Goal: Task Accomplishment & Management: Manage account settings

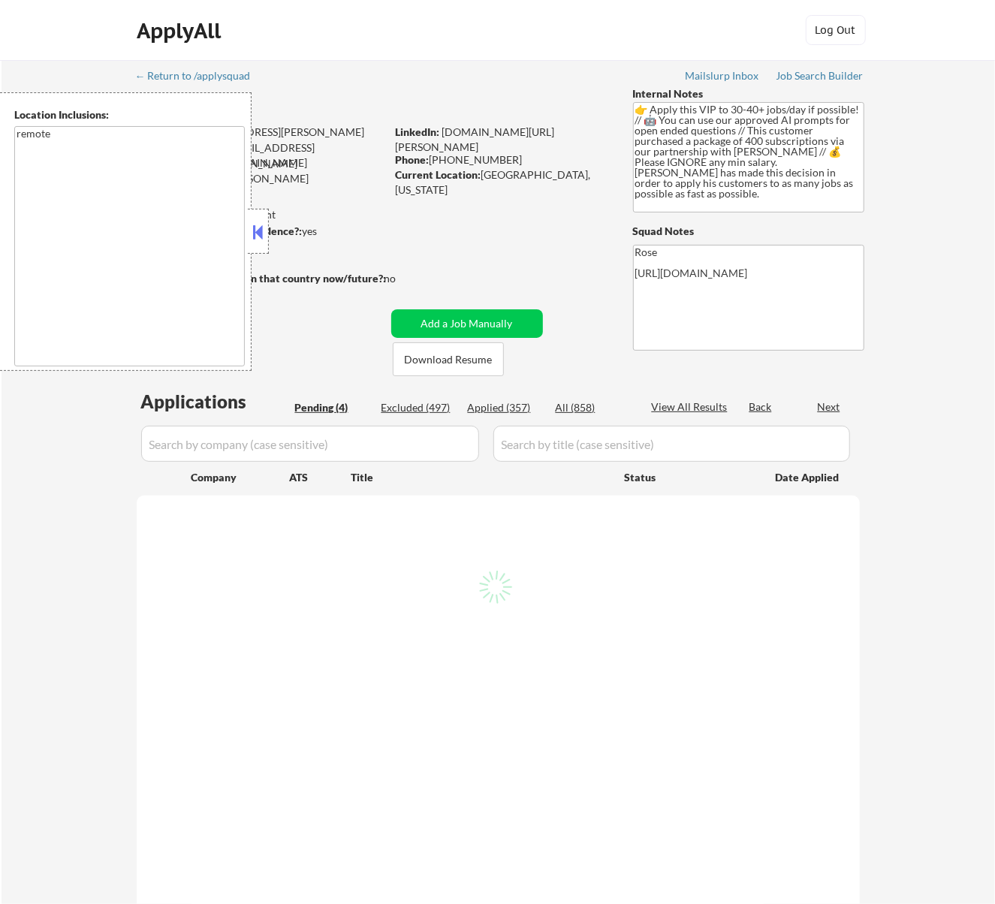
select select ""pending""
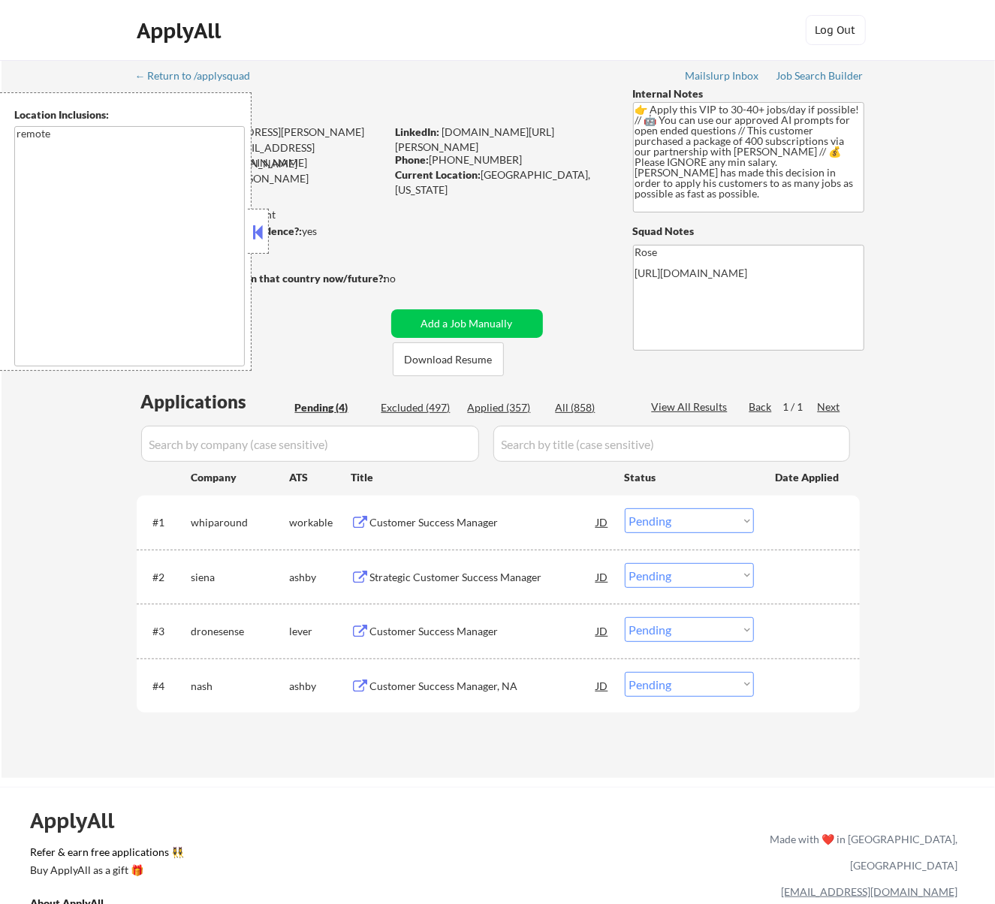
click at [262, 234] on button at bounding box center [257, 232] width 17 height 23
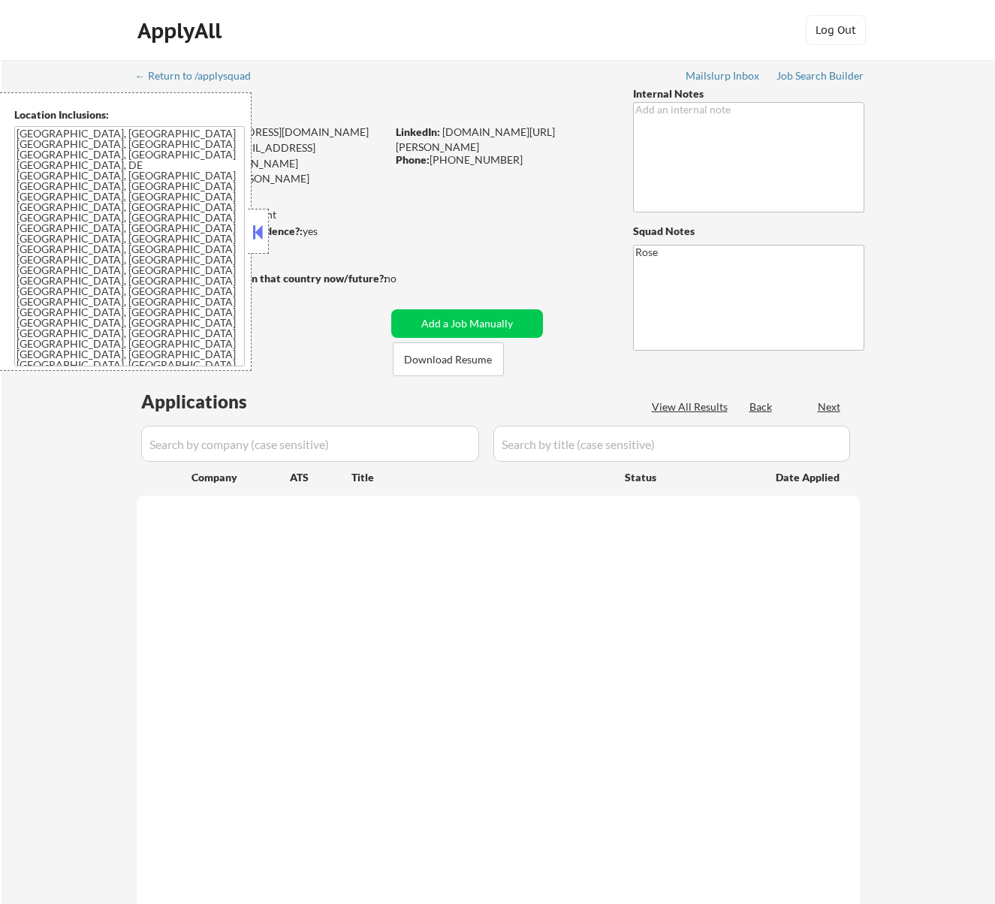
select select ""pending""
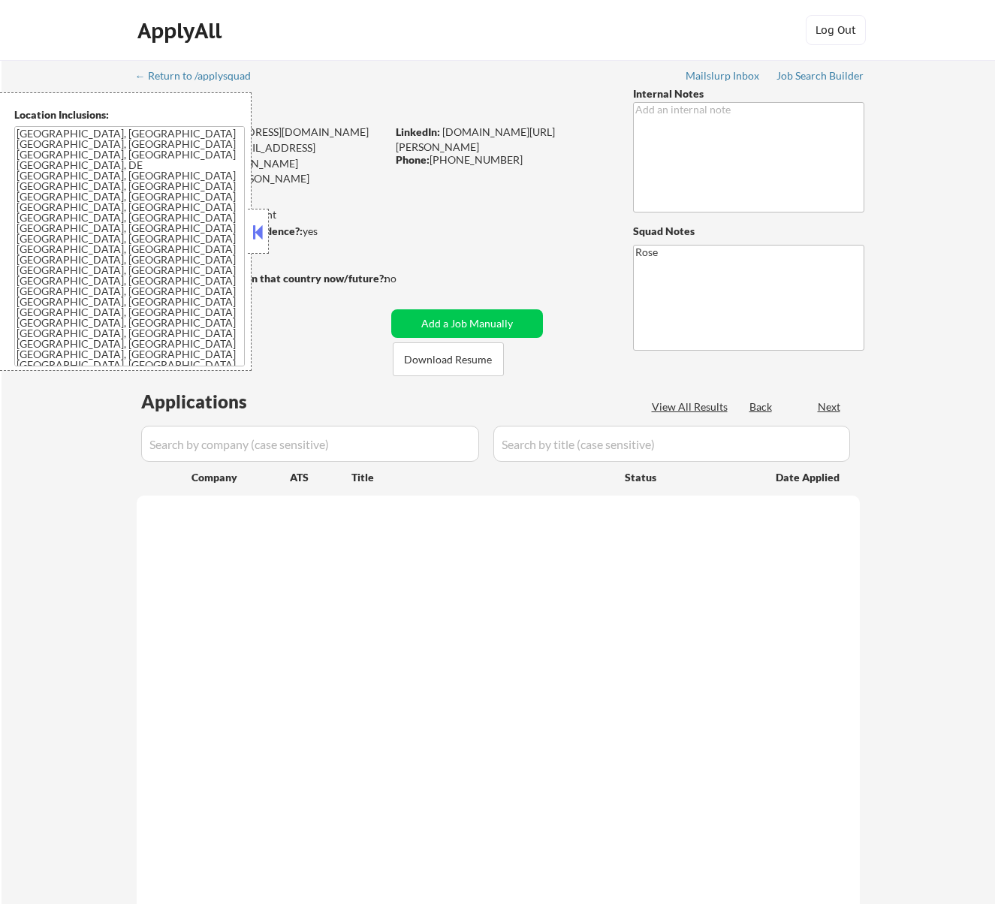
select select ""pending""
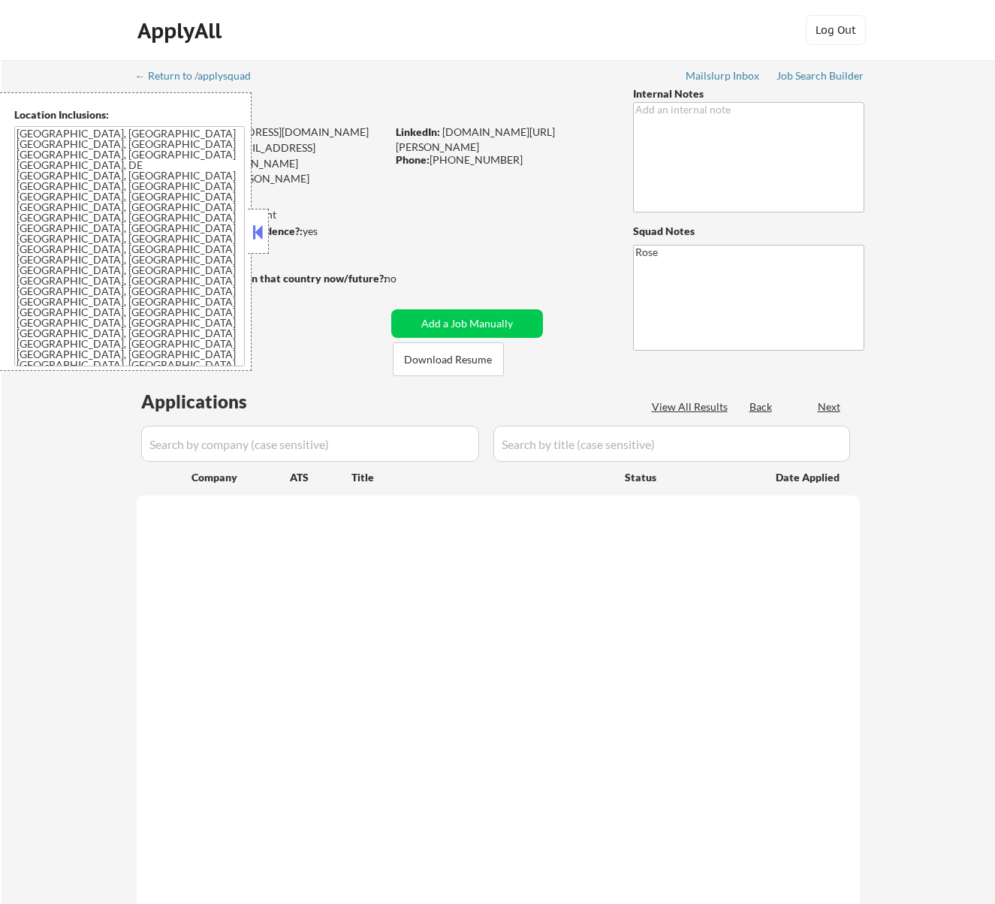
select select ""pending""
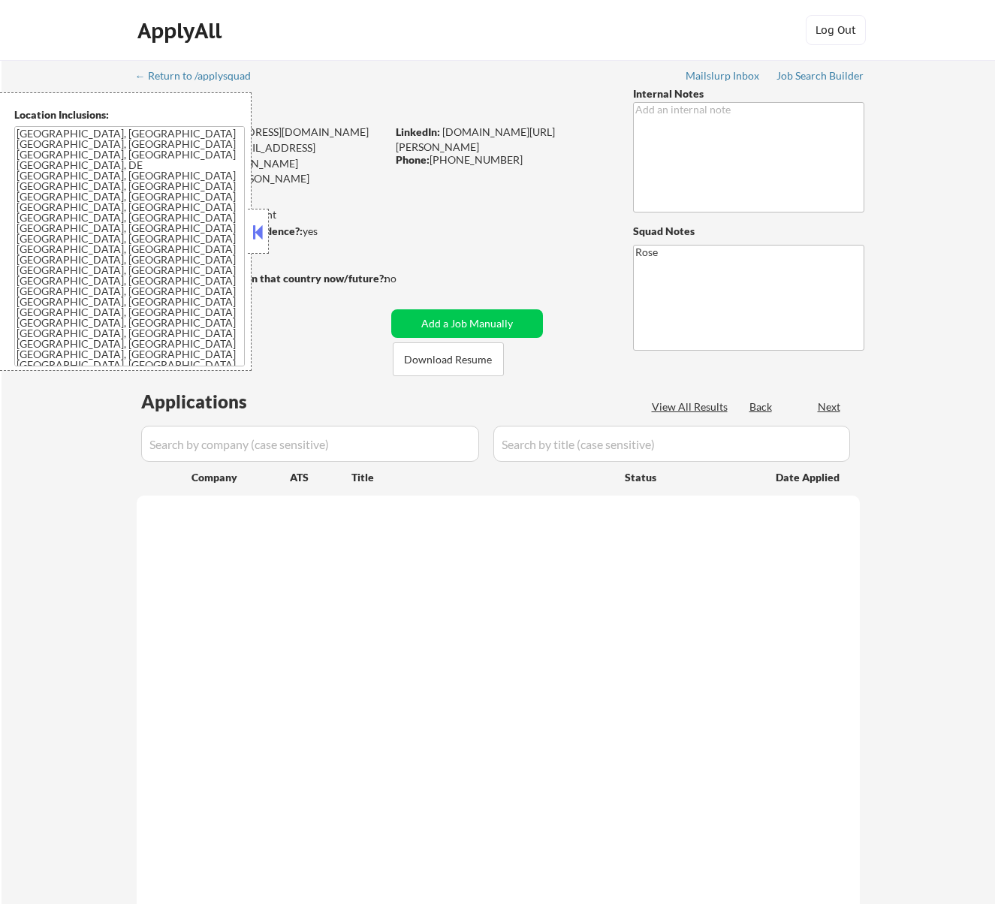
select select ""pending""
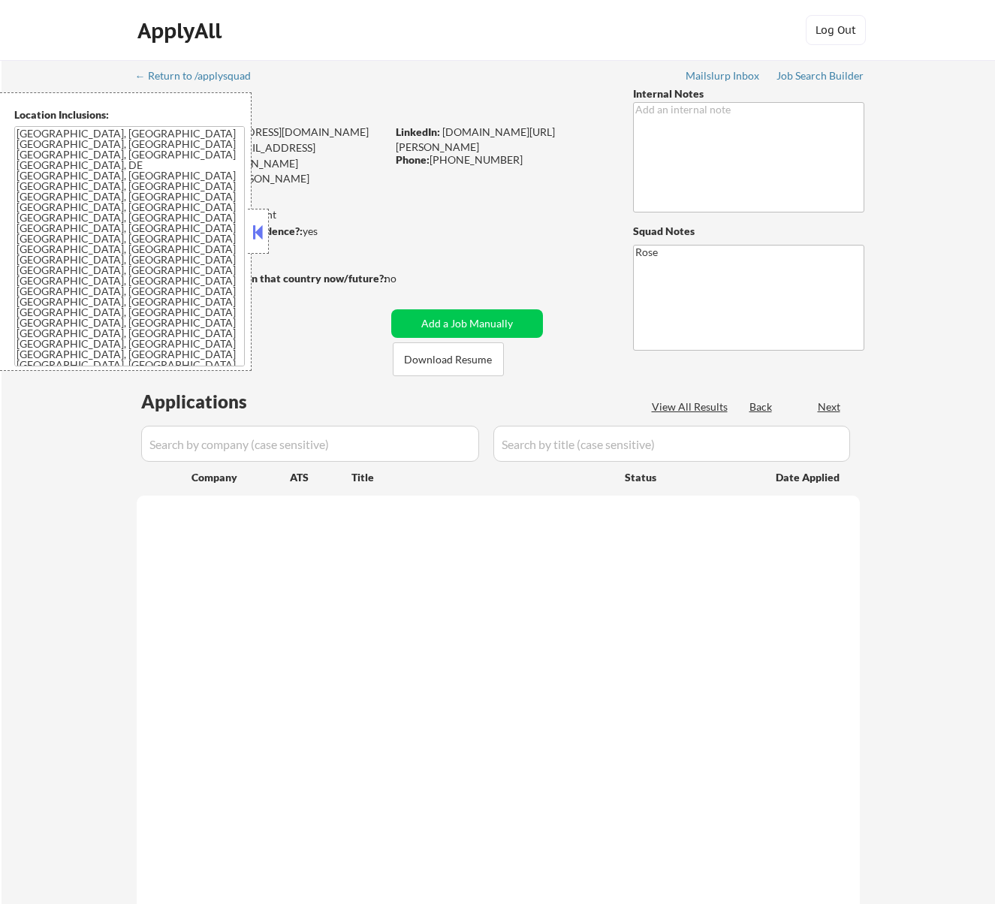
select select ""pending""
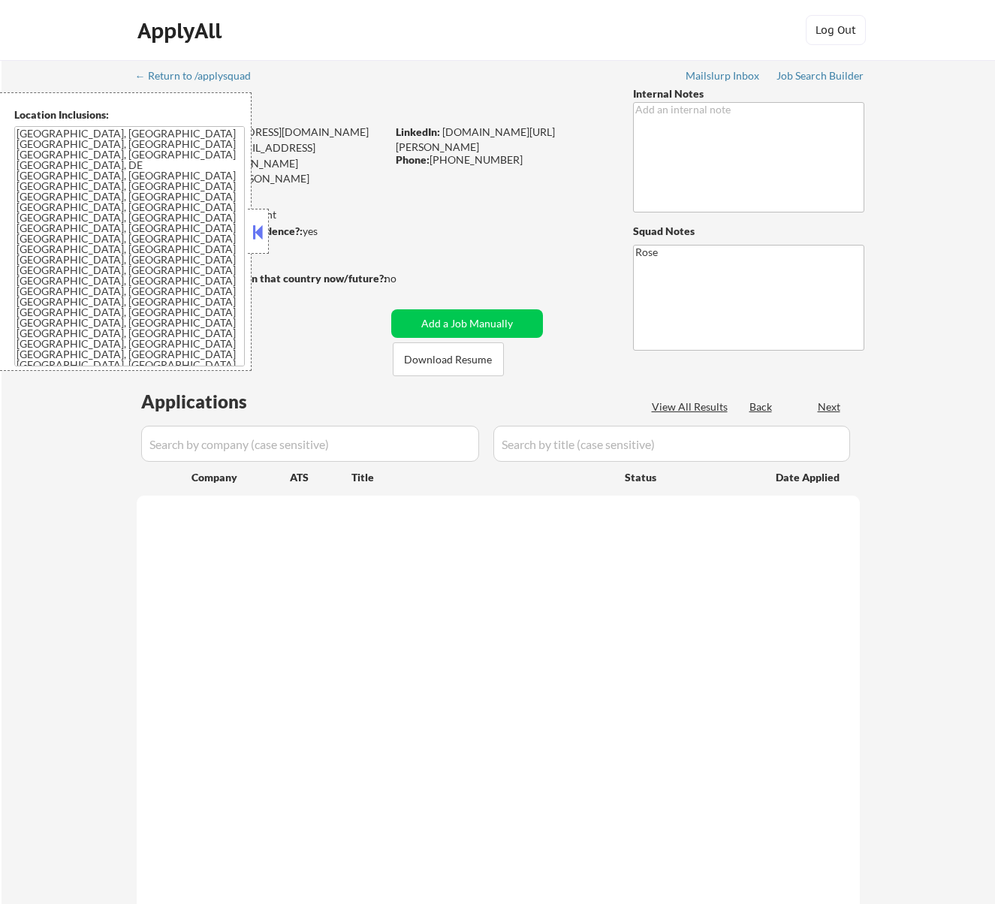
select select ""pending""
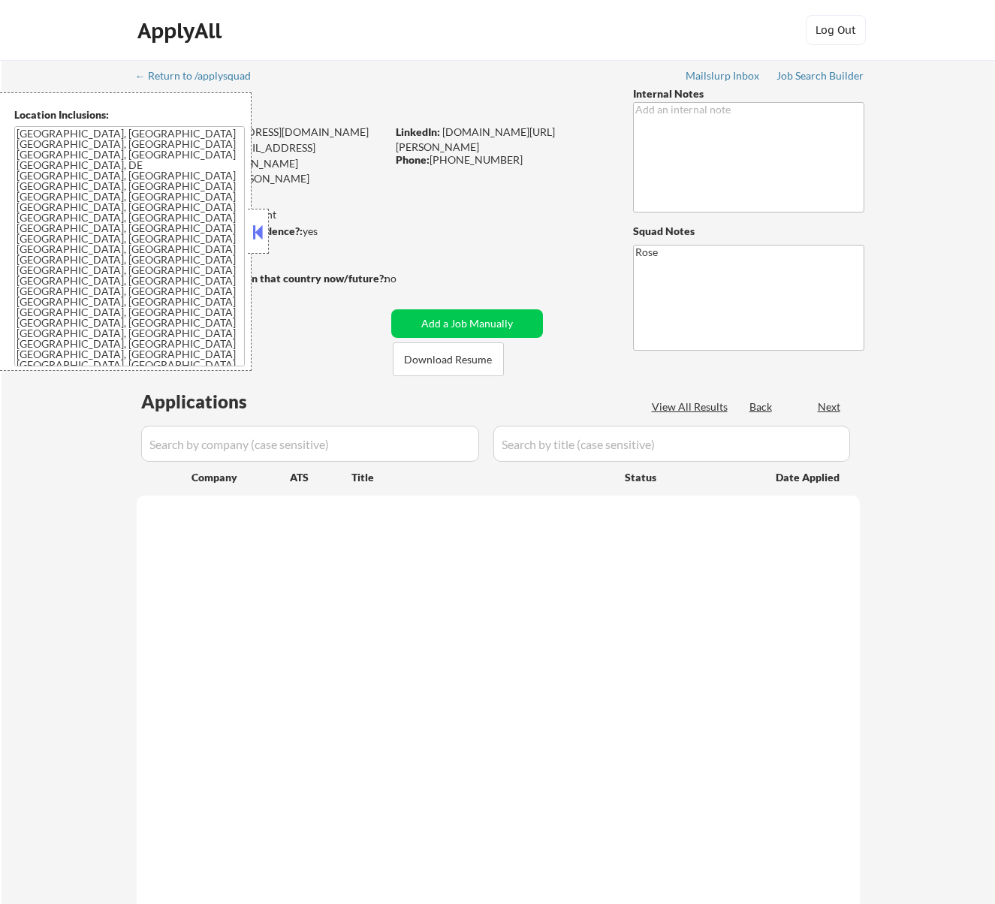
select select ""pending""
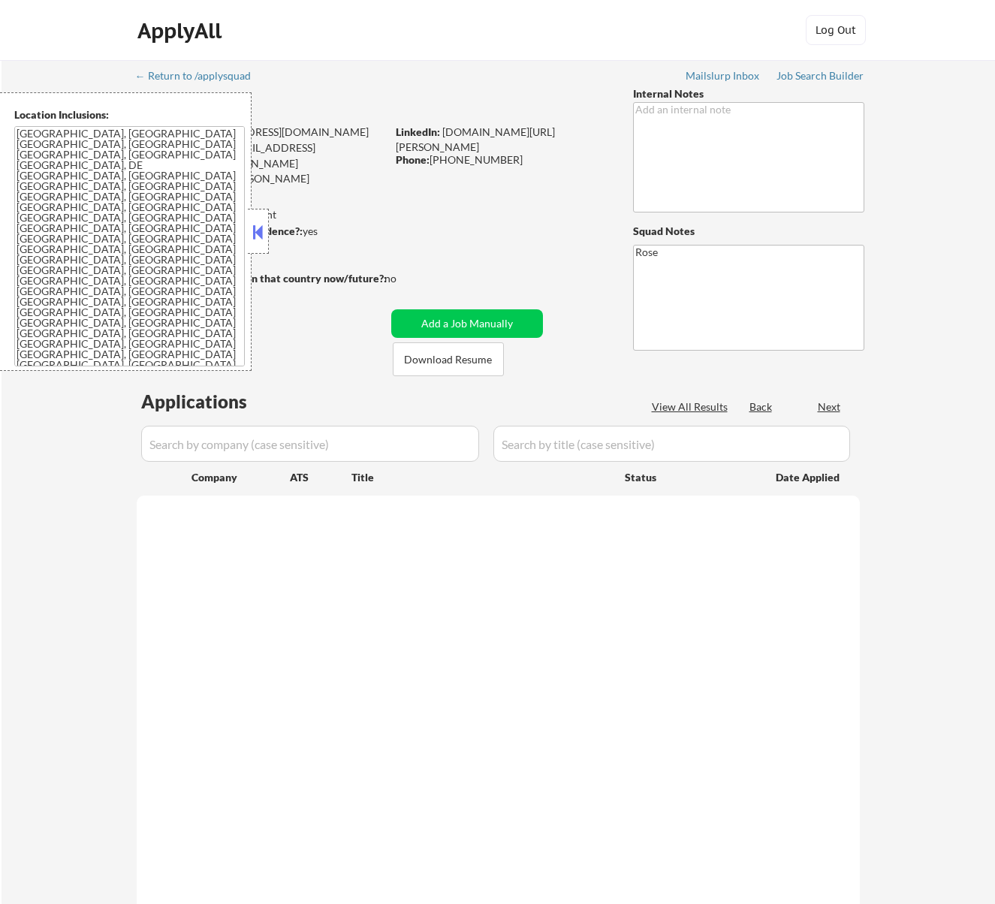
select select ""pending""
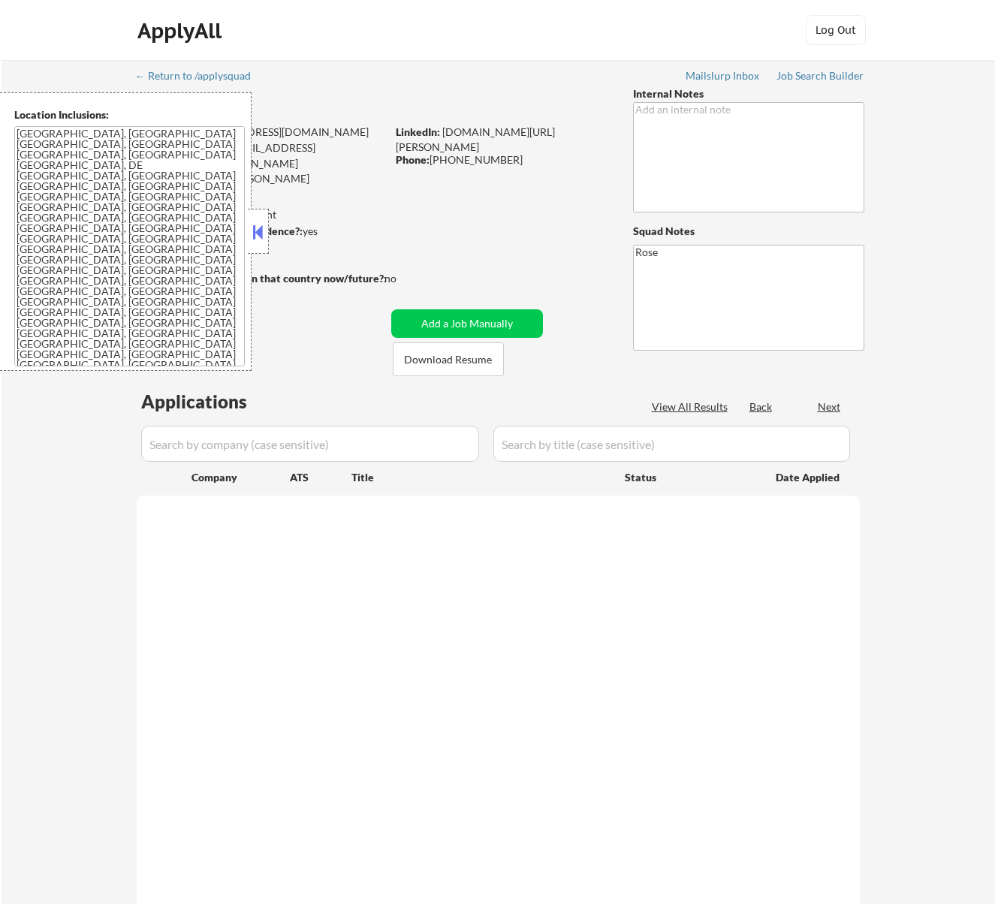
select select ""pending""
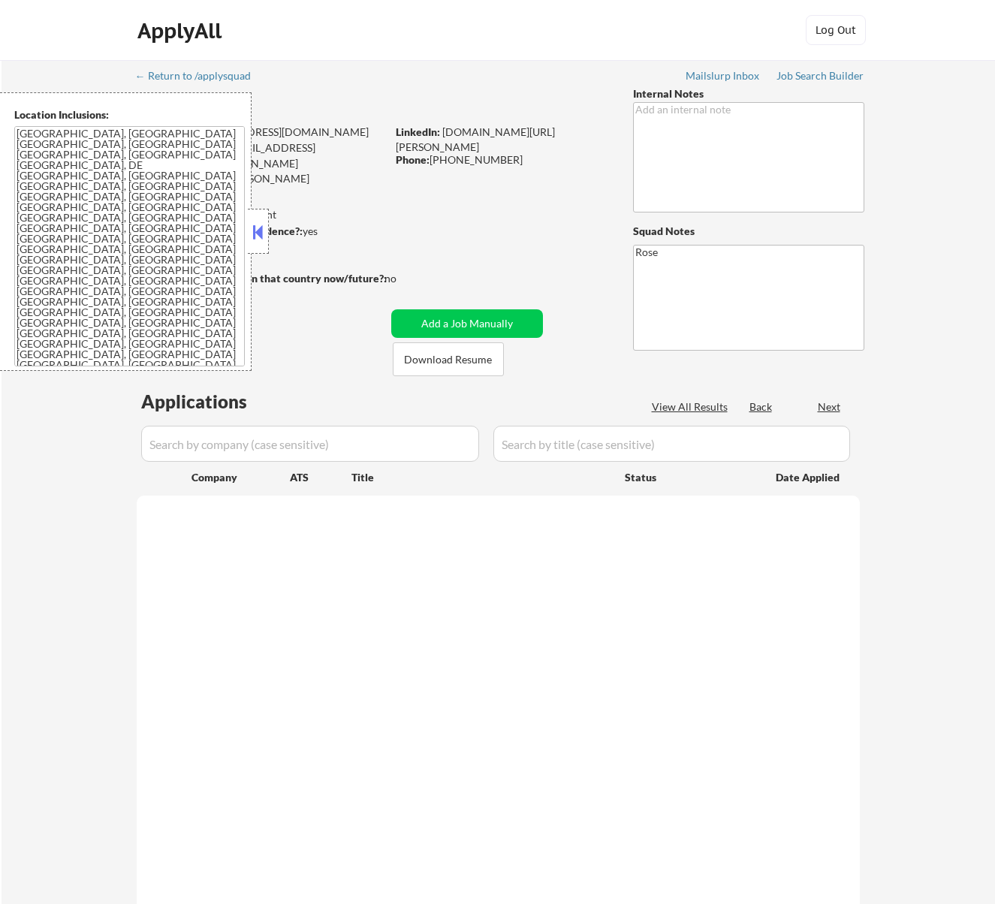
select select ""pending""
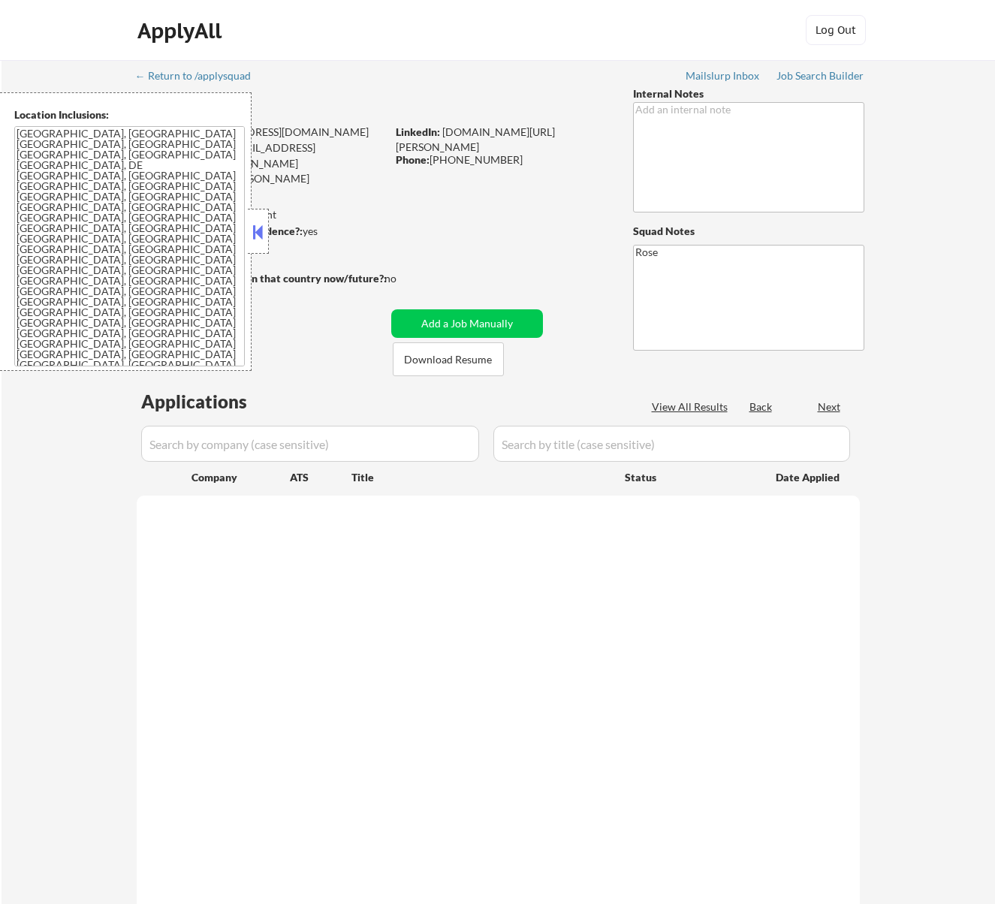
select select ""pending""
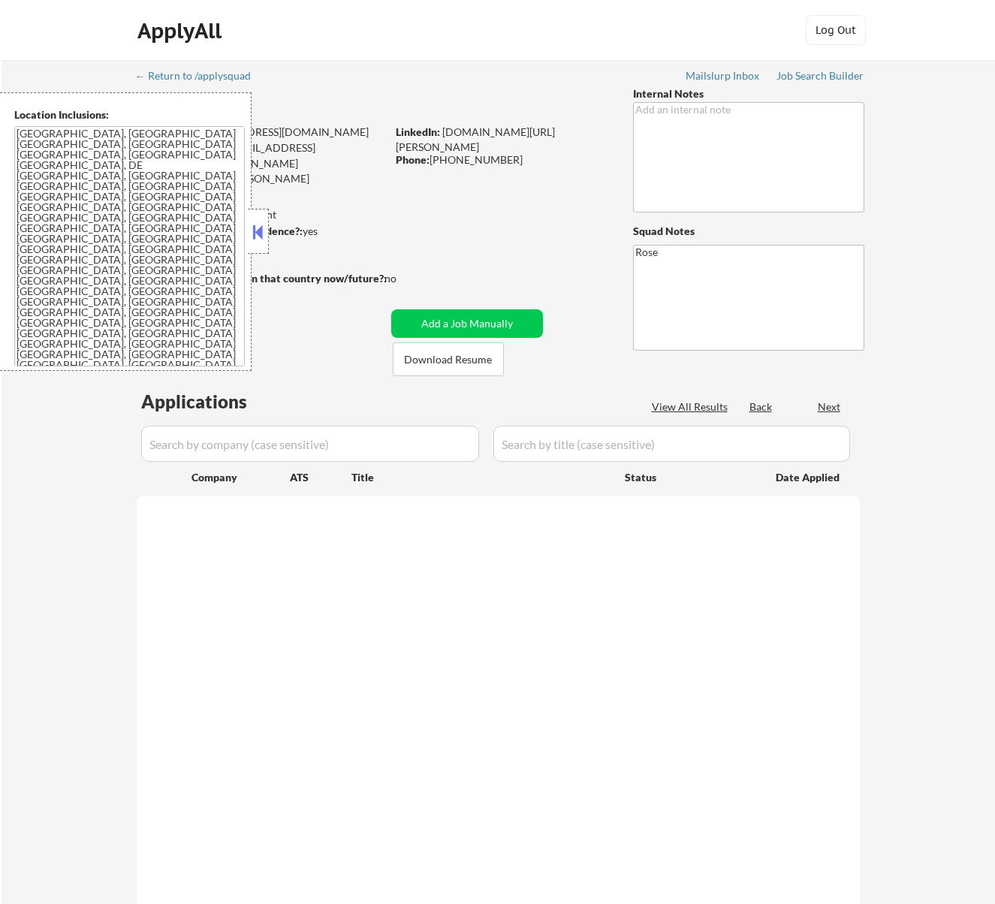
select select ""pending""
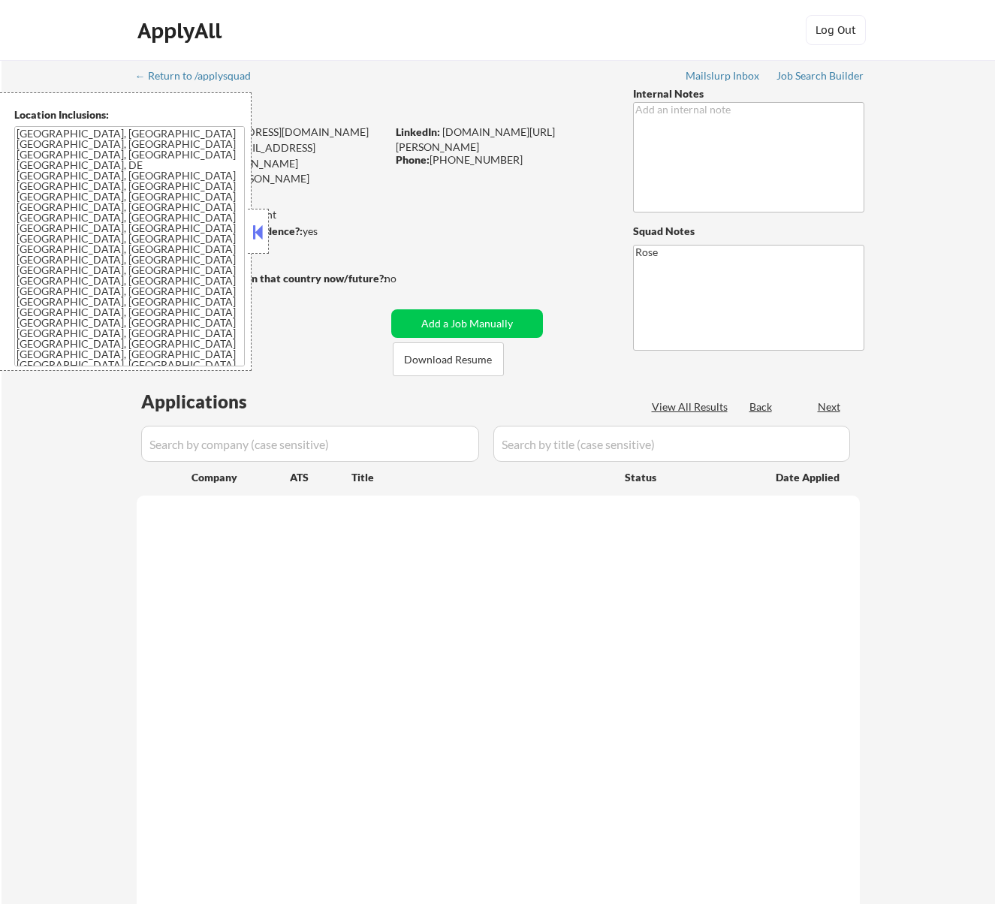
select select ""pending""
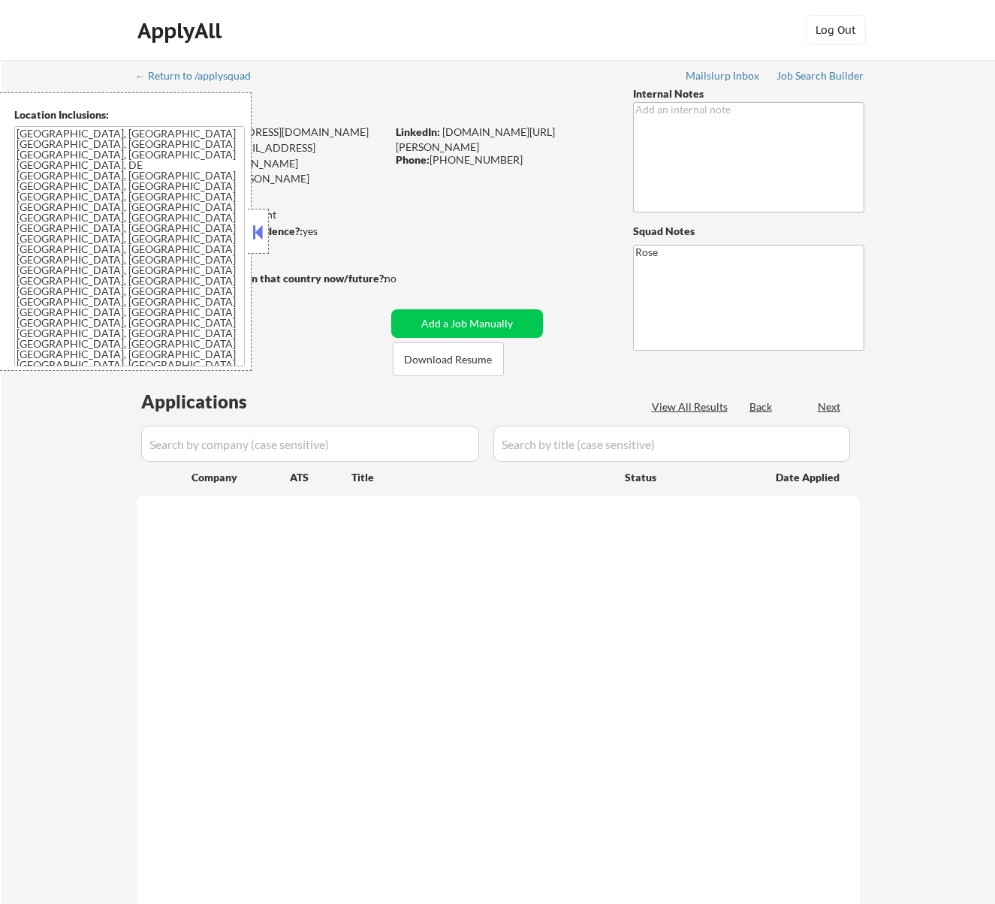
select select ""pending""
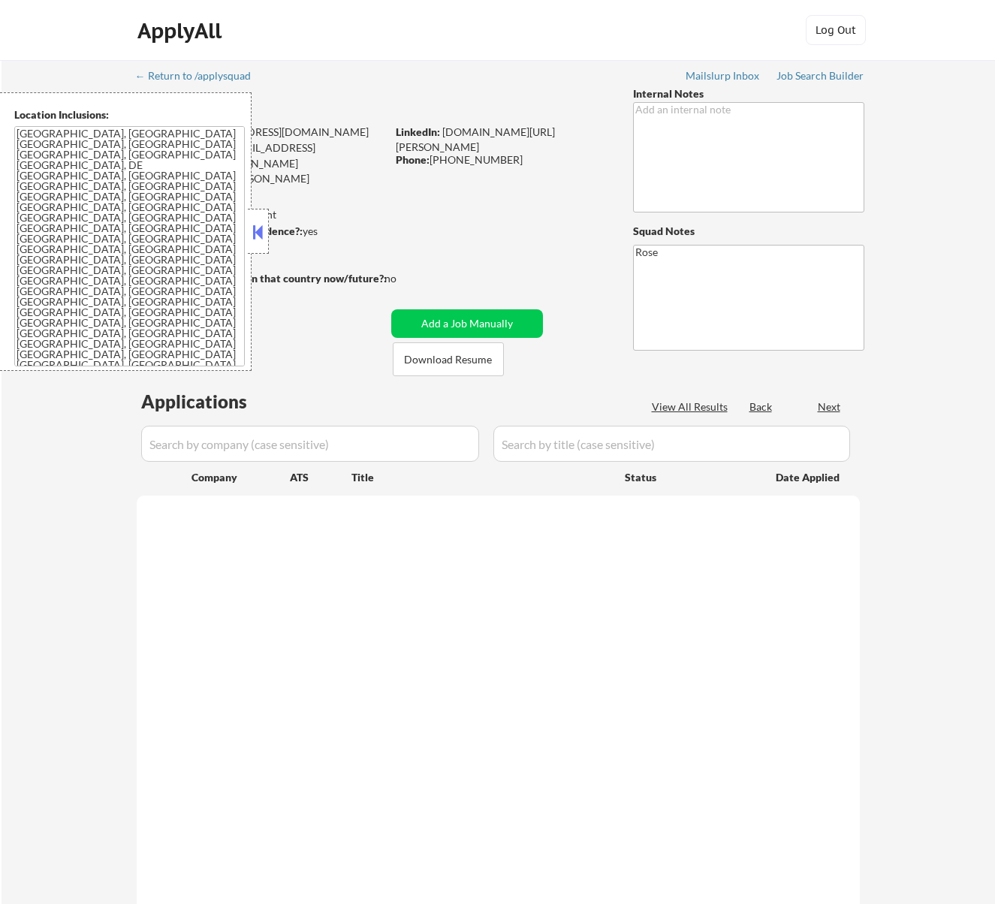
select select ""pending""
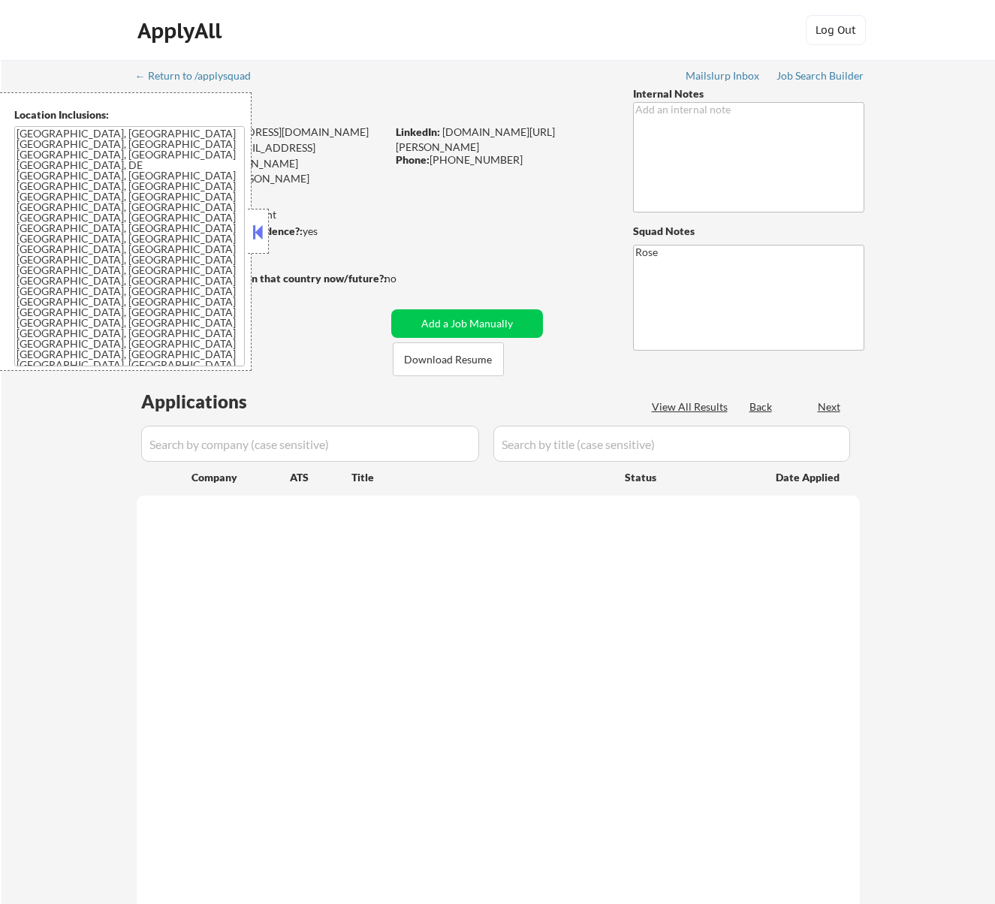
select select ""pending""
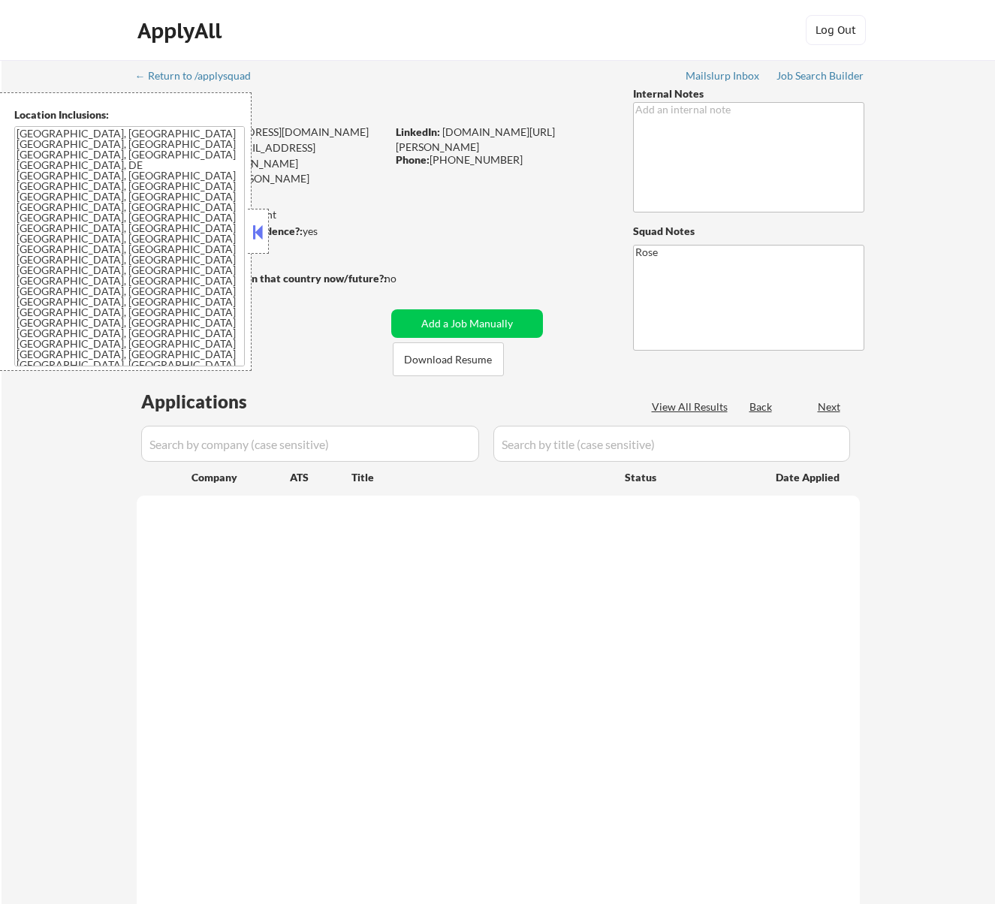
select select ""pending""
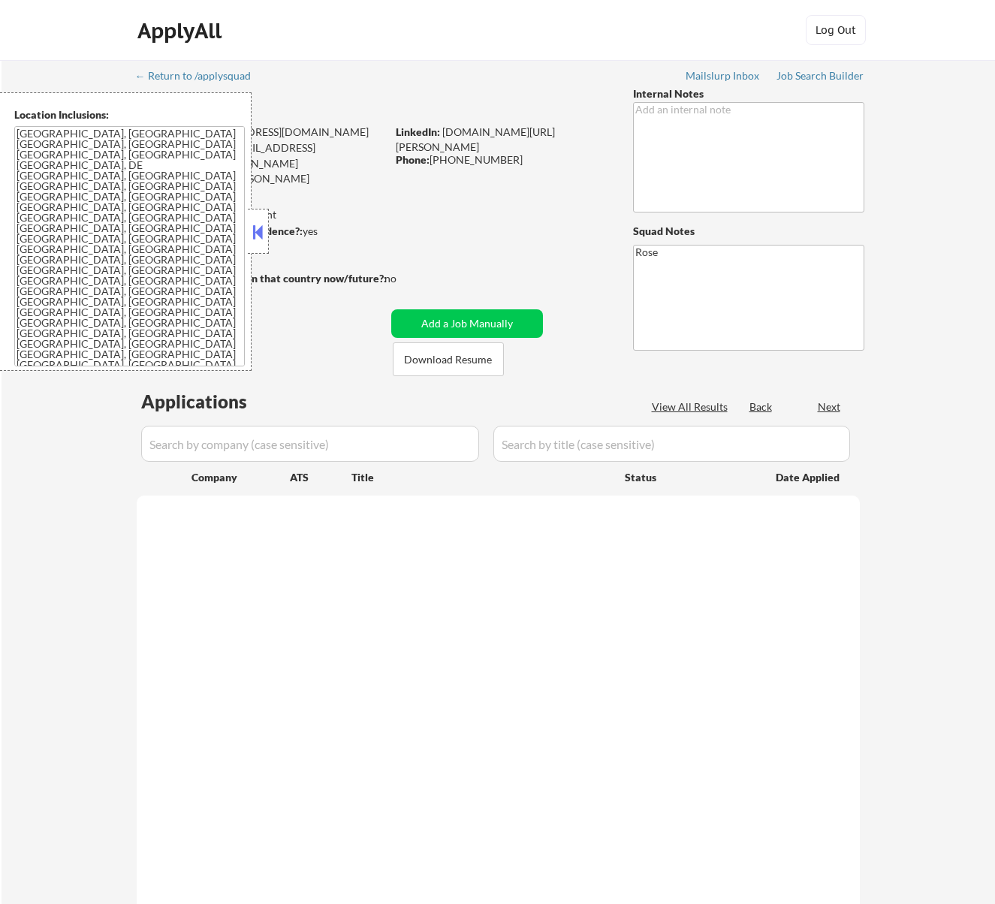
select select ""pending""
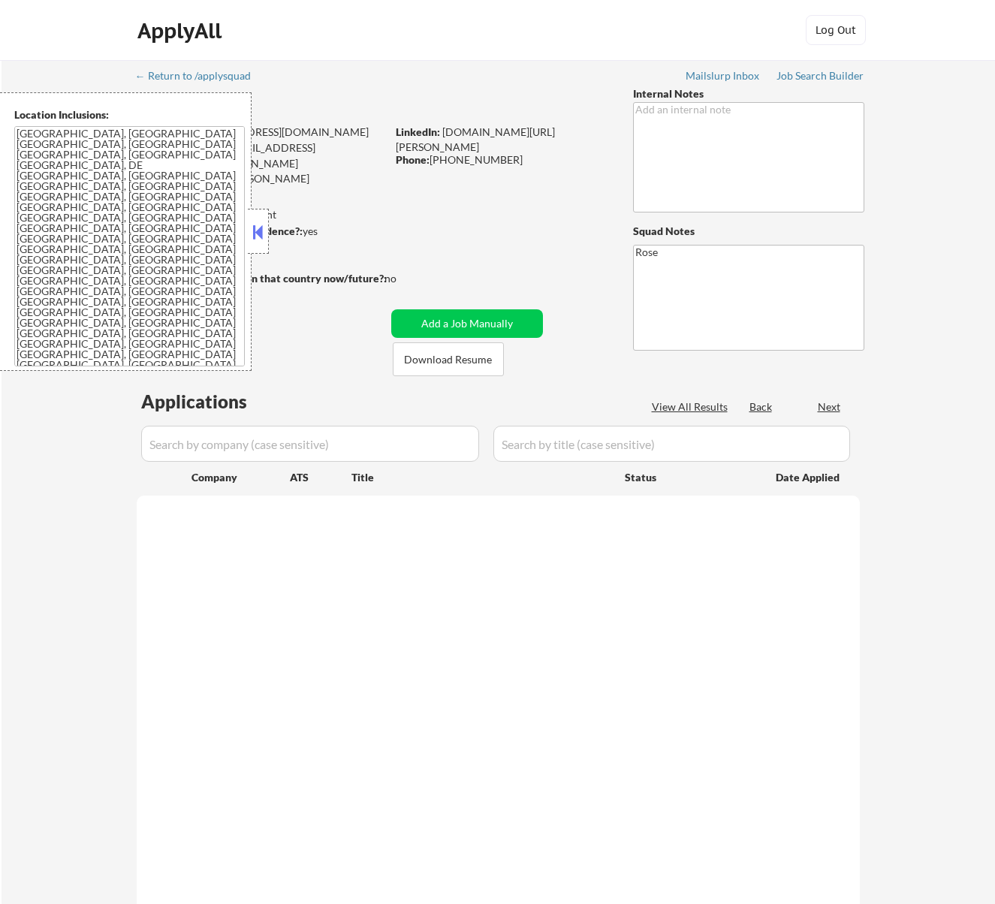
select select ""pending""
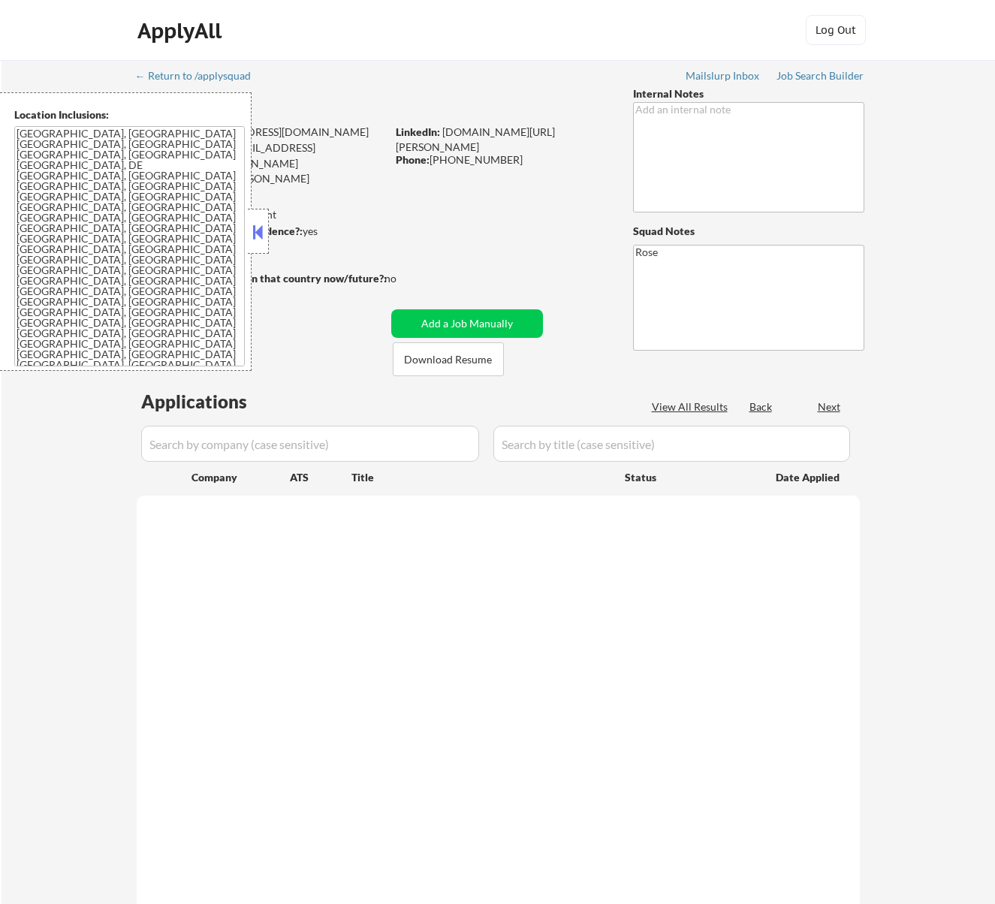
select select ""pending""
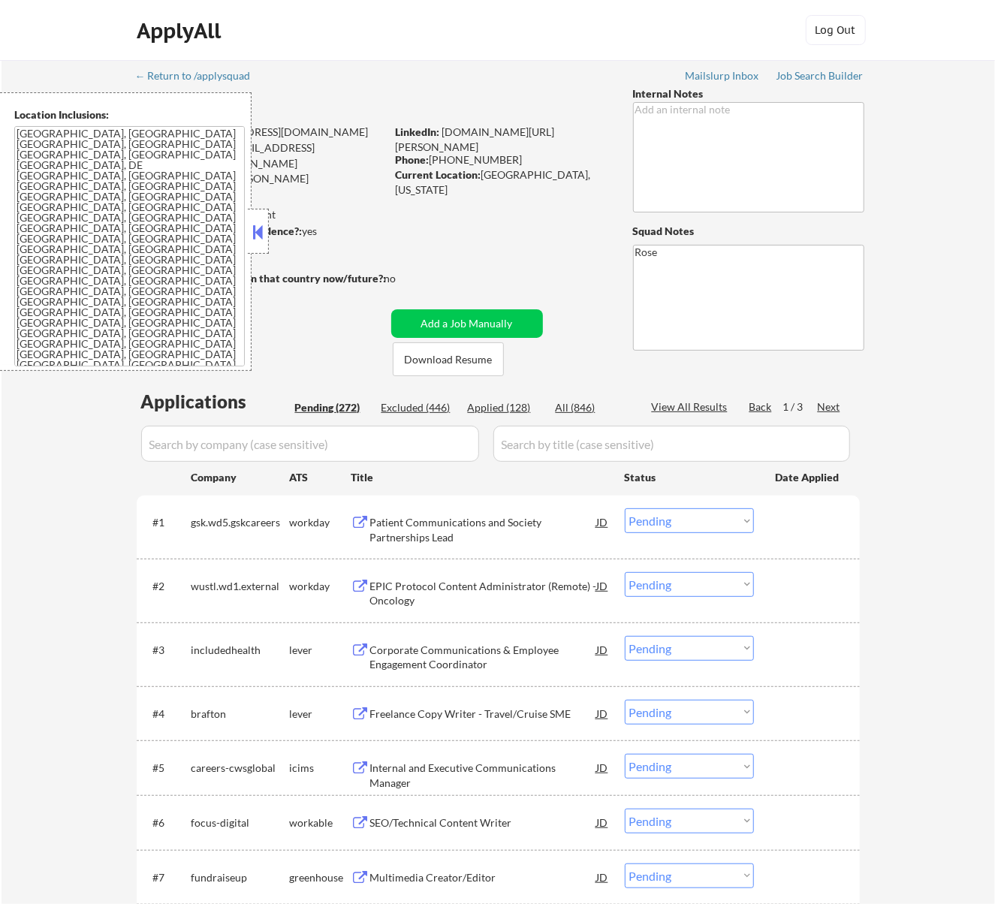
click at [257, 230] on button at bounding box center [257, 232] width 17 height 23
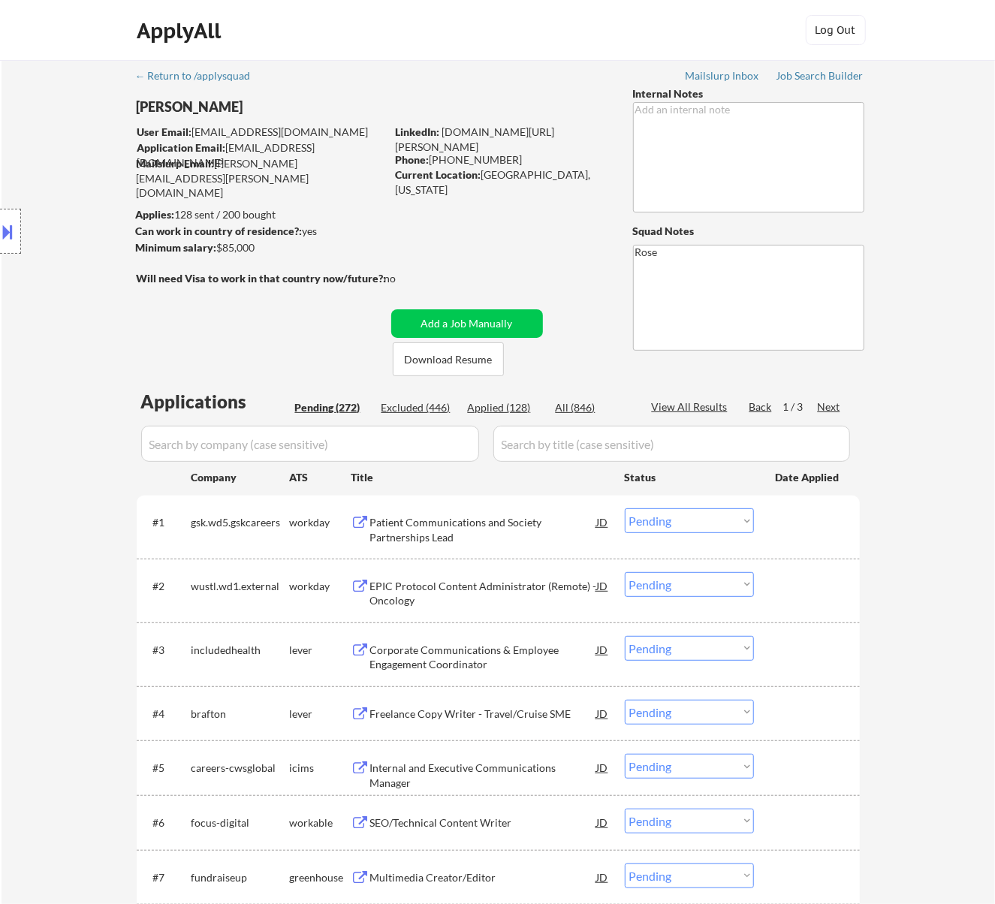
click at [517, 520] on div "Patient Communications and Society Partnerships Lead" at bounding box center [483, 529] width 227 height 29
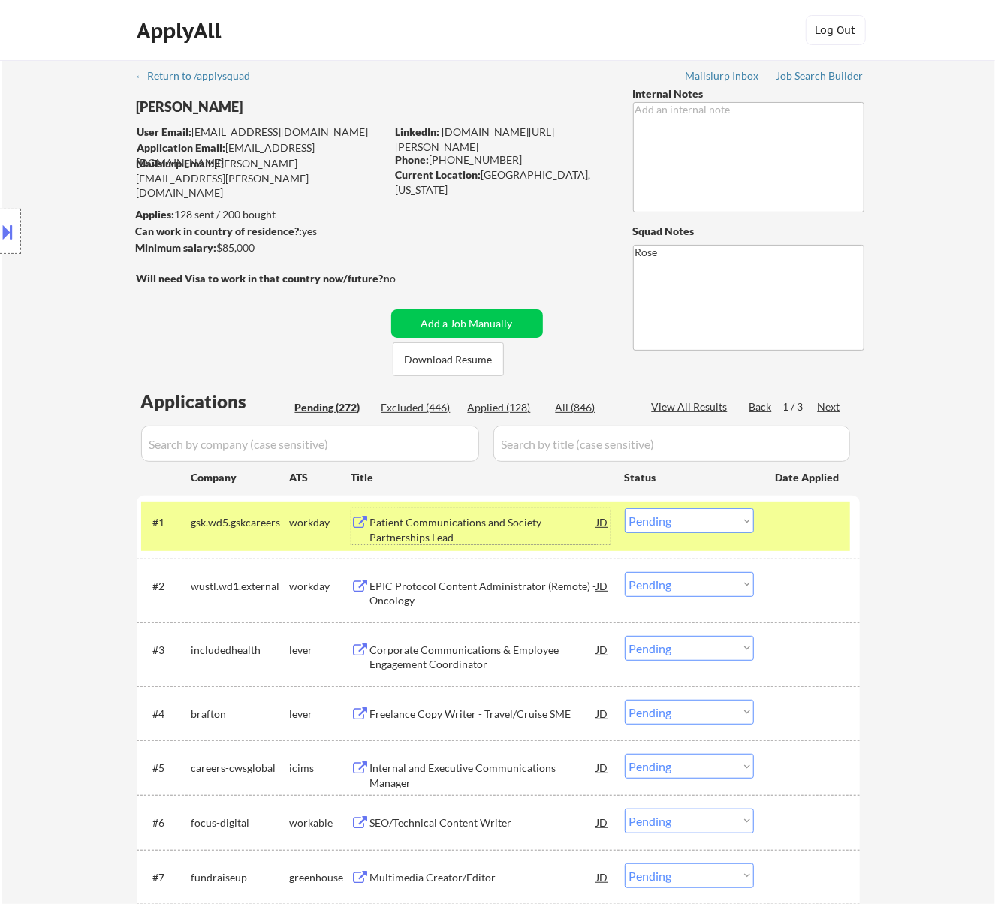
click at [689, 508] on div "#1 gsk.wd5.gskcareers workday Patient Communications and Society Partnerships L…" at bounding box center [495, 527] width 709 height 50
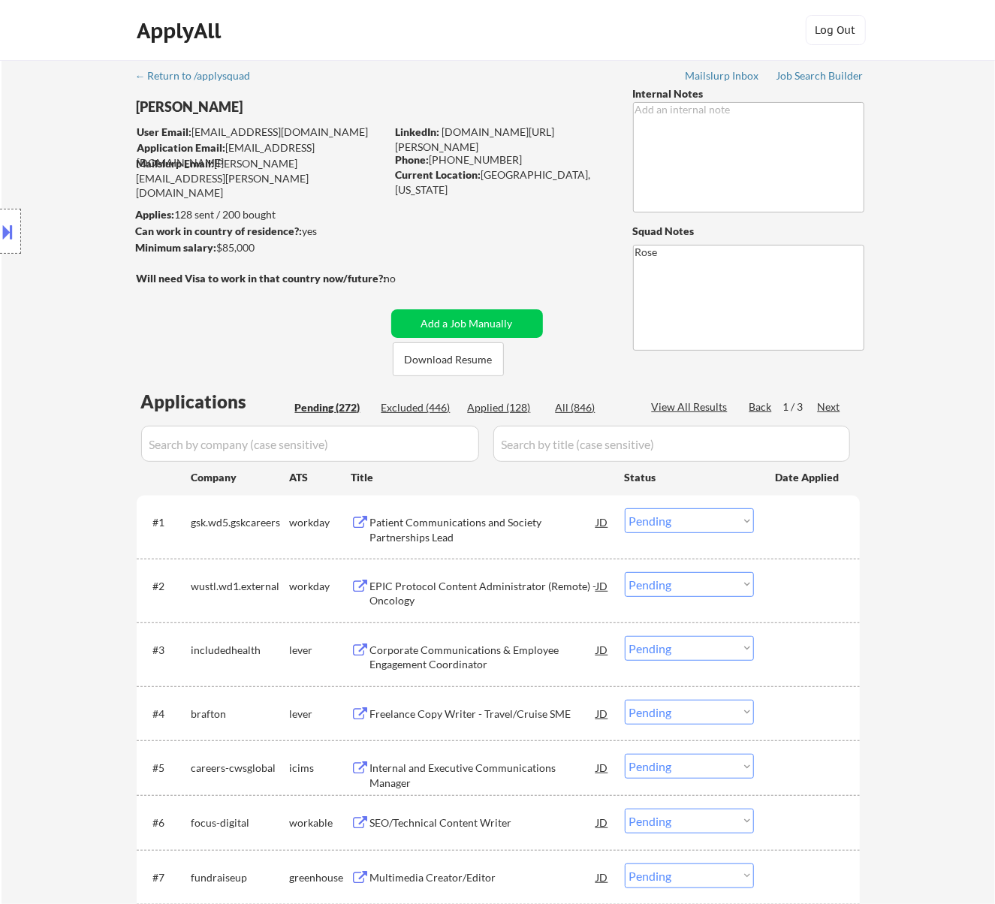
click at [685, 511] on select "Choose an option... Pending Applied Excluded (Questions) Excluded (Expired) Exc…" at bounding box center [689, 520] width 129 height 25
click at [625, 508] on select "Choose an option... Pending Applied Excluded (Questions) Excluded (Expired) Exc…" at bounding box center [689, 520] width 129 height 25
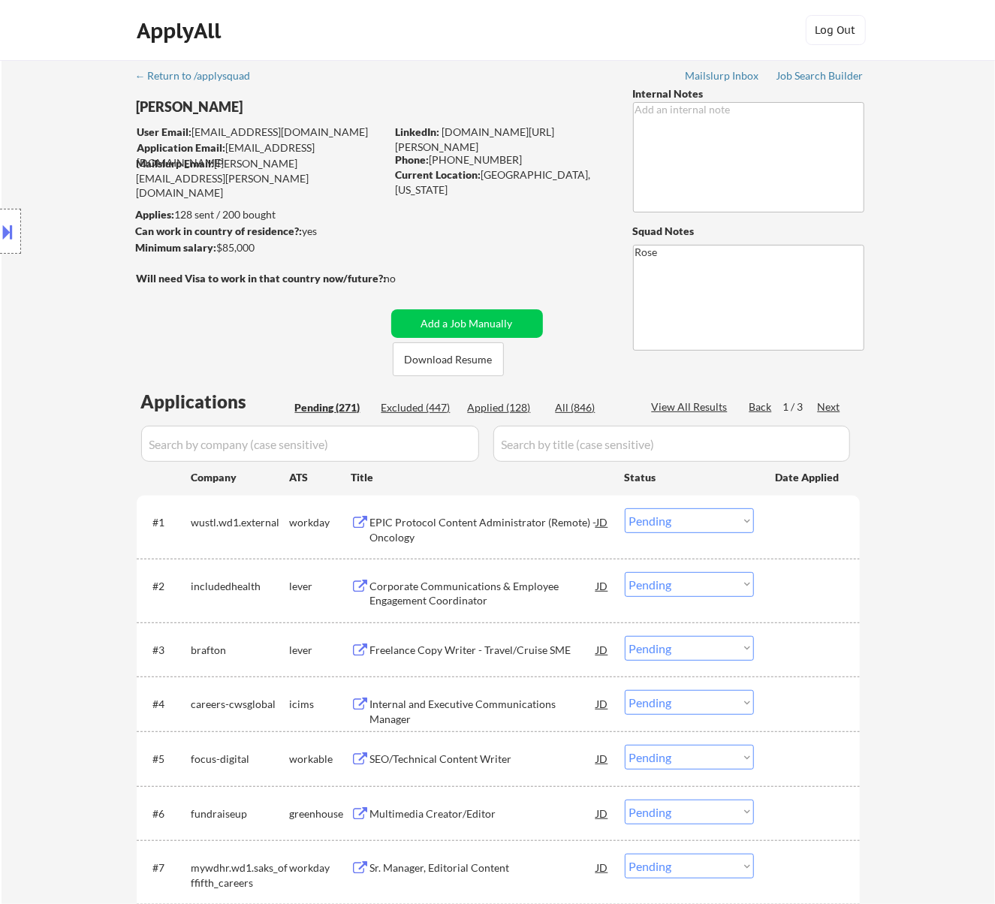
click at [541, 515] on div "EPIC Protocol Content Administrator (Remote) - Oncology" at bounding box center [483, 529] width 227 height 29
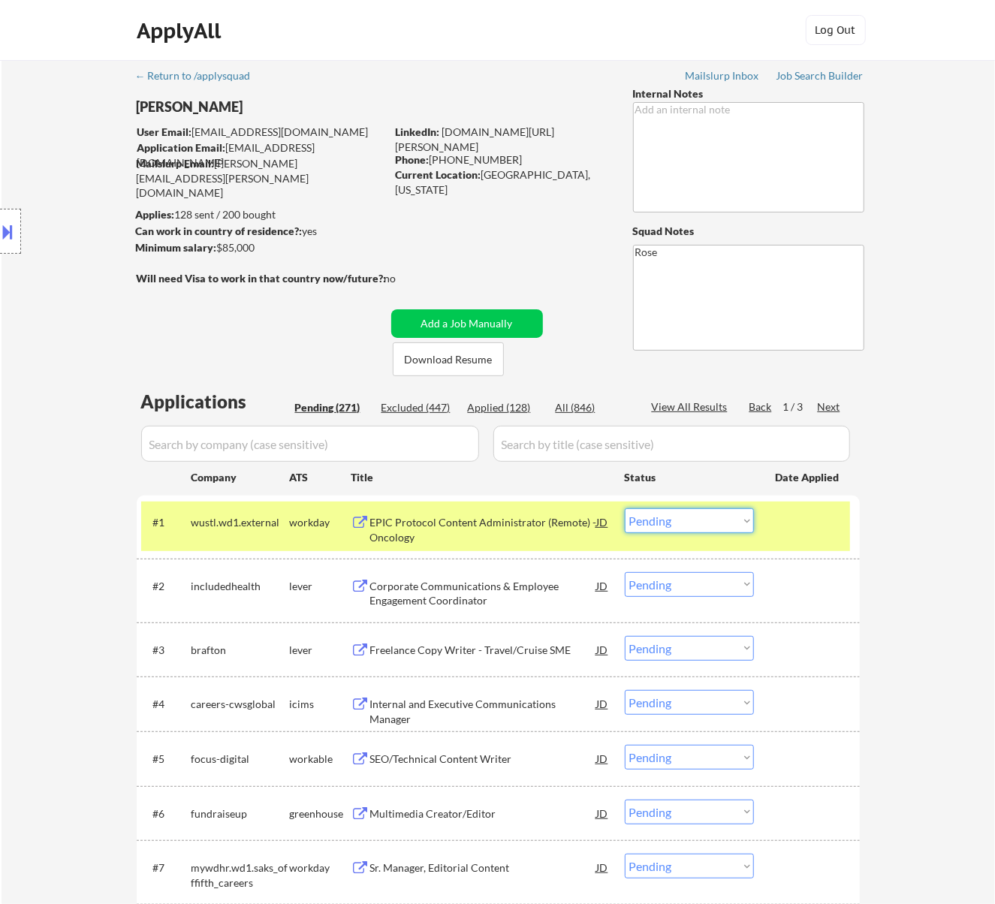
drag, startPoint x: 700, startPoint y: 514, endPoint x: 695, endPoint y: 523, distance: 10.1
click at [700, 514] on select "Choose an option... Pending Applied Excluded (Questions) Excluded (Expired) Exc…" at bounding box center [689, 520] width 129 height 25
click at [625, 508] on select "Choose an option... Pending Applied Excluded (Questions) Excluded (Expired) Exc…" at bounding box center [689, 520] width 129 height 25
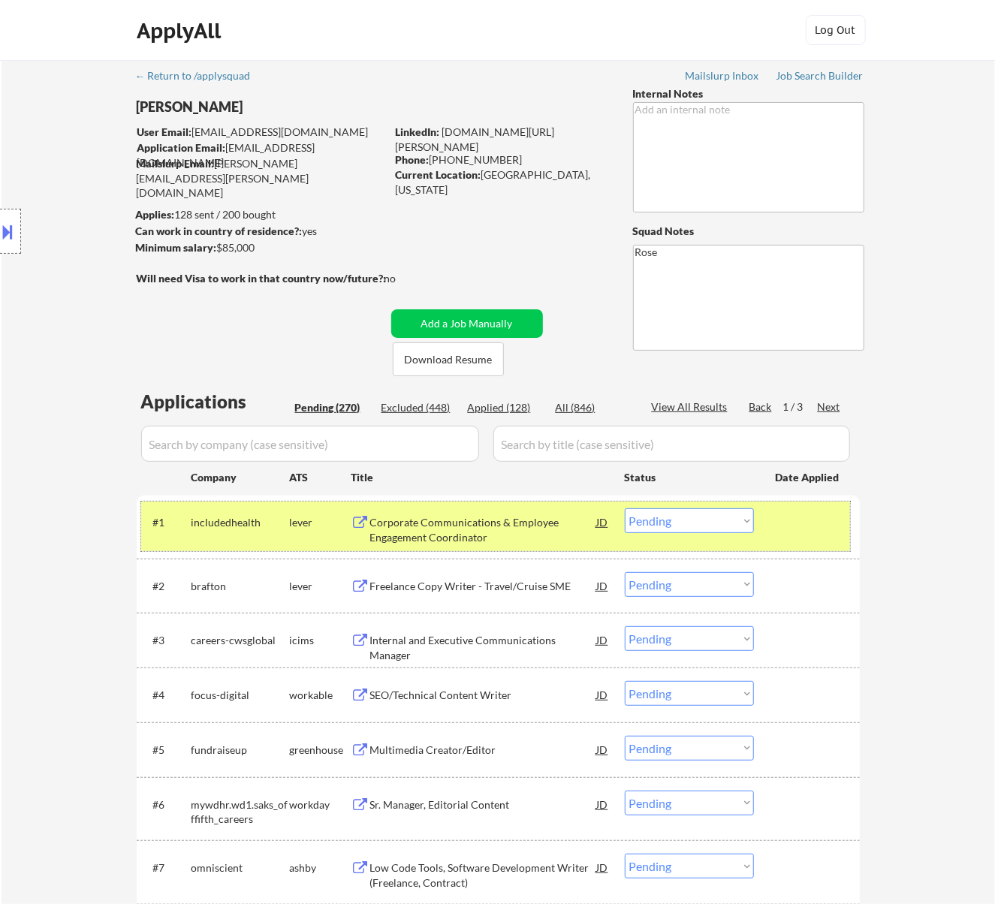
click at [536, 547] on div "#1 includedhealth lever Corporate Communications & Employee Engagement Coordina…" at bounding box center [495, 527] width 709 height 50
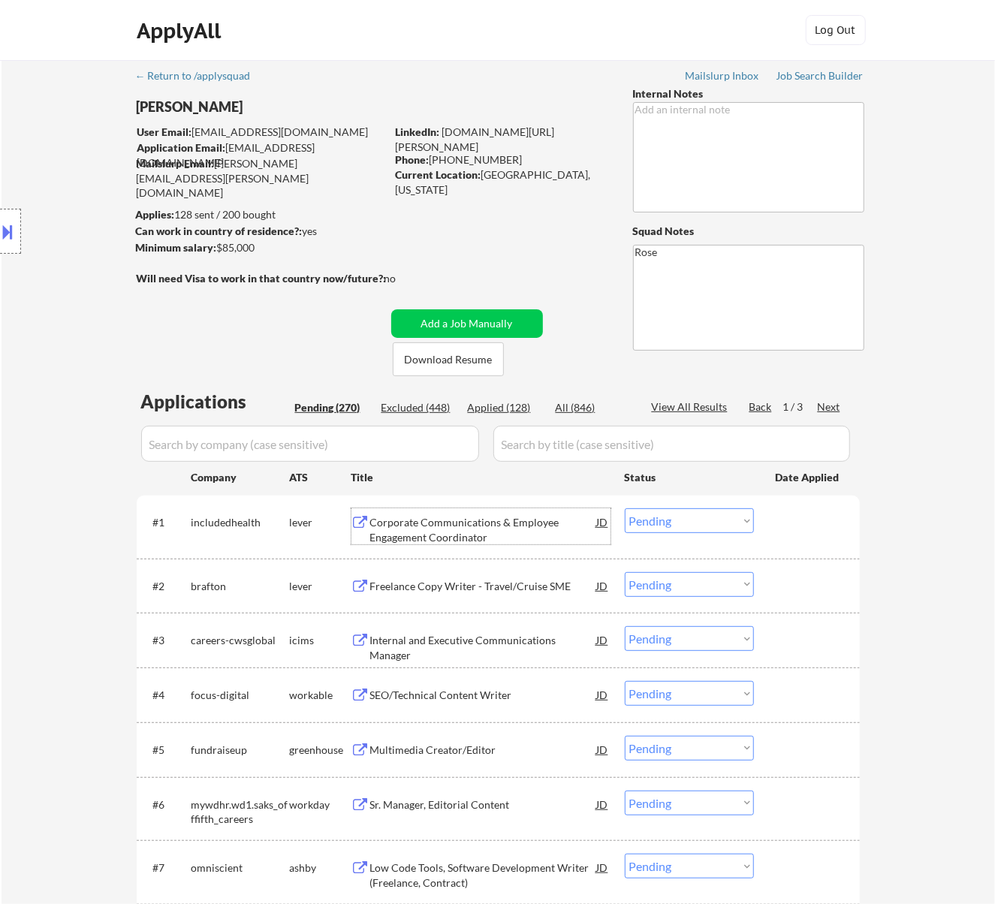
click at [542, 536] on div "Corporate Communications & Employee Engagement Coordinator" at bounding box center [483, 529] width 227 height 29
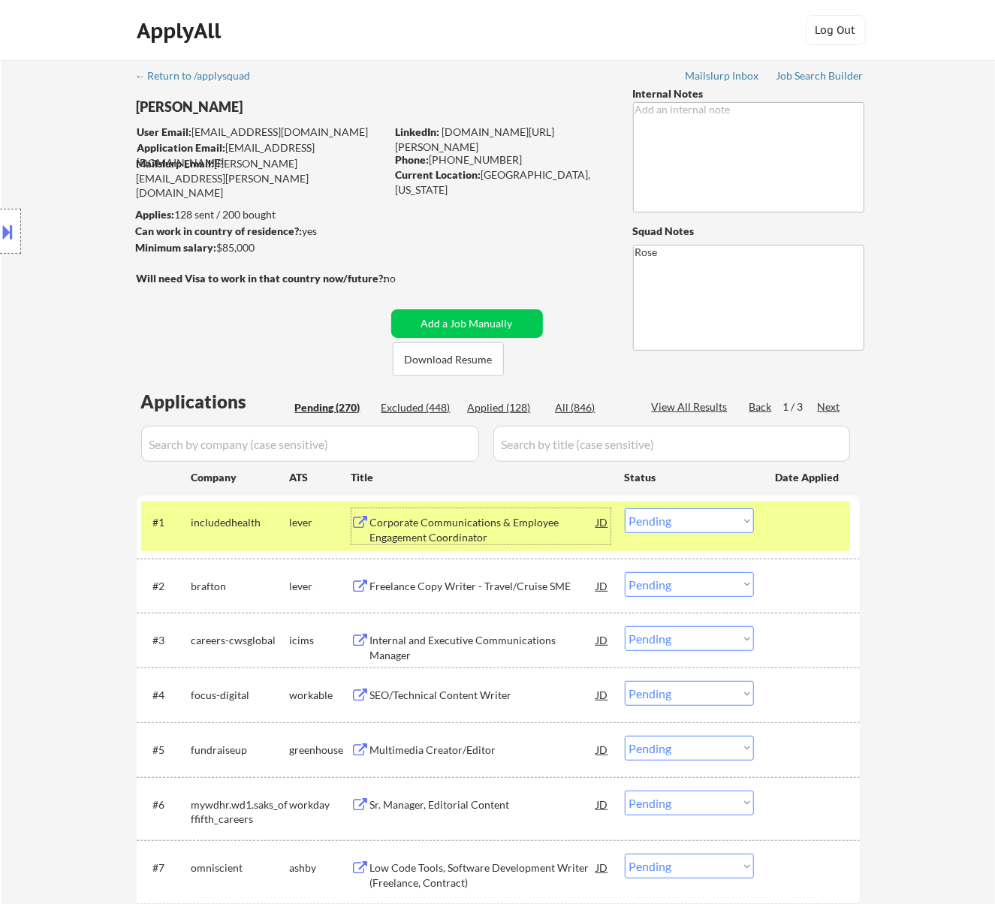
click at [698, 517] on select "Choose an option... Pending Applied Excluded (Questions) Excluded (Expired) Exc…" at bounding box center [689, 520] width 129 height 25
click at [625, 508] on select "Choose an option... Pending Applied Excluded (Questions) Excluded (Expired) Exc…" at bounding box center [689, 520] width 129 height 25
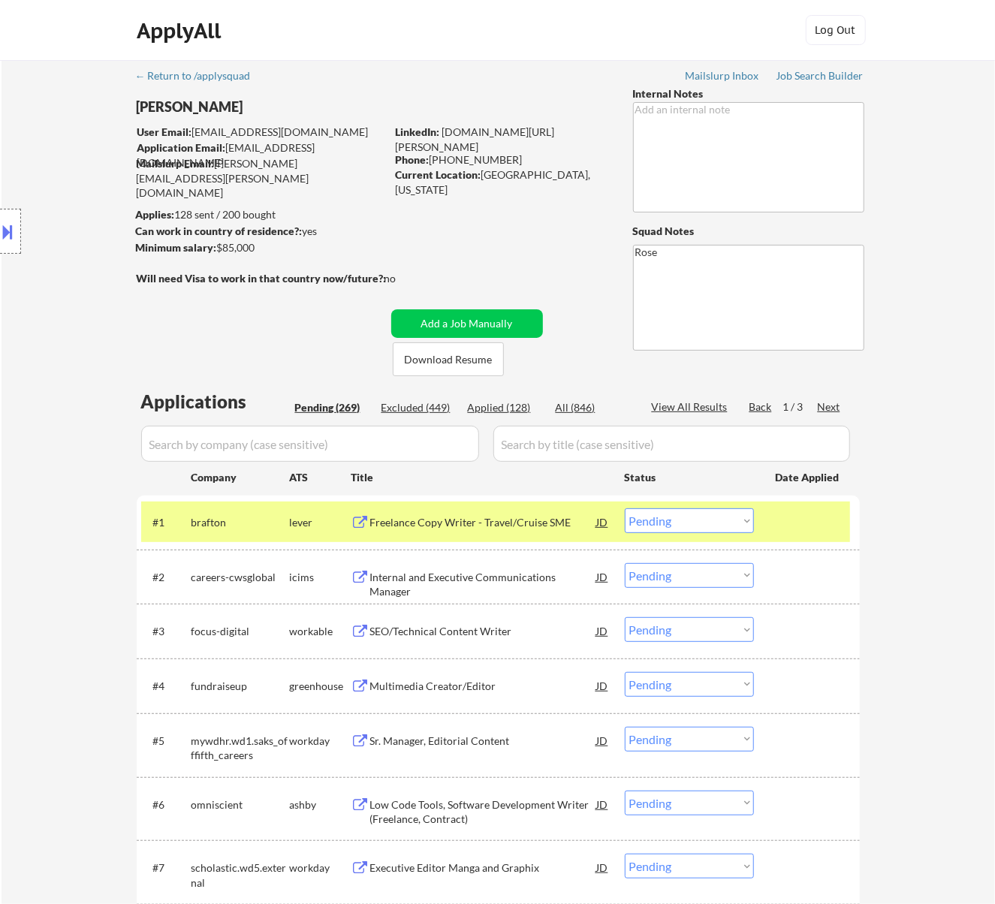
click at [514, 545] on div "#1 brafton lever Freelance Copy Writer - Travel/Cruise SME JD Choose an option.…" at bounding box center [498, 522] width 723 height 53
click at [515, 529] on div "Freelance Copy Writer - Travel/Cruise SME" at bounding box center [483, 522] width 227 height 15
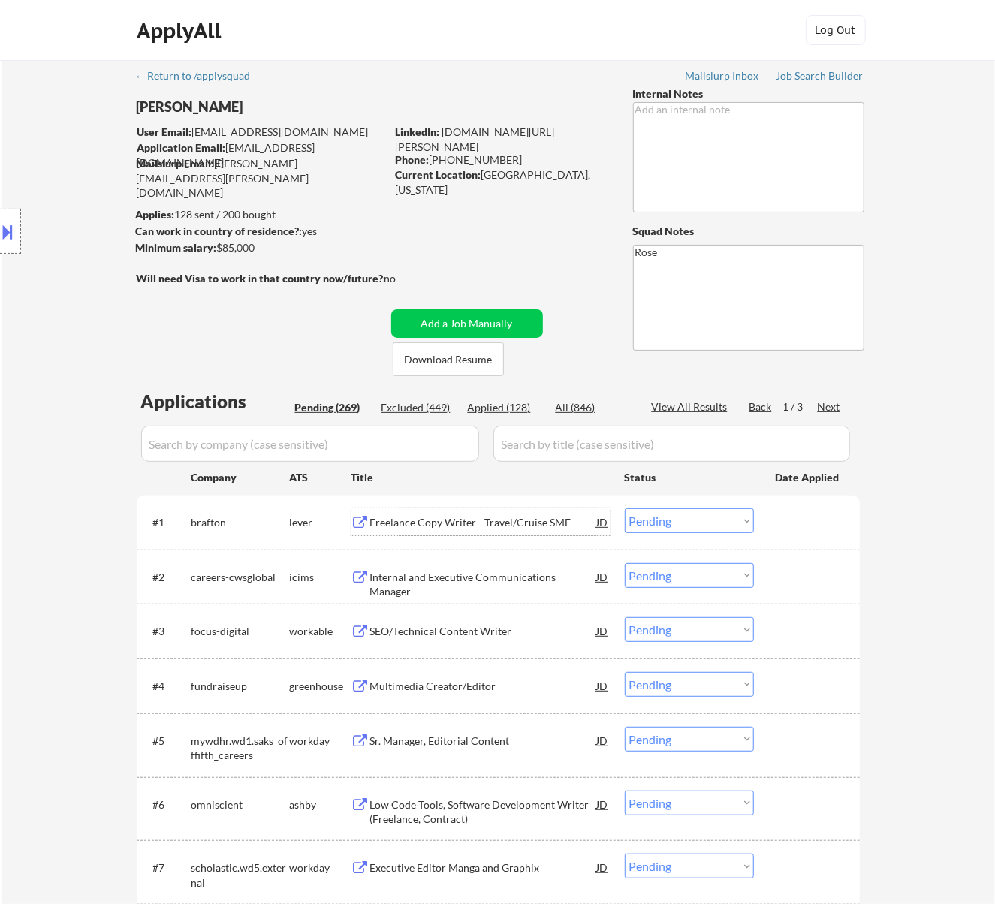
click at [691, 514] on select "Choose an option... Pending Applied Excluded (Questions) Excluded (Expired) Exc…" at bounding box center [689, 520] width 129 height 25
click at [625, 508] on select "Choose an option... Pending Applied Excluded (Questions) Excluded (Expired) Exc…" at bounding box center [689, 520] width 129 height 25
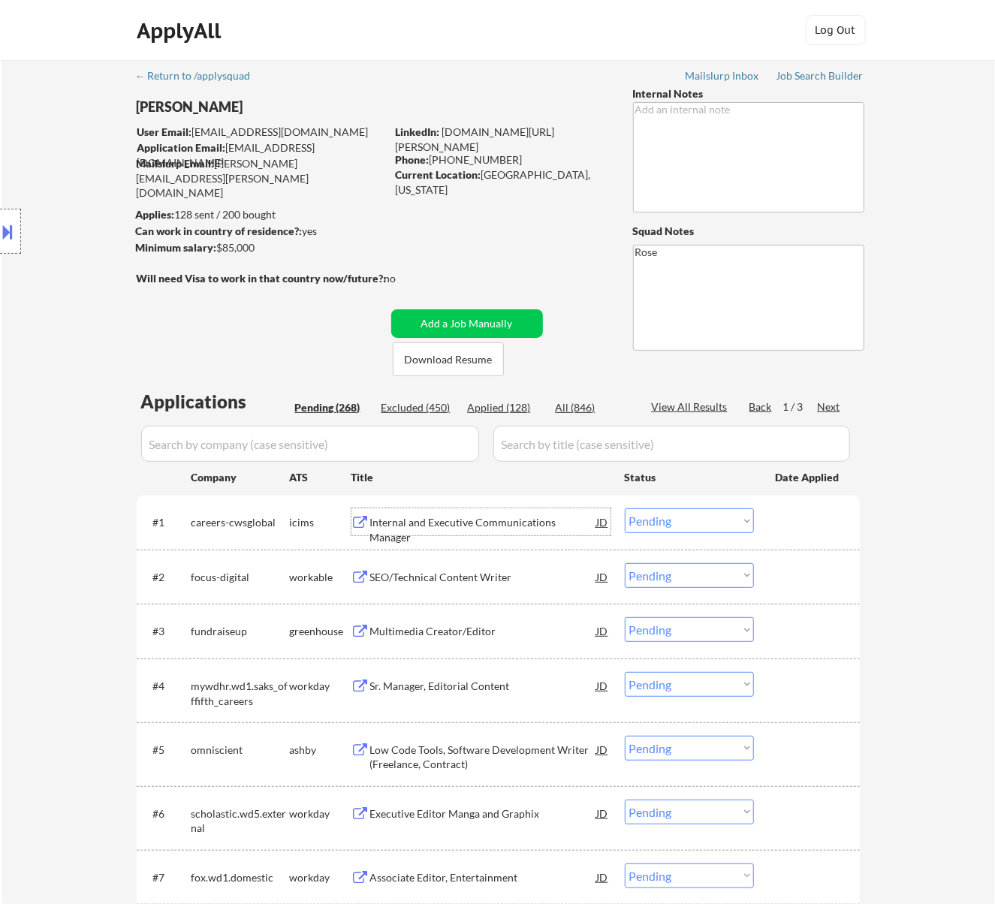
click at [538, 520] on div "Internal and Executive Communications Manager" at bounding box center [483, 529] width 227 height 29
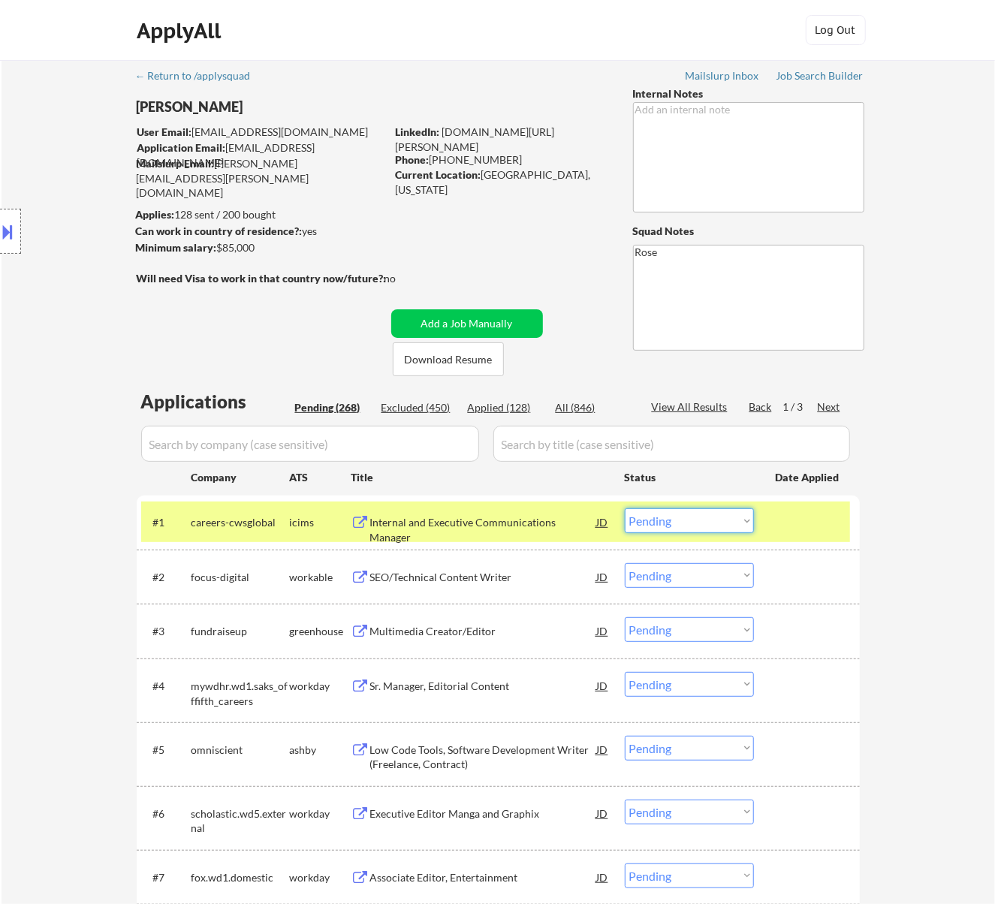
click at [689, 520] on select "Choose an option... Pending Applied Excluded (Questions) Excluded (Expired) Exc…" at bounding box center [689, 520] width 129 height 25
click at [625, 508] on select "Choose an option... Pending Applied Excluded (Questions) Excluded (Expired) Exc…" at bounding box center [689, 520] width 129 height 25
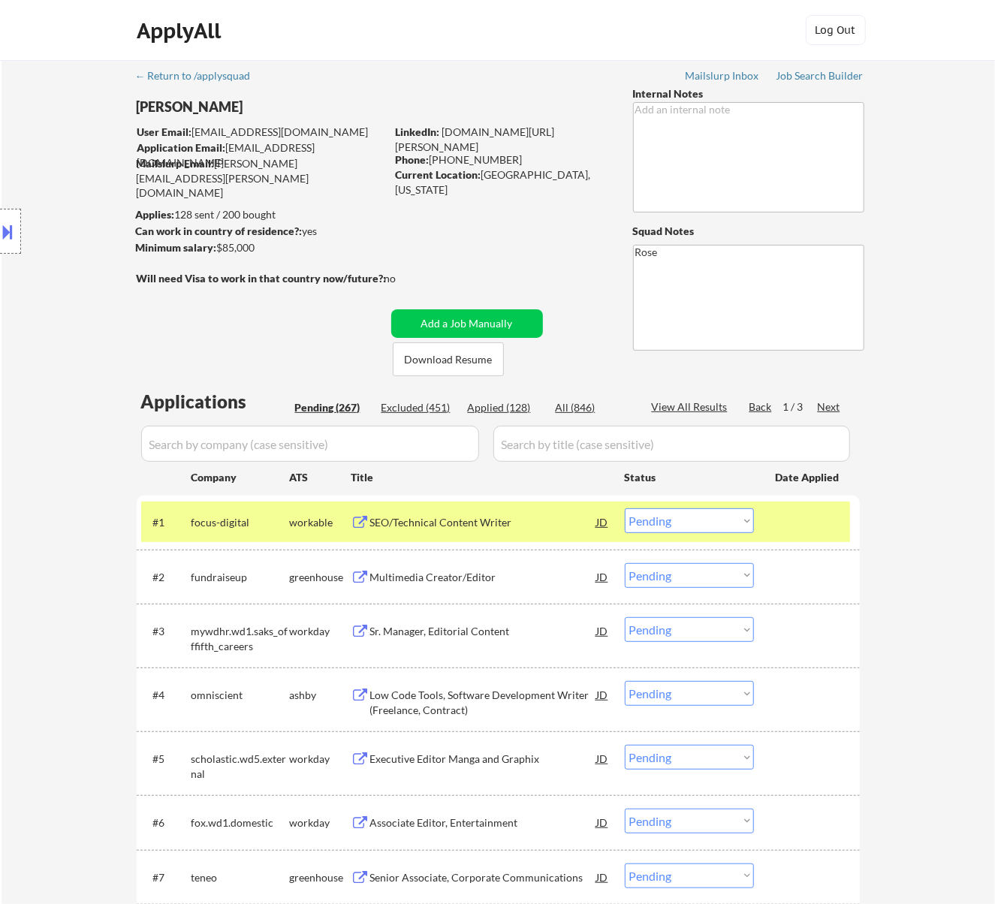
click at [565, 524] on div "SEO/Technical Content Writer" at bounding box center [483, 522] width 227 height 15
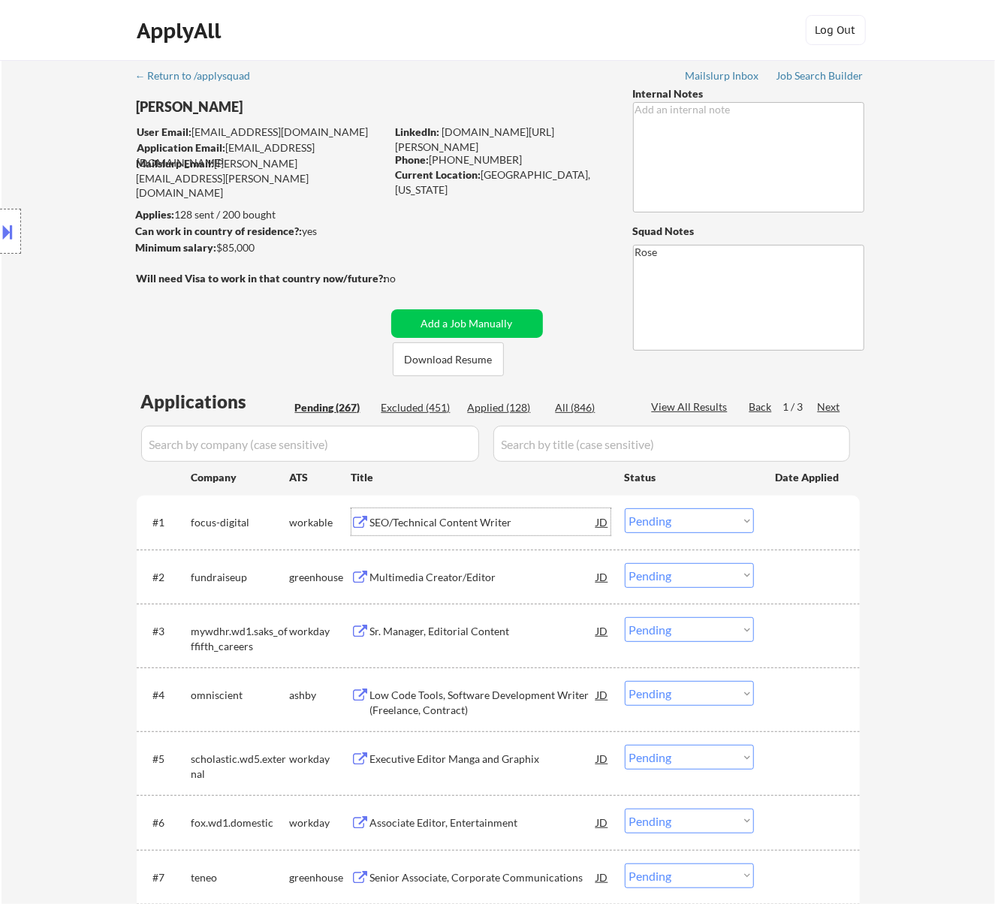
click at [728, 529] on select "Choose an option... Pending Applied Excluded (Questions) Excluded (Expired) Exc…" at bounding box center [689, 520] width 129 height 25
click at [625, 508] on select "Choose an option... Pending Applied Excluded (Questions) Excluded (Expired) Exc…" at bounding box center [689, 520] width 129 height 25
select select ""pending""
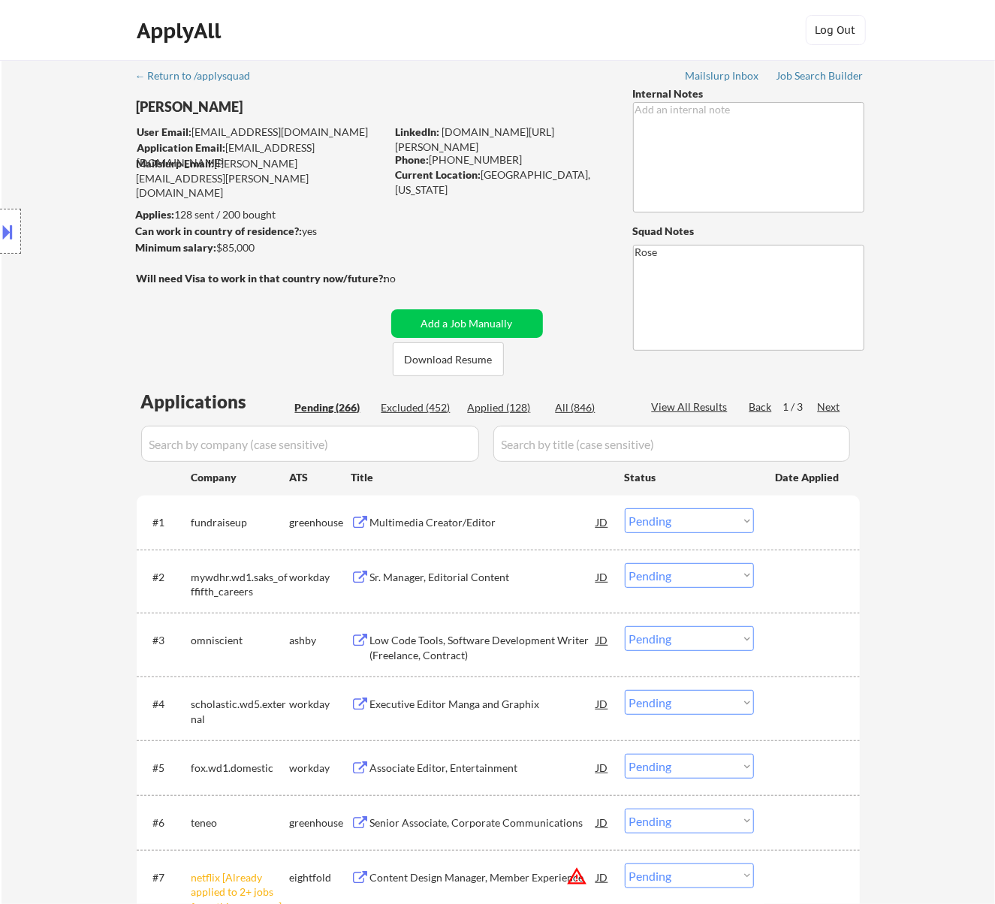
click at [496, 521] on div "Multimedia Creator/Editor" at bounding box center [483, 522] width 227 height 15
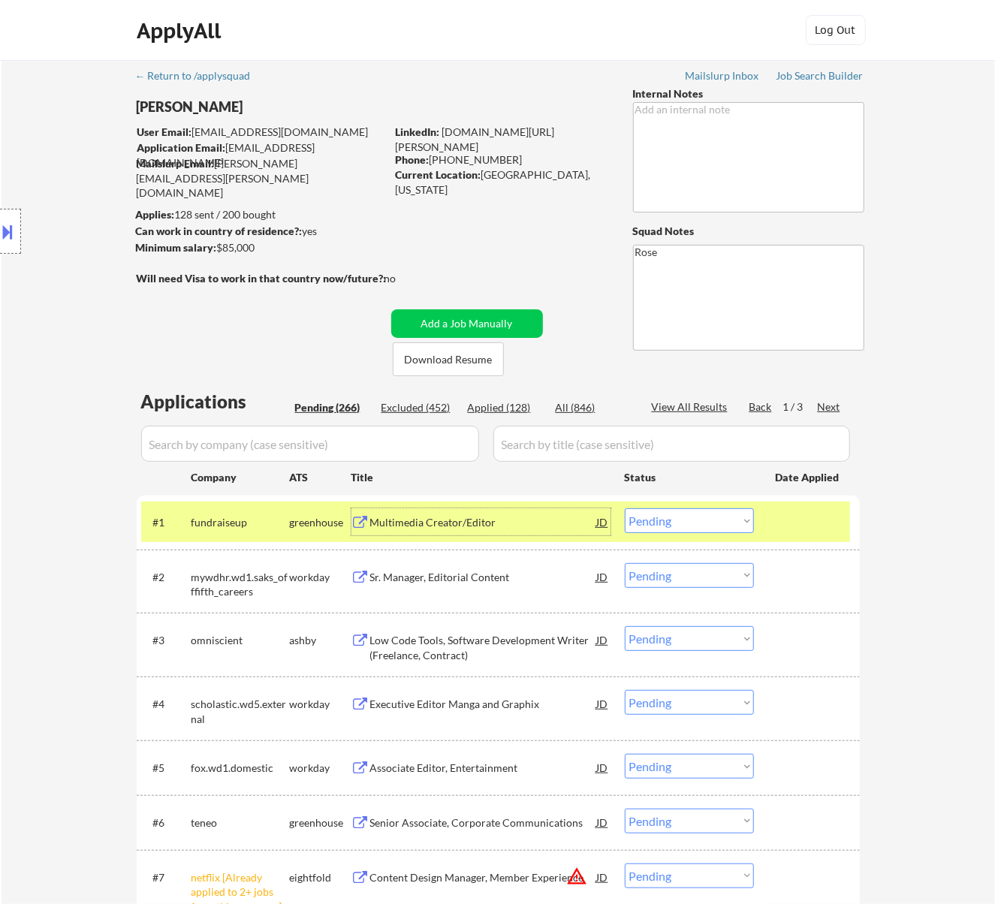
click at [598, 523] on div "JD" at bounding box center [602, 521] width 15 height 27
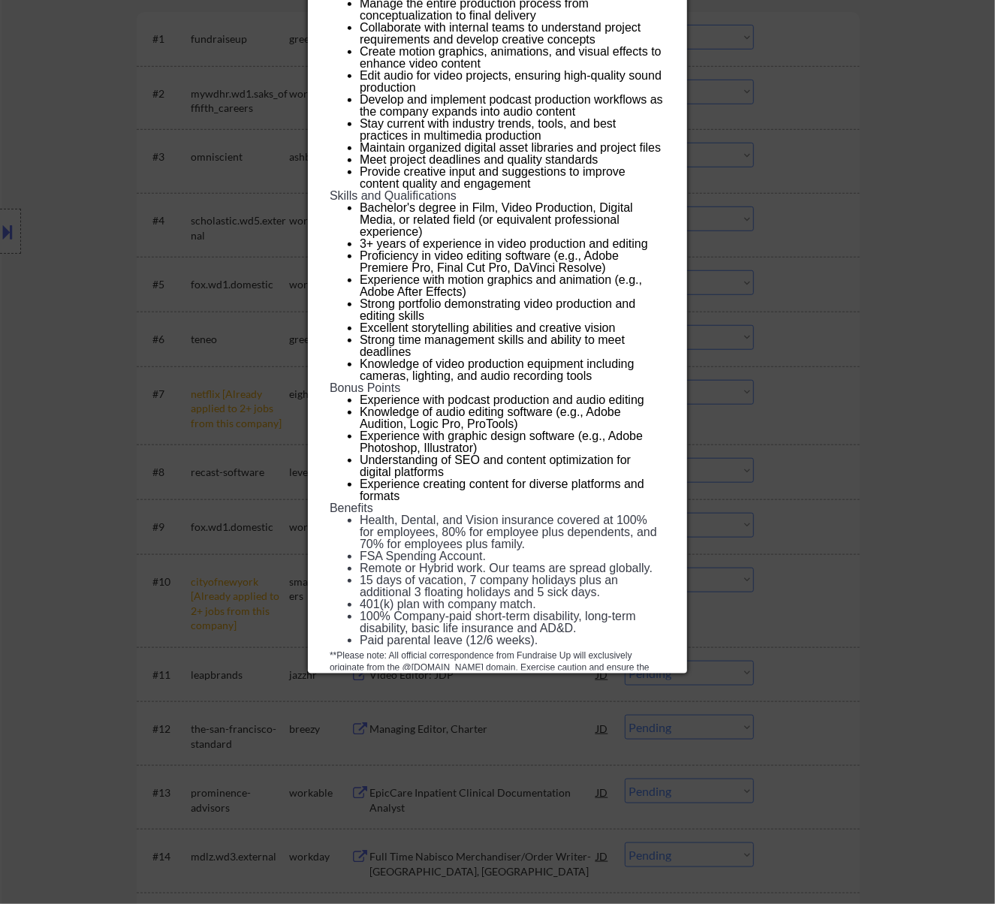
scroll to position [491, 0]
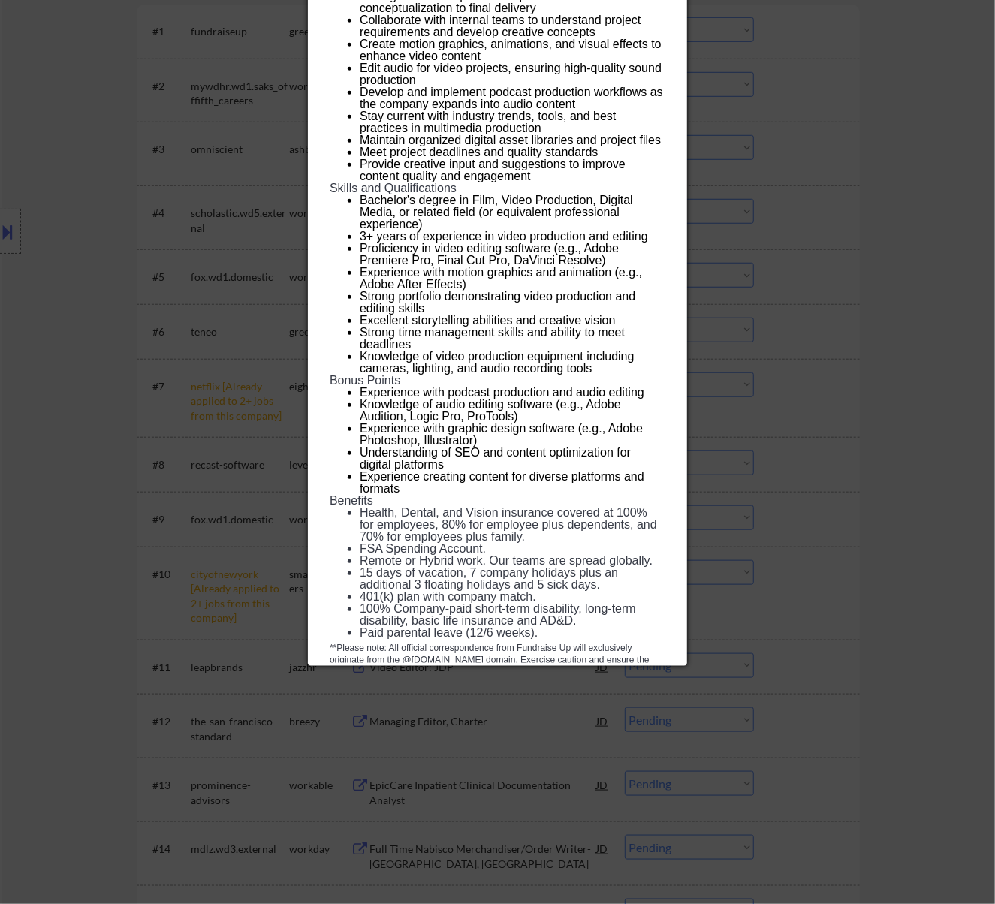
drag, startPoint x: 329, startPoint y: 68, endPoint x: 553, endPoint y: 661, distance: 634.9
click at [553, 661] on div "Multimedia Creator/Editor fundraiseup USA Remote (EST and CST) AI Location Chec…" at bounding box center [497, 106] width 379 height 1119
copy div "Multimedia Creator/Editor fundraiseup USA Remote (EST and CST) AI Location Chec…"
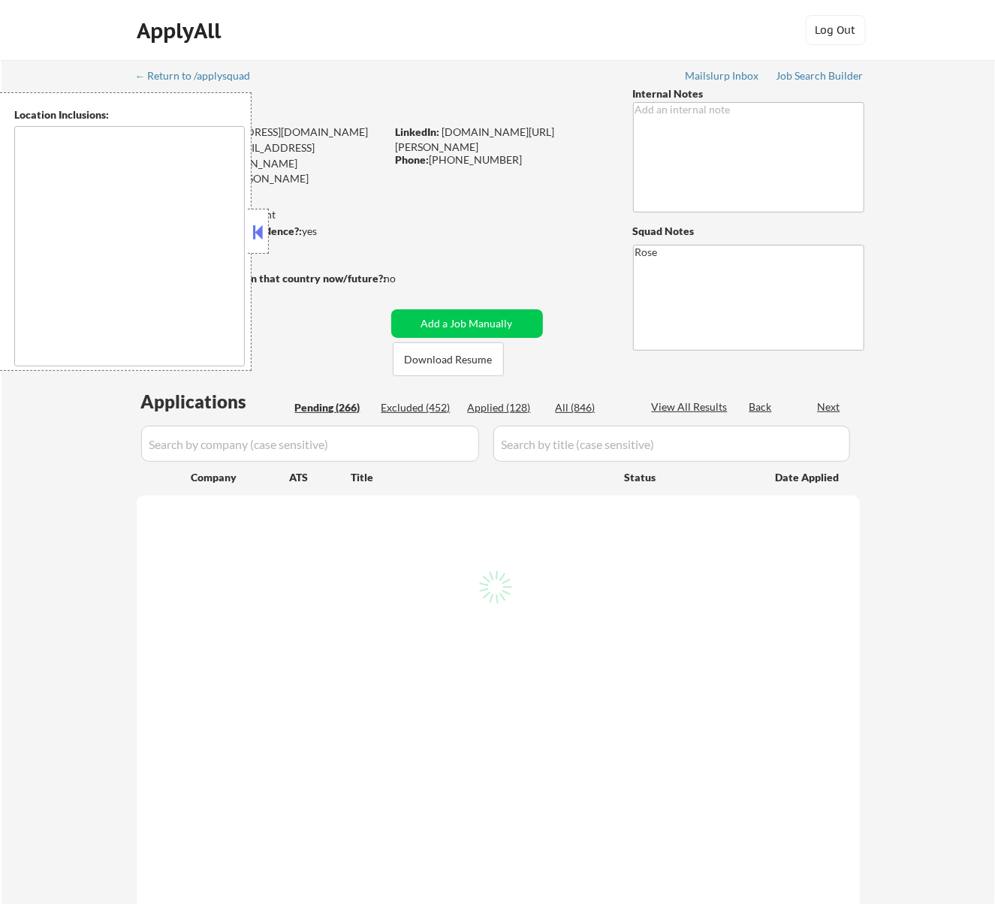
type textarea "[GEOGRAPHIC_DATA], [GEOGRAPHIC_DATA] [GEOGRAPHIC_DATA], [GEOGRAPHIC_DATA] [GEOG…"
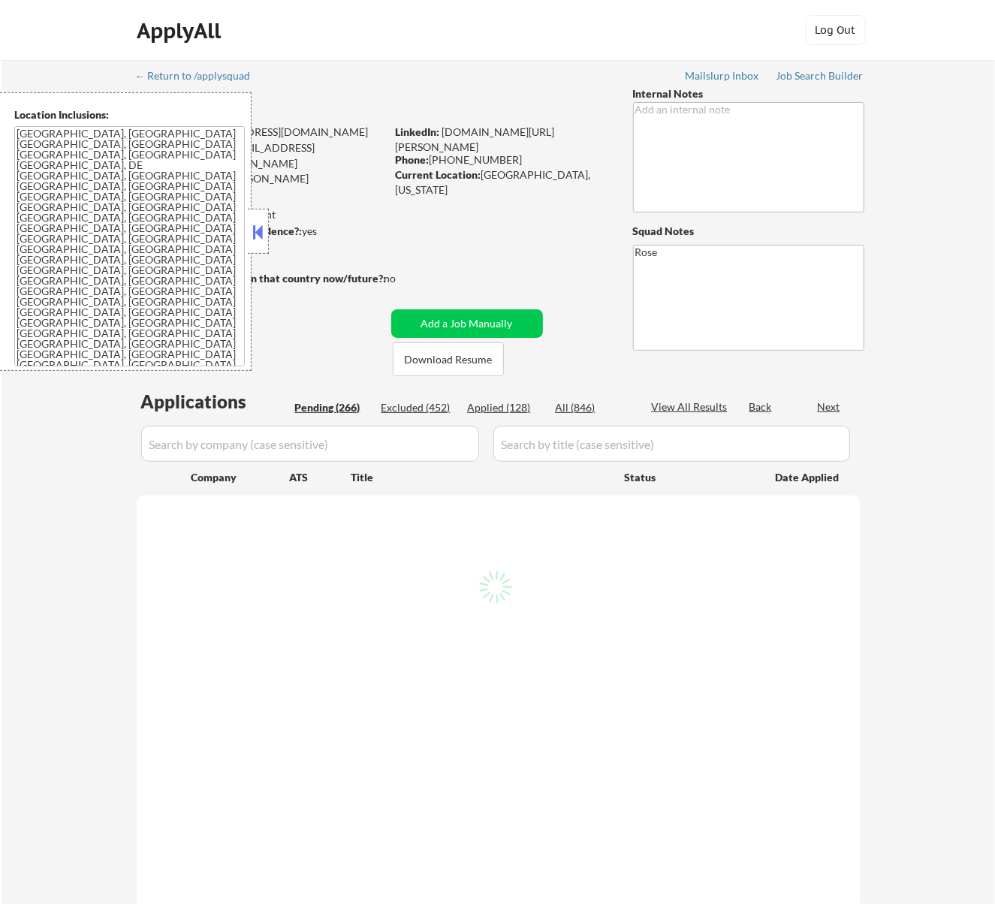
select select ""pending""
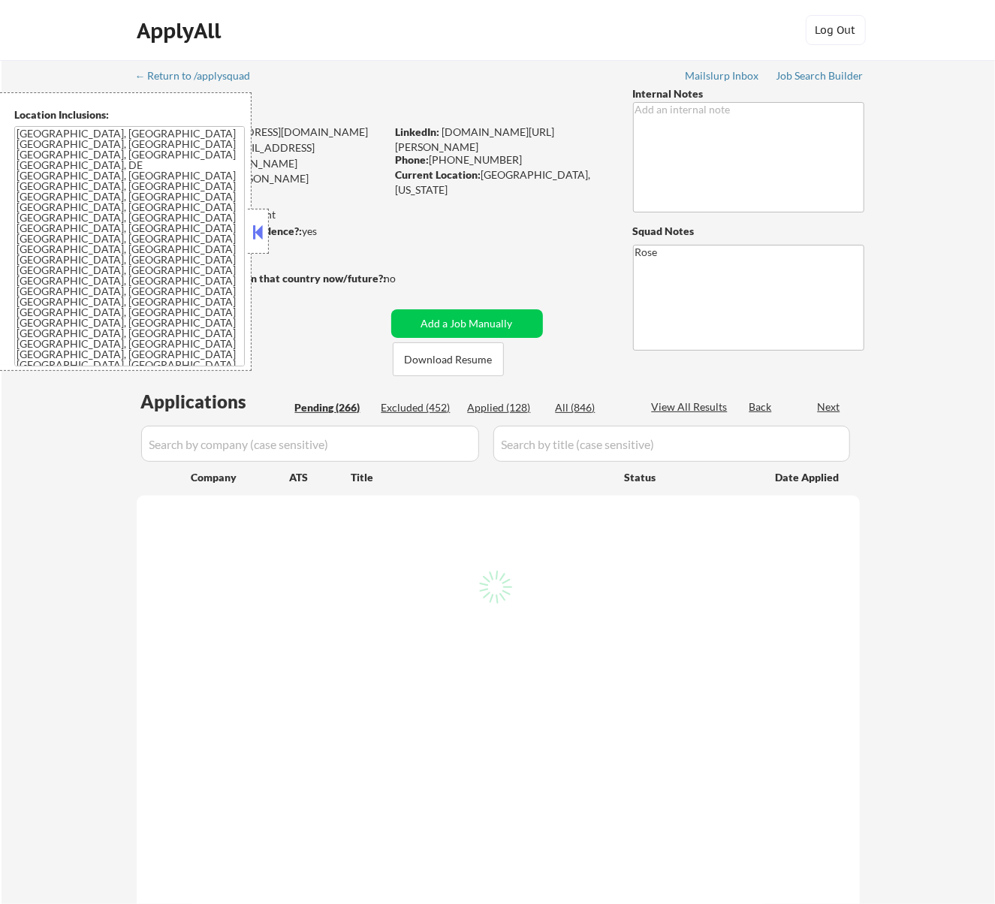
select select ""pending""
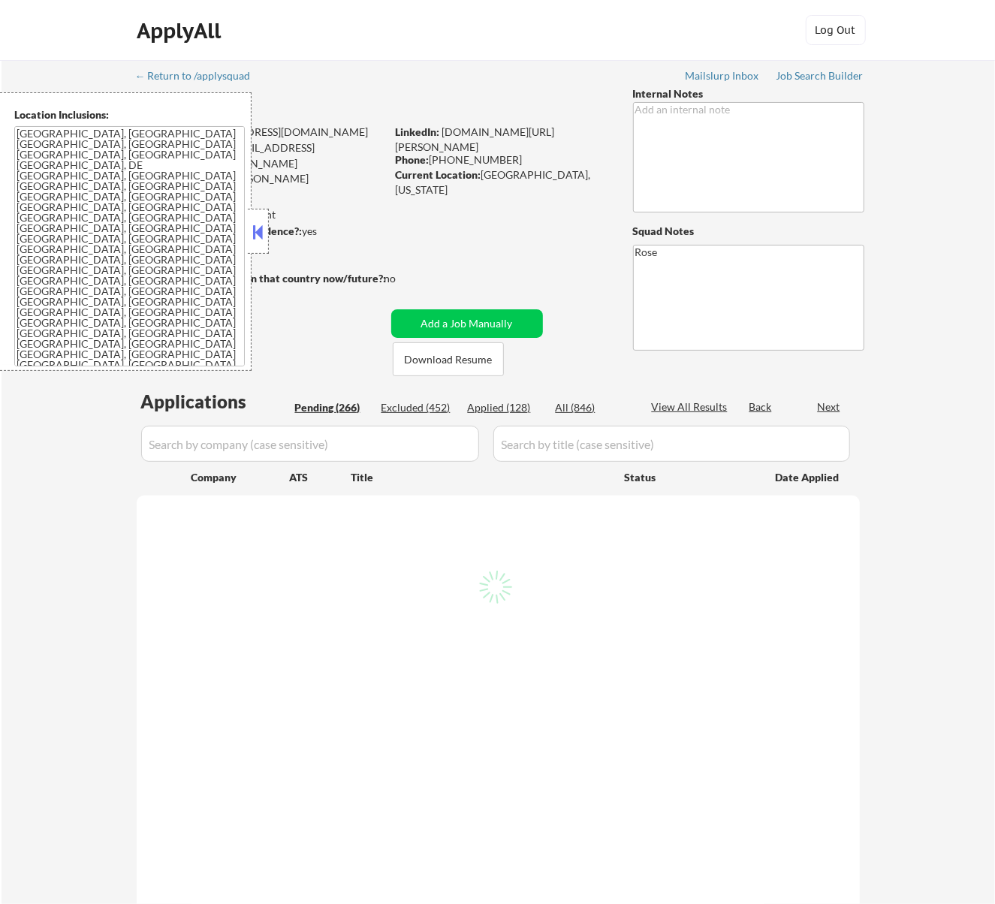
select select ""pending""
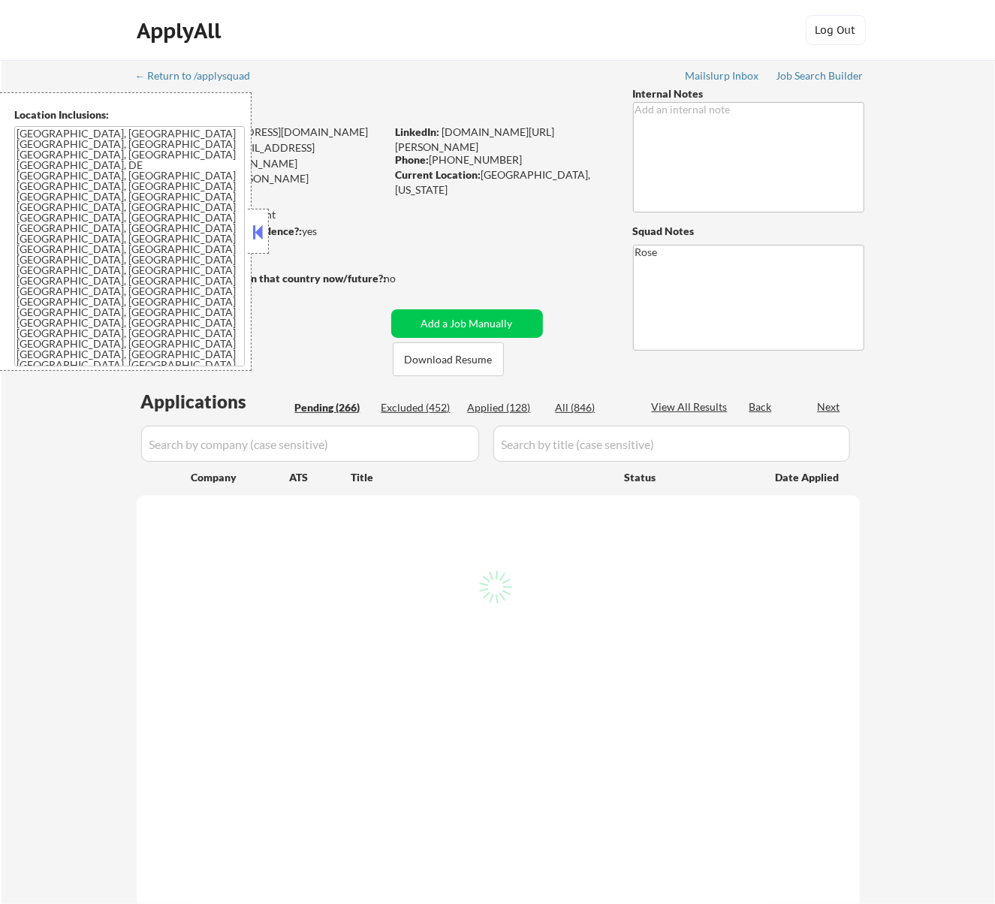
select select ""pending""
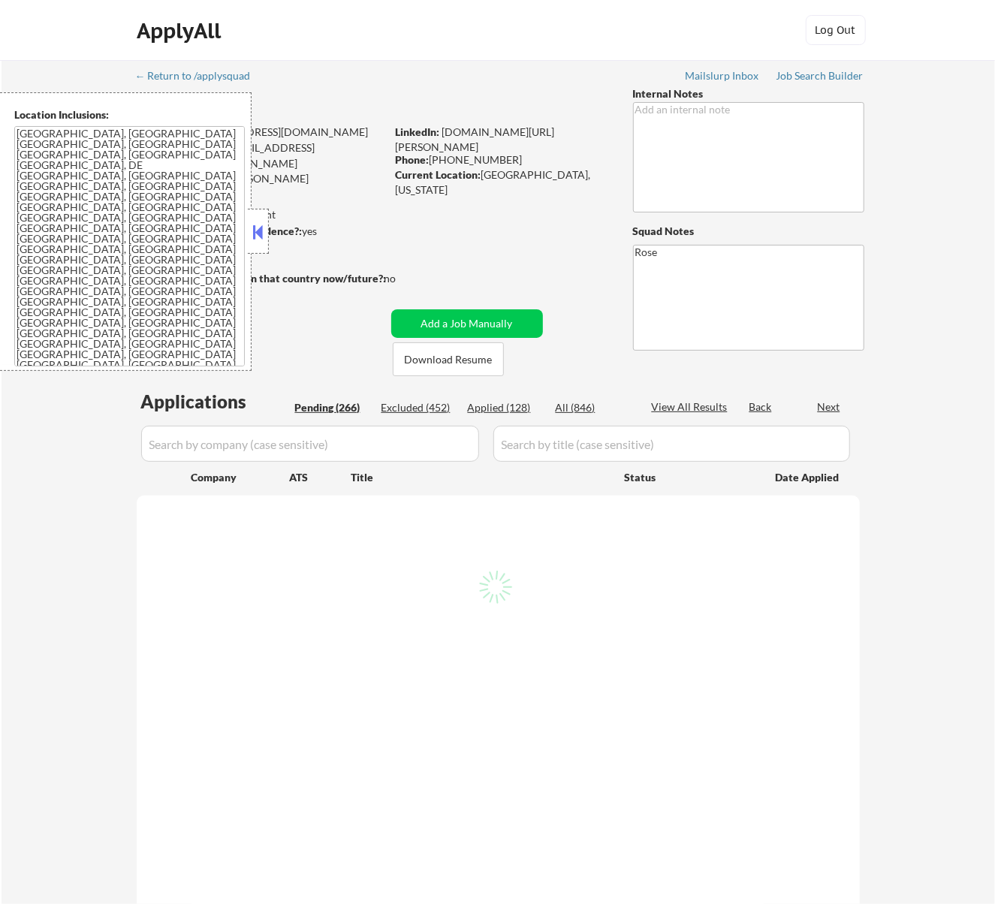
select select ""pending""
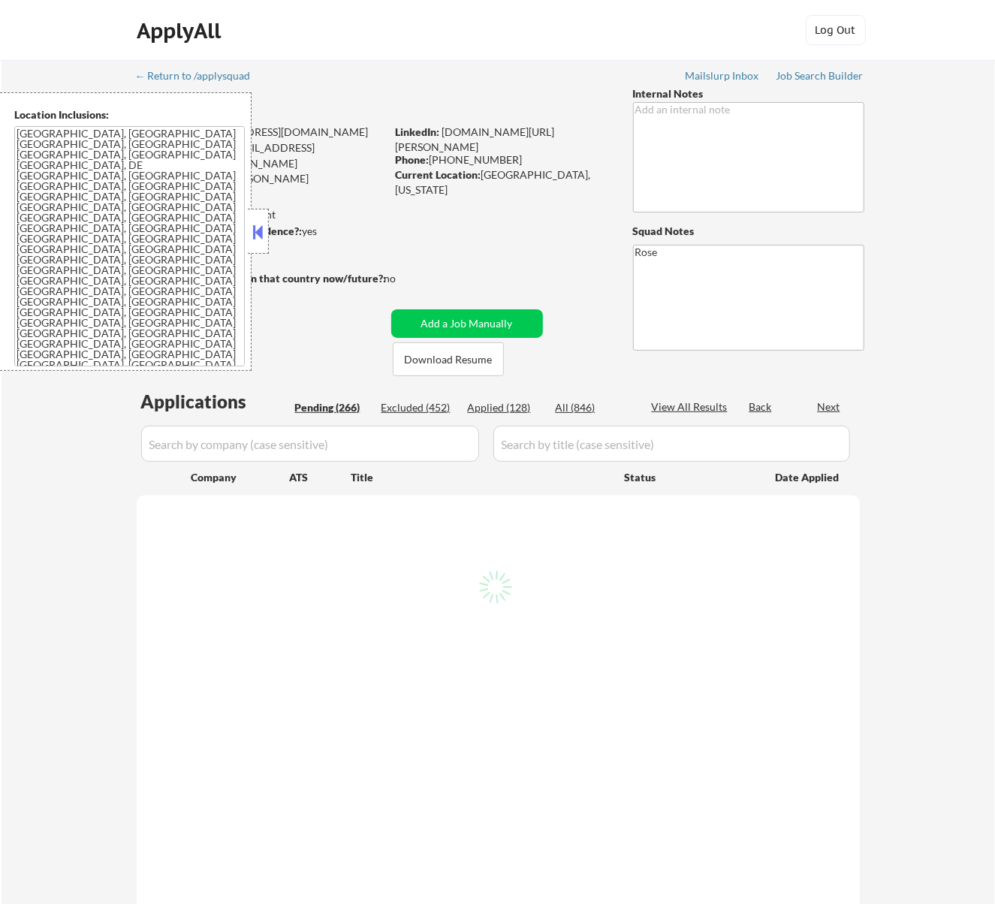
select select ""pending""
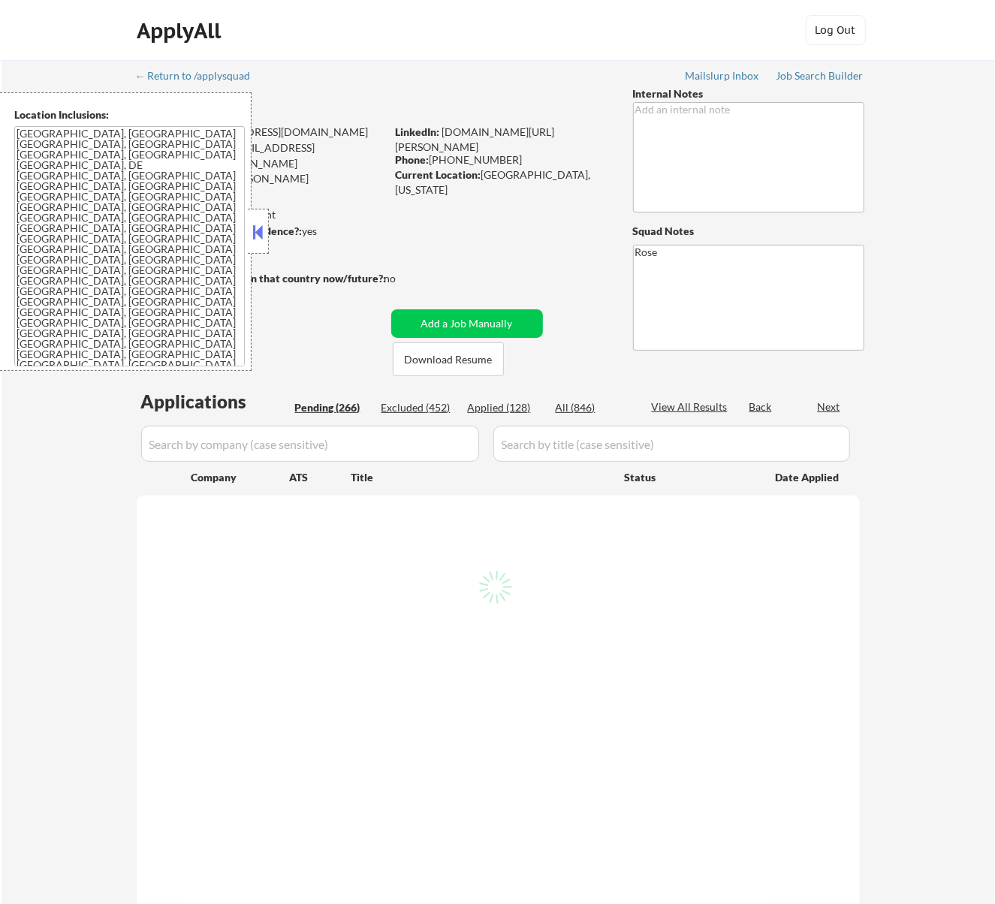
select select ""pending""
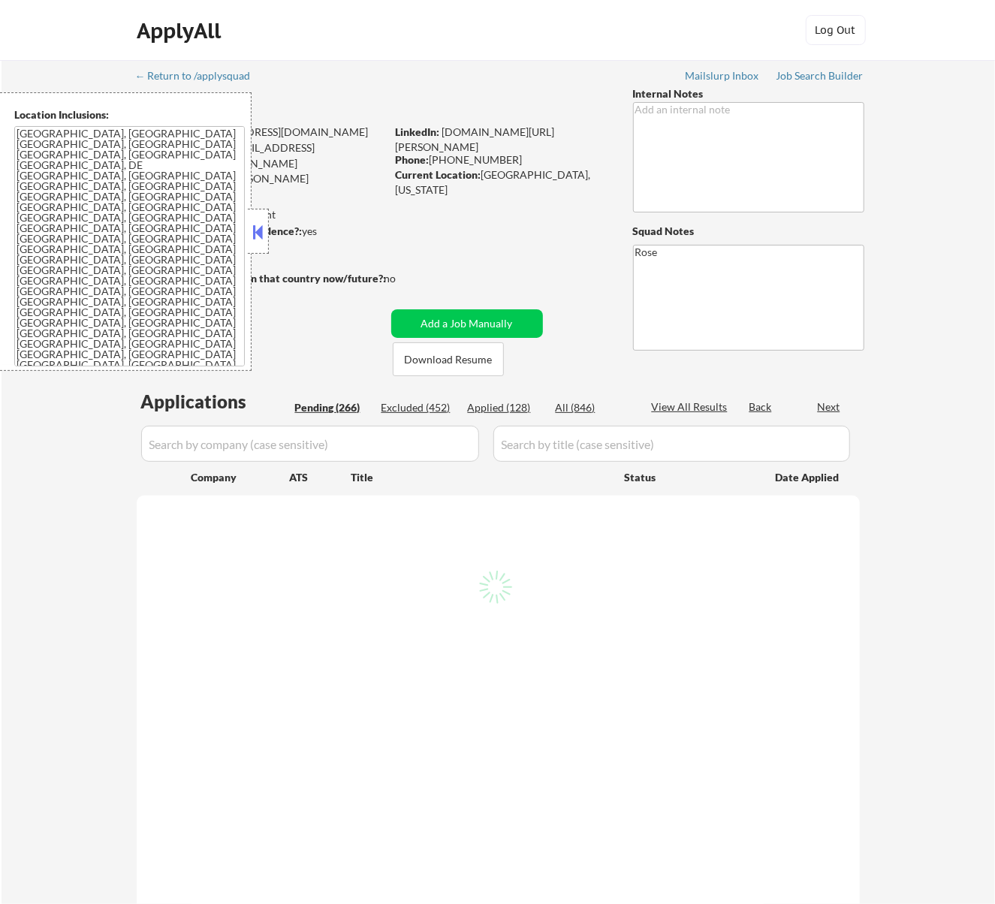
select select ""pending""
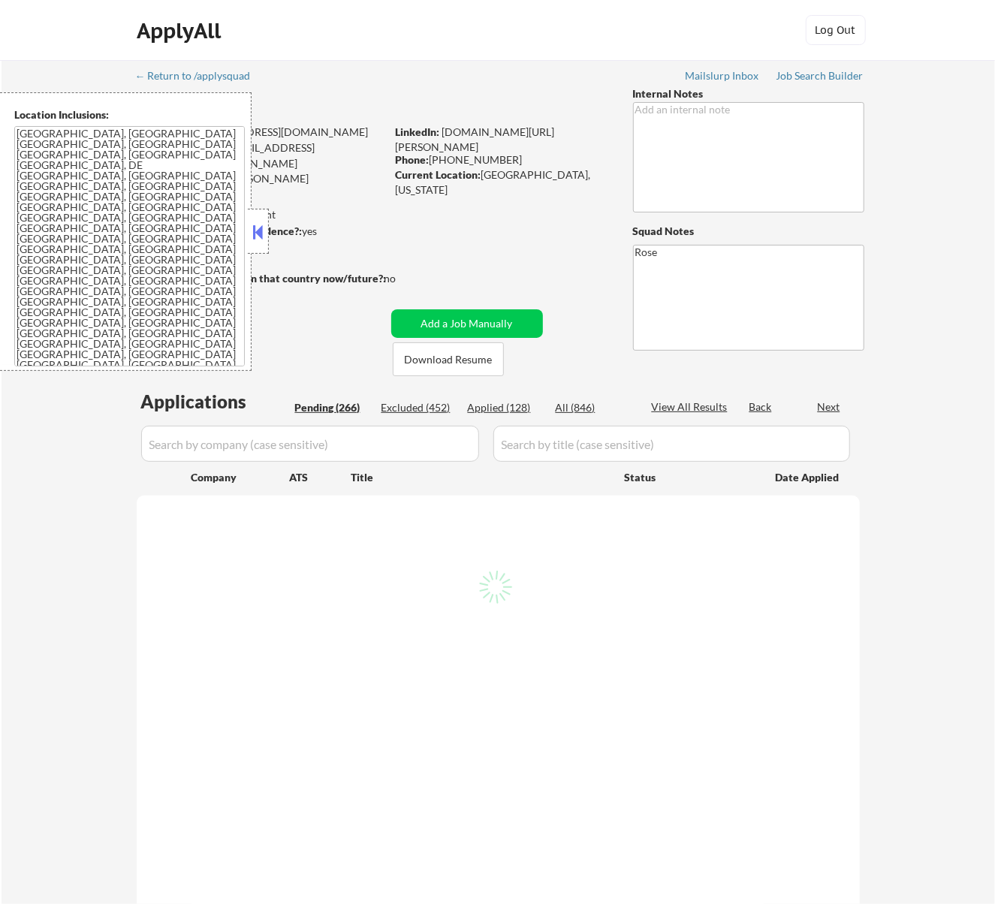
select select ""pending""
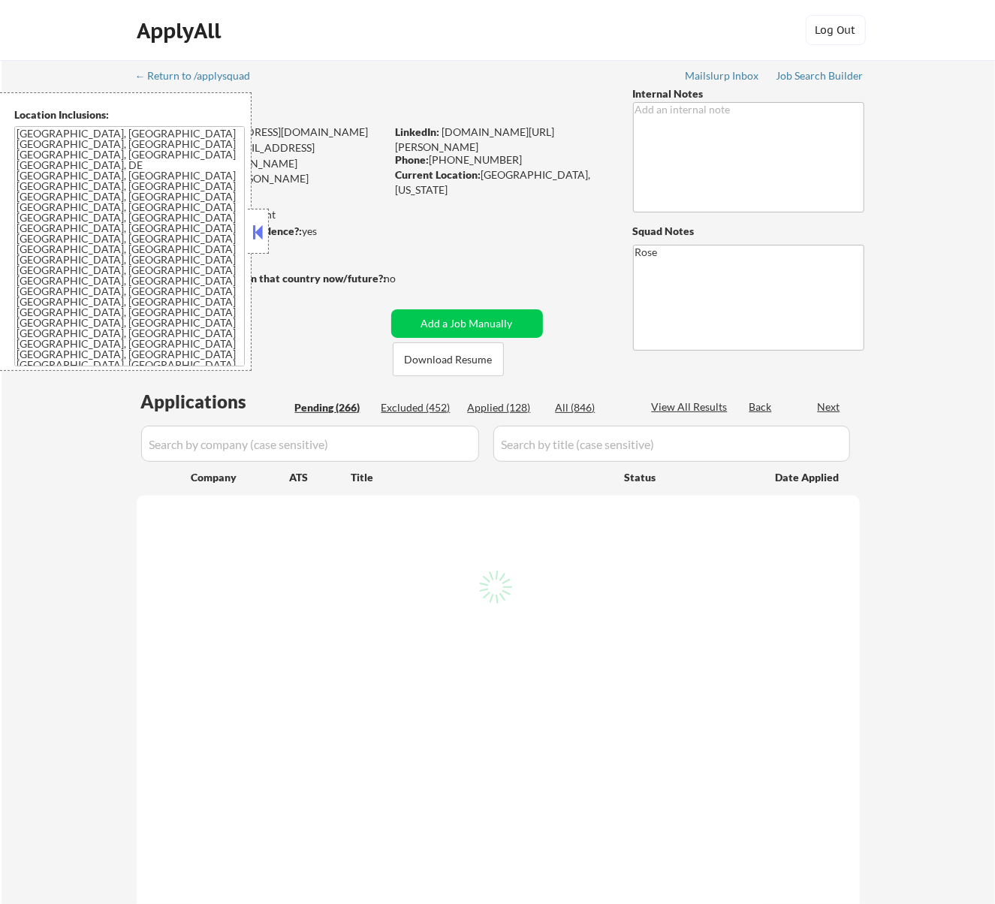
select select ""pending""
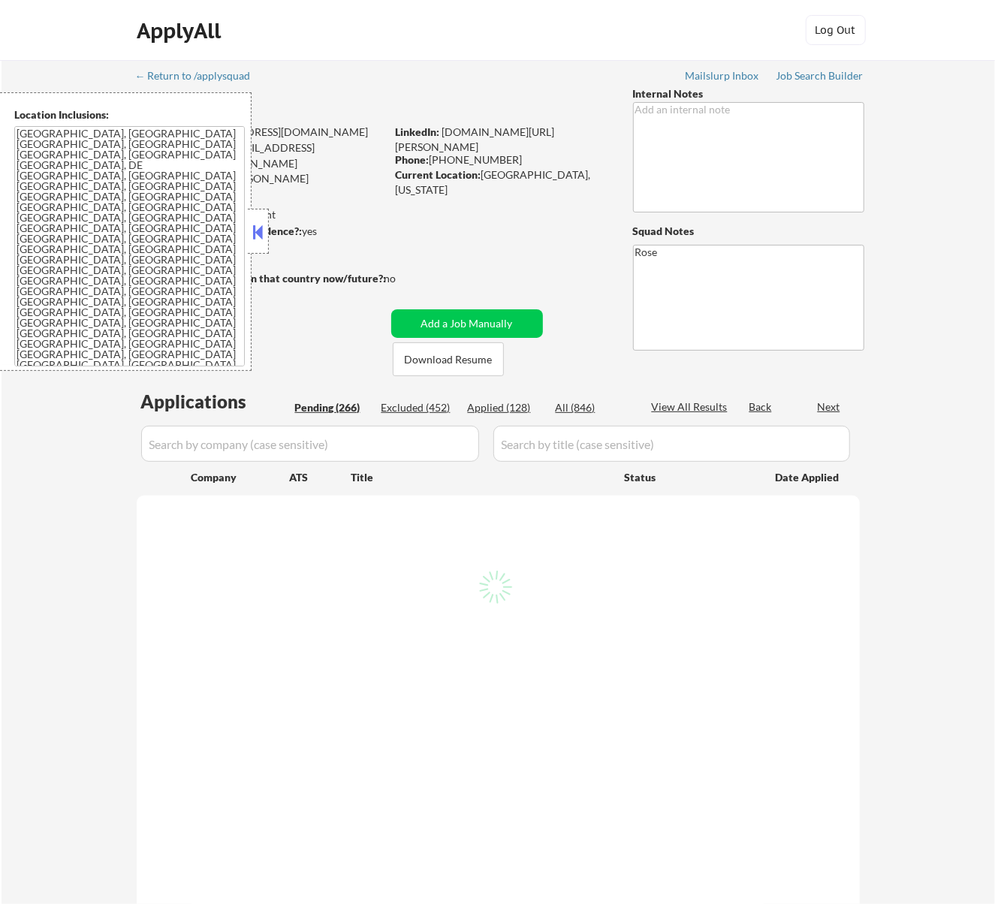
select select ""pending""
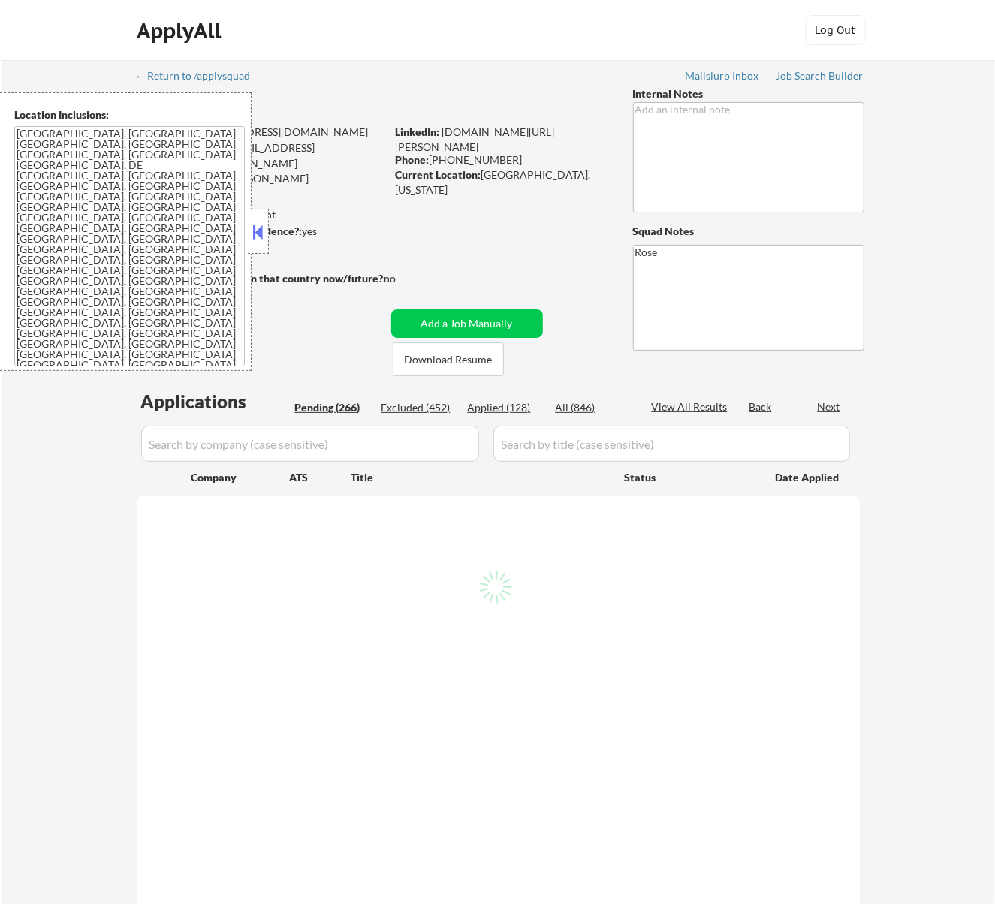
select select ""pending""
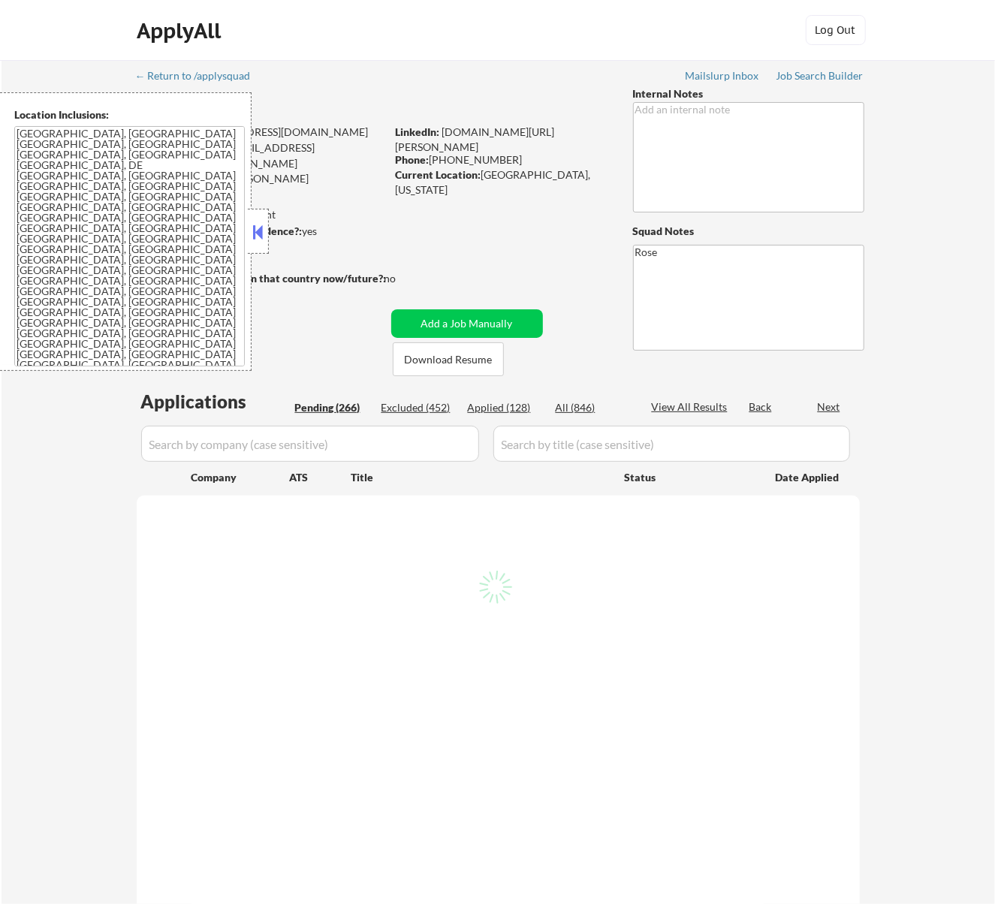
select select ""pending""
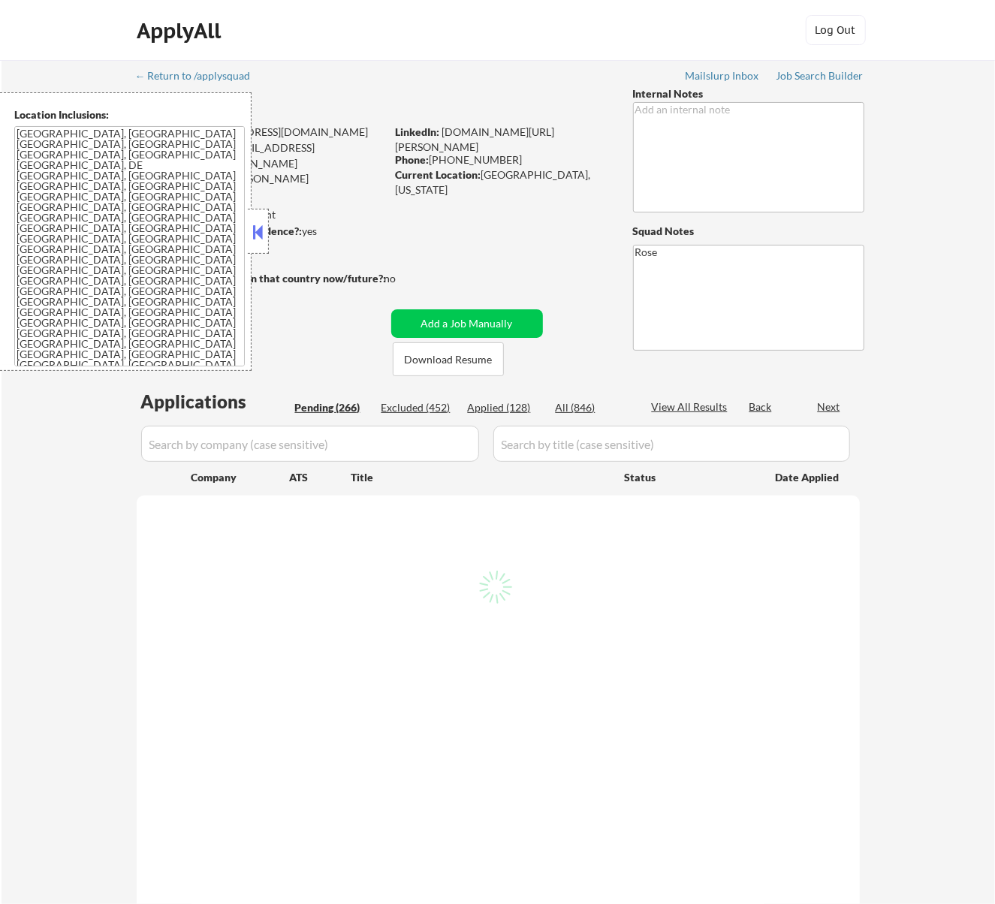
select select ""pending""
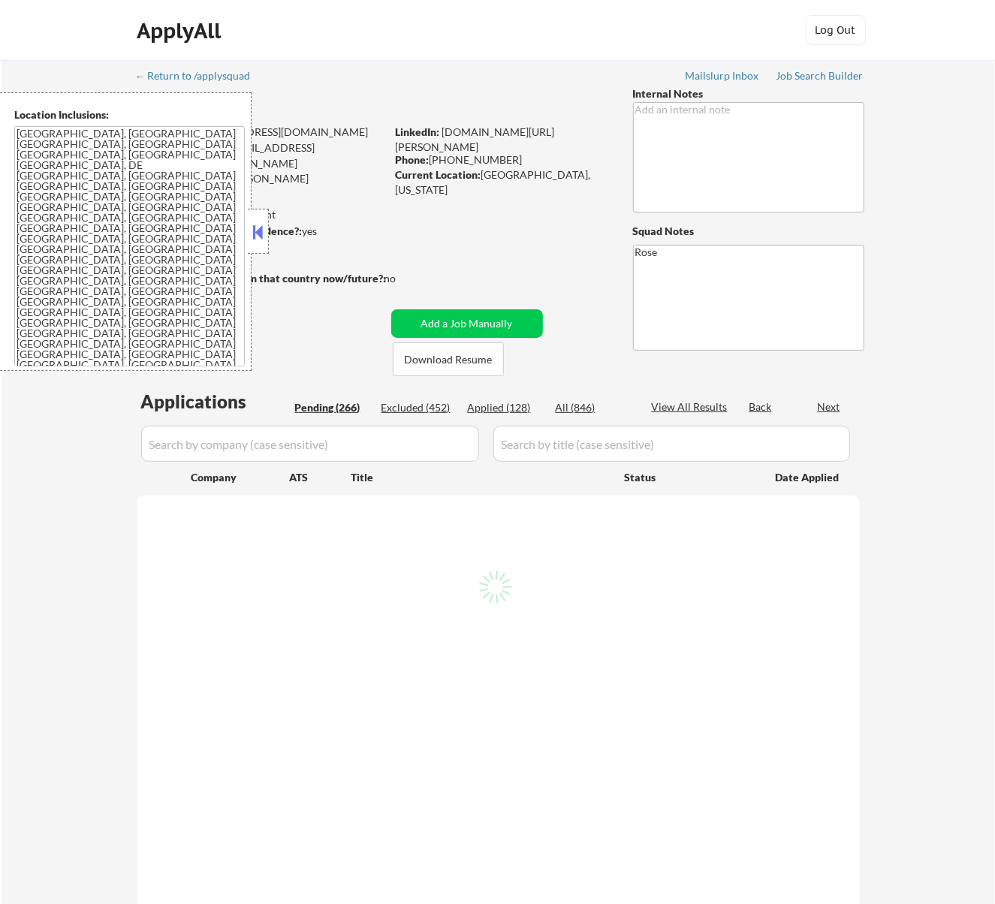
select select ""pending""
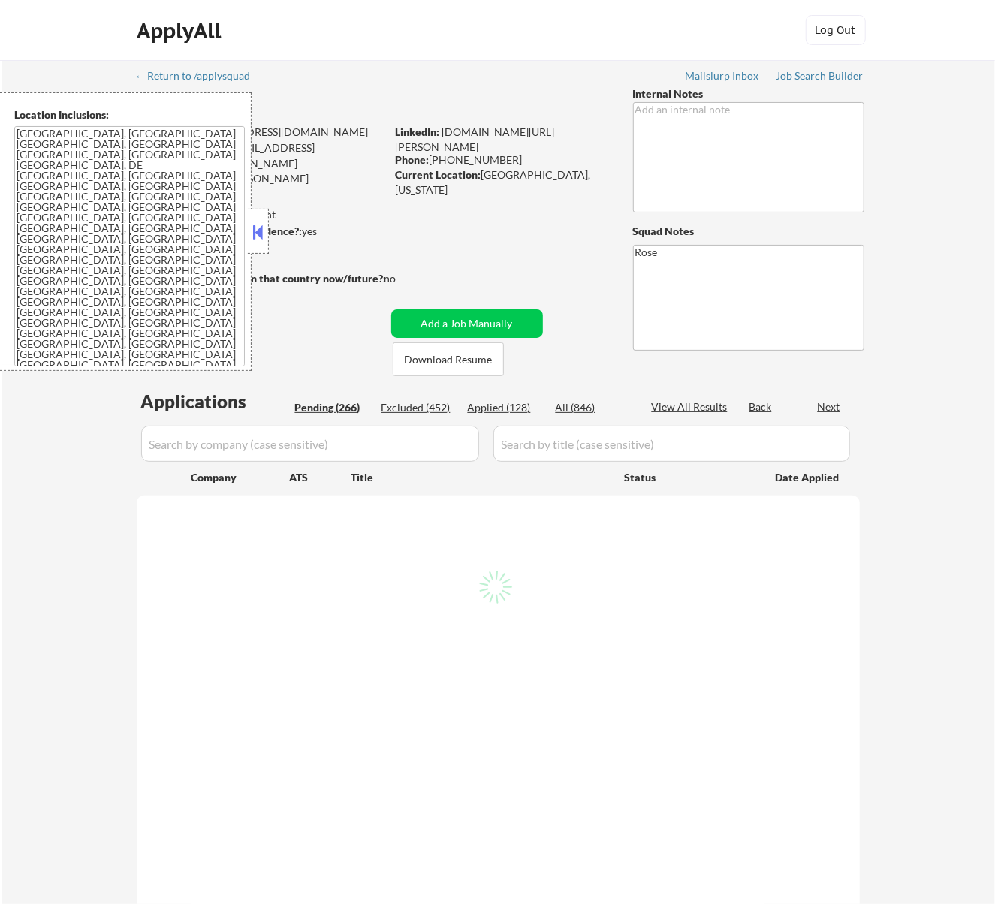
select select ""pending""
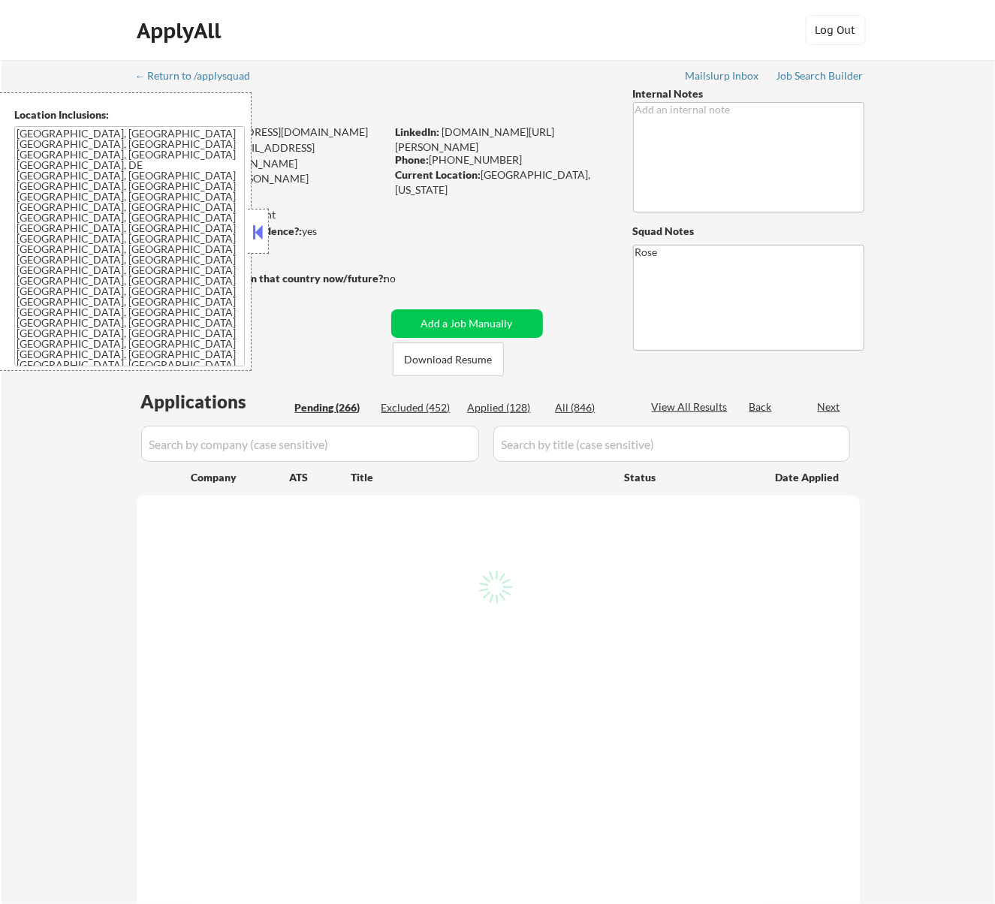
select select ""pending""
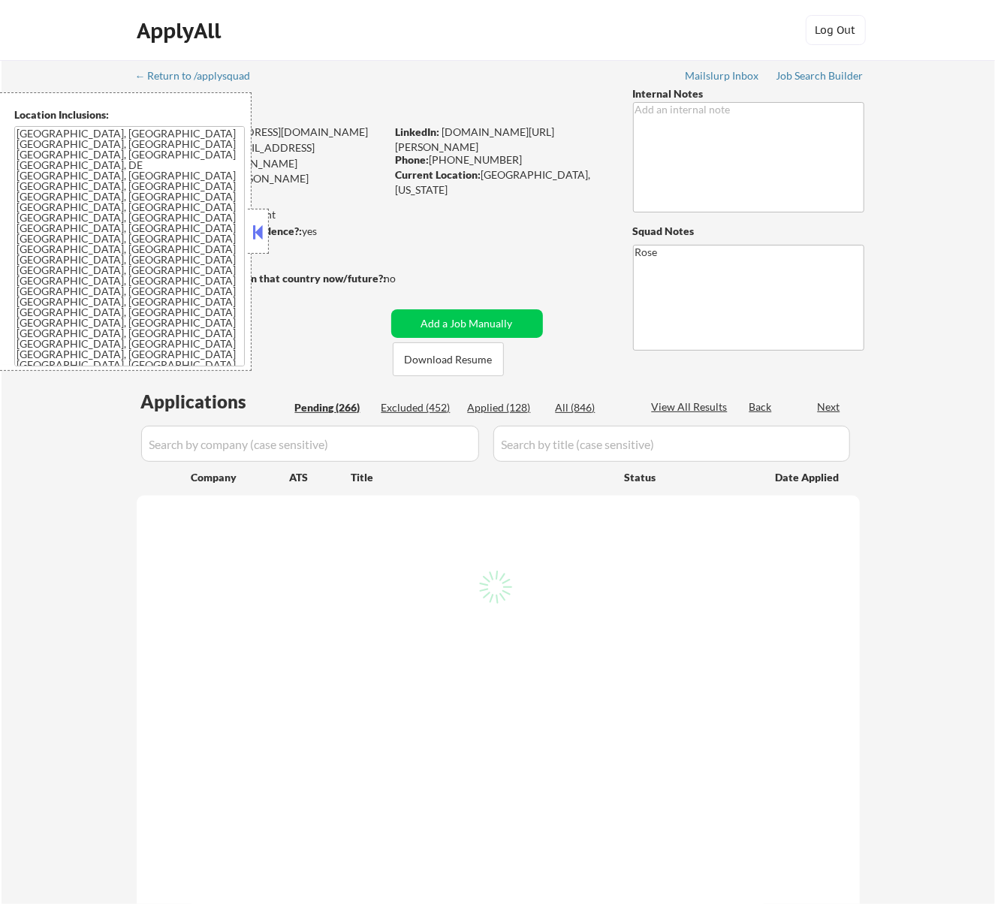
select select ""pending""
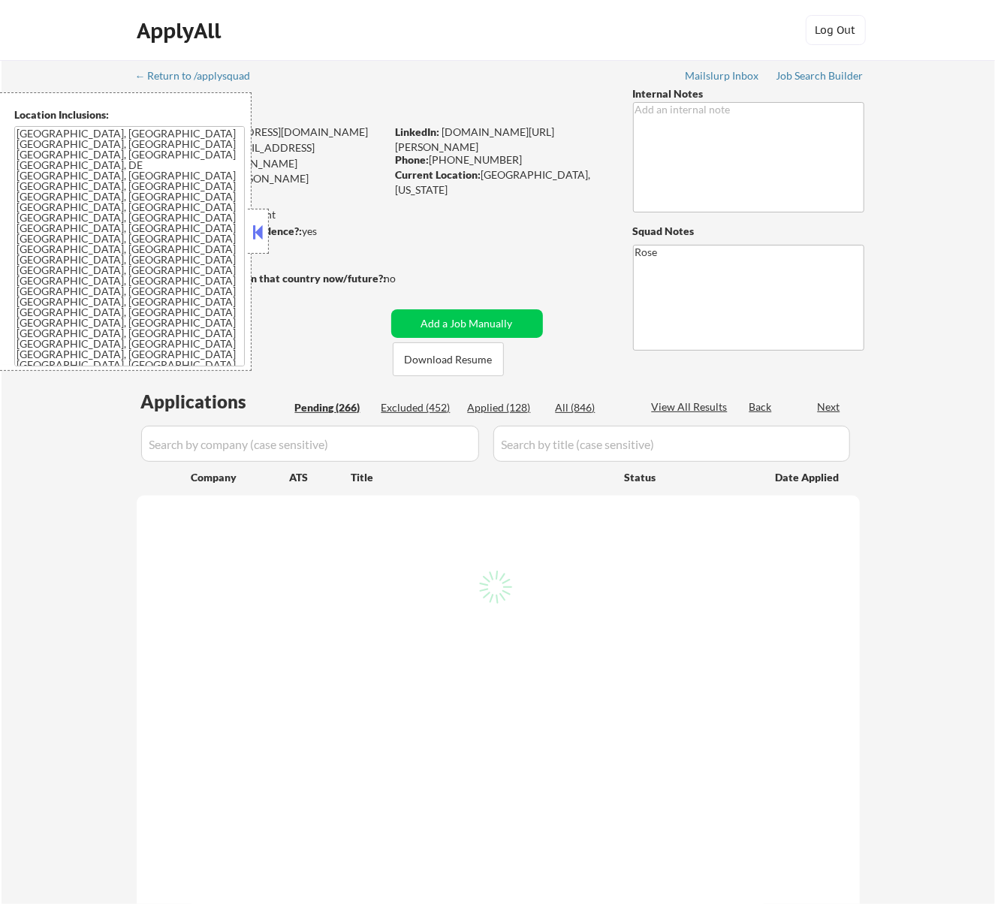
select select ""pending""
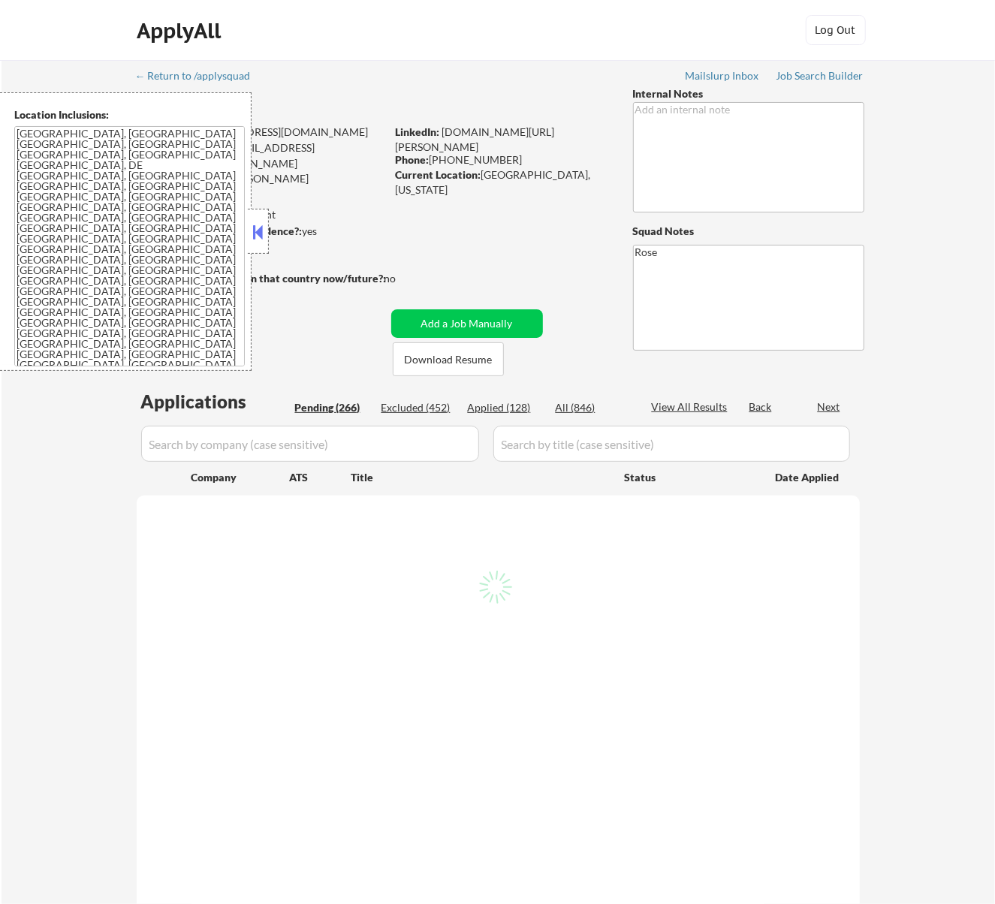
select select ""pending""
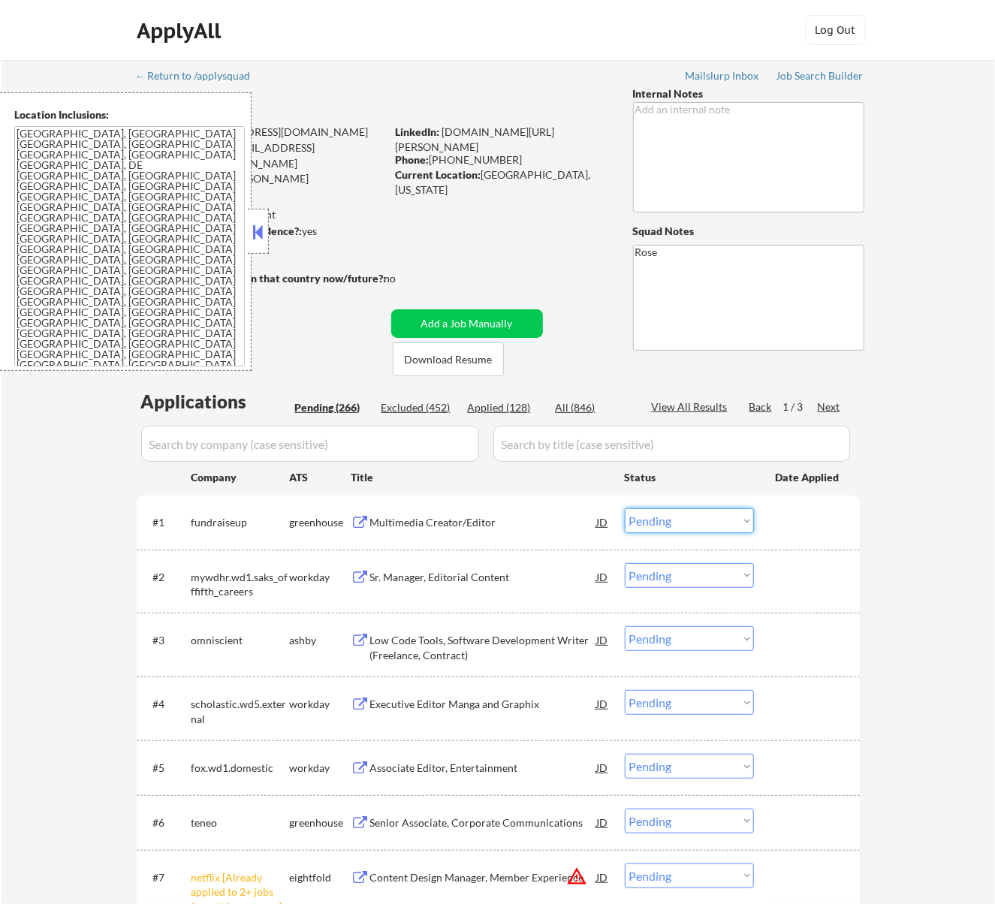
click at [647, 514] on select "Choose an option... Pending Applied Excluded (Questions) Excluded (Expired) Exc…" at bounding box center [689, 520] width 129 height 25
click at [625, 508] on select "Choose an option... Pending Applied Excluded (Questions) Excluded (Expired) Exc…" at bounding box center [689, 520] width 129 height 25
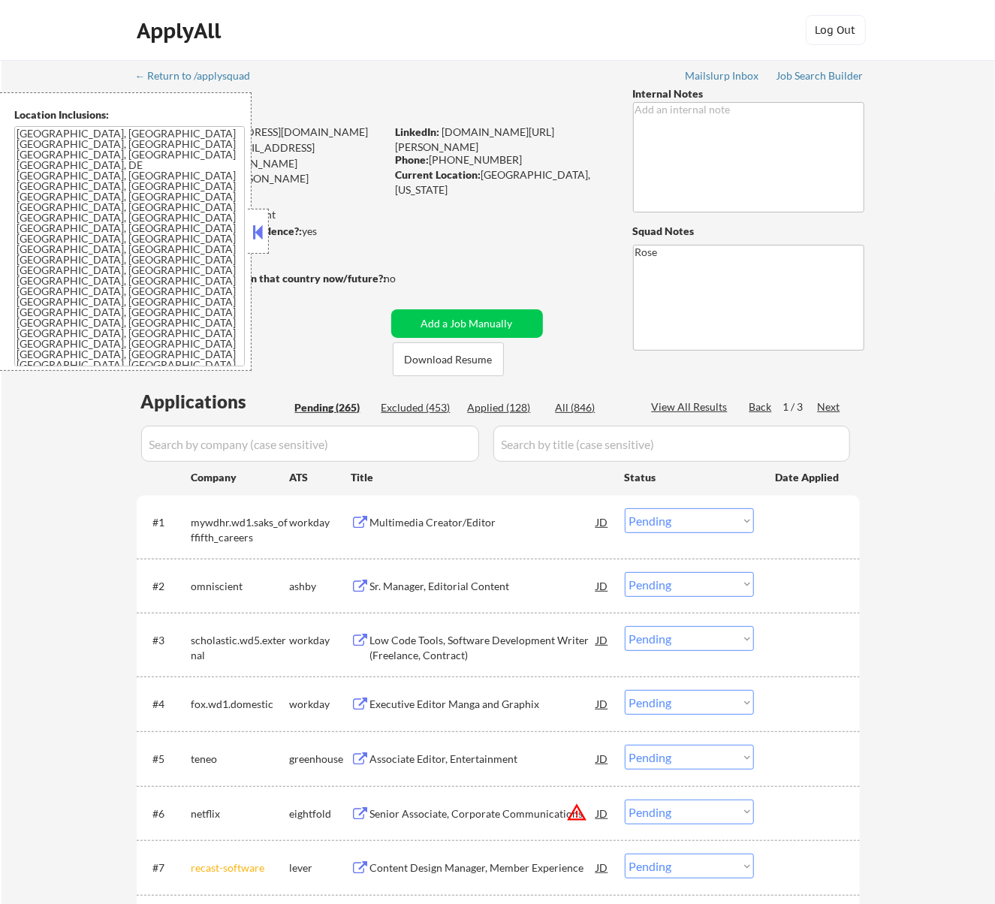
click at [505, 521] on div "Multimedia Creator/Editor" at bounding box center [483, 522] width 227 height 15
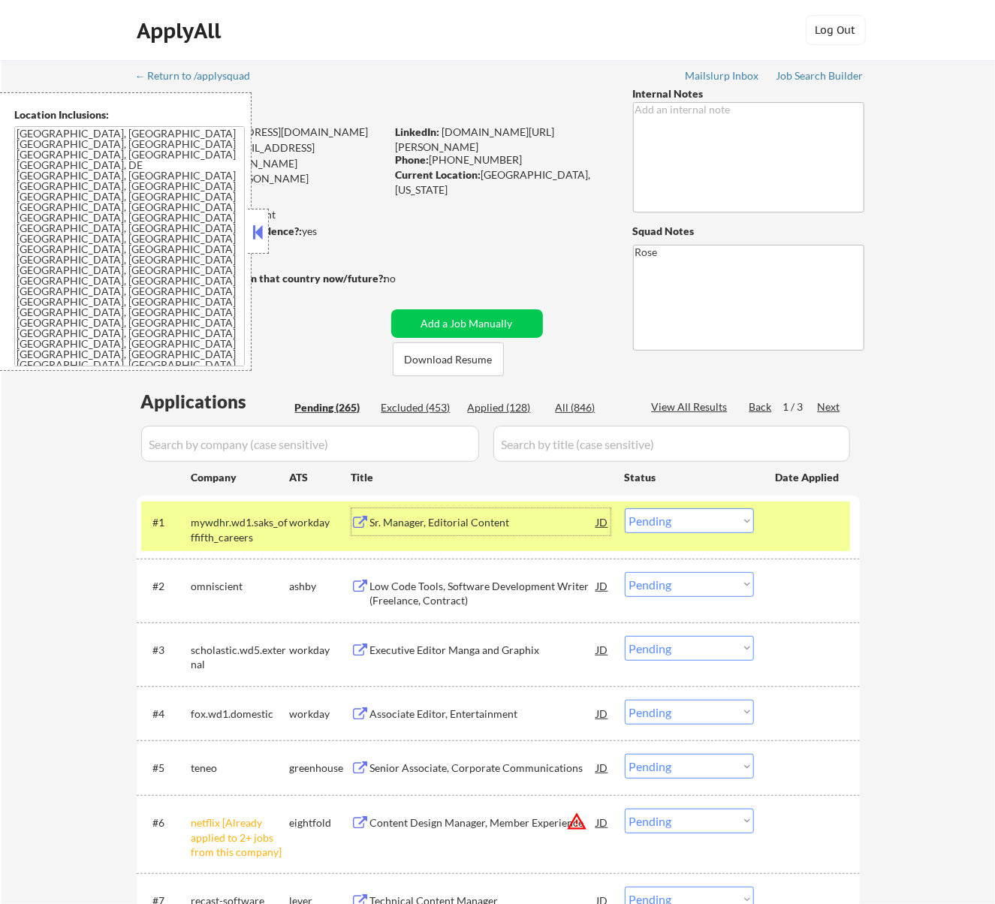
click at [682, 509] on select "Choose an option... Pending Applied Excluded (Questions) Excluded (Expired) Exc…" at bounding box center [689, 520] width 129 height 25
click at [625, 508] on select "Choose an option... Pending Applied Excluded (Questions) Excluded (Expired) Exc…" at bounding box center [689, 520] width 129 height 25
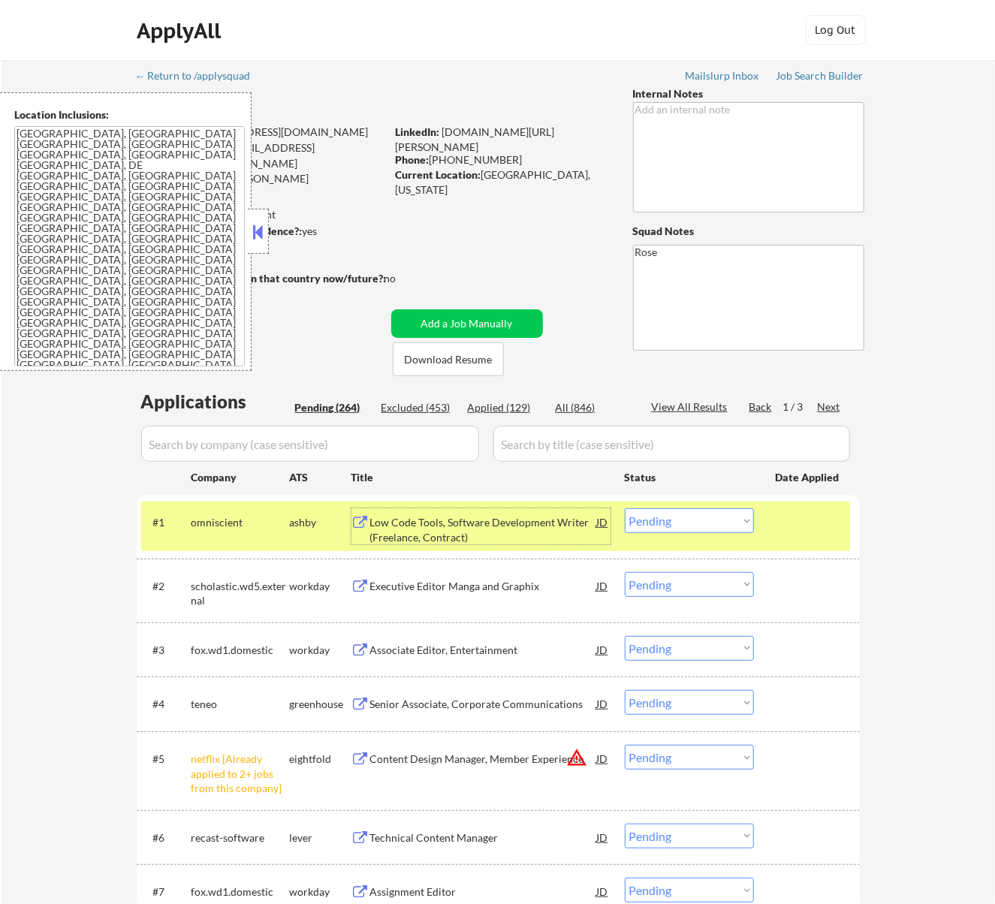
click at [536, 523] on div "Low Code Tools, Software Development Writer (Freelance, Contract)" at bounding box center [483, 529] width 227 height 29
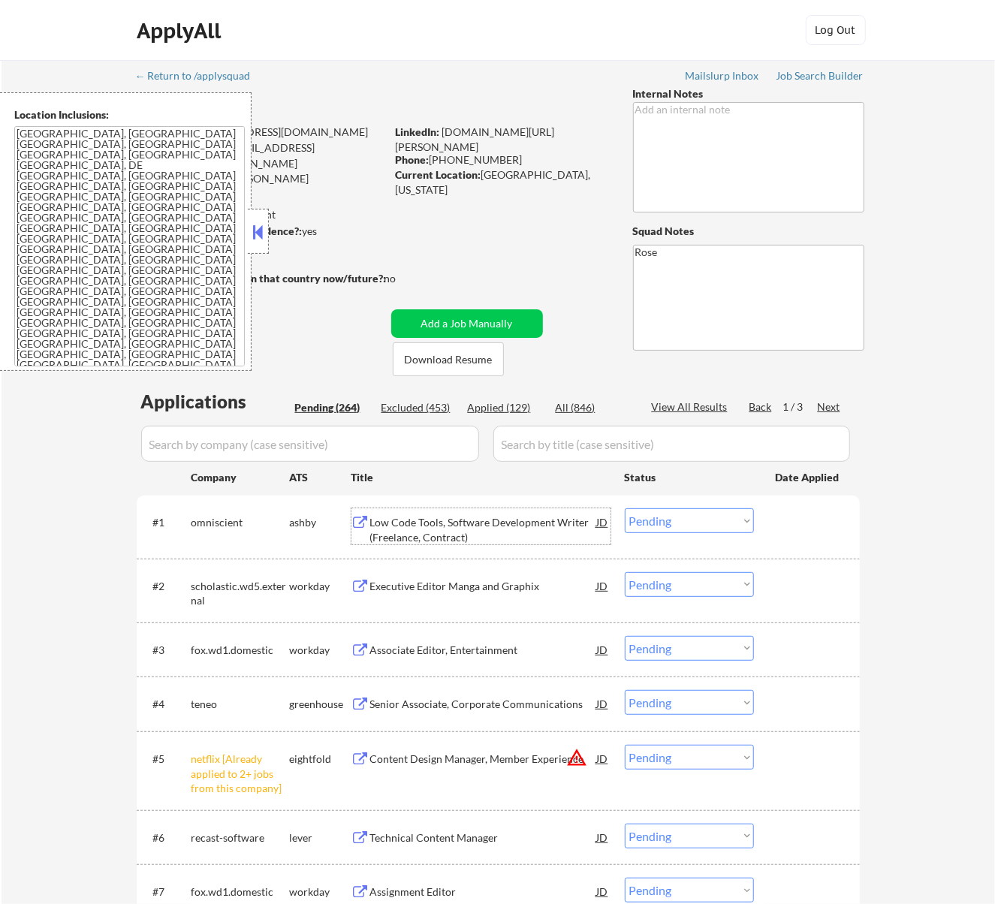
click at [688, 520] on select "Choose an option... Pending Applied Excluded (Questions) Excluded (Expired) Exc…" at bounding box center [689, 520] width 129 height 25
click at [625, 508] on select "Choose an option... Pending Applied Excluded (Questions) Excluded (Expired) Exc…" at bounding box center [689, 520] width 129 height 25
select select ""pending""
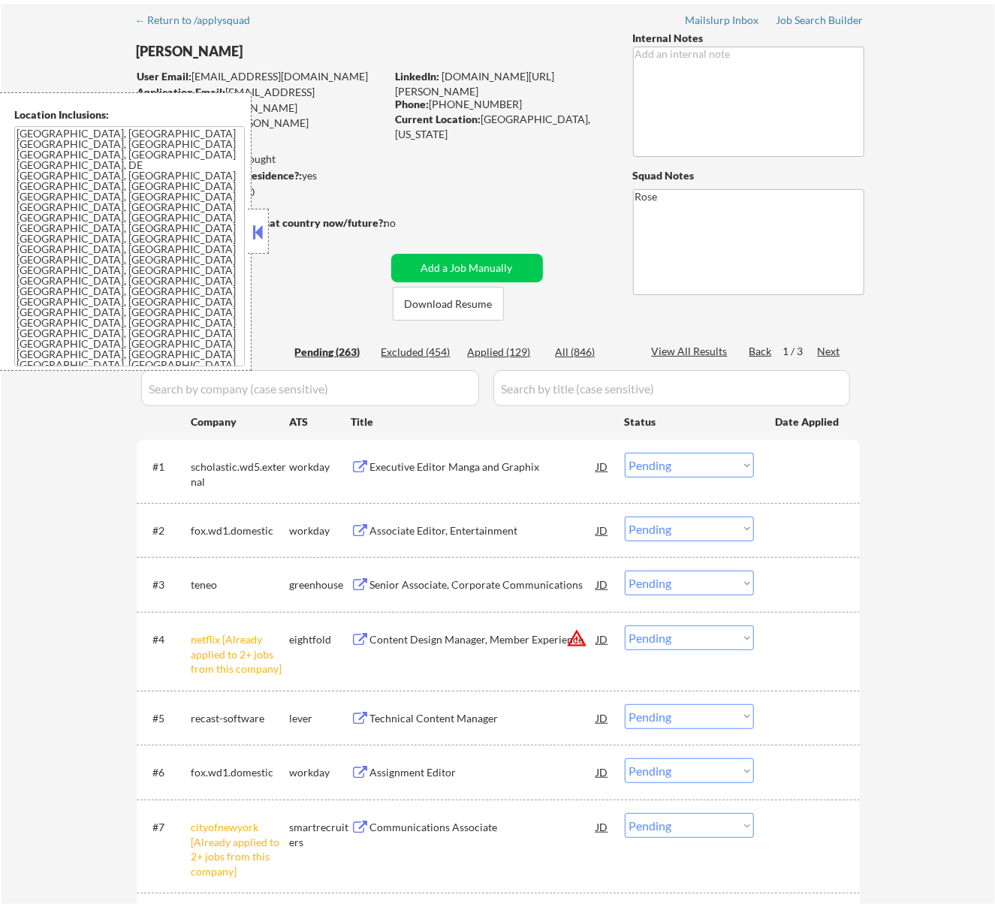
scroll to position [100, 0]
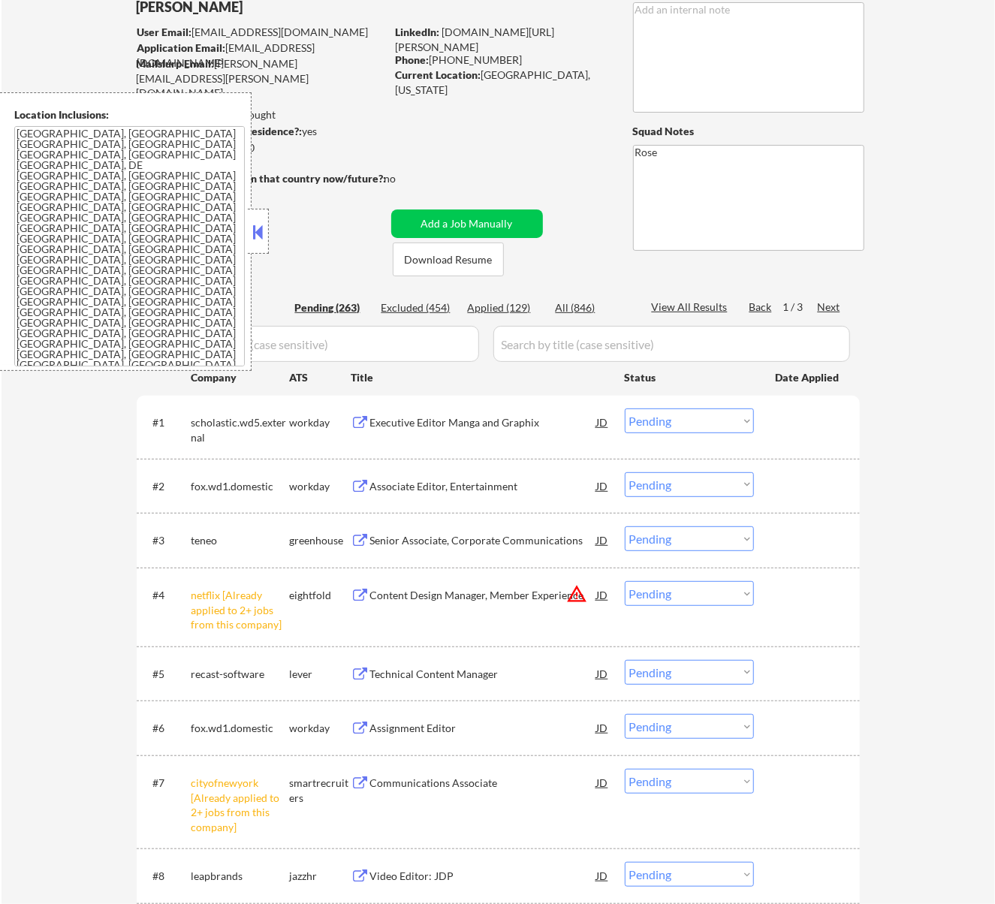
click at [719, 590] on select "Choose an option... Pending Applied Excluded (Questions) Excluded (Expired) Exc…" at bounding box center [689, 593] width 129 height 25
click at [625, 581] on select "Choose an option... Pending Applied Excluded (Questions) Excluded (Expired) Exc…" at bounding box center [689, 593] width 129 height 25
select select ""pending""
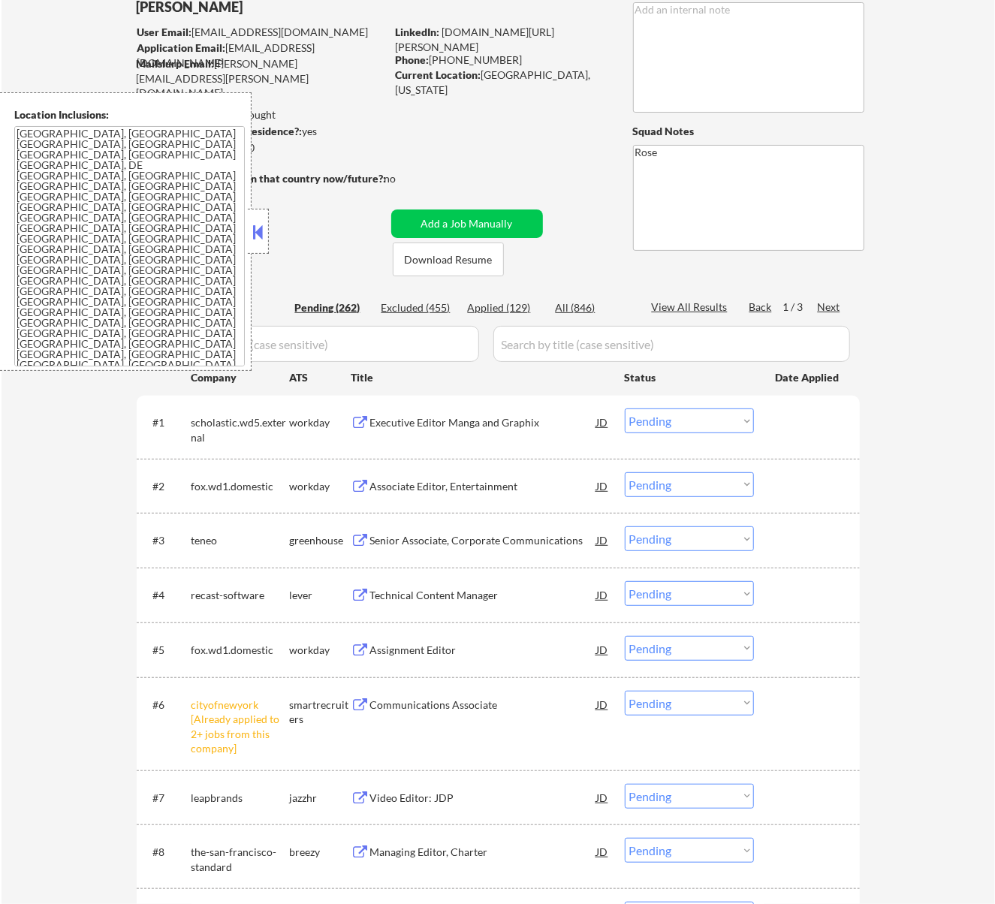
click at [718, 697] on select "Choose an option... Pending Applied Excluded (Questions) Excluded (Expired) Exc…" at bounding box center [689, 703] width 129 height 25
click at [625, 691] on select "Choose an option... Pending Applied Excluded (Questions) Excluded (Expired) Exc…" at bounding box center [689, 703] width 129 height 25
select select ""pending""
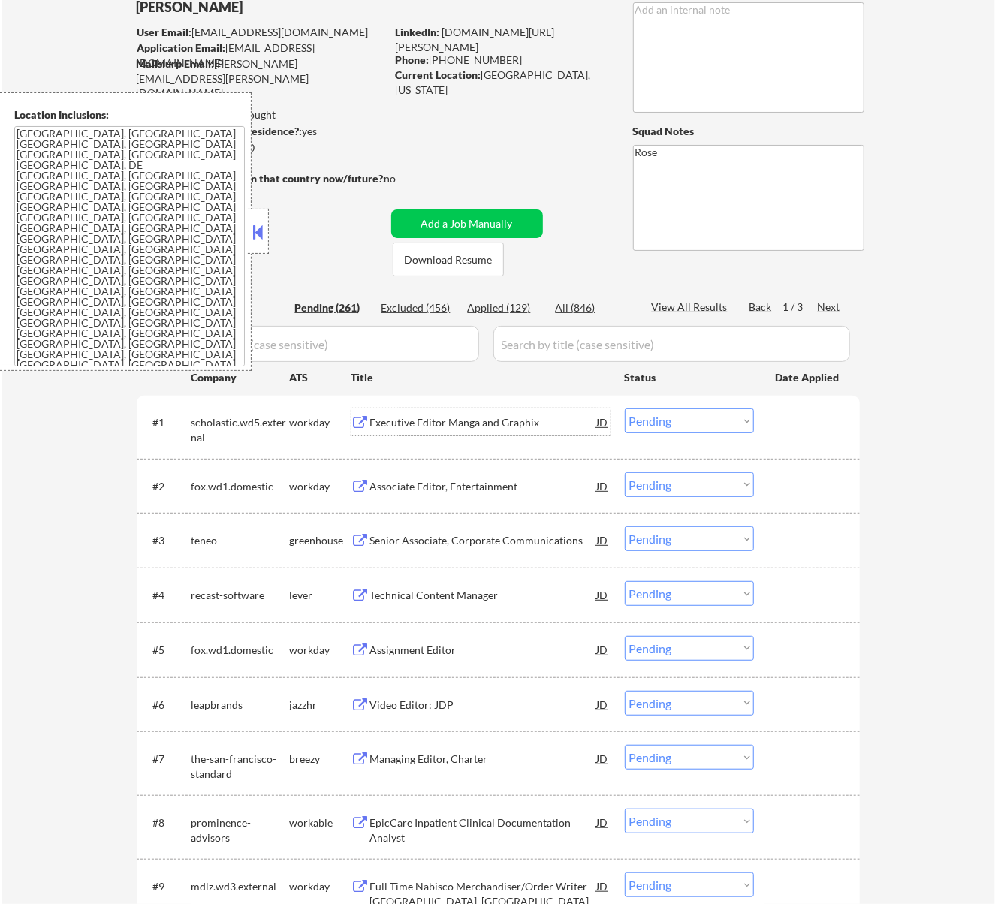
click at [532, 419] on div "Executive Editor Manga and Graphix" at bounding box center [483, 422] width 227 height 15
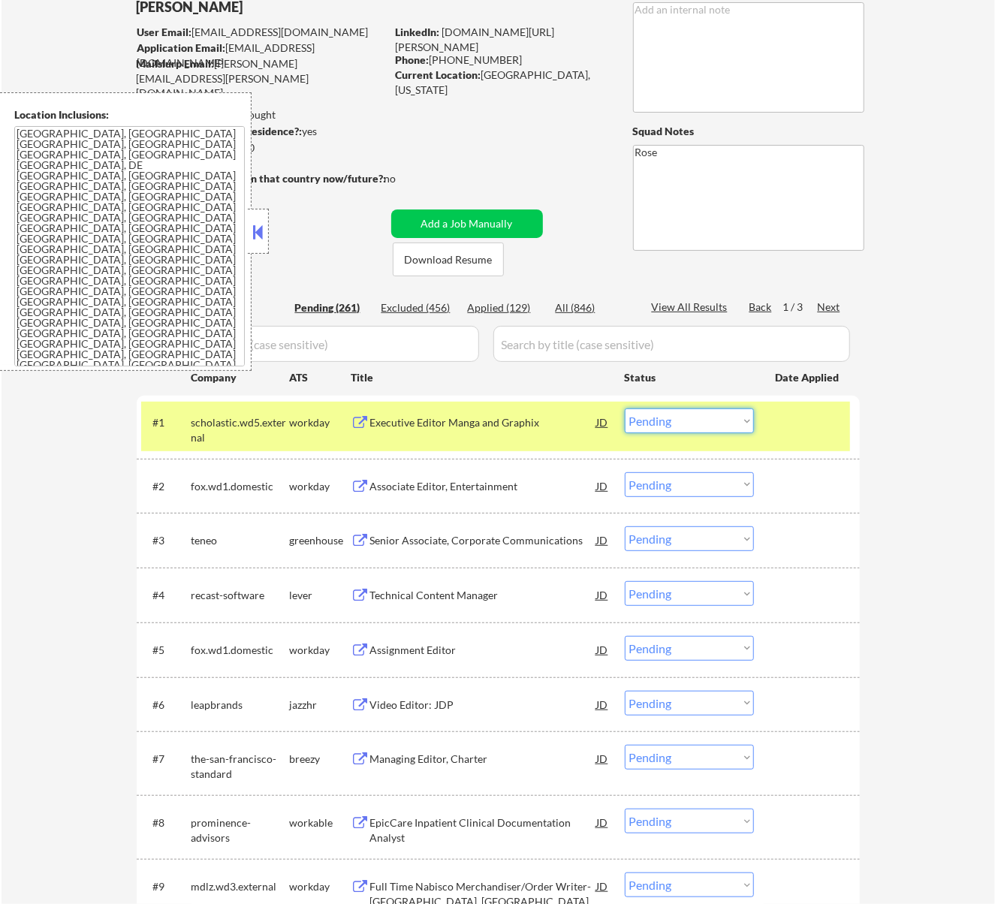
drag, startPoint x: 674, startPoint y: 419, endPoint x: 676, endPoint y: 432, distance: 13.6
click at [674, 419] on select "Choose an option... Pending Applied Excluded (Questions) Excluded (Expired) Exc…" at bounding box center [689, 420] width 129 height 25
click at [625, 408] on select "Choose an option... Pending Applied Excluded (Questions) Excluded (Expired) Exc…" at bounding box center [689, 420] width 129 height 25
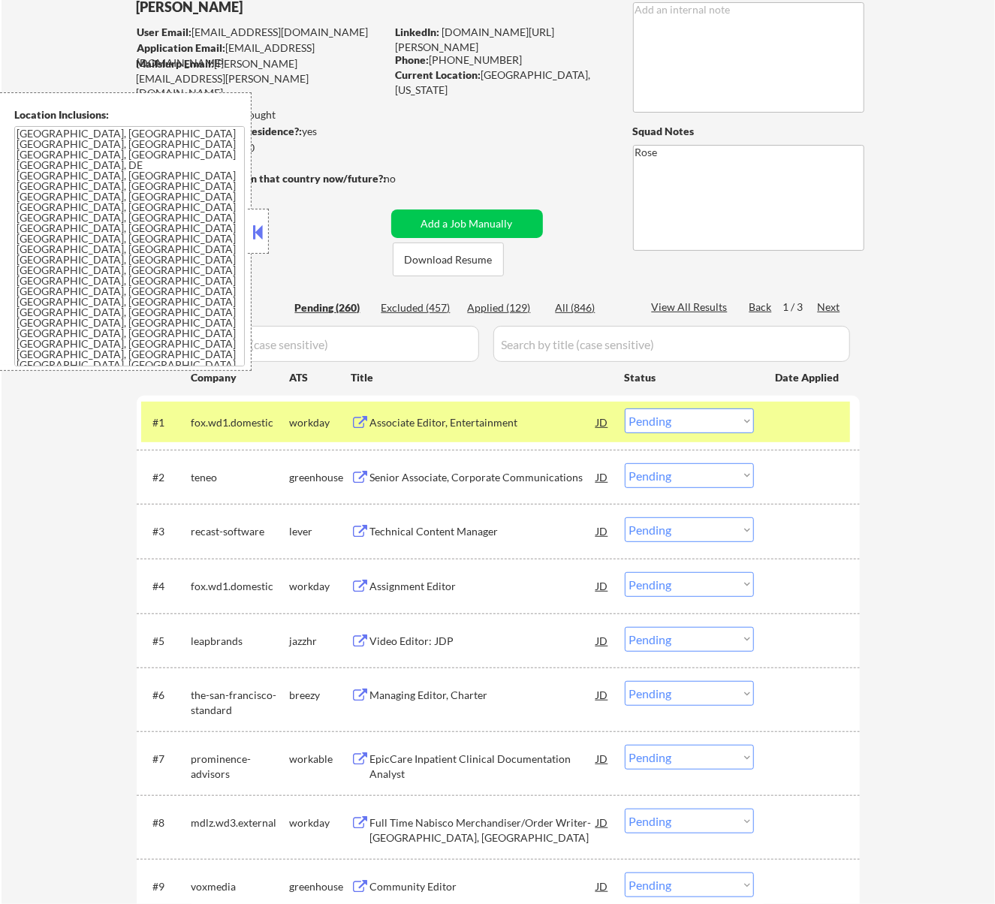
click at [523, 419] on div "Associate Editor, Entertainment" at bounding box center [483, 422] width 227 height 15
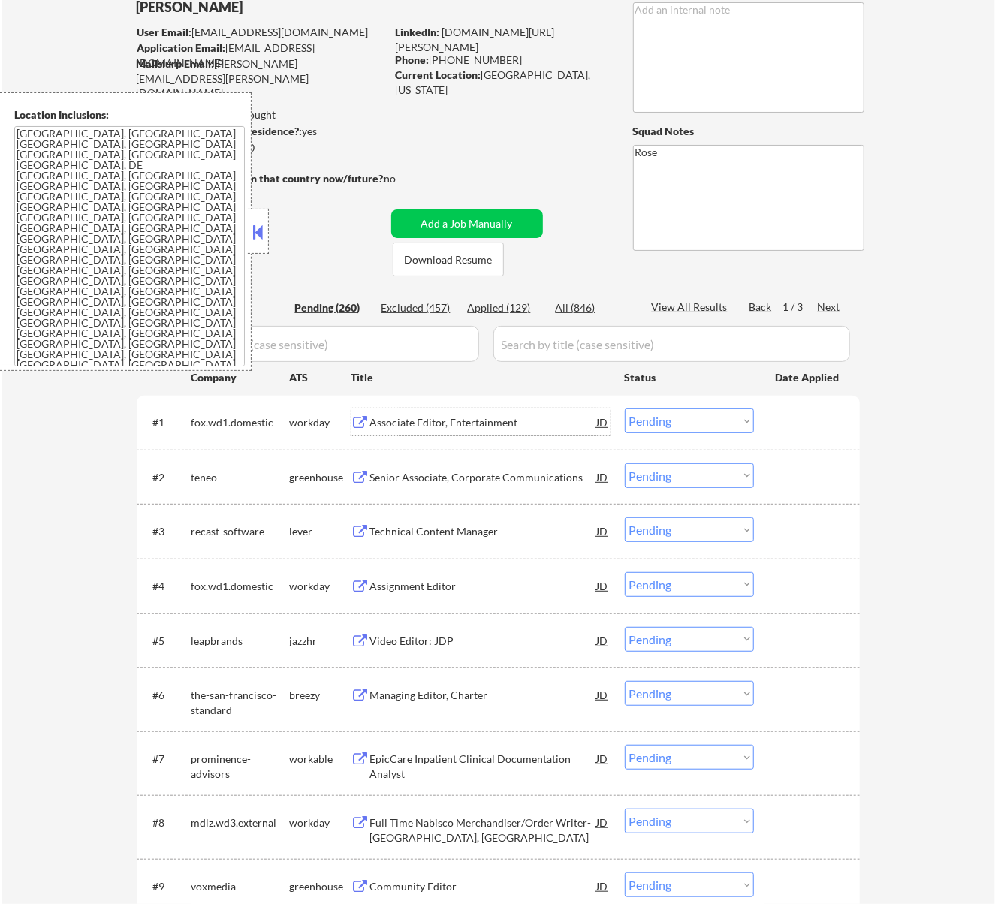
click at [661, 418] on select "Choose an option... Pending Applied Excluded (Questions) Excluded (Expired) Exc…" at bounding box center [689, 420] width 129 height 25
click at [625, 408] on select "Choose an option... Pending Applied Excluded (Questions) Excluded (Expired) Exc…" at bounding box center [689, 420] width 129 height 25
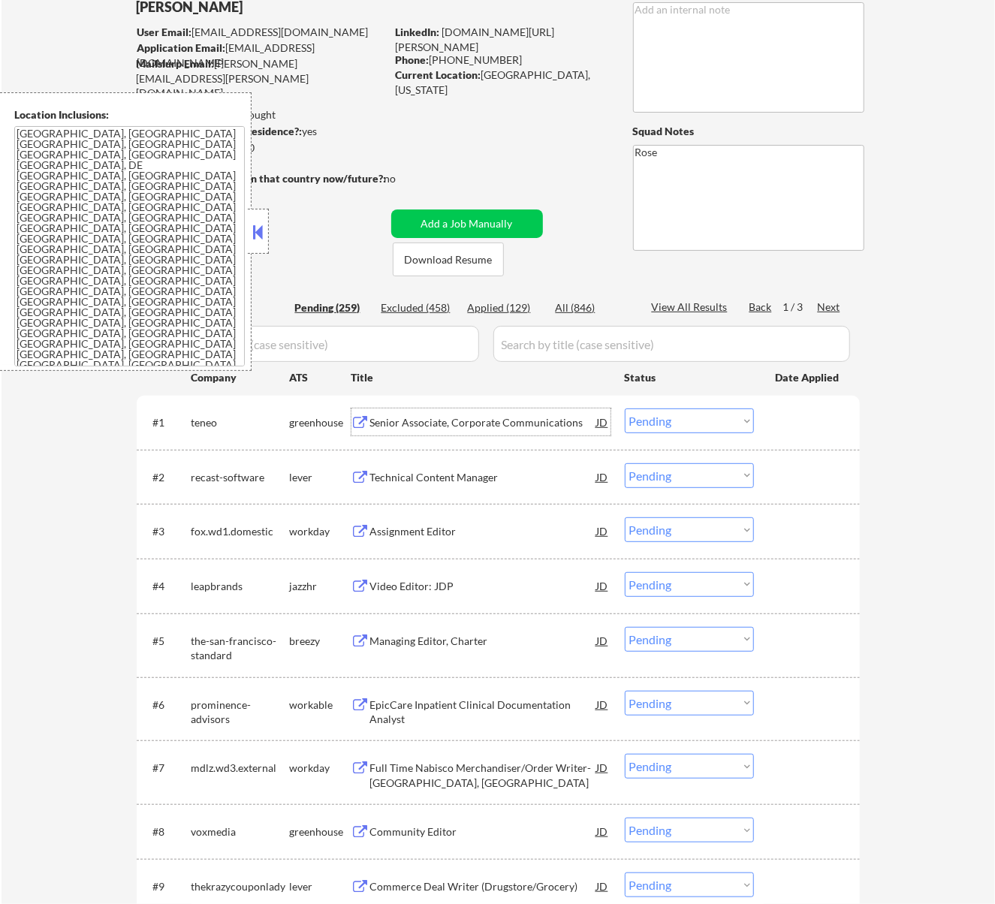
click at [484, 425] on div "Senior Associate, Corporate Communications" at bounding box center [483, 422] width 227 height 15
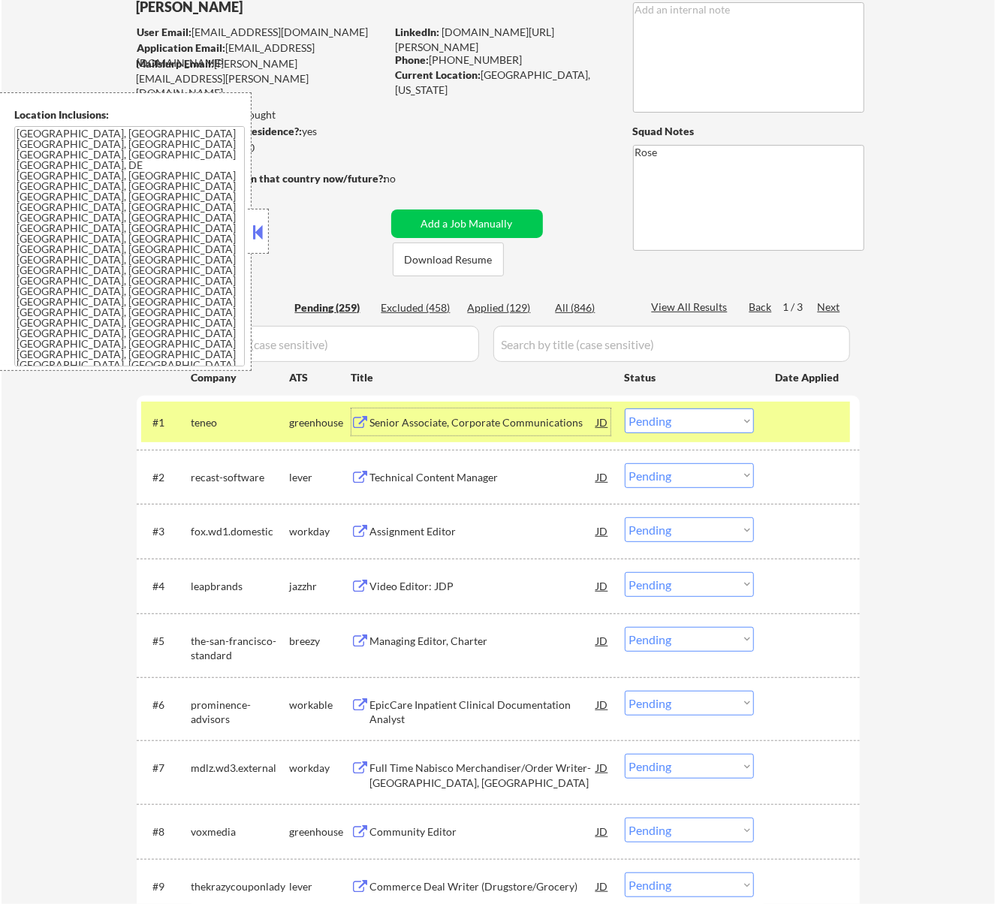
click at [715, 413] on select "Choose an option... Pending Applied Excluded (Questions) Excluded (Expired) Exc…" at bounding box center [689, 420] width 129 height 25
click at [625, 408] on select "Choose an option... Pending Applied Excluded (Questions) Excluded (Expired) Exc…" at bounding box center [689, 420] width 129 height 25
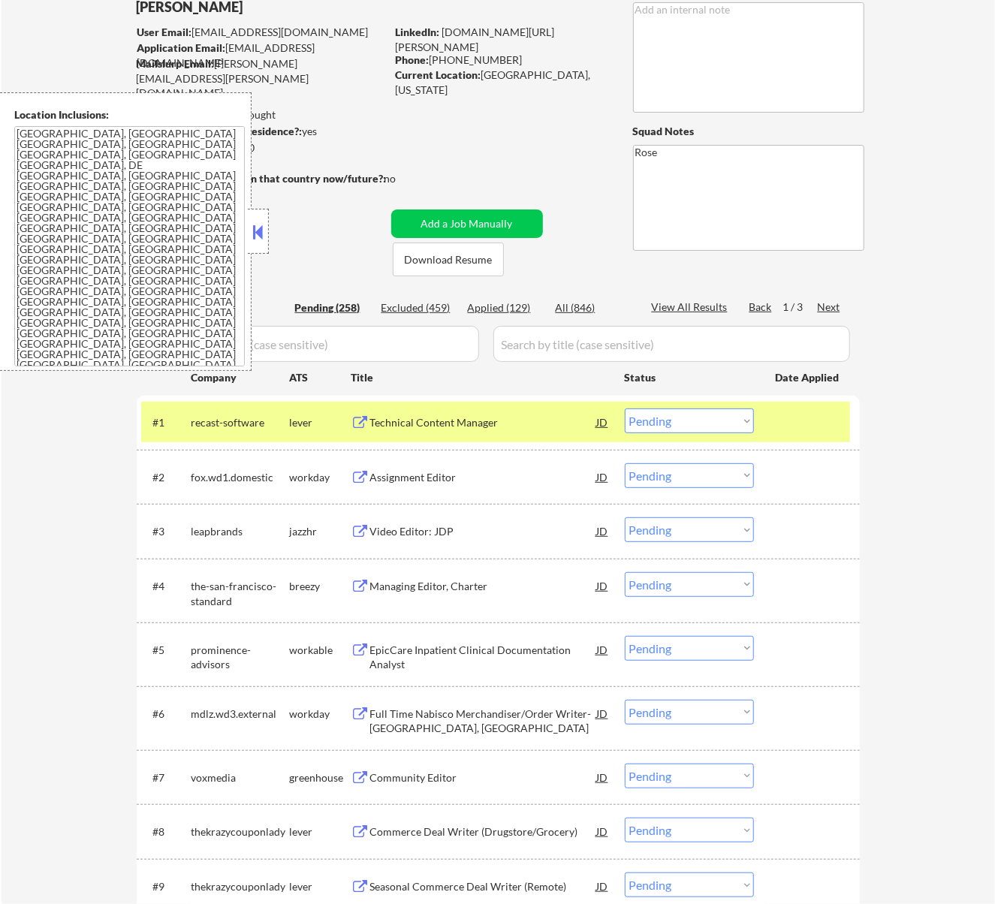
click at [487, 421] on div "Technical Content Manager" at bounding box center [483, 422] width 227 height 15
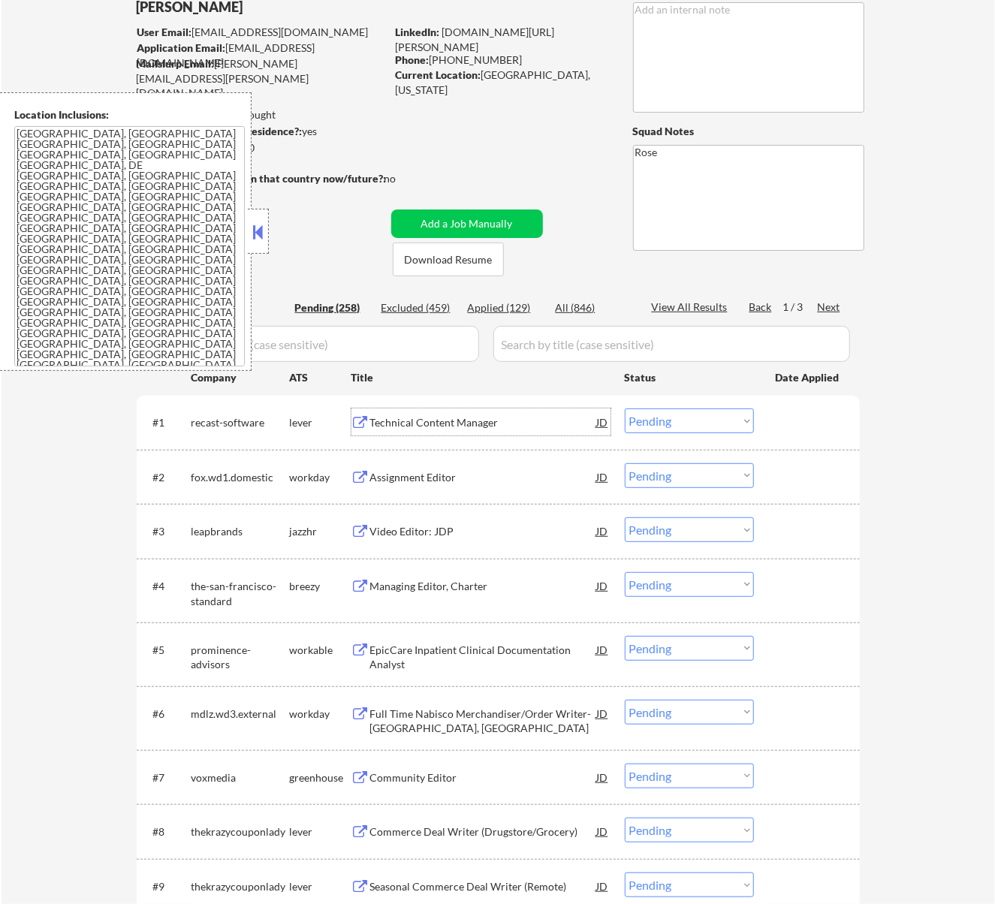
click at [722, 422] on select "Choose an option... Pending Applied Excluded (Questions) Excluded (Expired) Exc…" at bounding box center [689, 420] width 129 height 25
click at [625, 408] on select "Choose an option... Pending Applied Excluded (Questions) Excluded (Expired) Exc…" at bounding box center [689, 420] width 129 height 25
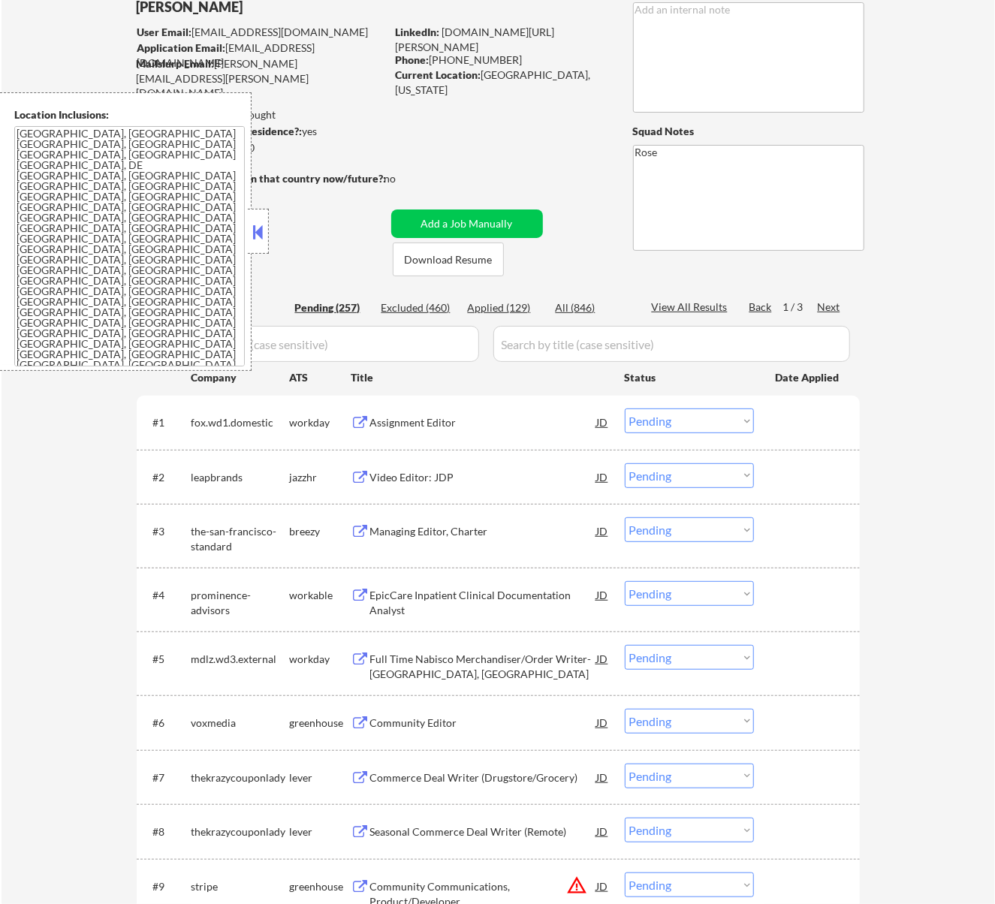
click at [456, 421] on div "Assignment Editor" at bounding box center [483, 422] width 227 height 15
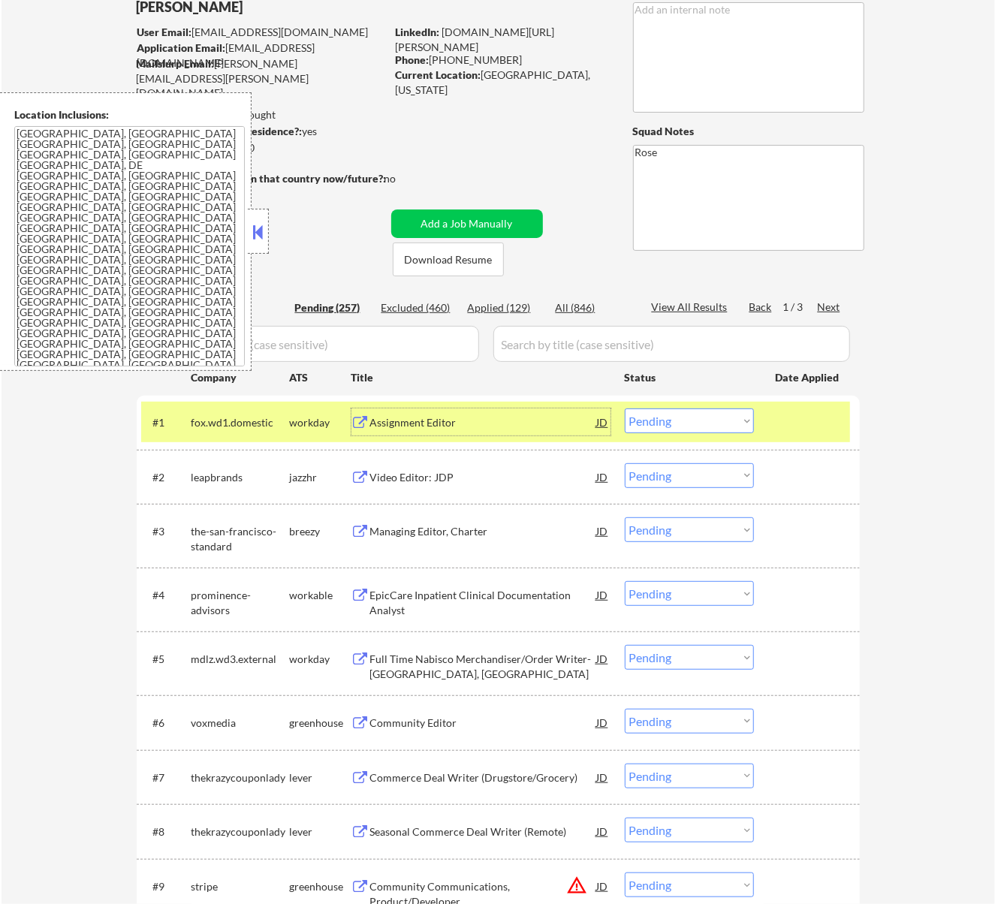
click at [685, 416] on select "Choose an option... Pending Applied Excluded (Questions) Excluded (Expired) Exc…" at bounding box center [689, 420] width 129 height 25
click at [625, 408] on select "Choose an option... Pending Applied Excluded (Questions) Excluded (Expired) Exc…" at bounding box center [689, 420] width 129 height 25
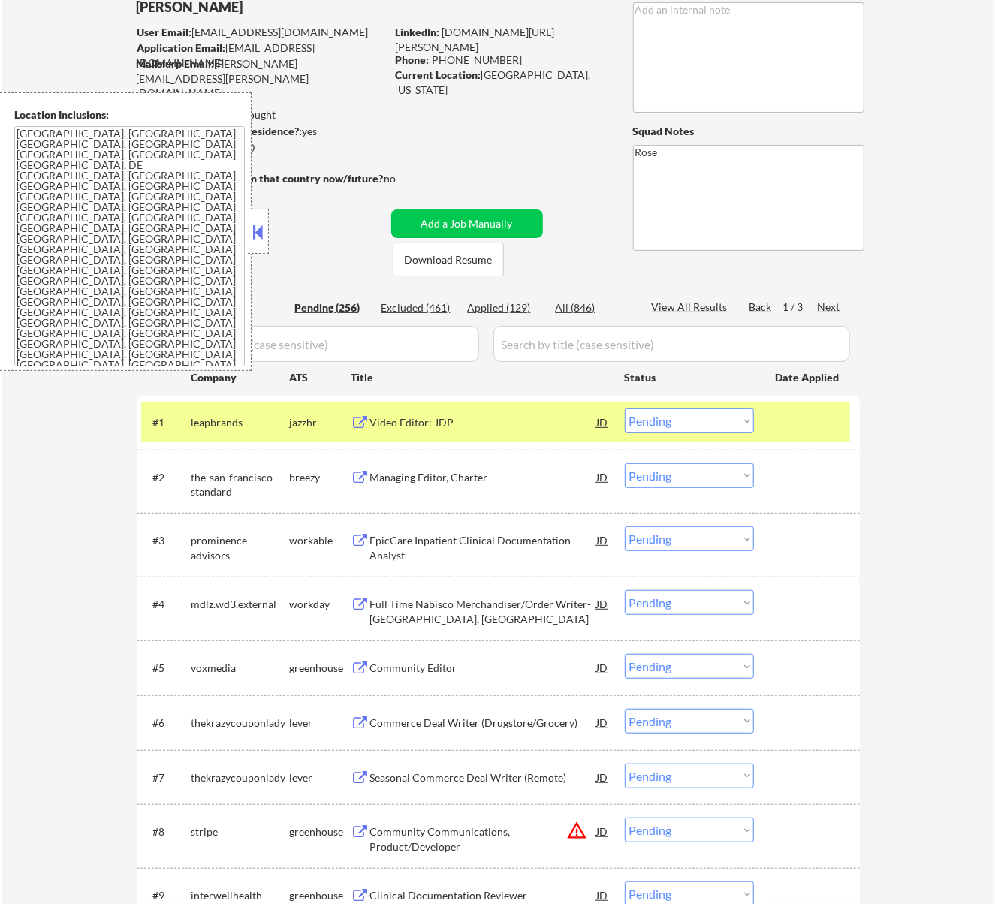
click at [497, 419] on div "Video Editor: JDP" at bounding box center [483, 422] width 227 height 15
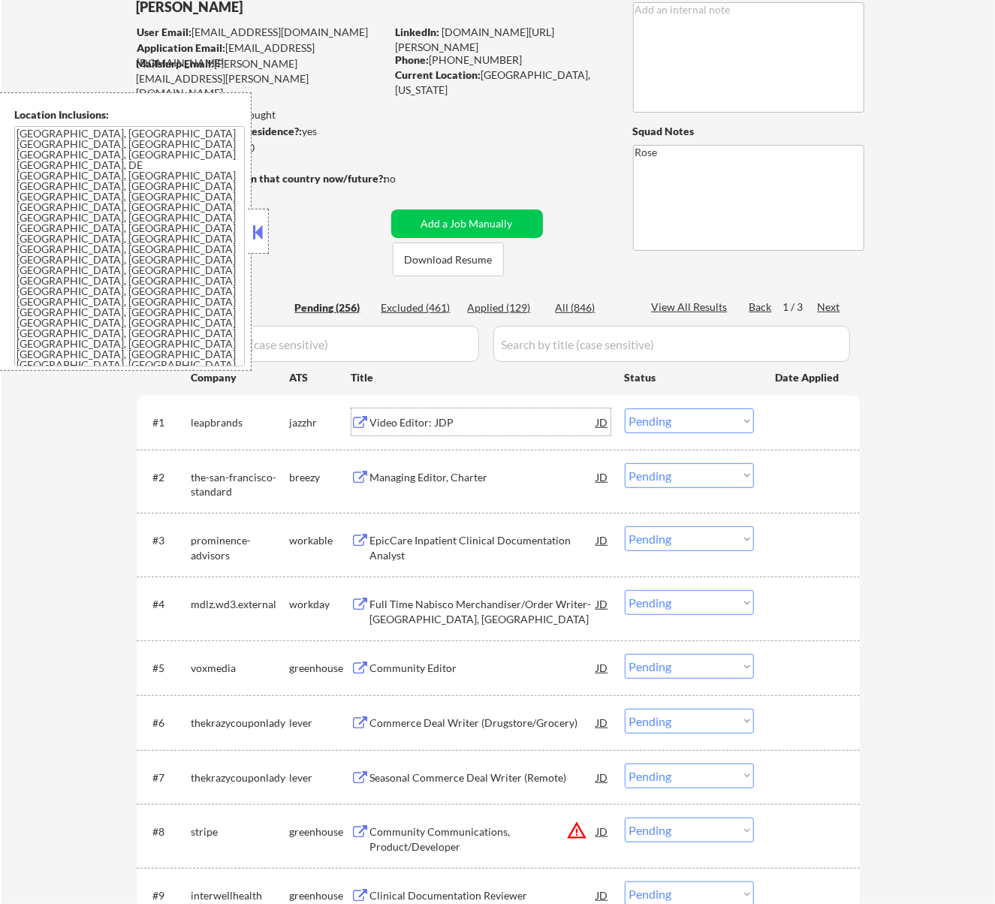
click at [700, 421] on select "Choose an option... Pending Applied Excluded (Questions) Excluded (Expired) Exc…" at bounding box center [689, 420] width 129 height 25
click at [625, 408] on select "Choose an option... Pending Applied Excluded (Questions) Excluded (Expired) Exc…" at bounding box center [689, 420] width 129 height 25
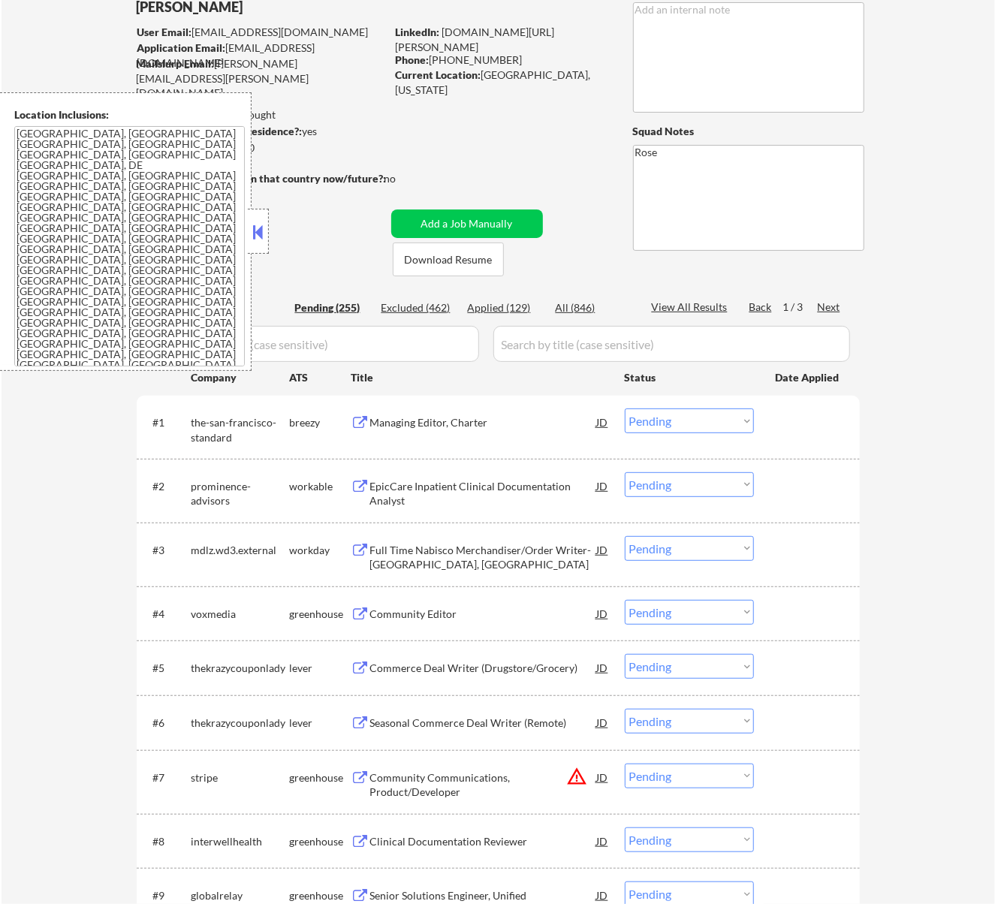
click at [470, 426] on div "Managing Editor, Charter" at bounding box center [483, 422] width 227 height 15
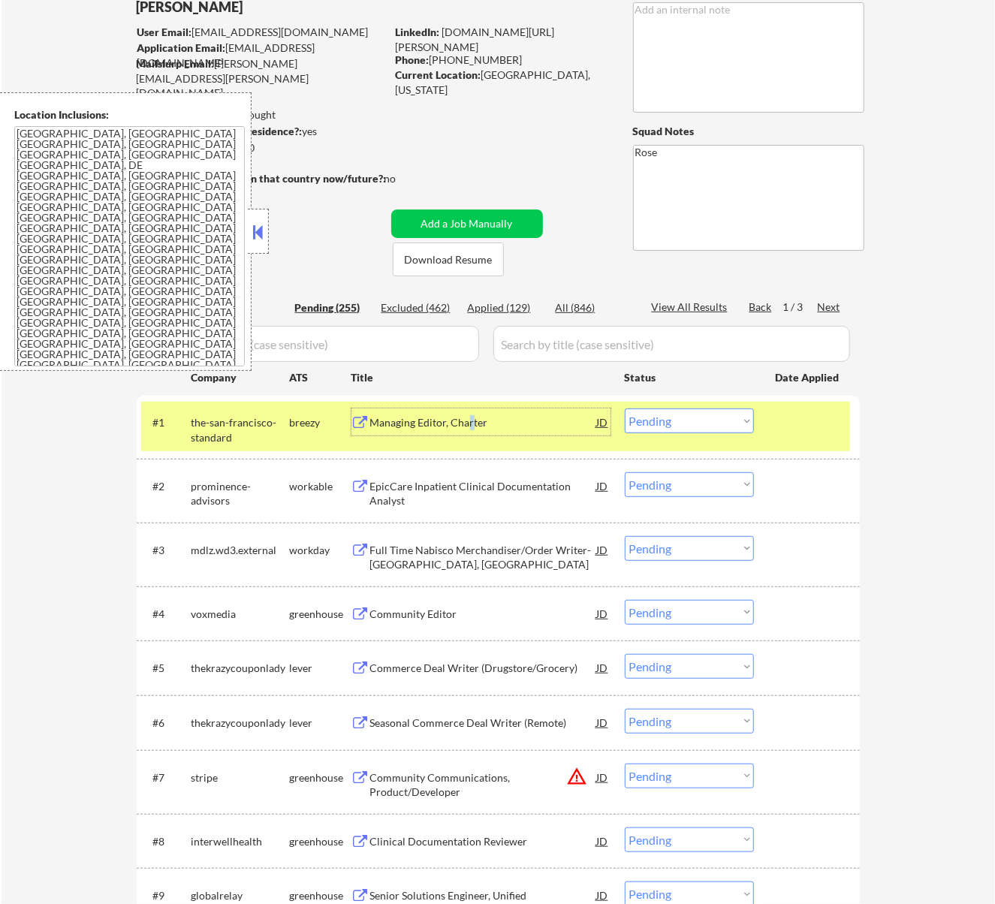
click at [701, 419] on select "Choose an option... Pending Applied Excluded (Questions) Excluded (Expired) Exc…" at bounding box center [689, 420] width 129 height 25
click at [625, 408] on select "Choose an option... Pending Applied Excluded (Questions) Excluded (Expired) Exc…" at bounding box center [689, 420] width 129 height 25
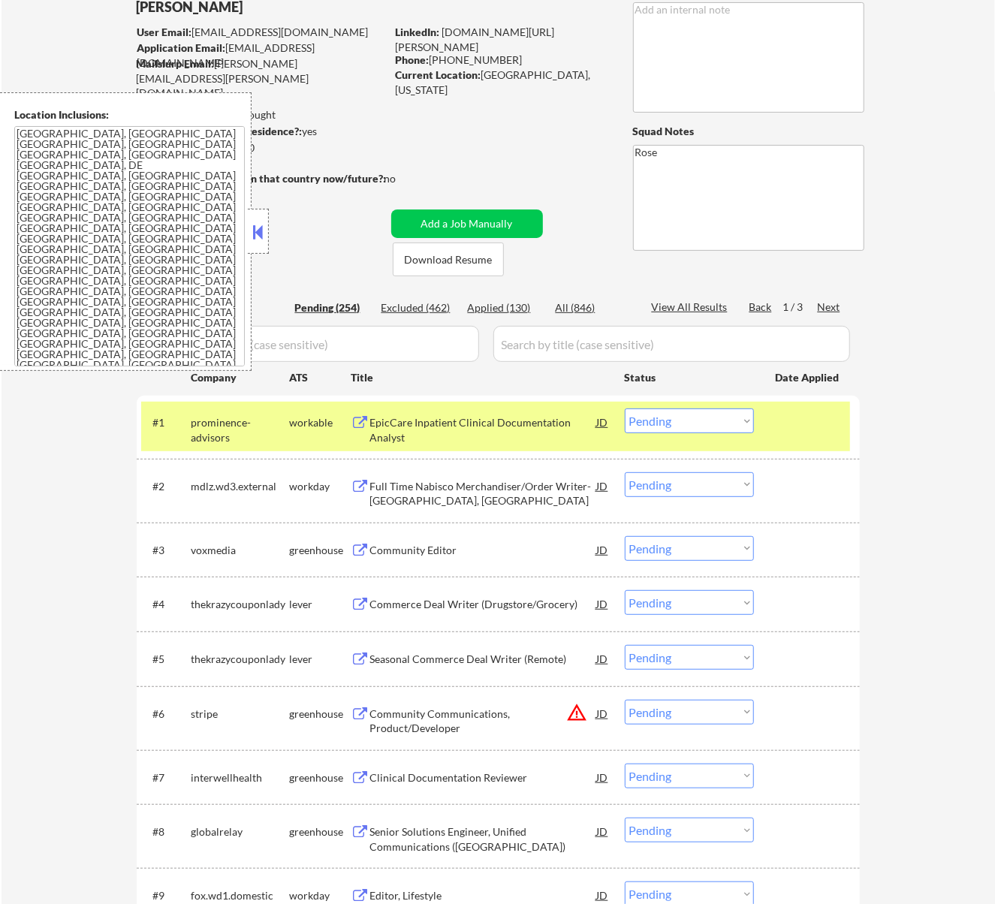
click at [258, 227] on button at bounding box center [257, 232] width 17 height 23
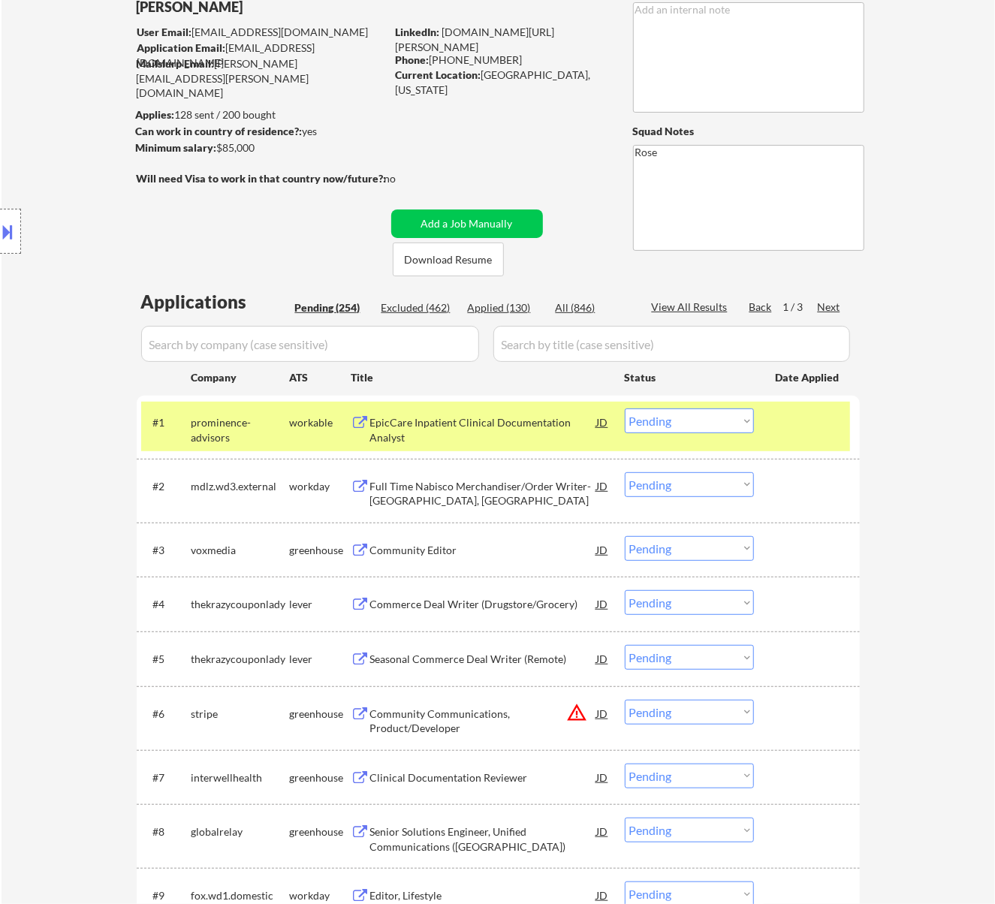
click at [435, 418] on div "EpicCare Inpatient Clinical Documentation Analyst" at bounding box center [483, 429] width 227 height 29
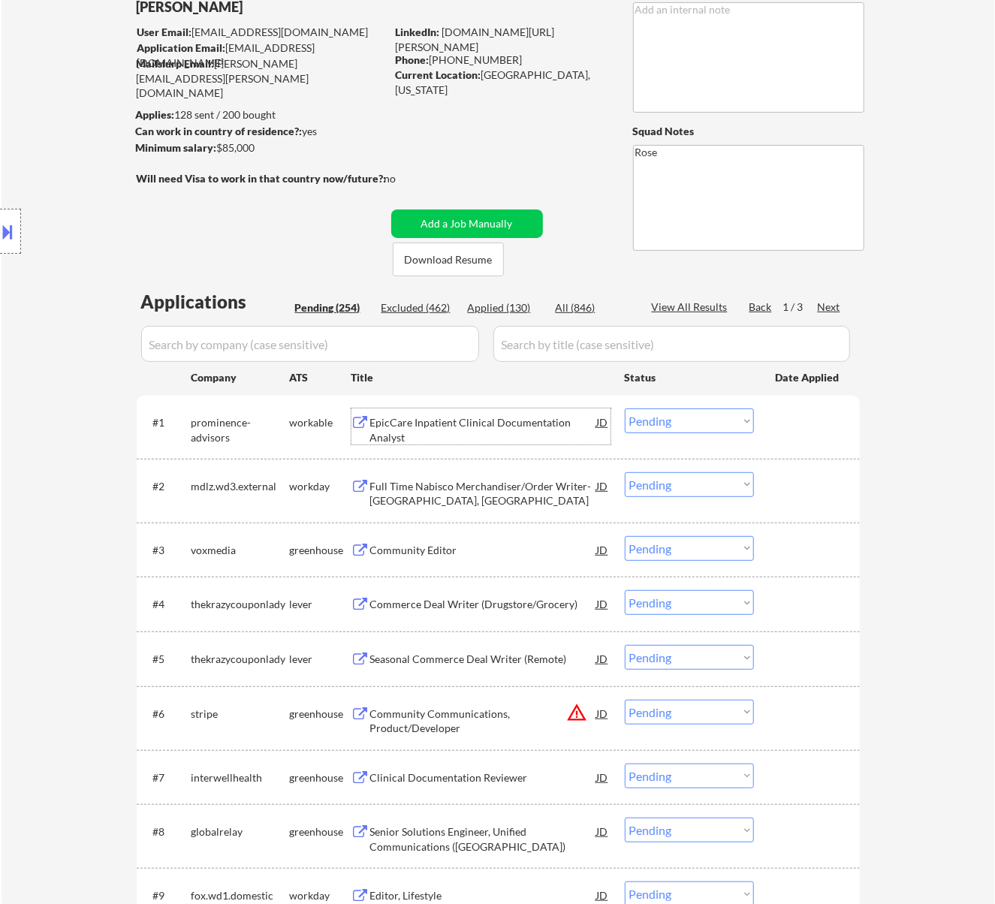
click at [671, 417] on select "Choose an option... Pending Applied Excluded (Questions) Excluded (Expired) Exc…" at bounding box center [689, 420] width 129 height 25
click at [625, 408] on select "Choose an option... Pending Applied Excluded (Questions) Excluded (Expired) Exc…" at bounding box center [689, 420] width 129 height 25
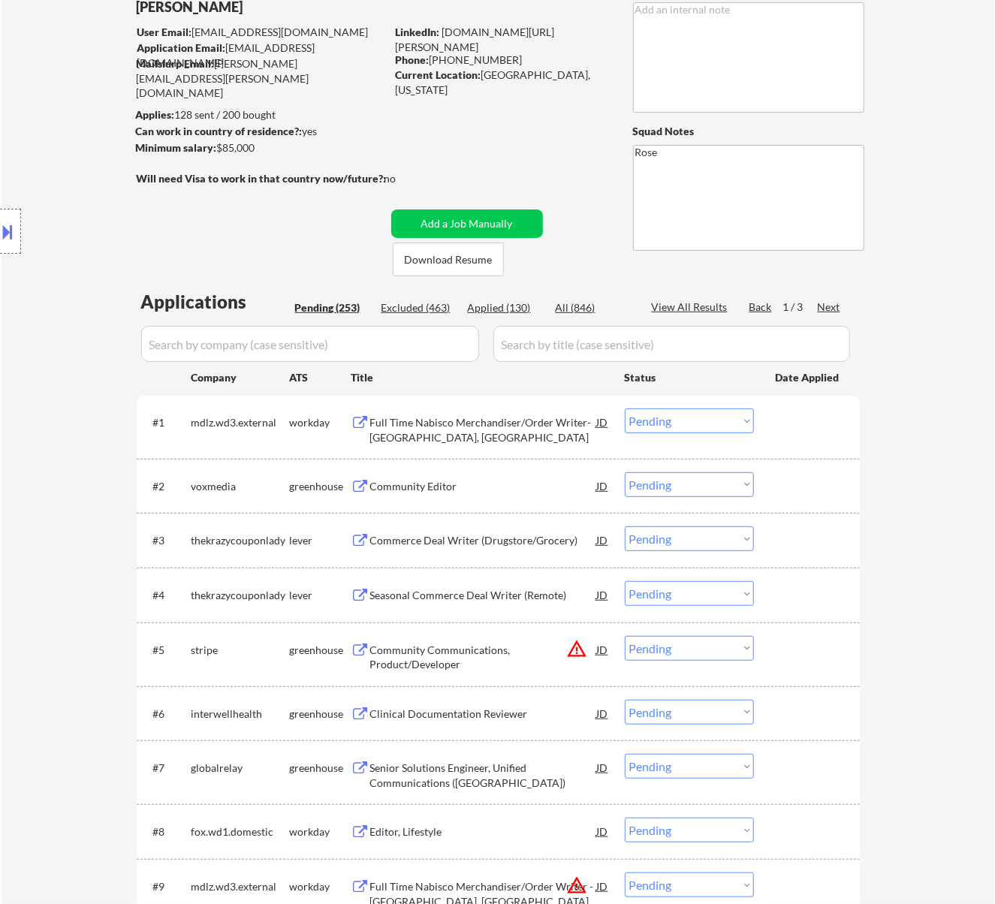
click at [545, 430] on div "Full Time Nabisco Merchandiser/Order Writer- [GEOGRAPHIC_DATA], [GEOGRAPHIC_DAT…" at bounding box center [483, 429] width 227 height 29
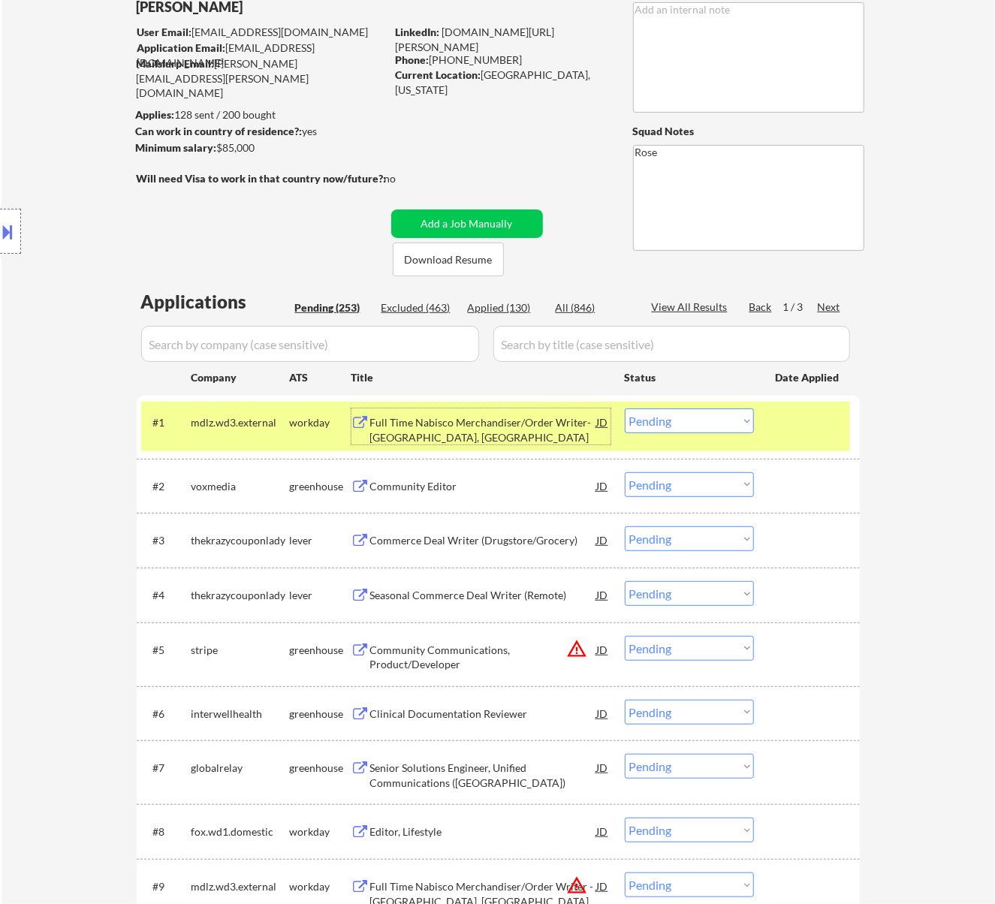
click at [676, 419] on select "Choose an option... Pending Applied Excluded (Questions) Excluded (Expired) Exc…" at bounding box center [689, 420] width 129 height 25
click at [625, 408] on select "Choose an option... Pending Applied Excluded (Questions) Excluded (Expired) Exc…" at bounding box center [689, 420] width 129 height 25
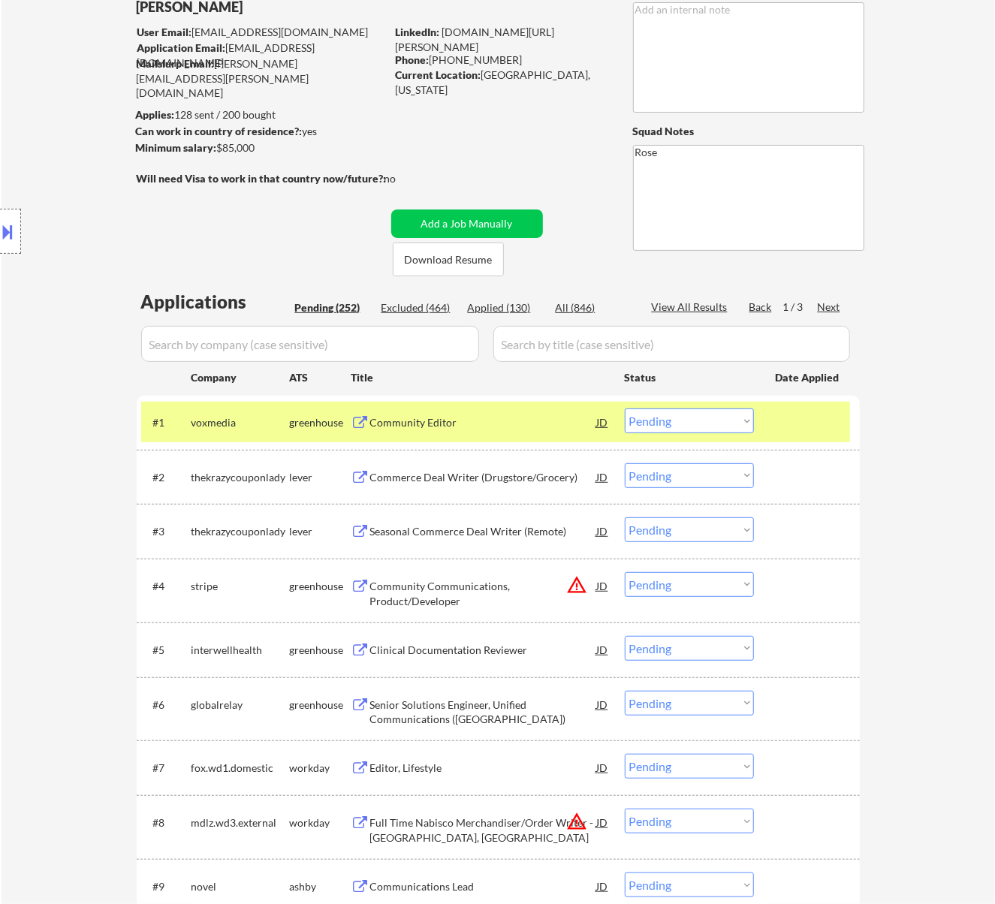
click at [562, 416] on div "Community Editor" at bounding box center [483, 422] width 227 height 15
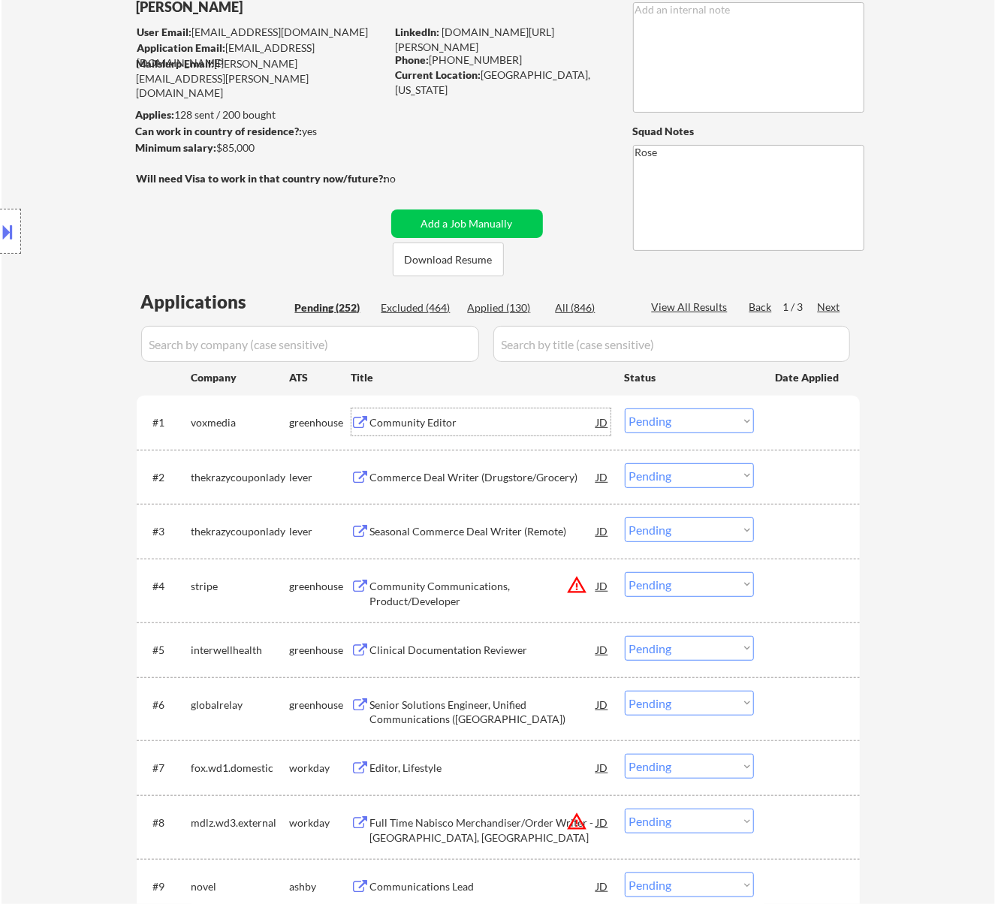
drag, startPoint x: 685, startPoint y: 422, endPoint x: 692, endPoint y: 431, distance: 11.3
click at [685, 422] on select "Choose an option... Pending Applied Excluded (Questions) Excluded (Expired) Exc…" at bounding box center [689, 420] width 129 height 25
click at [625, 408] on select "Choose an option... Pending Applied Excluded (Questions) Excluded (Expired) Exc…" at bounding box center [689, 420] width 129 height 25
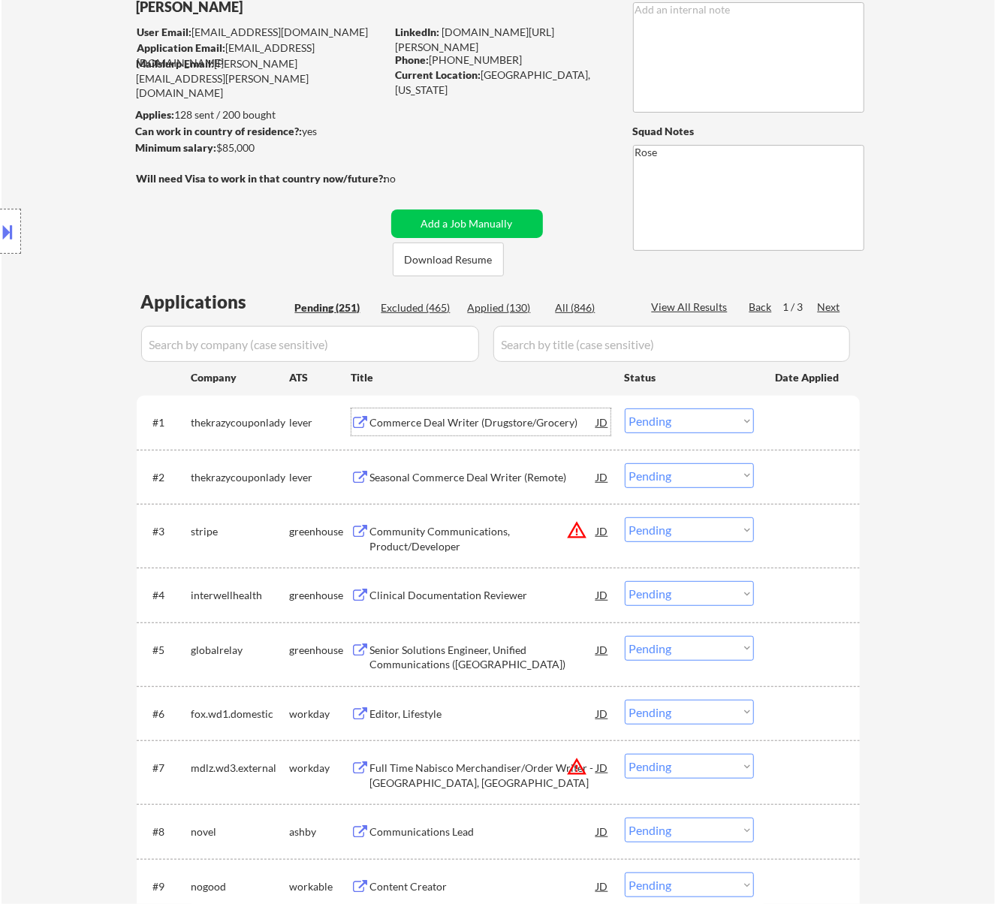
click at [544, 417] on div "Commerce Deal Writer (Drugstore/Grocery)" at bounding box center [483, 422] width 227 height 15
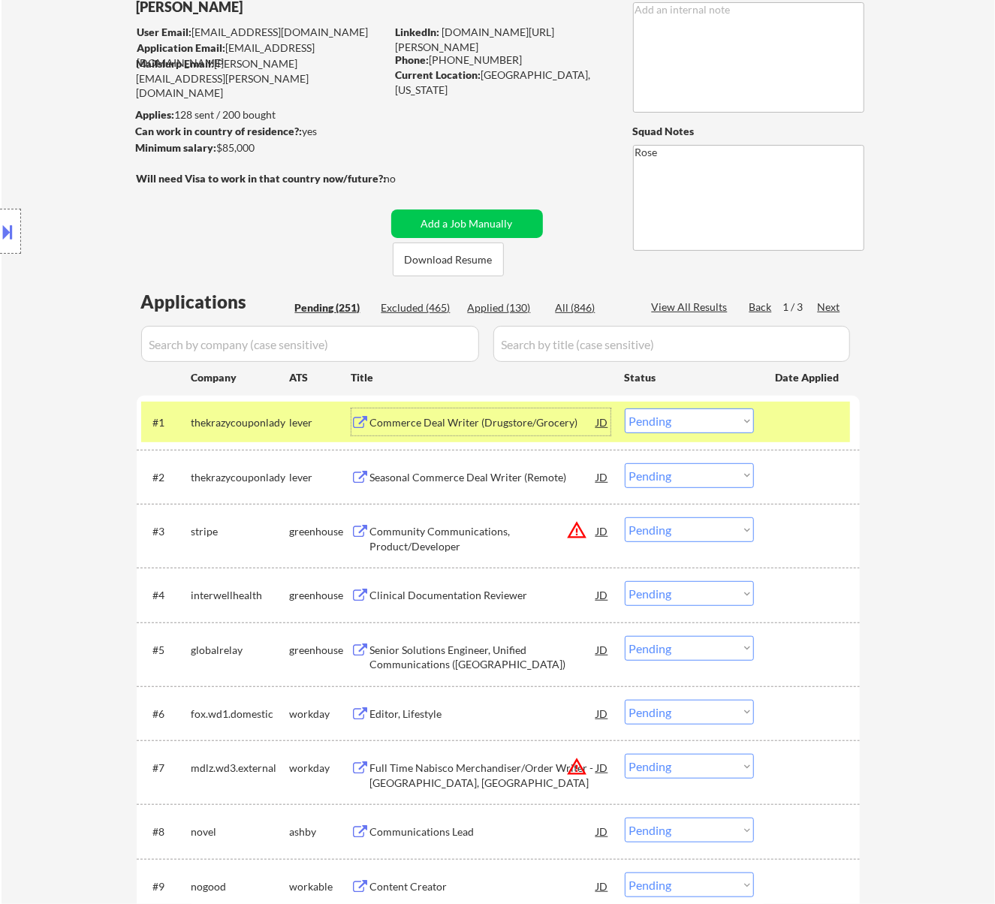
click at [658, 418] on select "Choose an option... Pending Applied Excluded (Questions) Excluded (Expired) Exc…" at bounding box center [689, 420] width 129 height 25
click at [625, 408] on select "Choose an option... Pending Applied Excluded (Questions) Excluded (Expired) Exc…" at bounding box center [689, 420] width 129 height 25
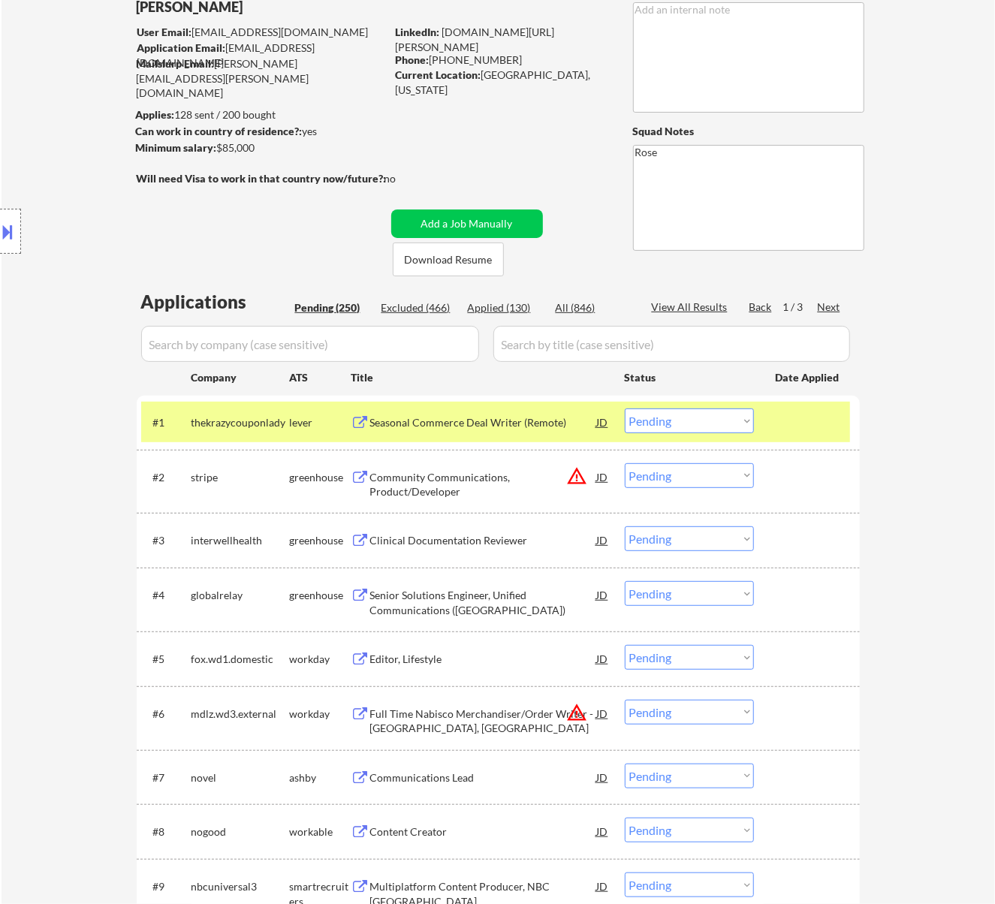
click at [700, 422] on select "Choose an option... Pending Applied Excluded (Questions) Excluded (Expired) Exc…" at bounding box center [689, 420] width 129 height 25
click at [625, 408] on select "Choose an option... Pending Applied Excluded (Questions) Excluded (Expired) Exc…" at bounding box center [689, 420] width 129 height 25
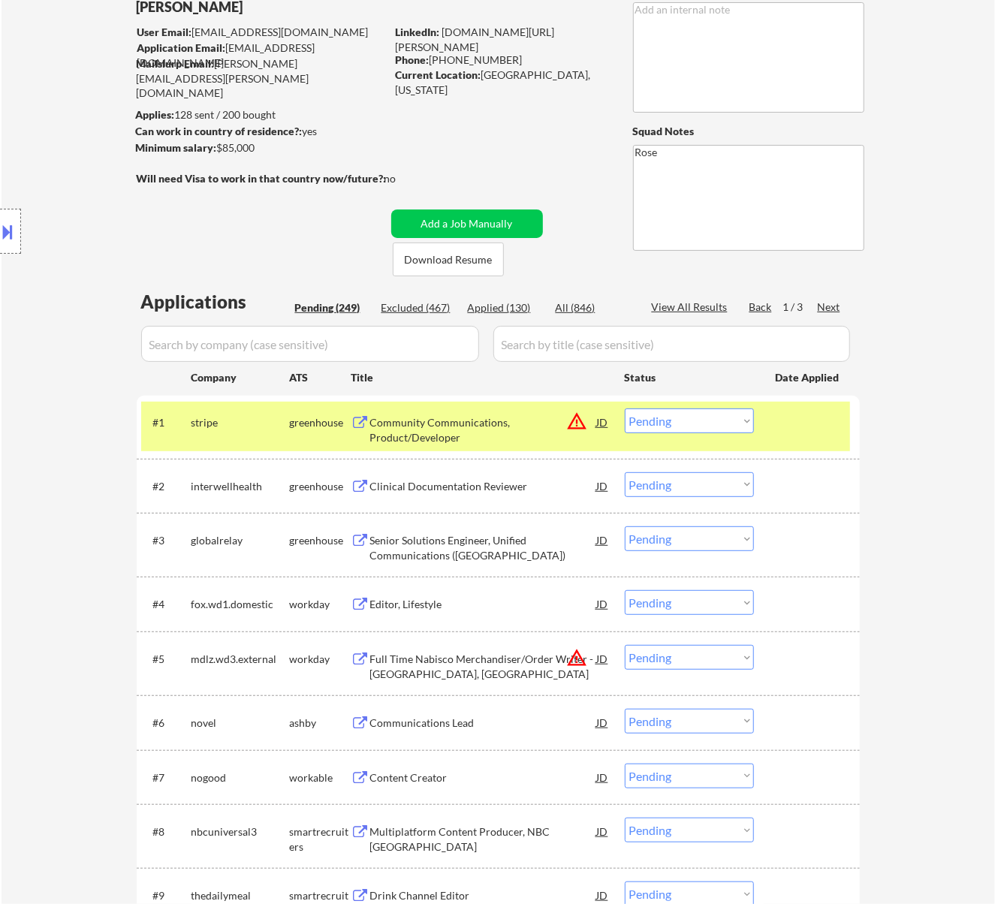
click at [523, 437] on div "Community Communications, Product/Developer" at bounding box center [483, 429] width 227 height 29
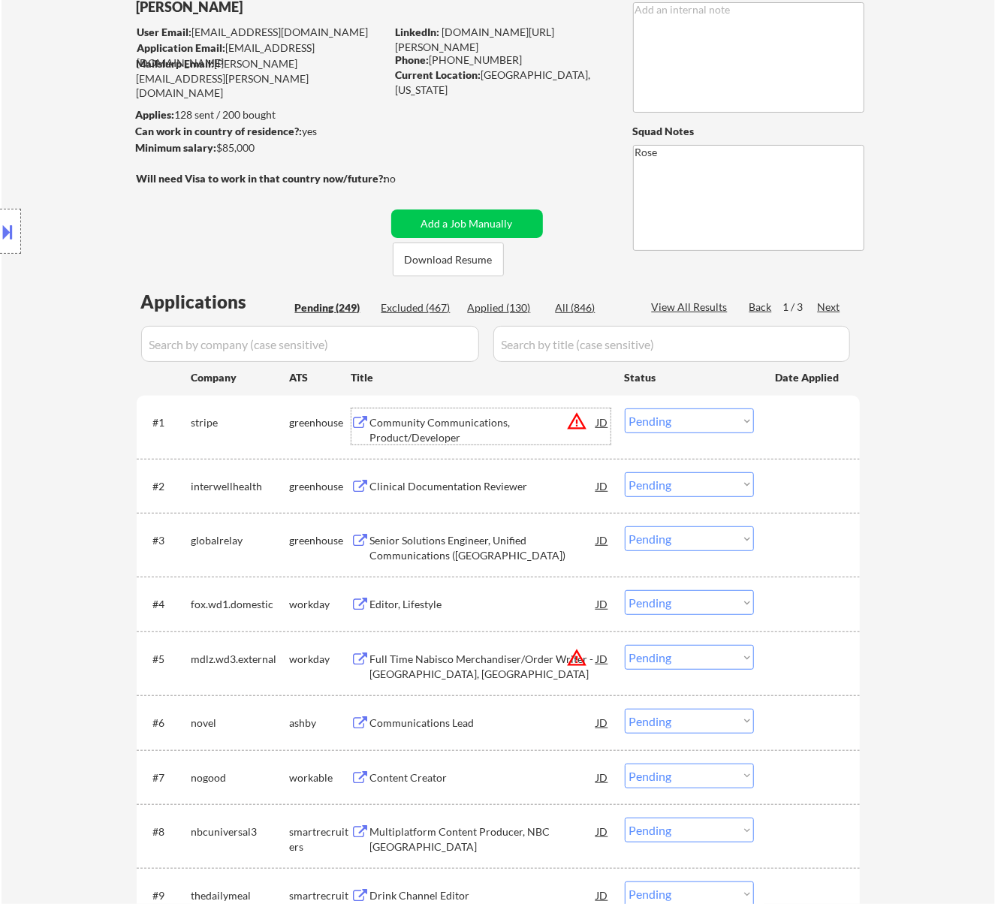
click at [649, 415] on select "Choose an option... Pending Applied Excluded (Questions) Excluded (Expired) Exc…" at bounding box center [689, 420] width 129 height 25
click at [625, 408] on select "Choose an option... Pending Applied Excluded (Questions) Excluded (Expired) Exc…" at bounding box center [689, 420] width 129 height 25
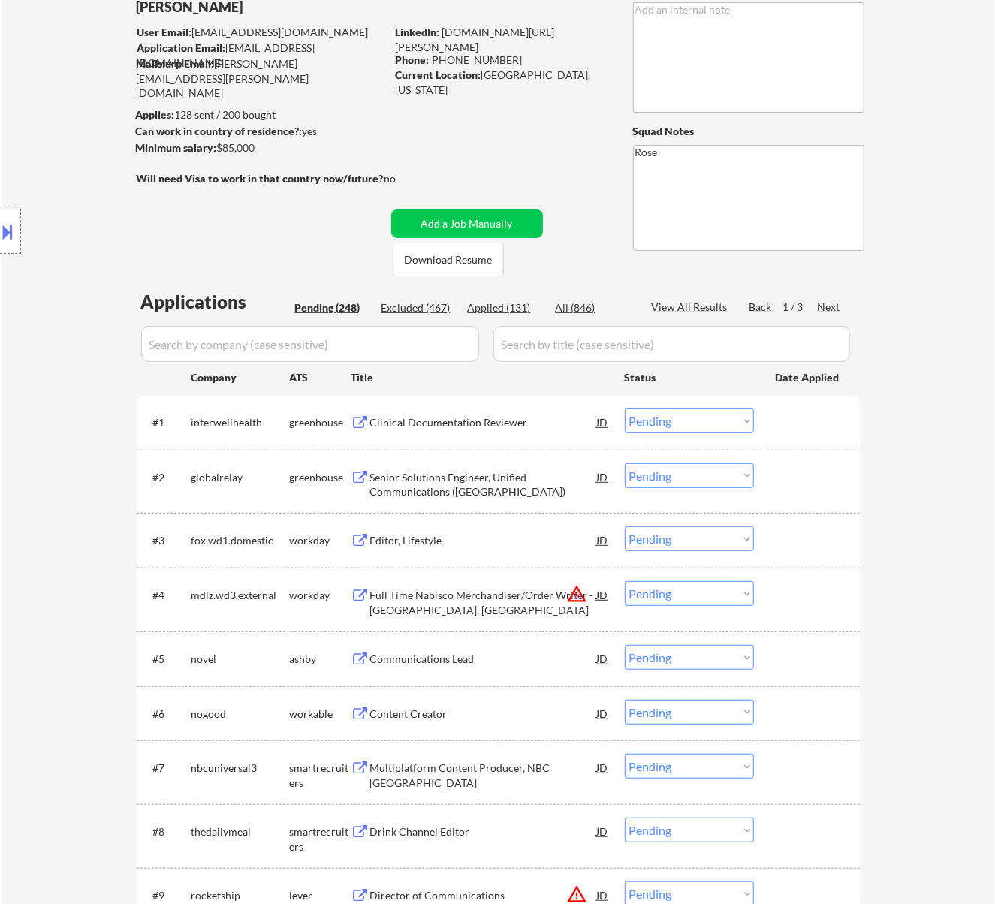
click at [475, 425] on div "Clinical Documentation Reviewer" at bounding box center [483, 422] width 227 height 15
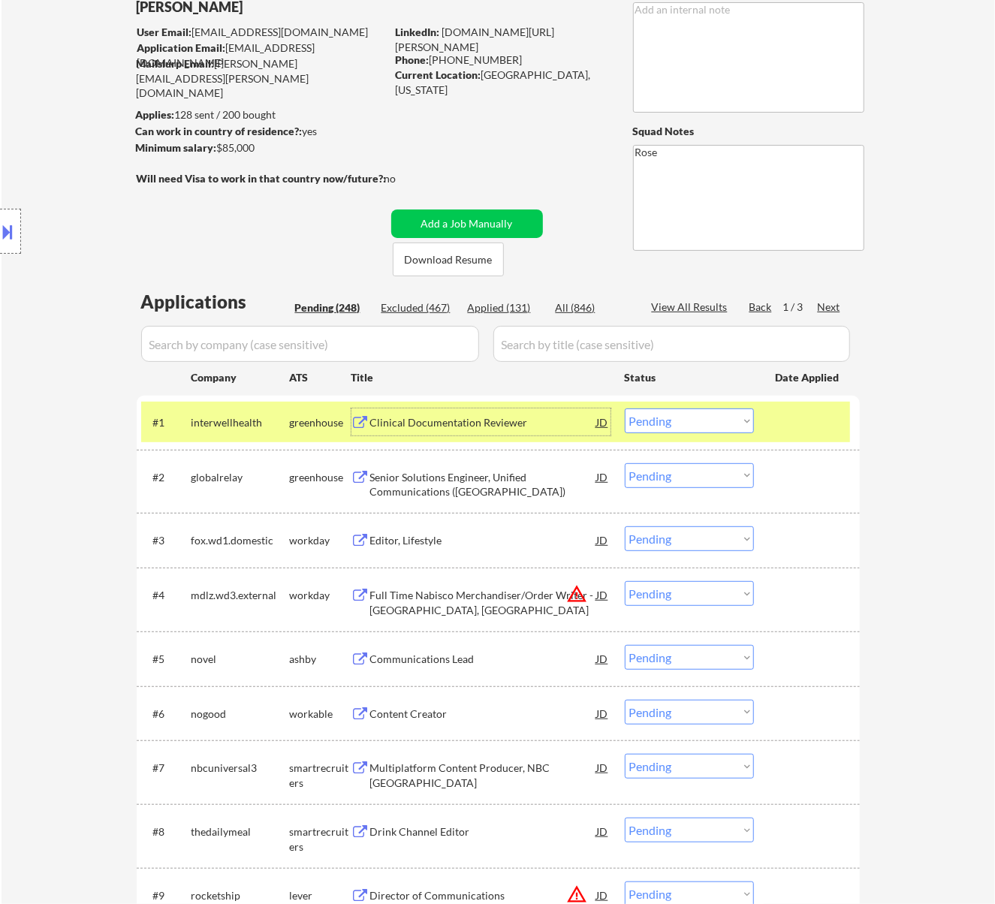
click at [661, 413] on select "Choose an option... Pending Applied Excluded (Questions) Excluded (Expired) Exc…" at bounding box center [689, 420] width 129 height 25
click at [625, 408] on select "Choose an option... Pending Applied Excluded (Questions) Excluded (Expired) Exc…" at bounding box center [689, 420] width 129 height 25
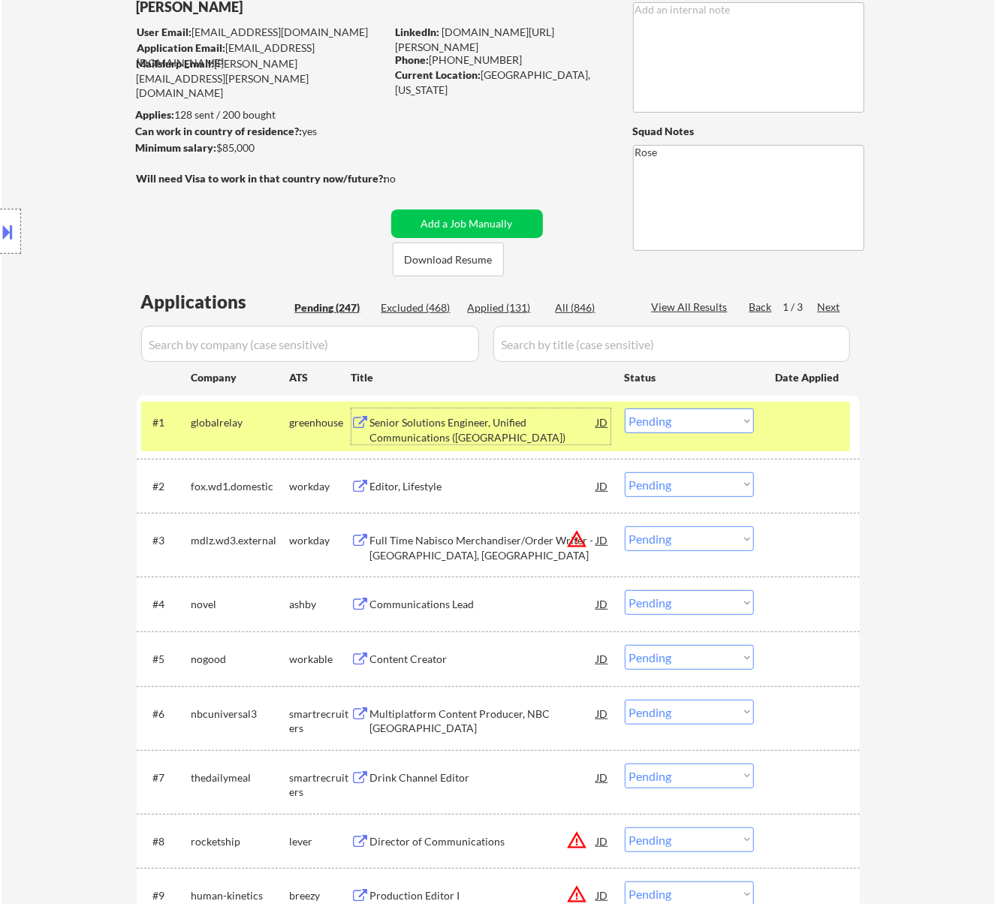
click at [511, 428] on div "Senior Solutions Engineer, Unified Communications ([GEOGRAPHIC_DATA])" at bounding box center [483, 429] width 227 height 29
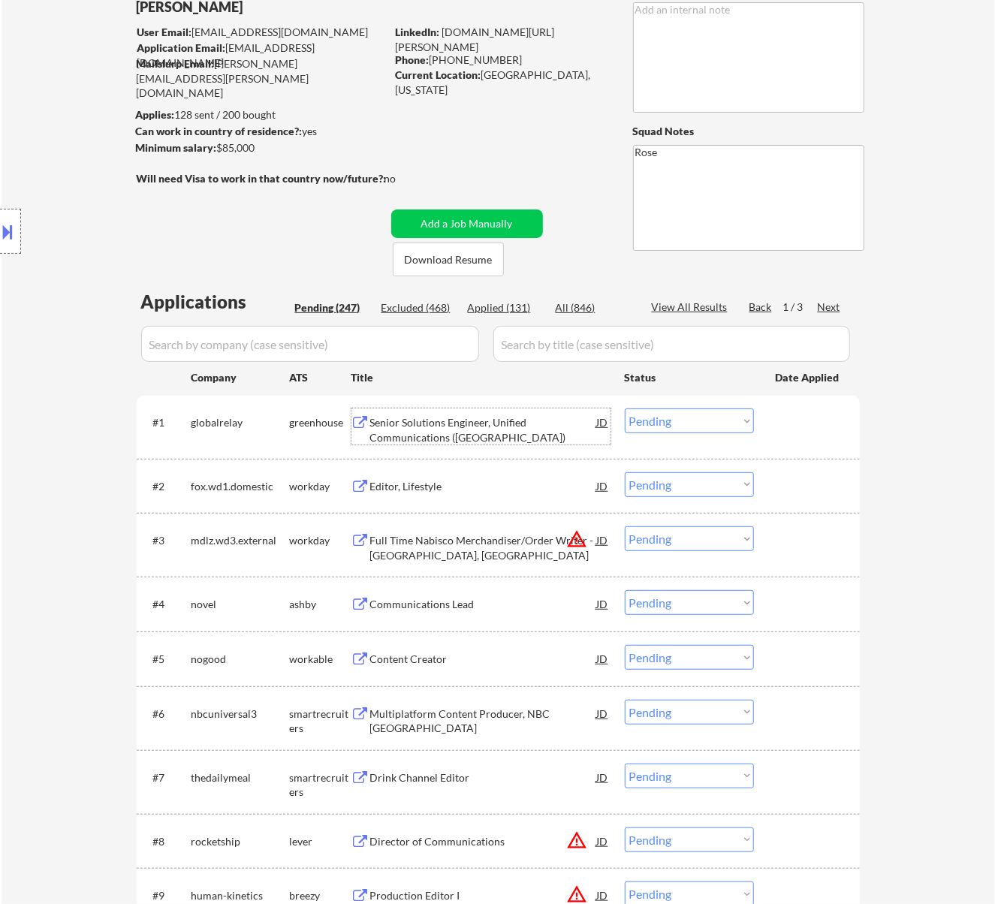
click at [689, 426] on select "Choose an option... Pending Applied Excluded (Questions) Excluded (Expired) Exc…" at bounding box center [689, 420] width 129 height 25
click at [707, 417] on select "Choose an option... Pending Applied Excluded (Questions) Excluded (Expired) Exc…" at bounding box center [689, 420] width 129 height 25
click at [625, 408] on select "Choose an option... Pending Applied Excluded (Questions) Excluded (Expired) Exc…" at bounding box center [689, 420] width 129 height 25
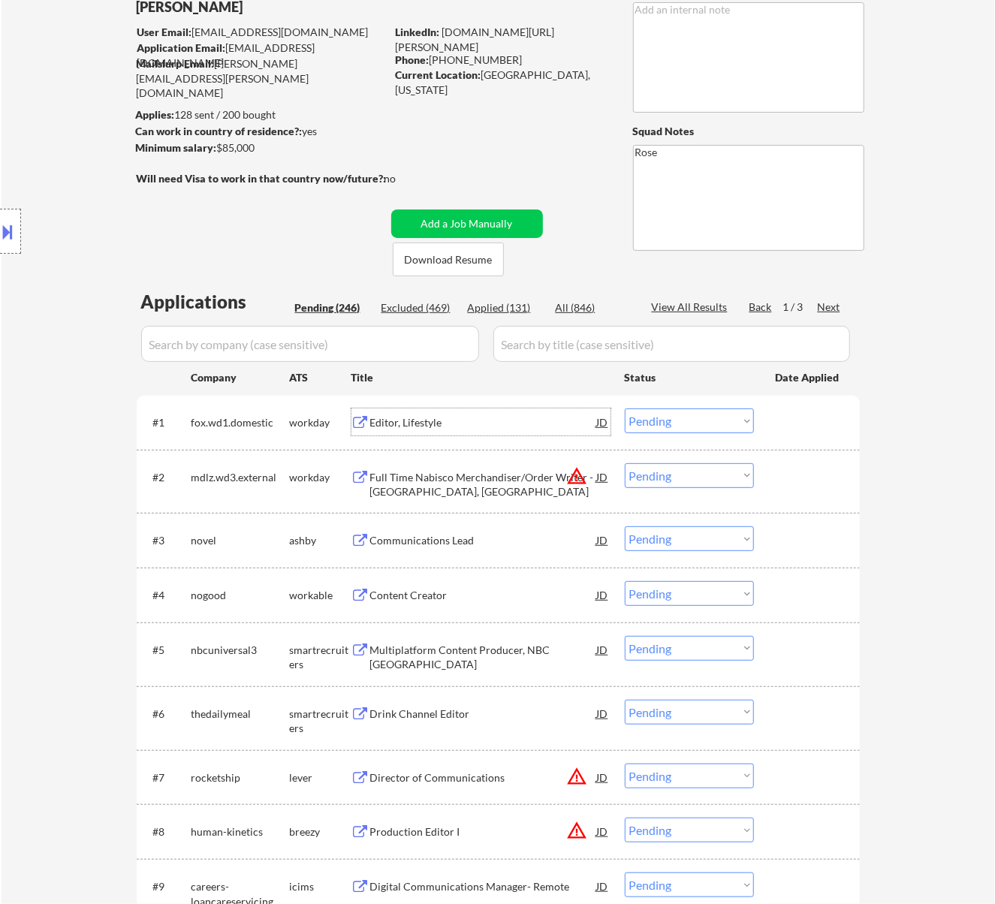
click at [535, 429] on div "Editor, Lifestyle" at bounding box center [483, 422] width 227 height 15
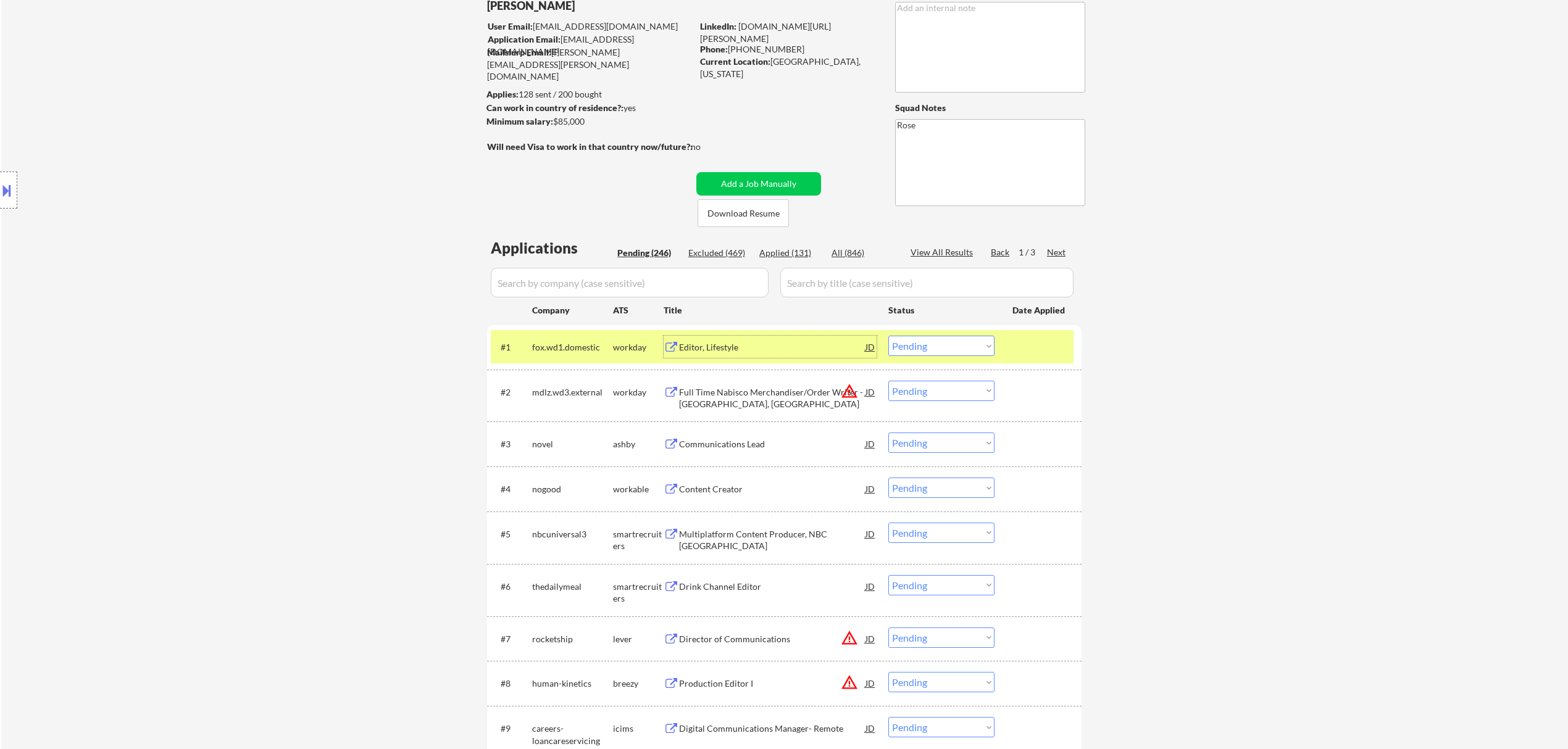
click at [817, 344] on select "Choose an option... Pending Applied Excluded (Questions) Excluded (Expired) Exc…" at bounding box center [941, 345] width 106 height 21
click at [817, 335] on select "Choose an option... Pending Applied Excluded (Questions) Excluded (Expired) Exc…" at bounding box center [941, 345] width 106 height 21
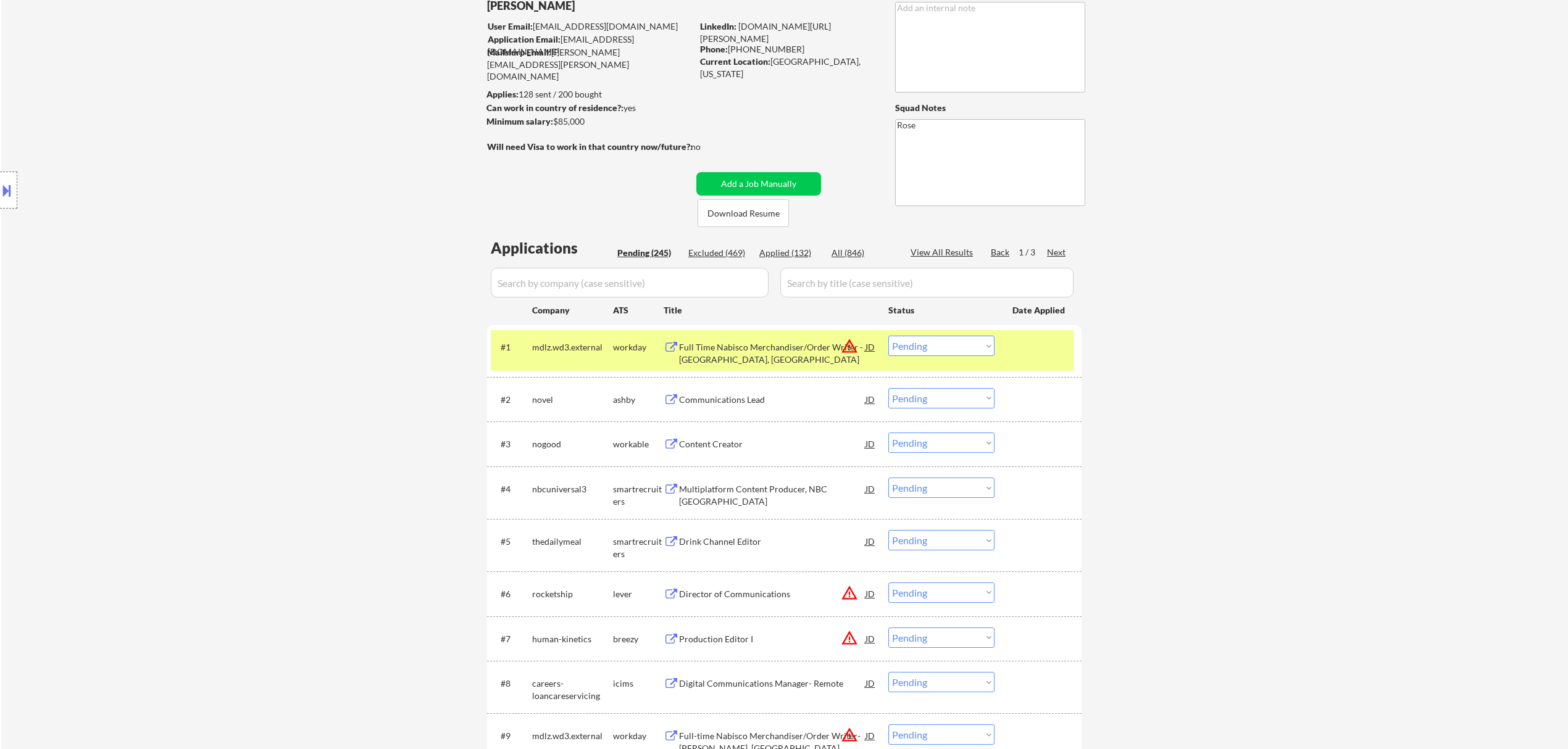
click at [782, 357] on div "Full Time Nabisco Merchandiser/Order Writer - [GEOGRAPHIC_DATA], [GEOGRAPHIC_DA…" at bounding box center [772, 353] width 187 height 24
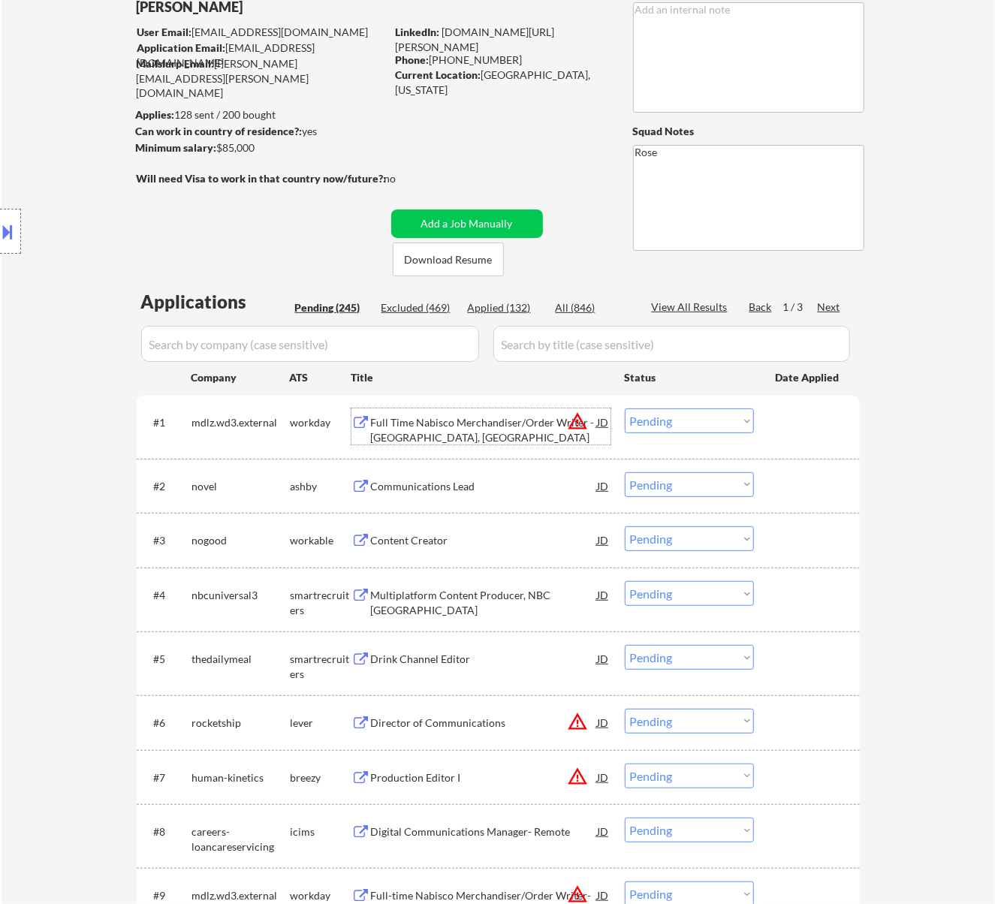
click at [719, 416] on select "Choose an option... Pending Applied Excluded (Questions) Excluded (Expired) Exc…" at bounding box center [689, 420] width 129 height 25
click at [625, 408] on select "Choose an option... Pending Applied Excluded (Questions) Excluded (Expired) Exc…" at bounding box center [689, 420] width 129 height 25
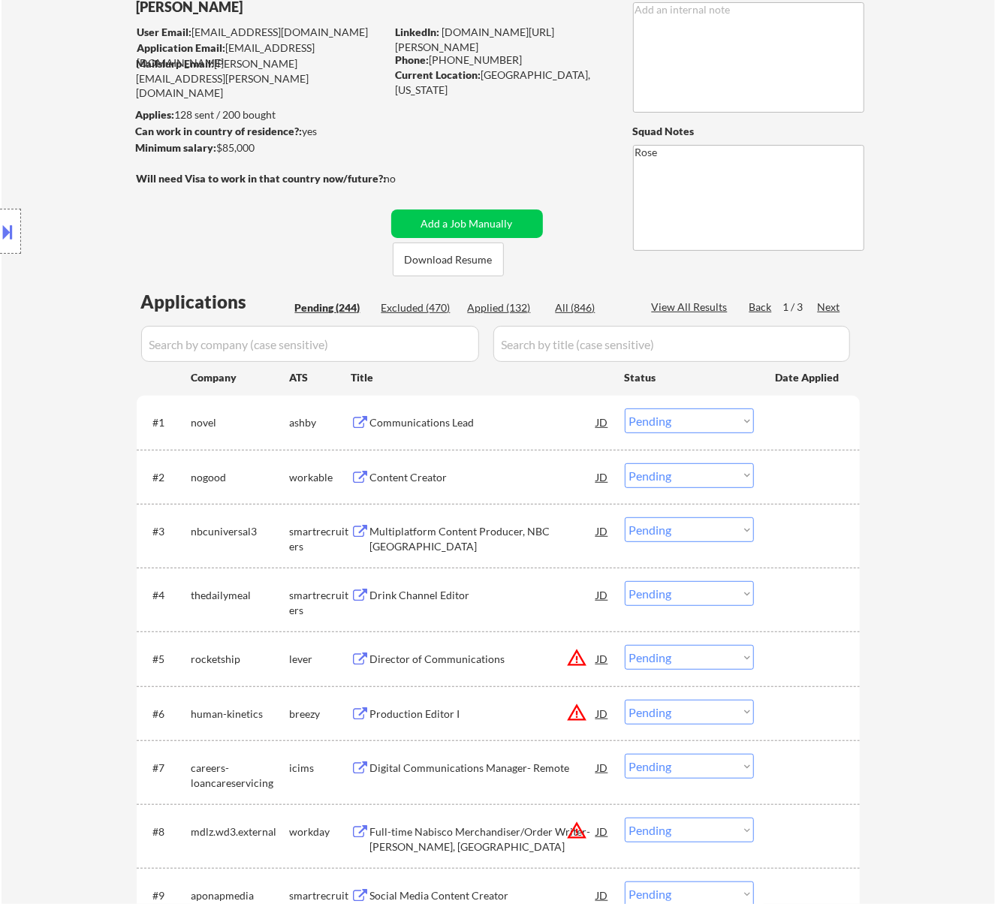
click at [518, 433] on div "Communications Lead" at bounding box center [483, 421] width 227 height 27
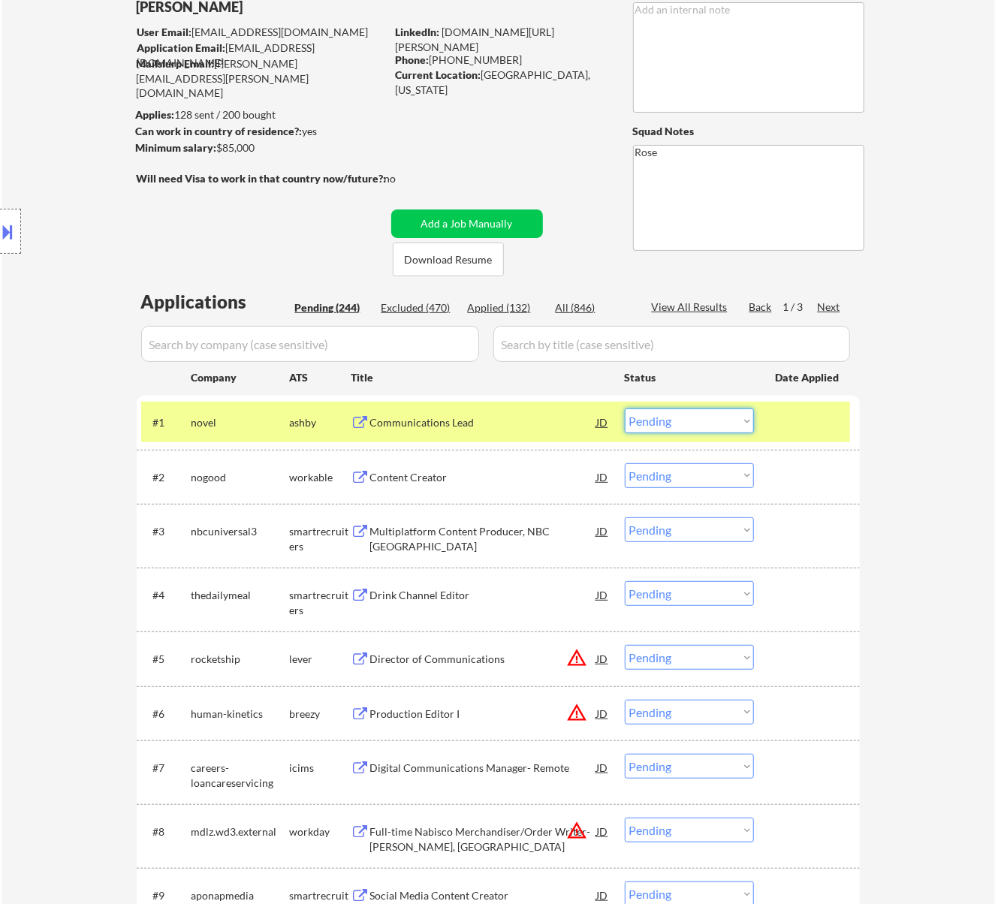
click at [683, 414] on select "Choose an option... Pending Applied Excluded (Questions) Excluded (Expired) Exc…" at bounding box center [689, 420] width 129 height 25
click at [625, 408] on select "Choose an option... Pending Applied Excluded (Questions) Excluded (Expired) Exc…" at bounding box center [689, 420] width 129 height 25
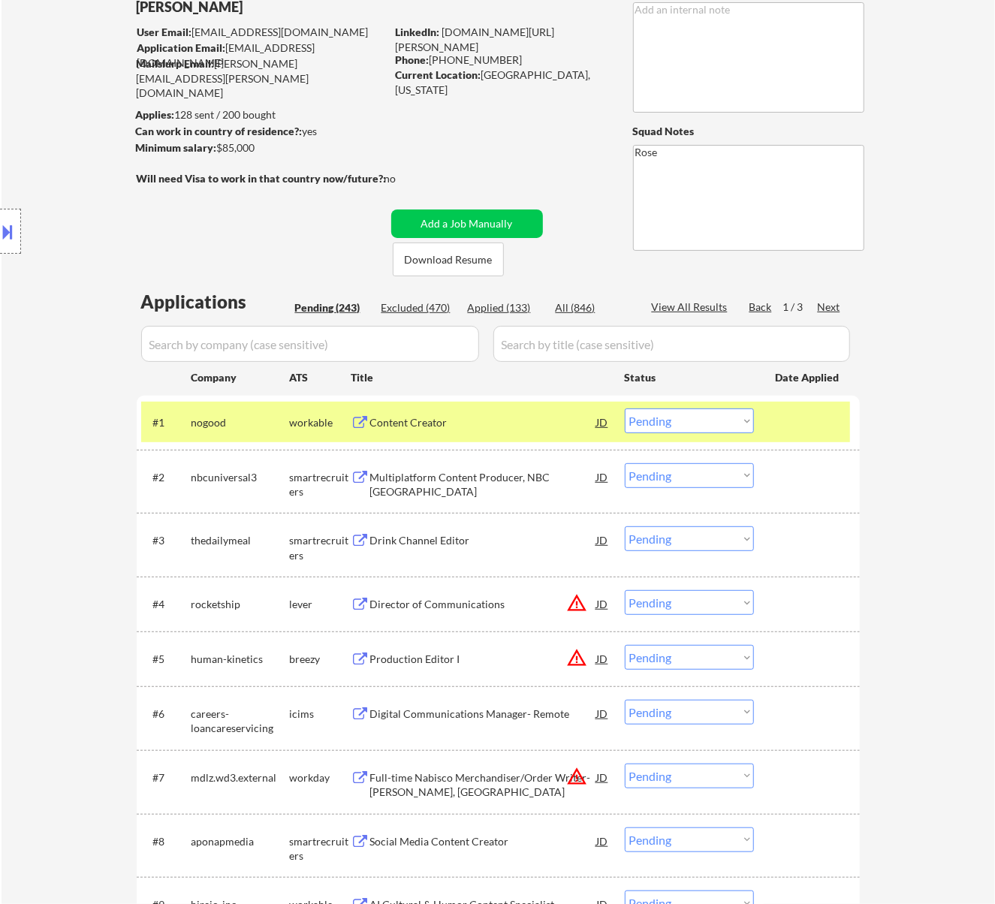
click at [502, 424] on div "Content Creator" at bounding box center [483, 422] width 227 height 15
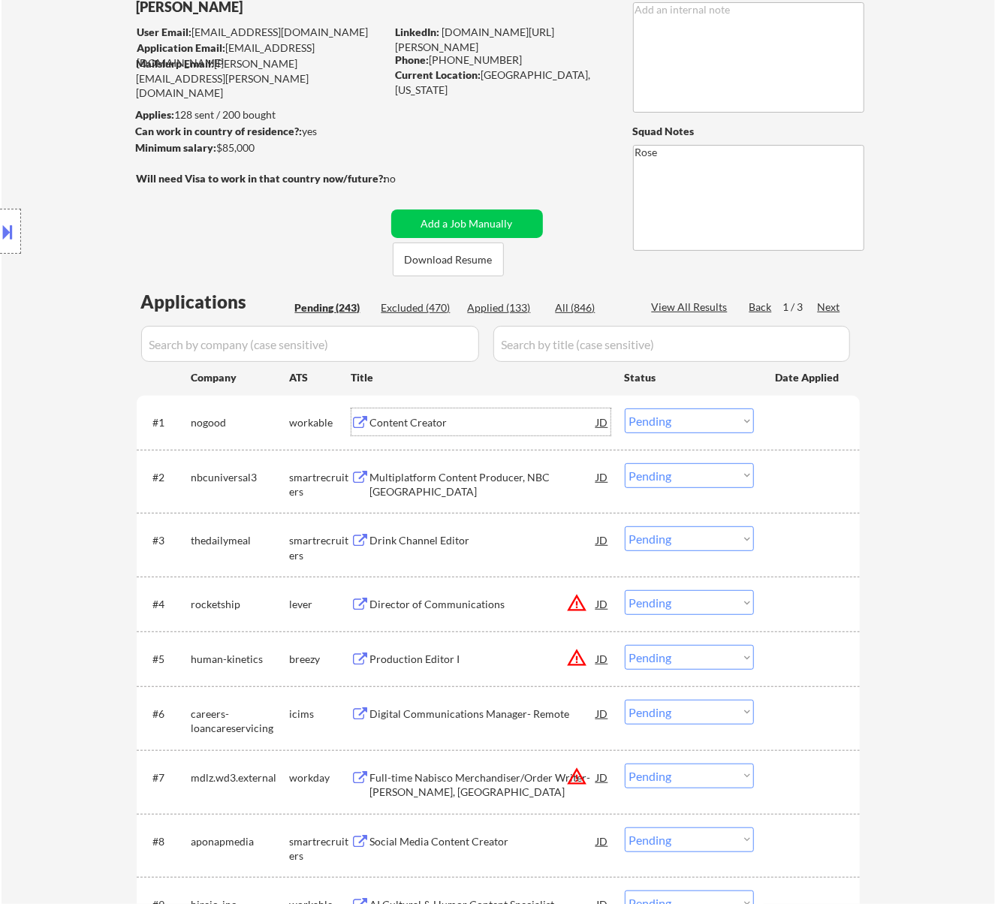
click at [683, 418] on select "Choose an option... Pending Applied Excluded (Questions) Excluded (Expired) Exc…" at bounding box center [689, 420] width 129 height 25
click at [625, 408] on select "Choose an option... Pending Applied Excluded (Questions) Excluded (Expired) Exc…" at bounding box center [689, 420] width 129 height 25
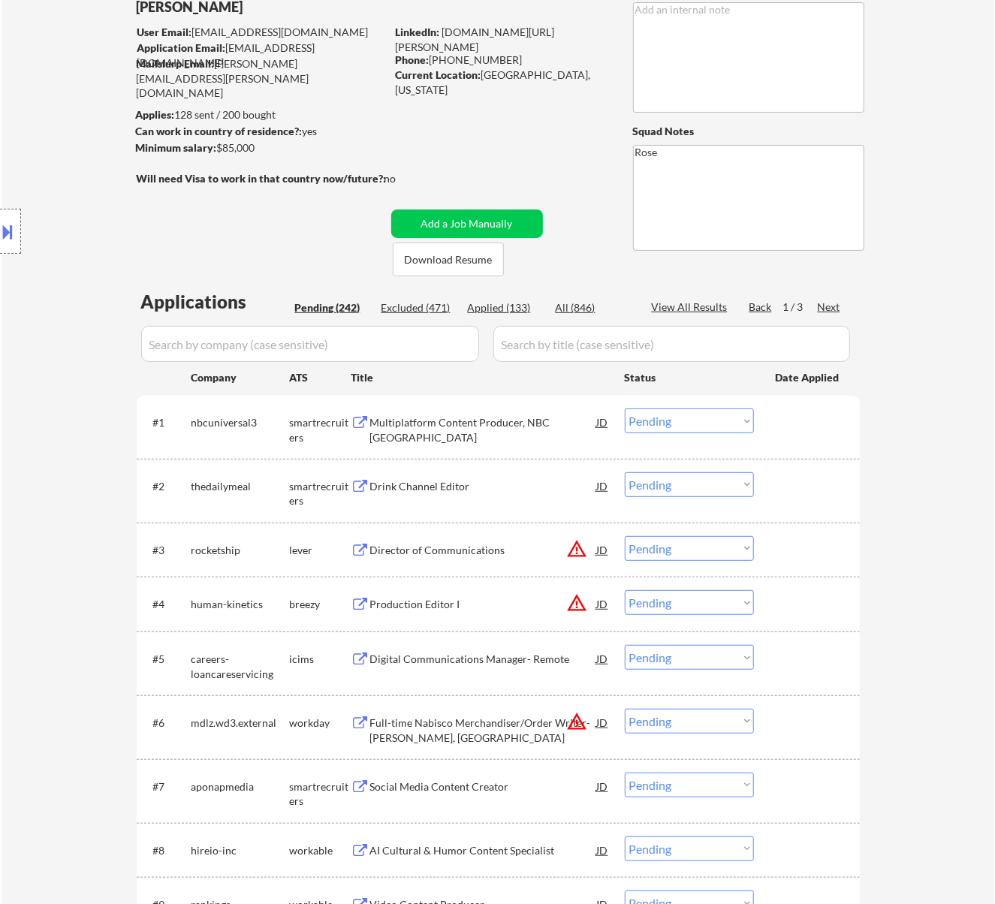
click at [502, 438] on div "Multiplatform Content Producer, NBC [GEOGRAPHIC_DATA]" at bounding box center [483, 429] width 227 height 29
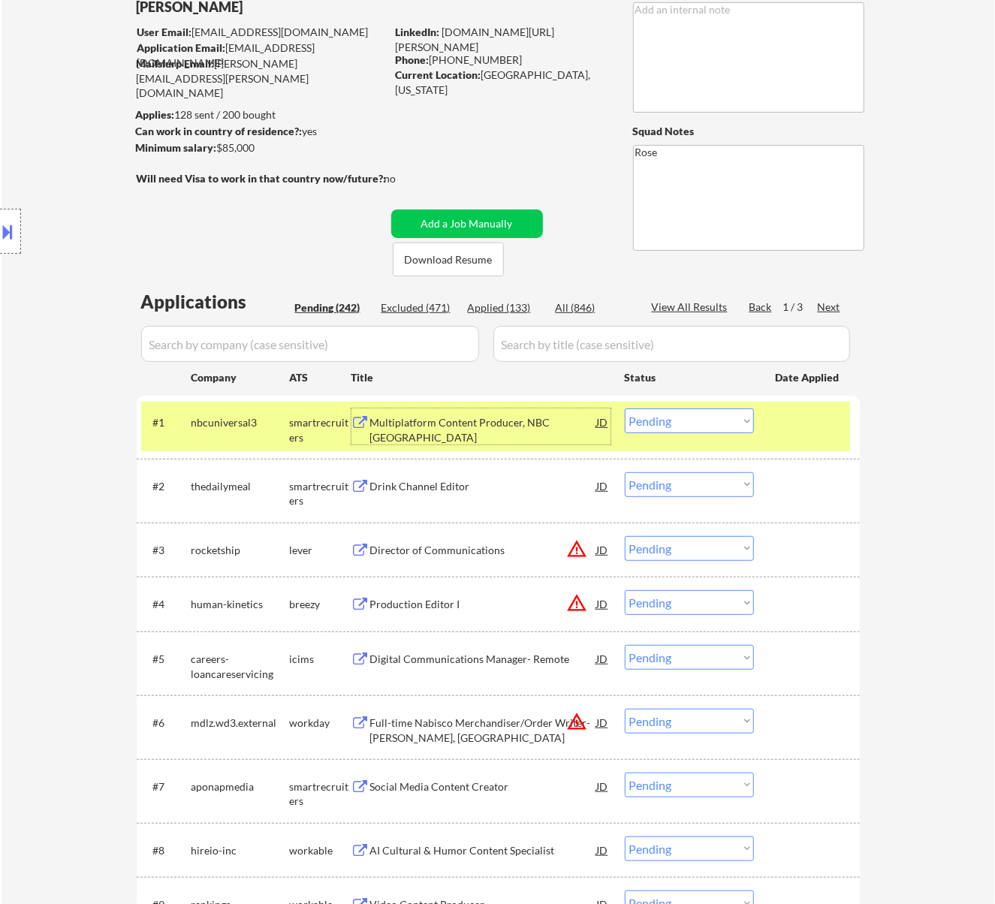
click at [710, 420] on select "Choose an option... Pending Applied Excluded (Questions) Excluded (Expired) Exc…" at bounding box center [689, 420] width 129 height 25
click at [625, 408] on select "Choose an option... Pending Applied Excluded (Questions) Excluded (Expired) Exc…" at bounding box center [689, 420] width 129 height 25
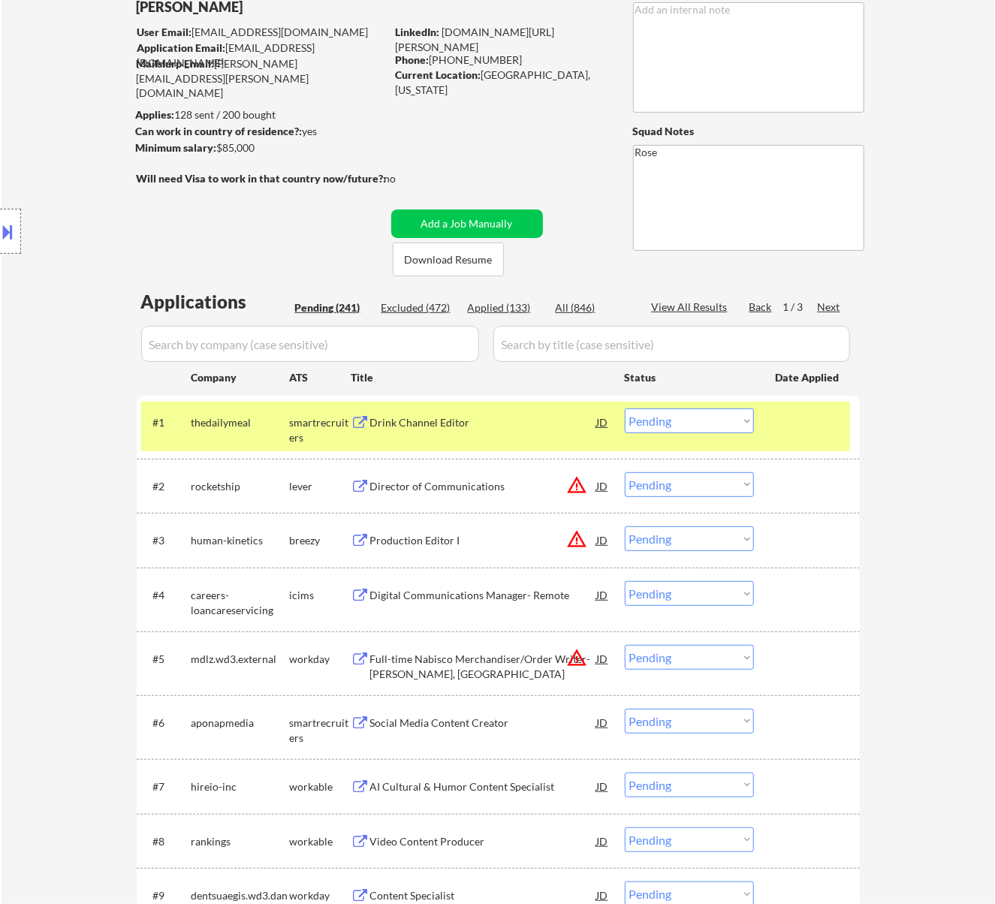
click at [547, 433] on div "Drink Channel Editor" at bounding box center [483, 421] width 227 height 27
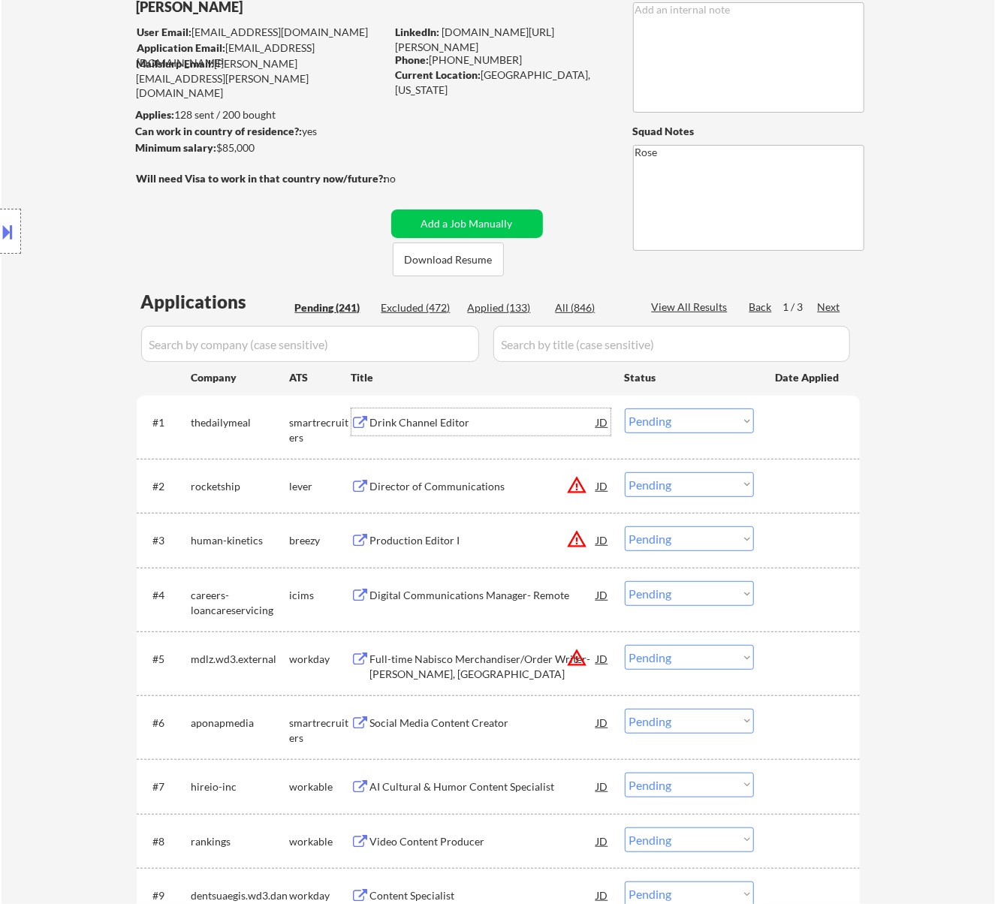
click at [658, 428] on select "Choose an option... Pending Applied Excluded (Questions) Excluded (Expired) Exc…" at bounding box center [689, 420] width 129 height 25
click at [625, 408] on select "Choose an option... Pending Applied Excluded (Questions) Excluded (Expired) Exc…" at bounding box center [689, 420] width 129 height 25
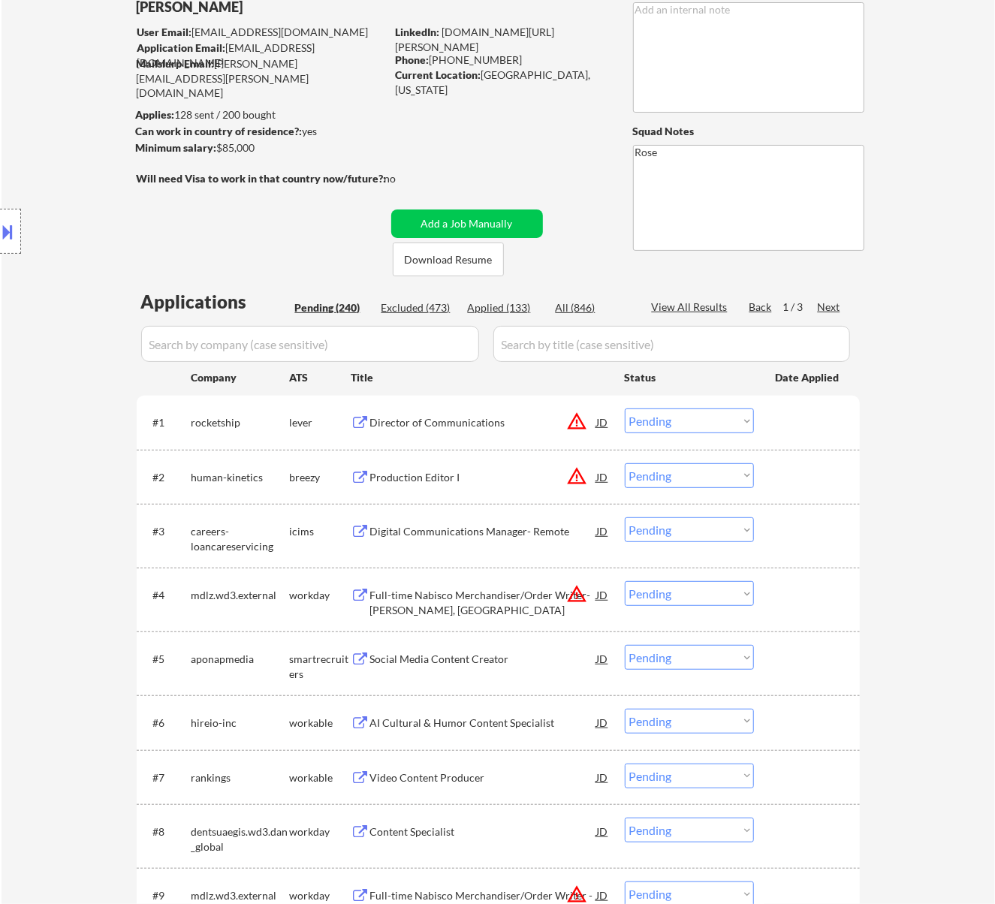
click at [485, 426] on div "Director of Communications" at bounding box center [483, 422] width 227 height 15
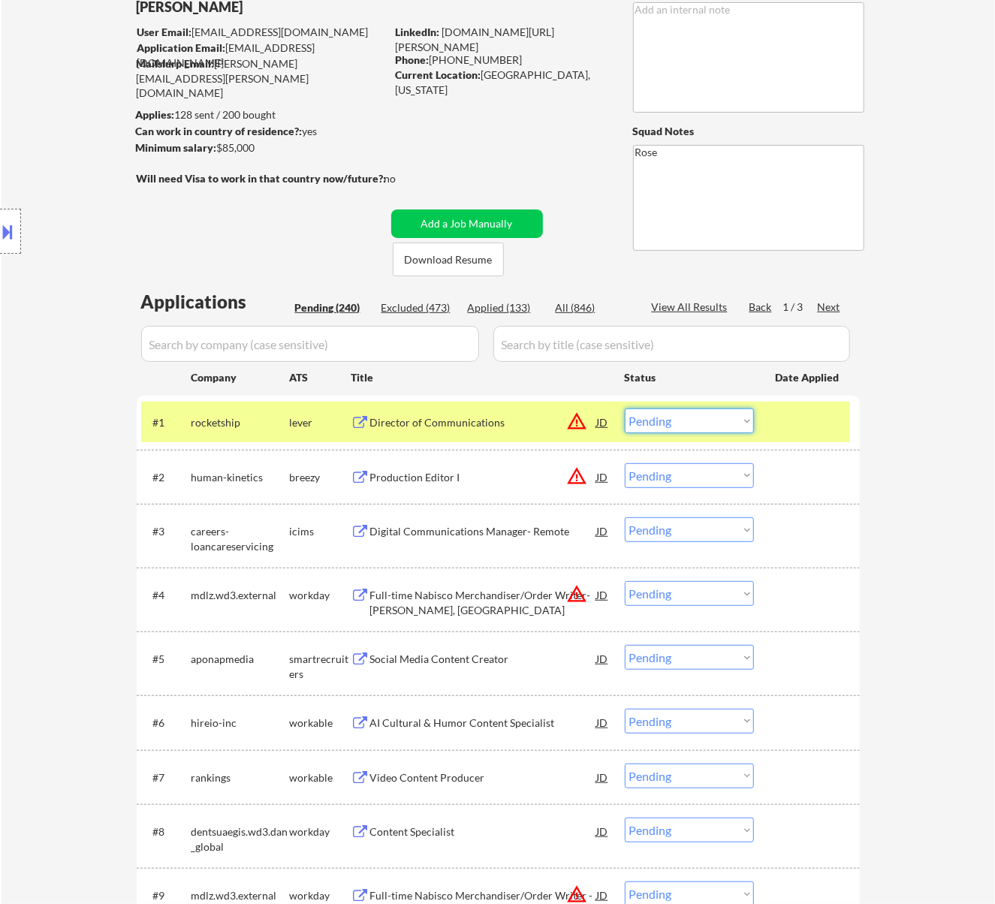
click at [646, 413] on select "Choose an option... Pending Applied Excluded (Questions) Excluded (Expired) Exc…" at bounding box center [689, 420] width 129 height 25
click at [625, 408] on select "Choose an option... Pending Applied Excluded (Questions) Excluded (Expired) Exc…" at bounding box center [689, 420] width 129 height 25
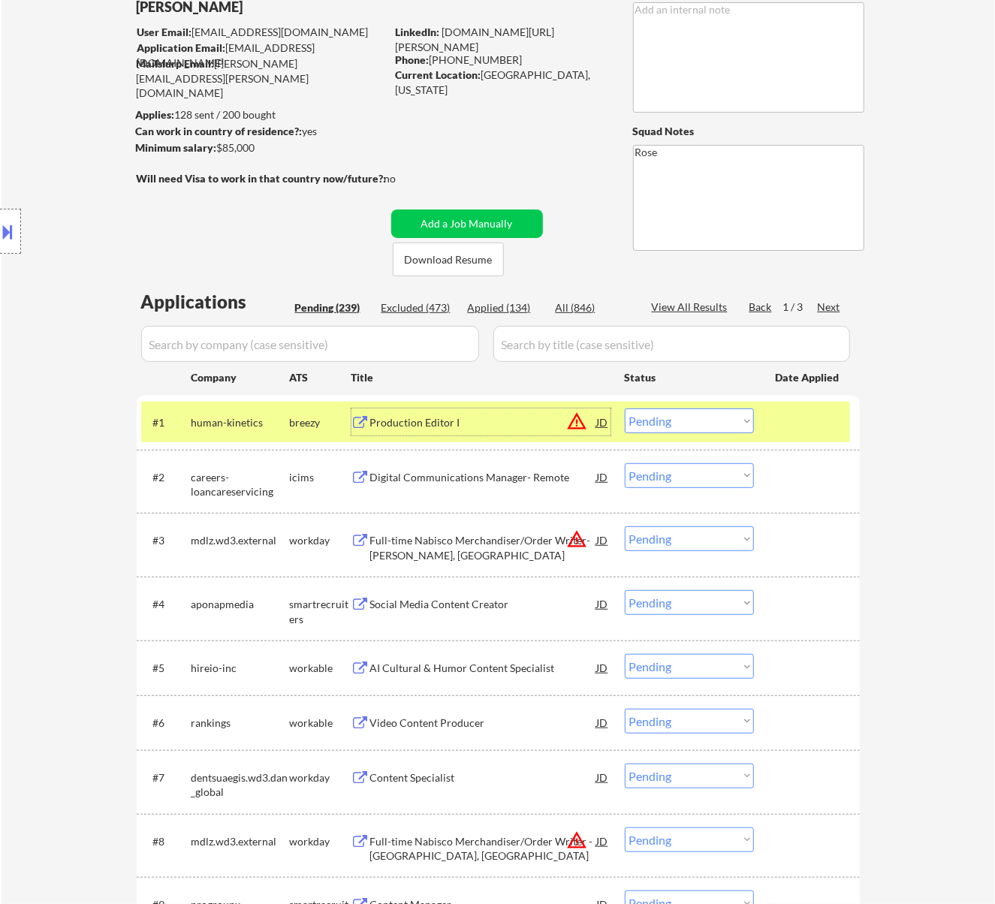
click at [487, 415] on div "Production Editor I" at bounding box center [483, 422] width 227 height 15
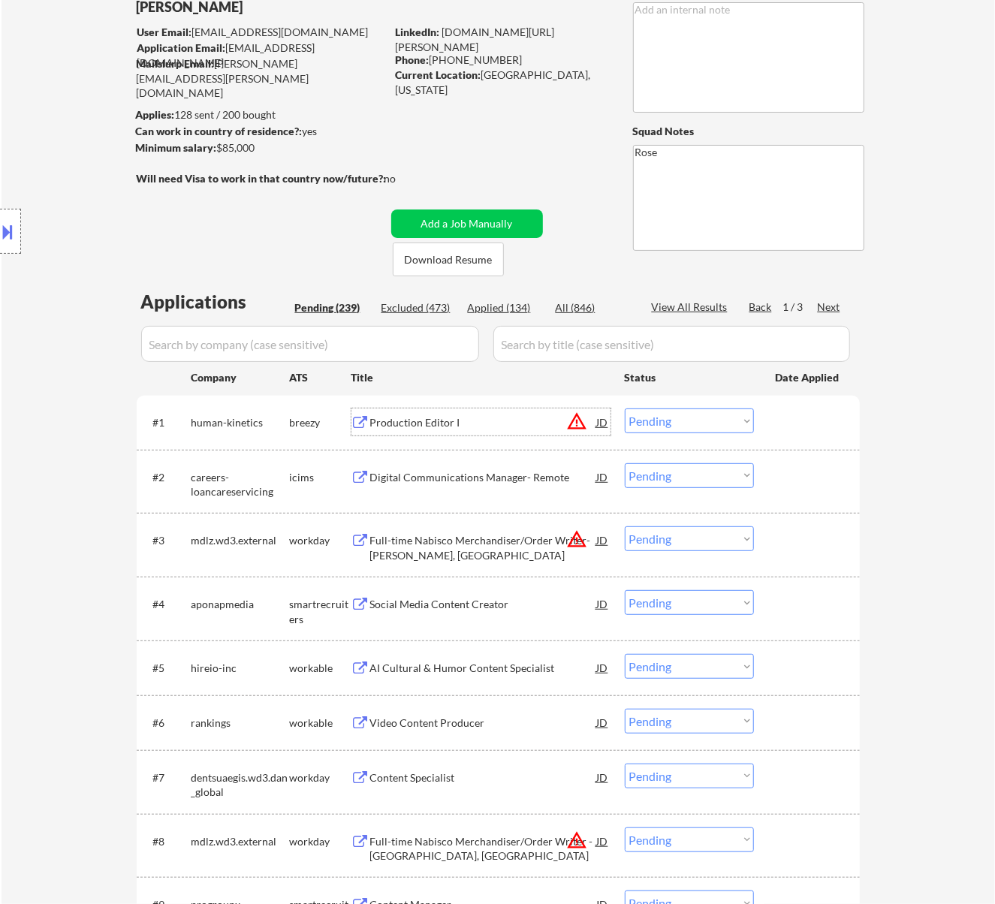
click at [676, 417] on select "Choose an option... Pending Applied Excluded (Questions) Excluded (Expired) Exc…" at bounding box center [689, 420] width 129 height 25
click at [625, 408] on select "Choose an option... Pending Applied Excluded (Questions) Excluded (Expired) Exc…" at bounding box center [689, 420] width 129 height 25
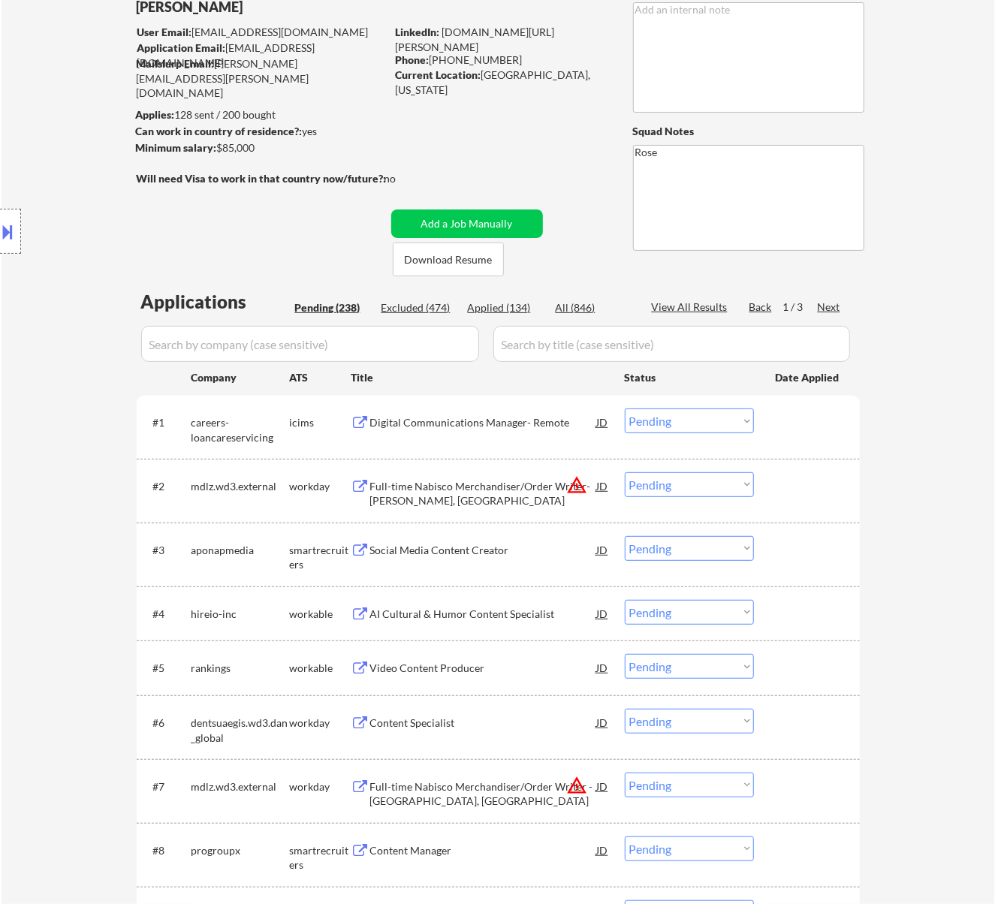
click at [545, 422] on div "Digital Communications Manager- Remote" at bounding box center [483, 422] width 227 height 15
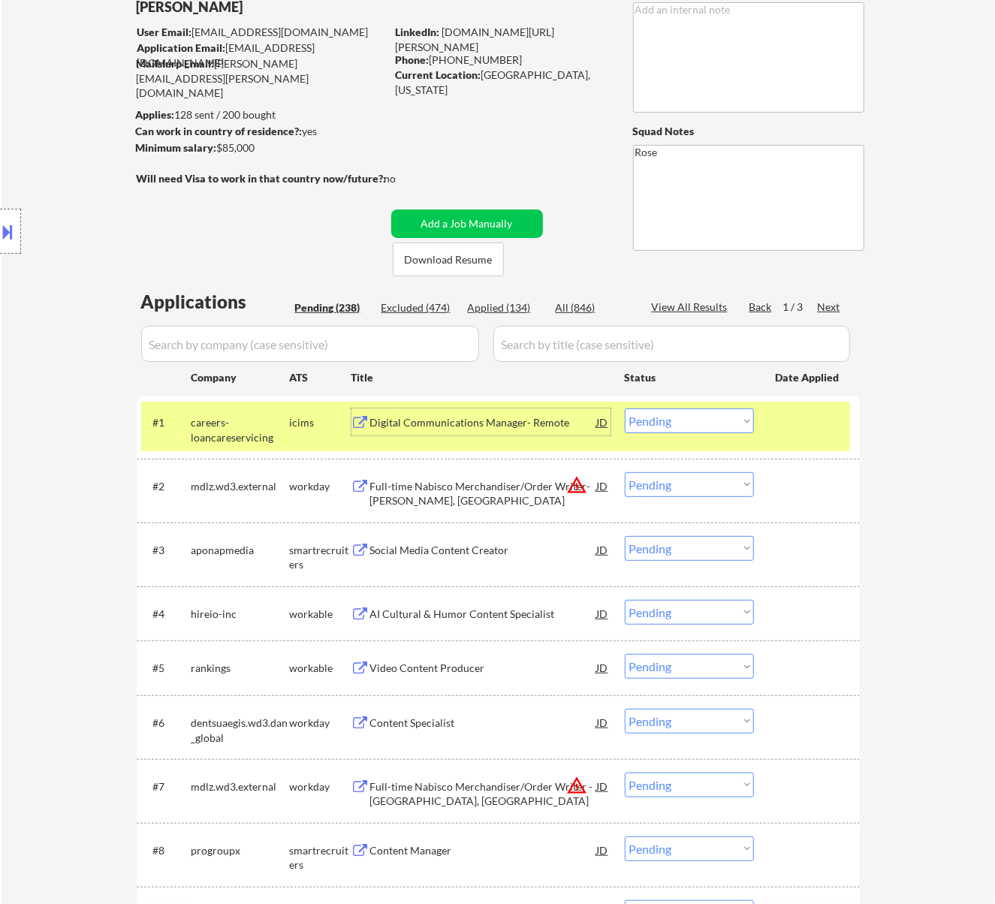
click at [700, 415] on select "Choose an option... Pending Applied Excluded (Questions) Excluded (Expired) Exc…" at bounding box center [689, 420] width 129 height 25
click at [625, 408] on select "Choose an option... Pending Applied Excluded (Questions) Excluded (Expired) Exc…" at bounding box center [689, 420] width 129 height 25
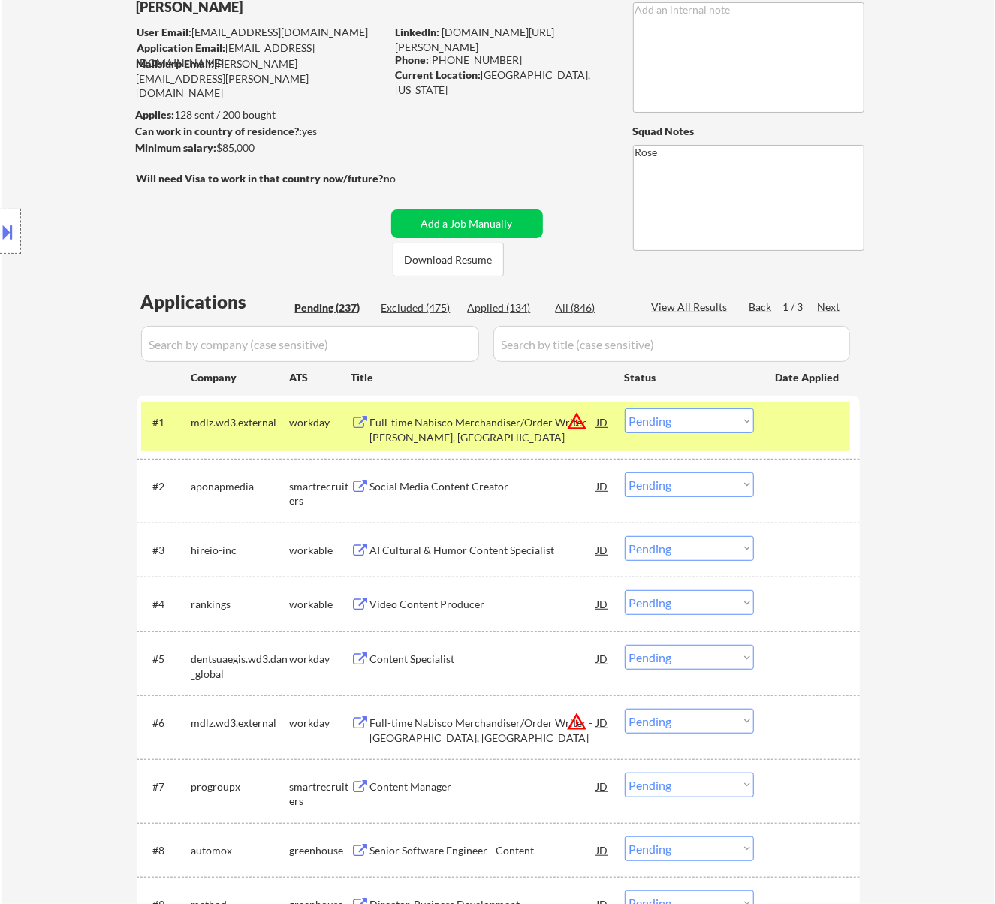
click at [484, 422] on div "Full-time Nabisco Merchandiser/Order Writer- [PERSON_NAME], [GEOGRAPHIC_DATA]" at bounding box center [483, 429] width 227 height 29
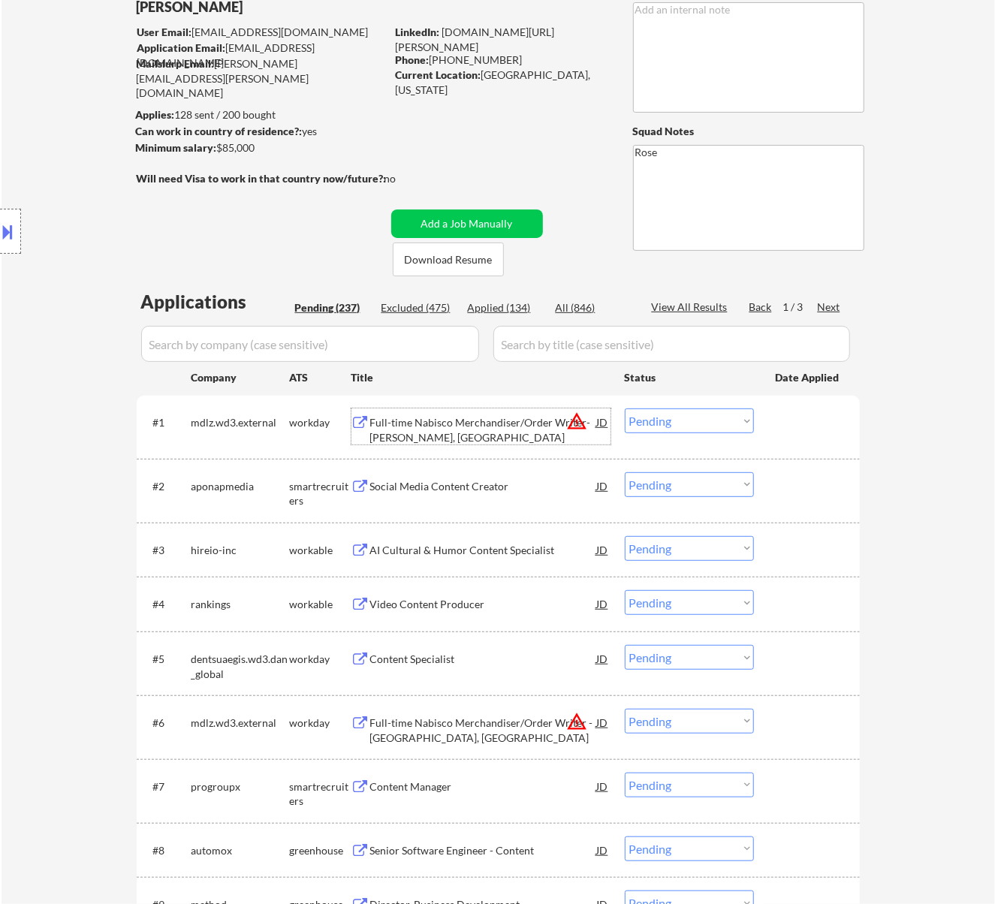
click at [734, 425] on select "Choose an option... Pending Applied Excluded (Questions) Excluded (Expired) Exc…" at bounding box center [689, 420] width 129 height 25
click at [625, 408] on select "Choose an option... Pending Applied Excluded (Questions) Excluded (Expired) Exc…" at bounding box center [689, 420] width 129 height 25
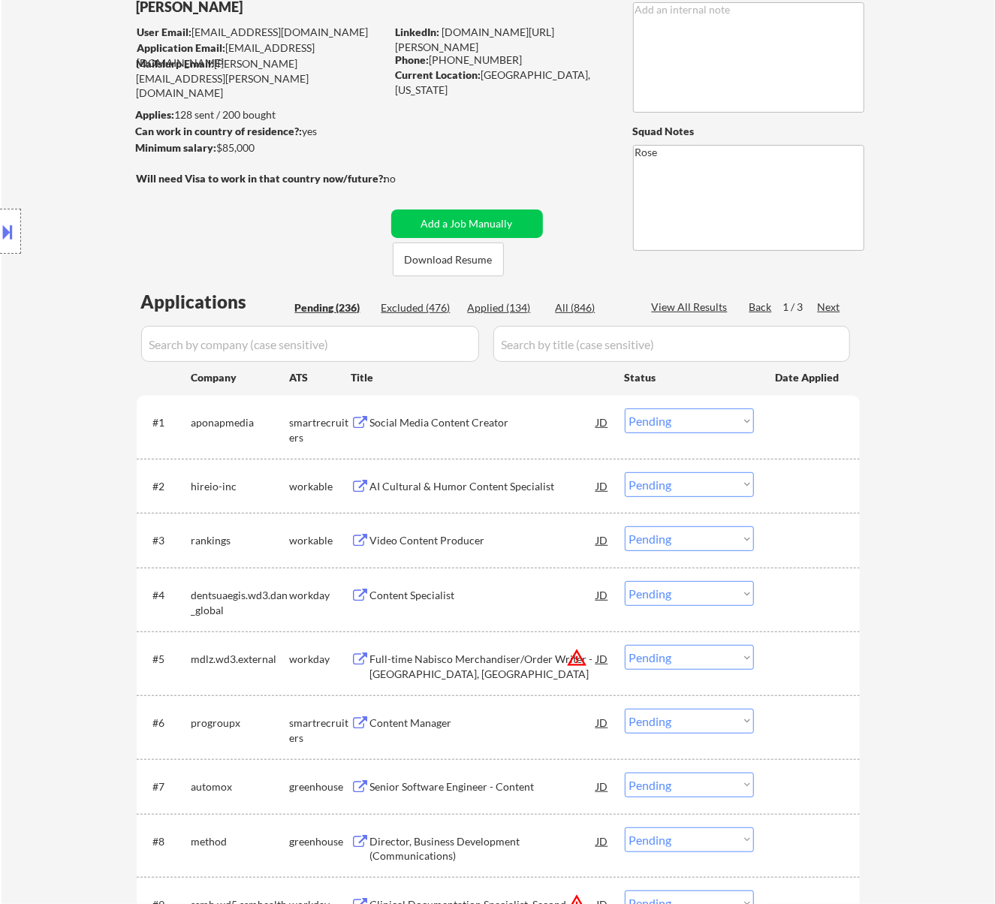
click at [458, 419] on div "Social Media Content Creator" at bounding box center [483, 422] width 227 height 15
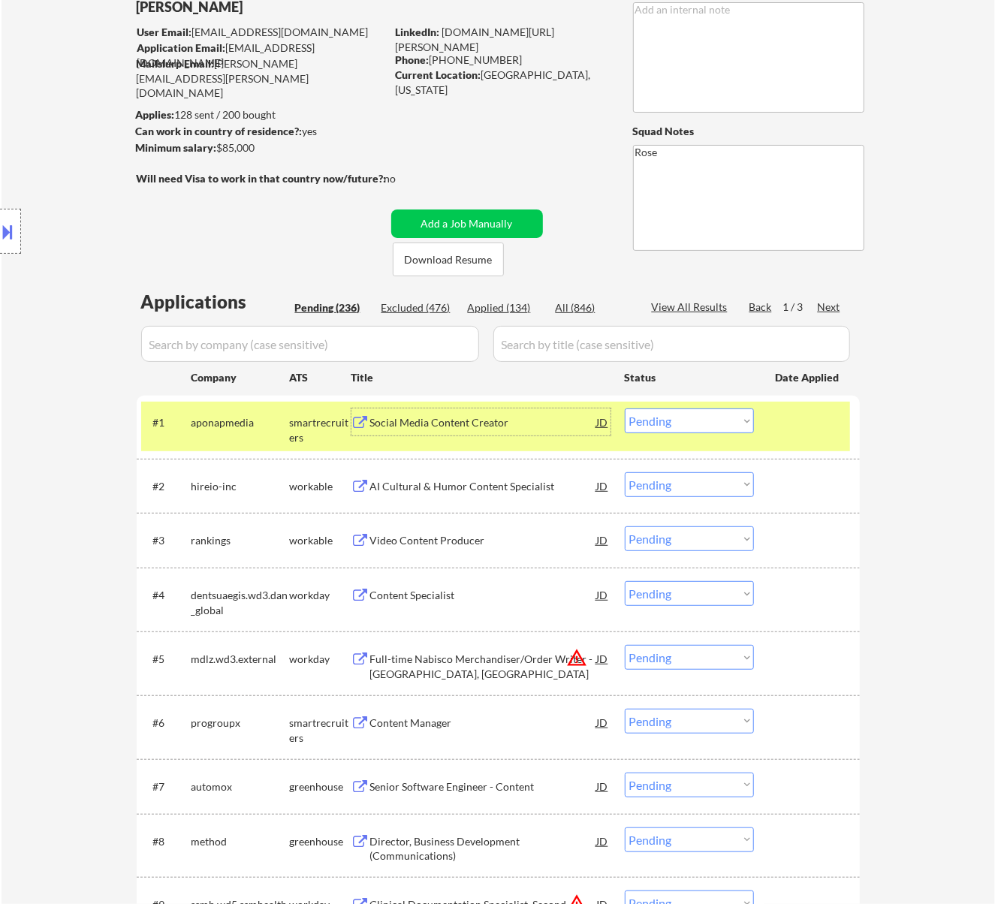
drag, startPoint x: 698, startPoint y: 424, endPoint x: 701, endPoint y: 432, distance: 8.8
click at [698, 424] on select "Choose an option... Pending Applied Excluded (Questions) Excluded (Expired) Exc…" at bounding box center [689, 420] width 129 height 25
click at [625, 408] on select "Choose an option... Pending Applied Excluded (Questions) Excluded (Expired) Exc…" at bounding box center [689, 420] width 129 height 25
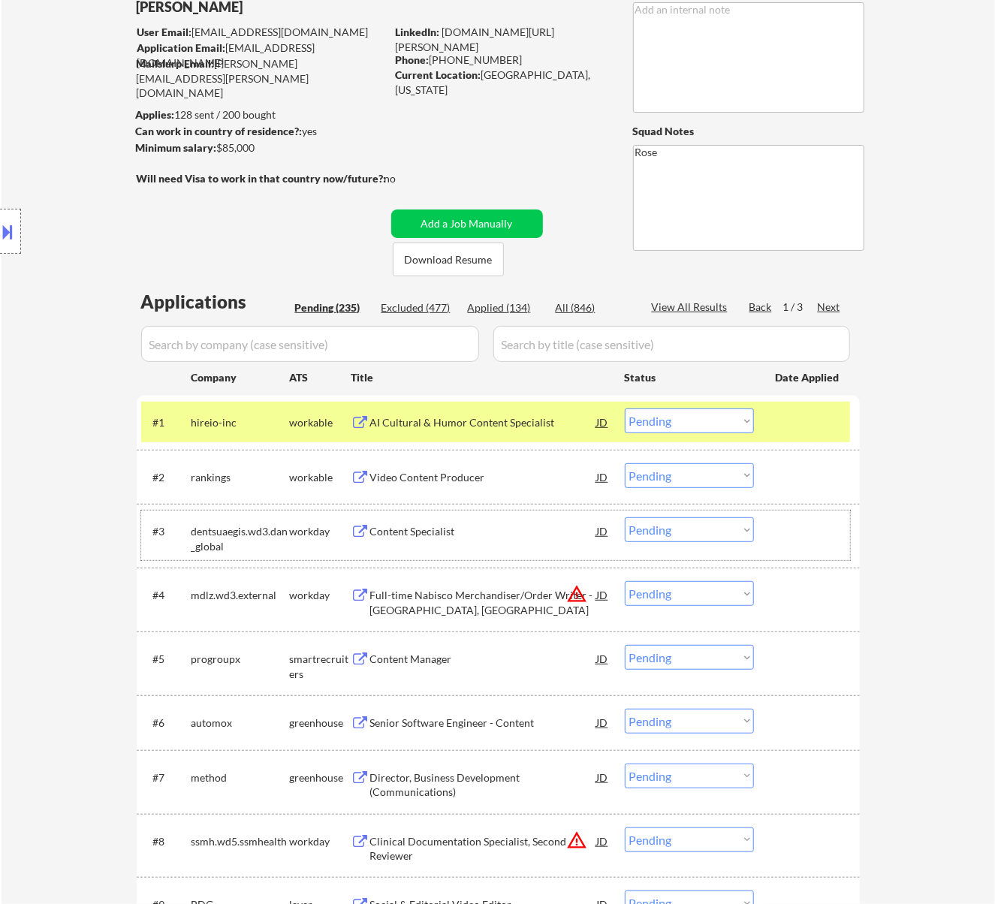
drag, startPoint x: 598, startPoint y: 512, endPoint x: 529, endPoint y: 656, distance: 159.5
drag, startPoint x: 529, startPoint y: 656, endPoint x: 456, endPoint y: 412, distance: 254.7
click at [456, 412] on div "AI Cultural & Humor Content Specialist" at bounding box center [483, 421] width 227 height 27
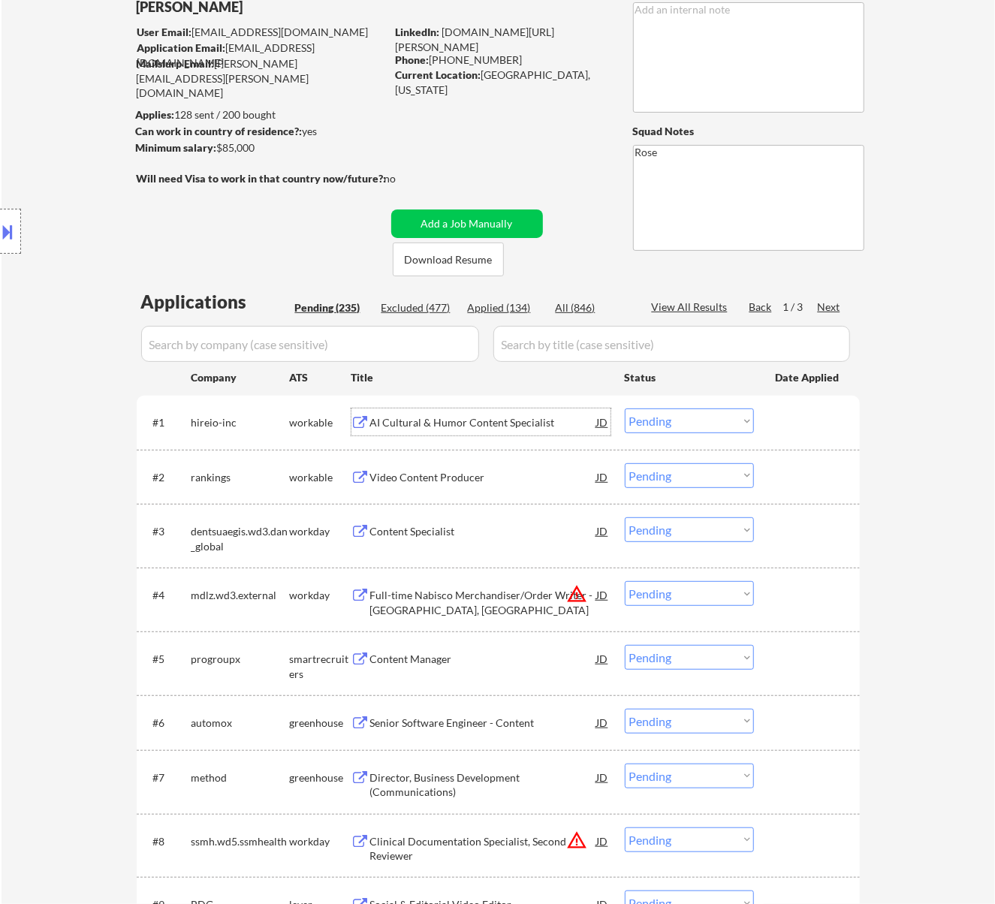
click at [704, 412] on select "Choose an option... Pending Applied Excluded (Questions) Excluded (Expired) Exc…" at bounding box center [689, 420] width 129 height 25
click at [625, 408] on select "Choose an option... Pending Applied Excluded (Questions) Excluded (Expired) Exc…" at bounding box center [689, 420] width 129 height 25
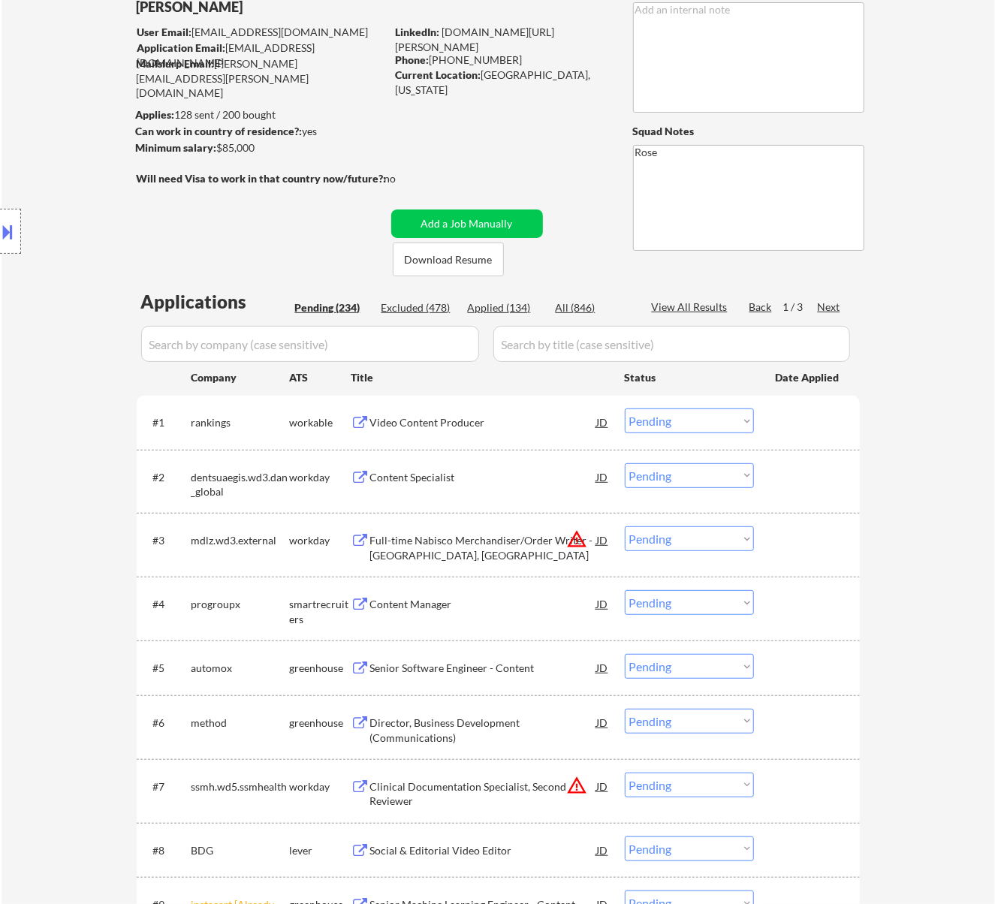
click at [514, 424] on div "Video Content Producer" at bounding box center [483, 422] width 227 height 15
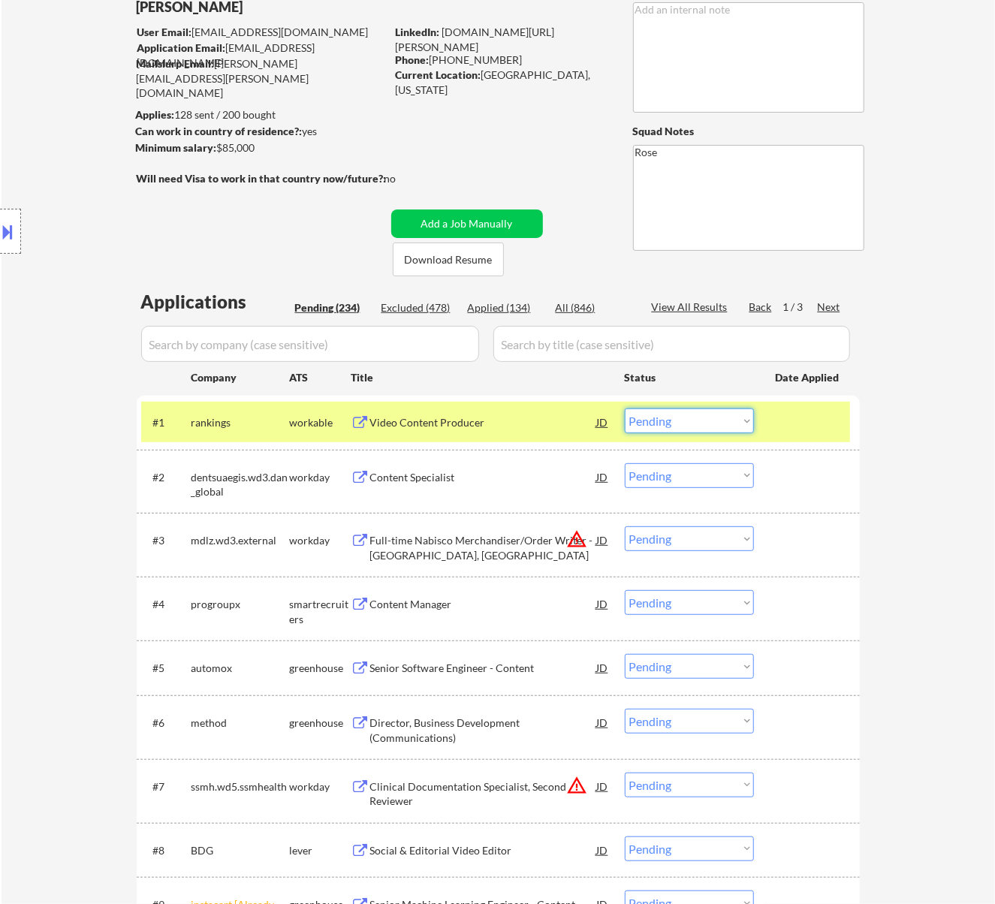
click at [691, 418] on select "Choose an option... Pending Applied Excluded (Questions) Excluded (Expired) Exc…" at bounding box center [689, 420] width 129 height 25
click at [625, 408] on select "Choose an option... Pending Applied Excluded (Questions) Excluded (Expired) Exc…" at bounding box center [689, 420] width 129 height 25
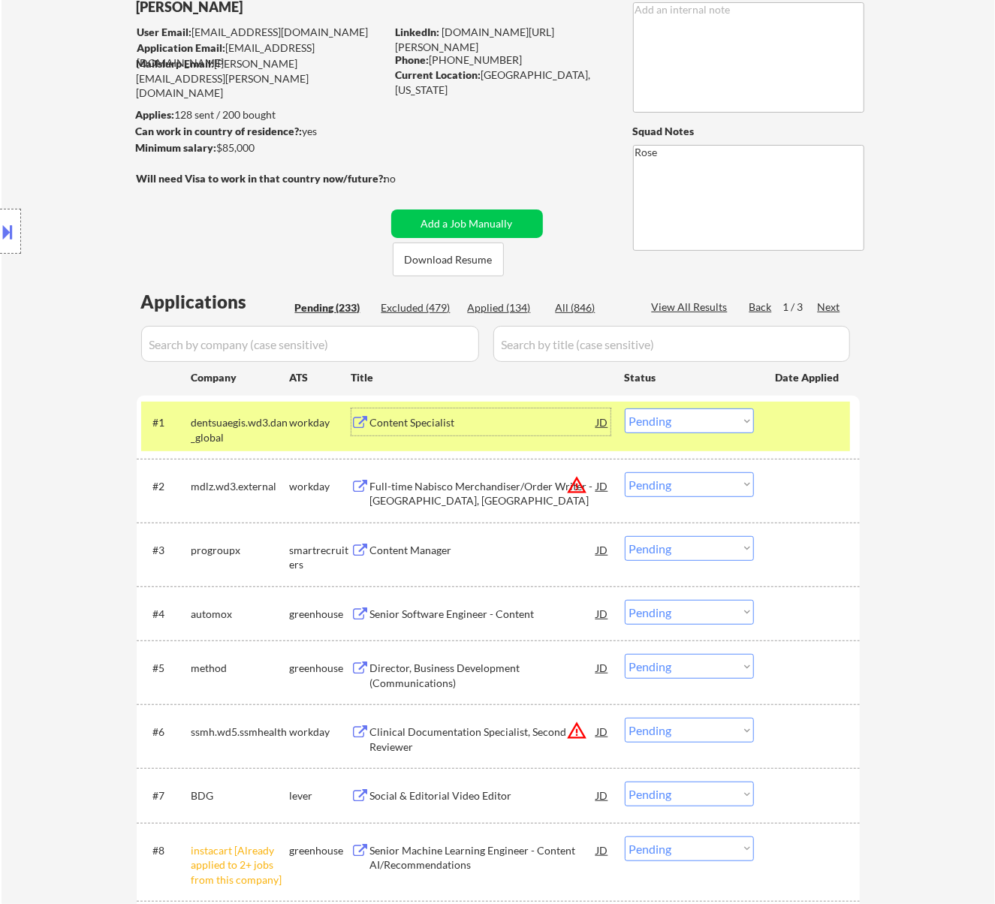
click at [499, 426] on div "Content Specialist" at bounding box center [483, 422] width 227 height 15
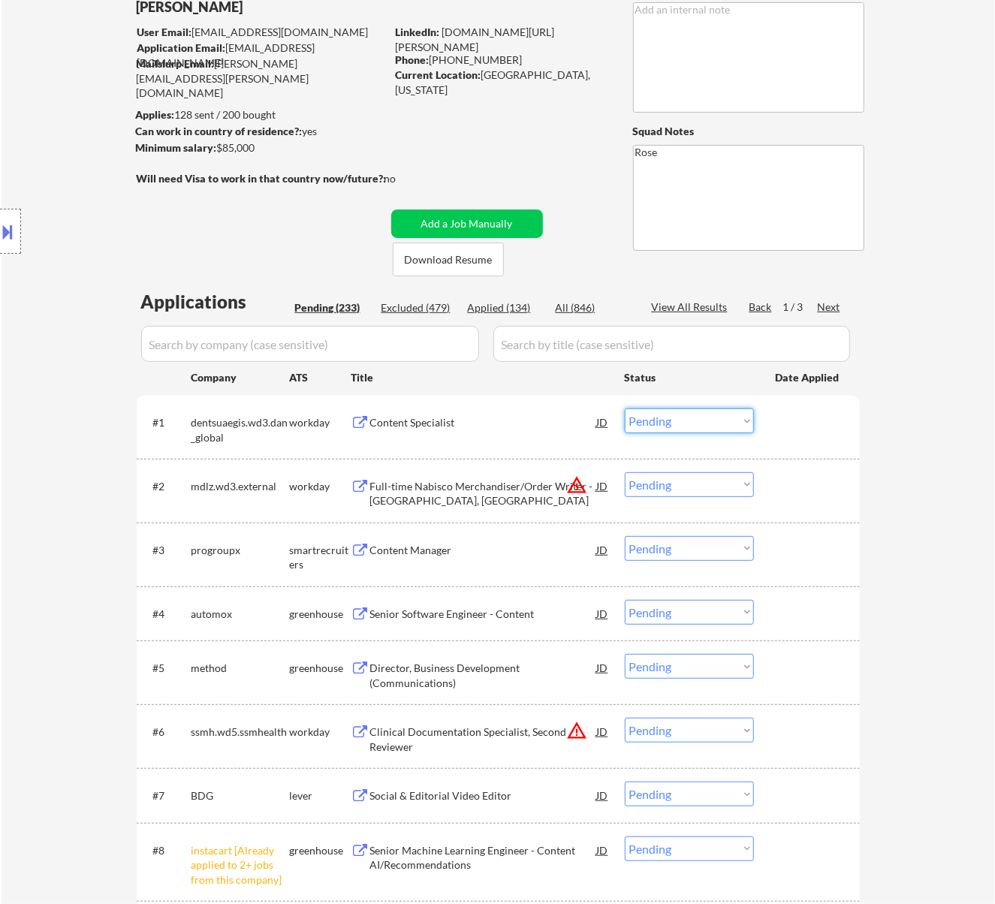
drag, startPoint x: 716, startPoint y: 418, endPoint x: 721, endPoint y: 432, distance: 15.0
click at [716, 418] on select "Choose an option... Pending Applied Excluded (Questions) Excluded (Expired) Exc…" at bounding box center [689, 420] width 129 height 25
click at [625, 408] on select "Choose an option... Pending Applied Excluded (Questions) Excluded (Expired) Exc…" at bounding box center [689, 420] width 129 height 25
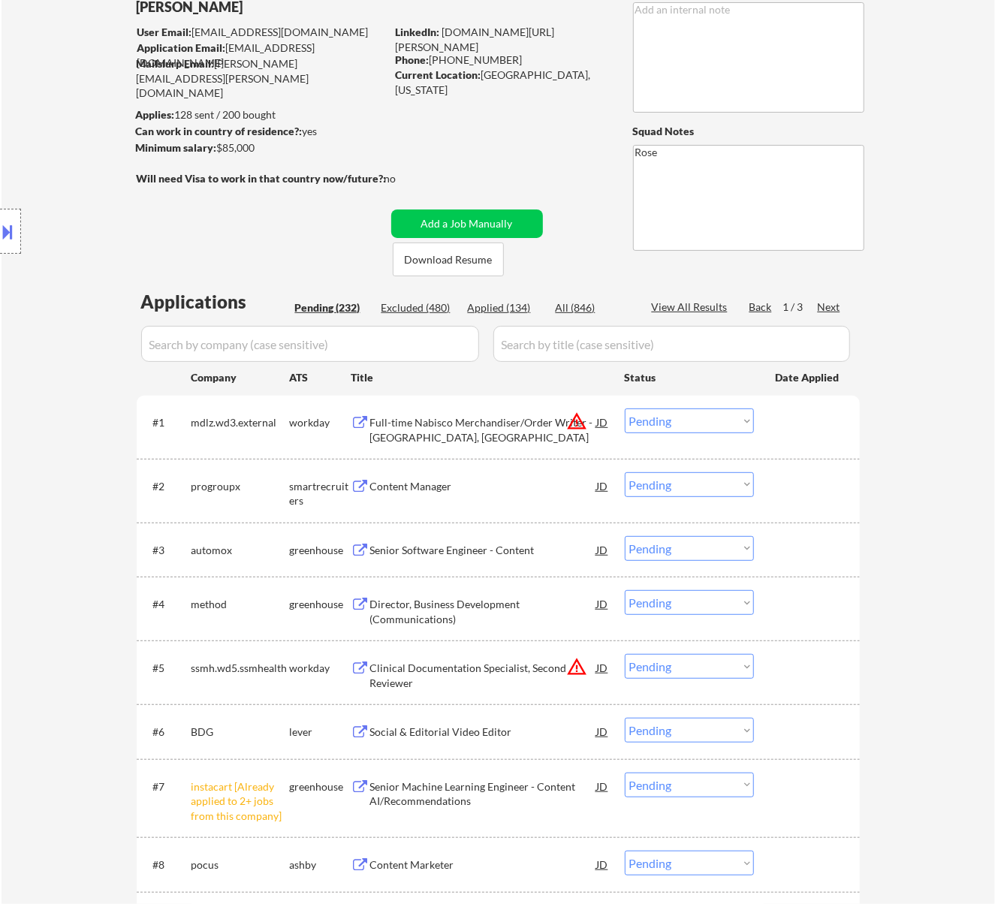
click at [509, 417] on div "Full-time Nabisco Merchandiser/Order Writer - [GEOGRAPHIC_DATA], [GEOGRAPHIC_DA…" at bounding box center [483, 429] width 227 height 29
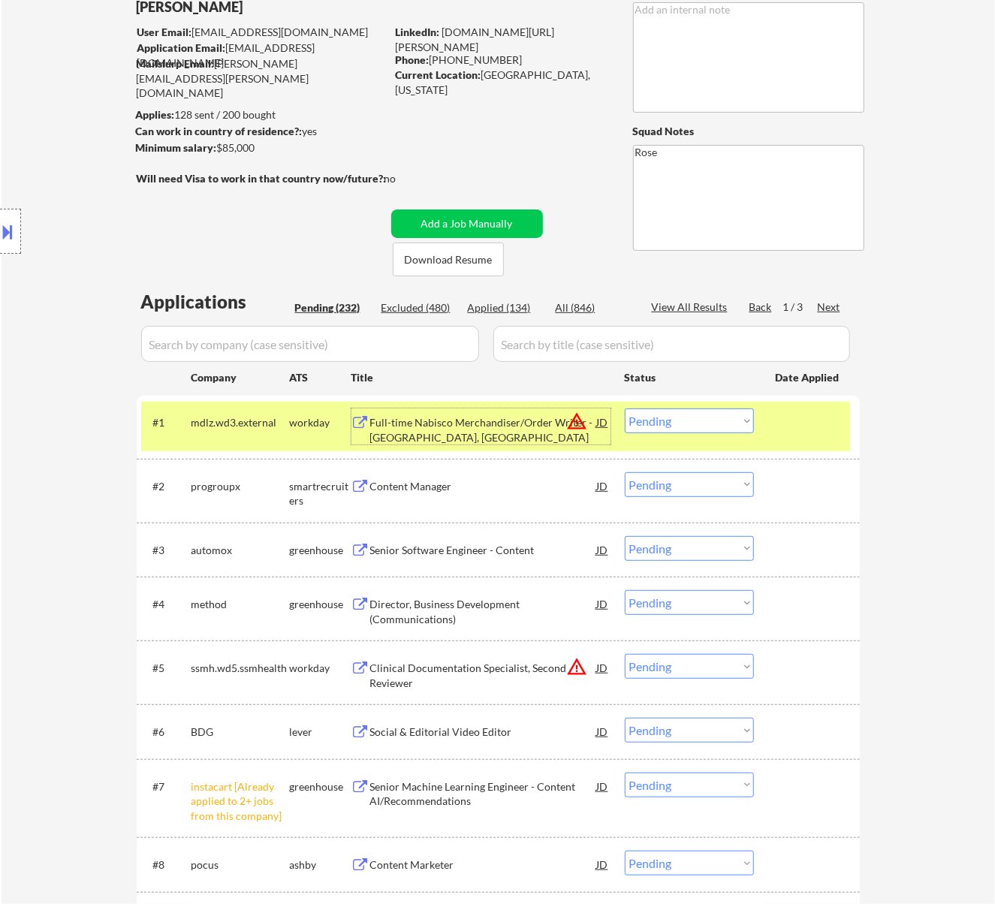
click at [694, 424] on select "Choose an option... Pending Applied Excluded (Questions) Excluded (Expired) Exc…" at bounding box center [689, 420] width 129 height 25
click at [625, 408] on select "Choose an option... Pending Applied Excluded (Questions) Excluded (Expired) Exc…" at bounding box center [689, 420] width 129 height 25
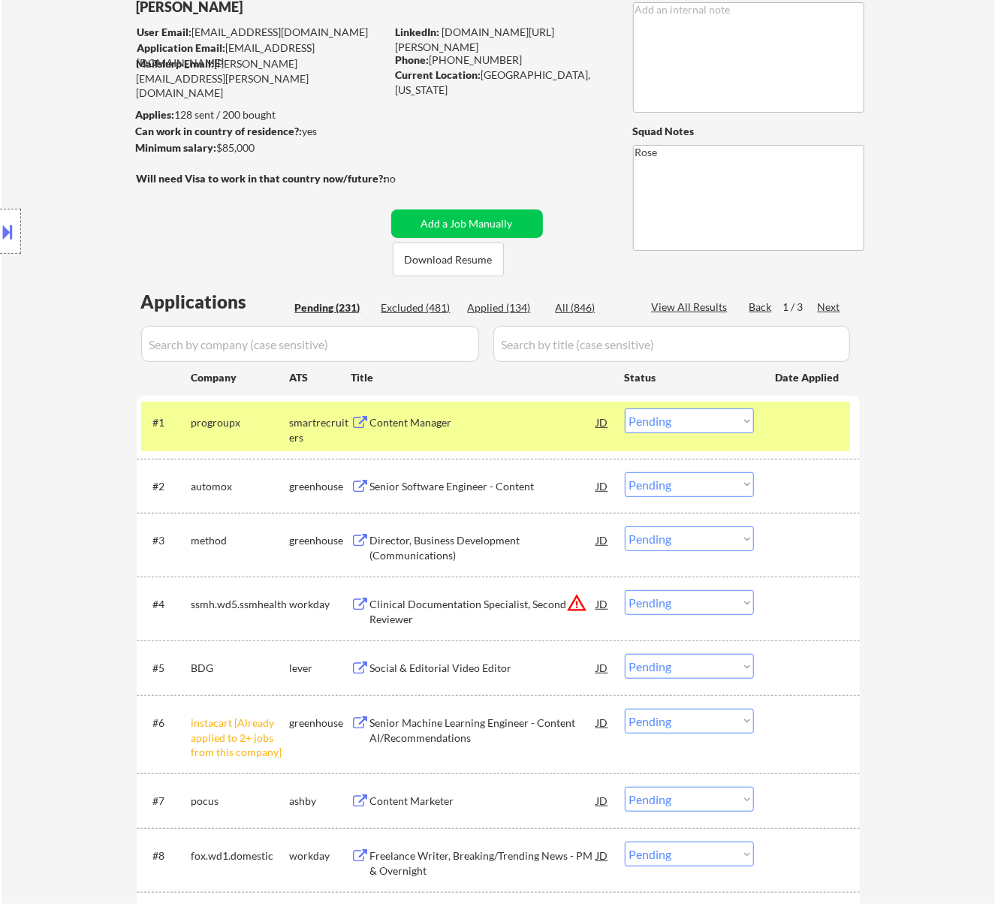
click at [508, 424] on div "Content Manager" at bounding box center [483, 422] width 227 height 15
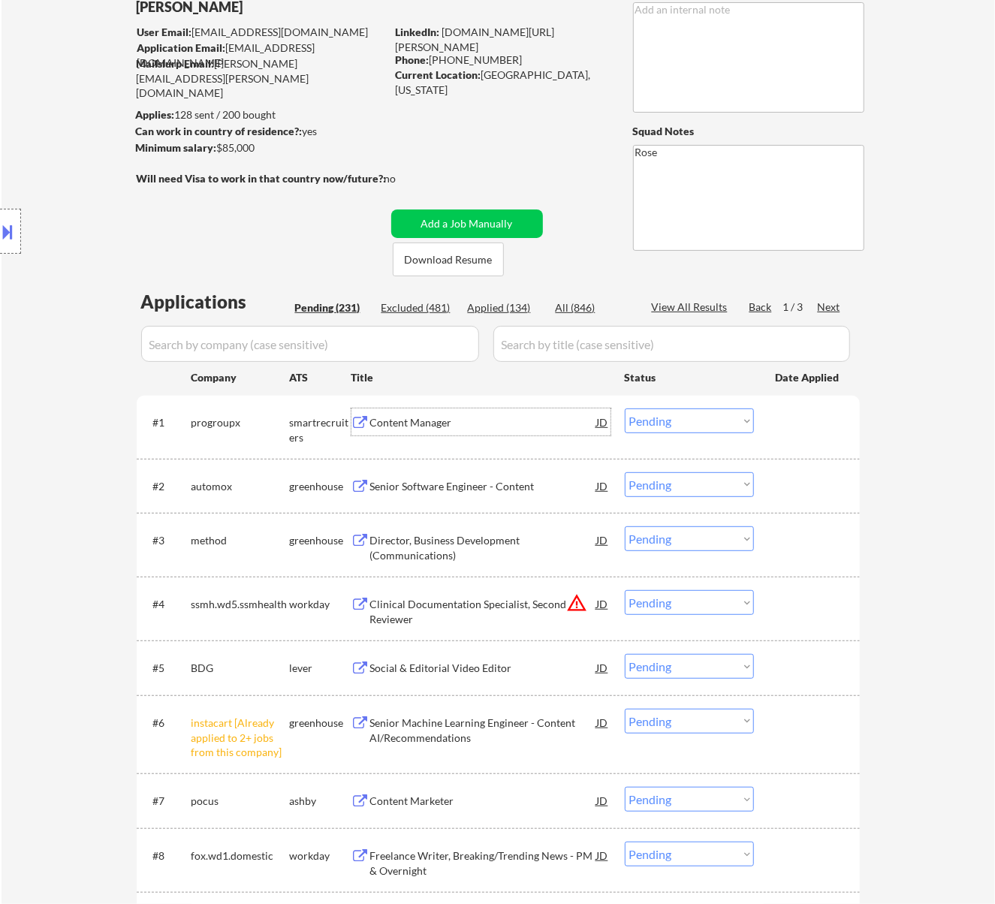
click at [692, 416] on select "Choose an option... Pending Applied Excluded (Questions) Excluded (Expired) Exc…" at bounding box center [689, 420] width 129 height 25
click at [625, 408] on select "Choose an option... Pending Applied Excluded (Questions) Excluded (Expired) Exc…" at bounding box center [689, 420] width 129 height 25
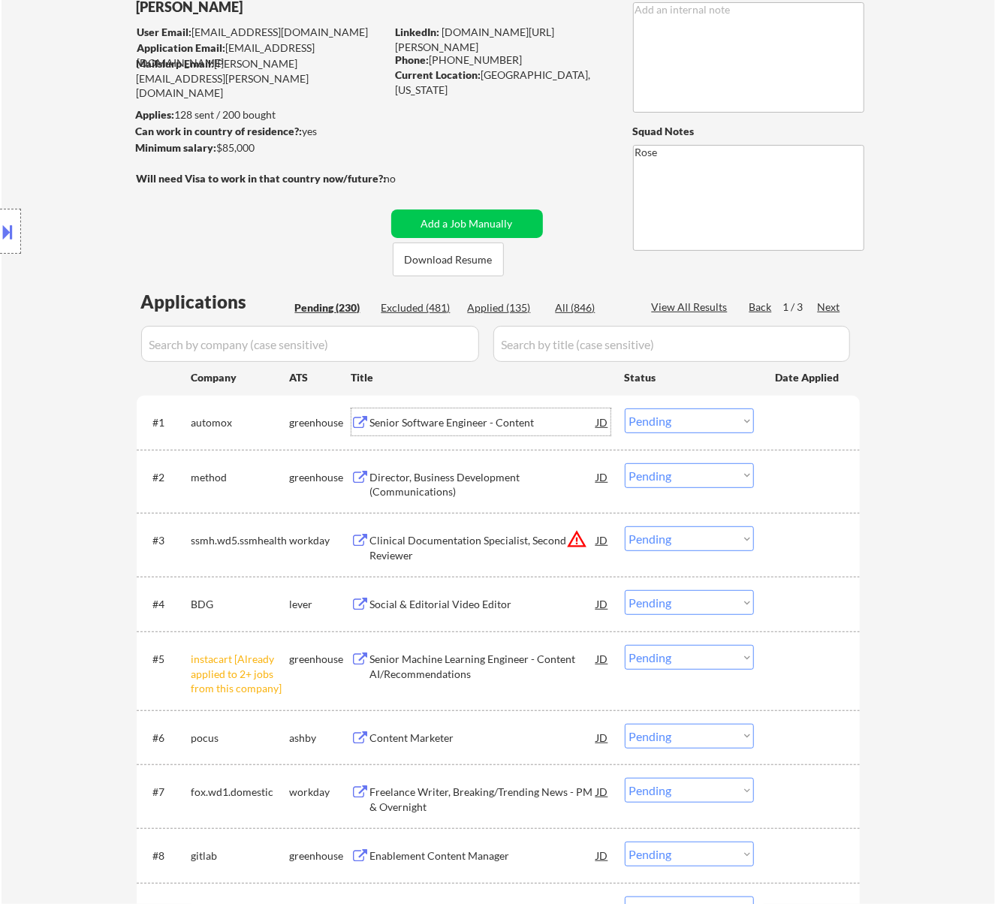
click at [553, 425] on div "Senior Software Engineer - Content" at bounding box center [483, 422] width 227 height 15
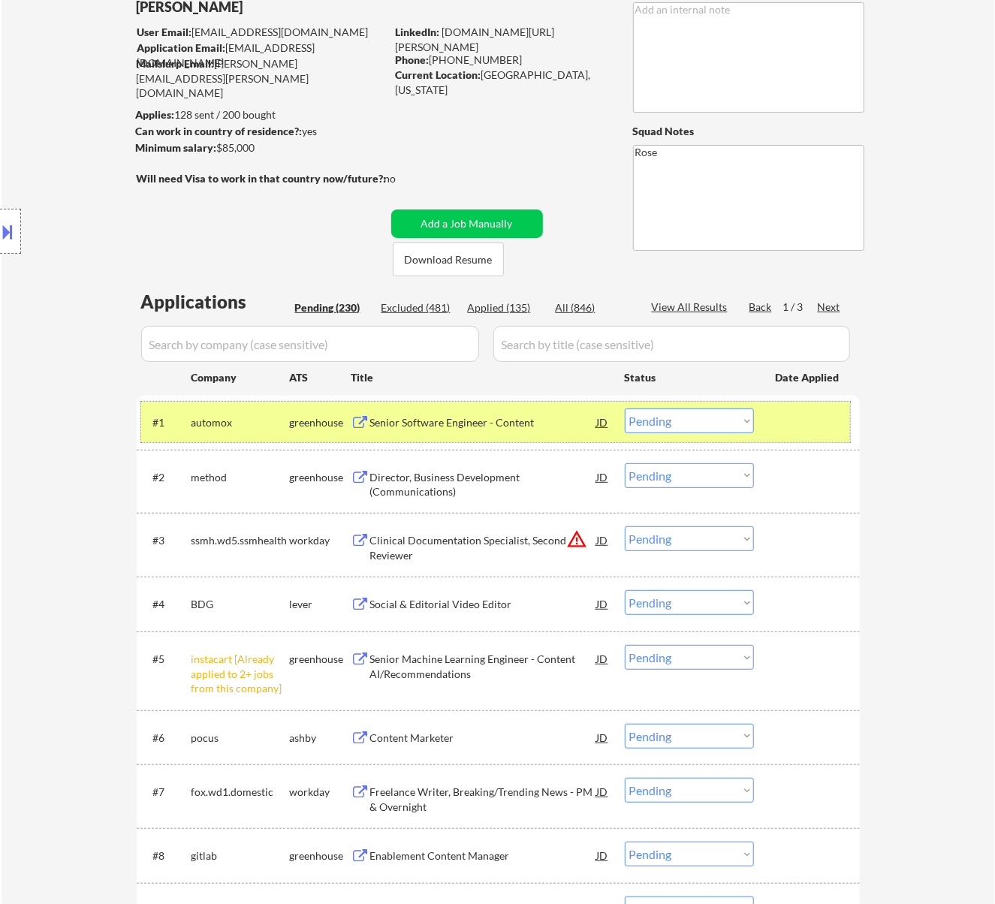
click at [739, 404] on div "#1 automox greenhouse Senior Software Engineer - Content JD warning_amber Choos…" at bounding box center [495, 422] width 709 height 41
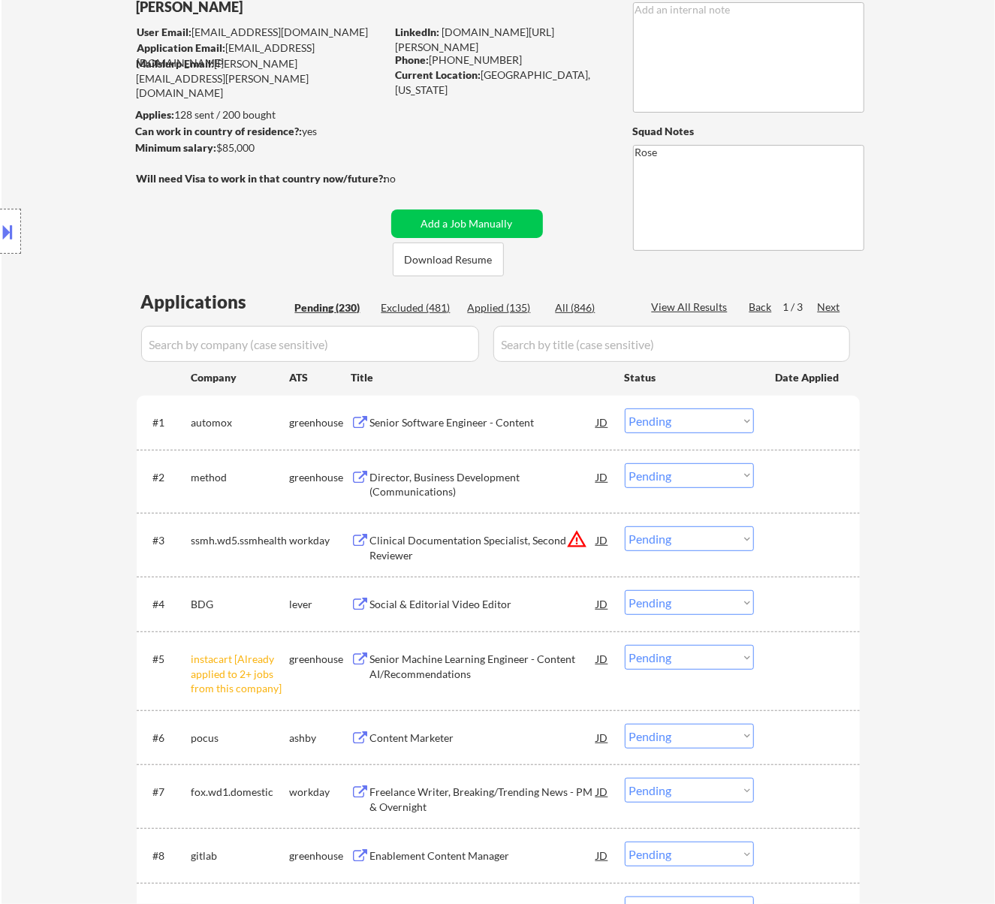
drag, startPoint x: 725, startPoint y: 419, endPoint x: 725, endPoint y: 427, distance: 8.3
click at [725, 419] on select "Choose an option... Pending Applied Excluded (Questions) Excluded (Expired) Exc…" at bounding box center [689, 420] width 129 height 25
click at [625, 408] on select "Choose an option... Pending Applied Excluded (Questions) Excluded (Expired) Exc…" at bounding box center [689, 420] width 129 height 25
select select ""pending""
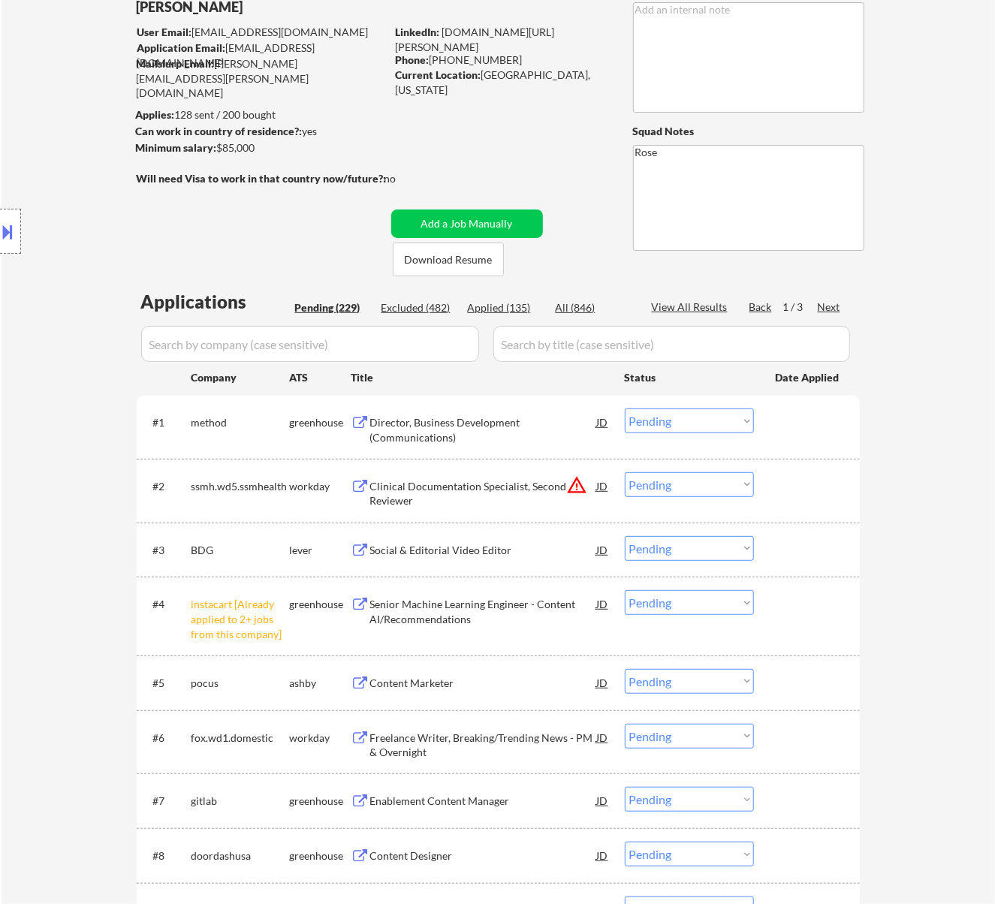
click at [706, 601] on select "Choose an option... Pending Applied Excluded (Questions) Excluded (Expired) Exc…" at bounding box center [689, 602] width 129 height 25
click at [625, 590] on select "Choose an option... Pending Applied Excluded (Questions) Excluded (Expired) Exc…" at bounding box center [689, 602] width 129 height 25
select select ""pending""
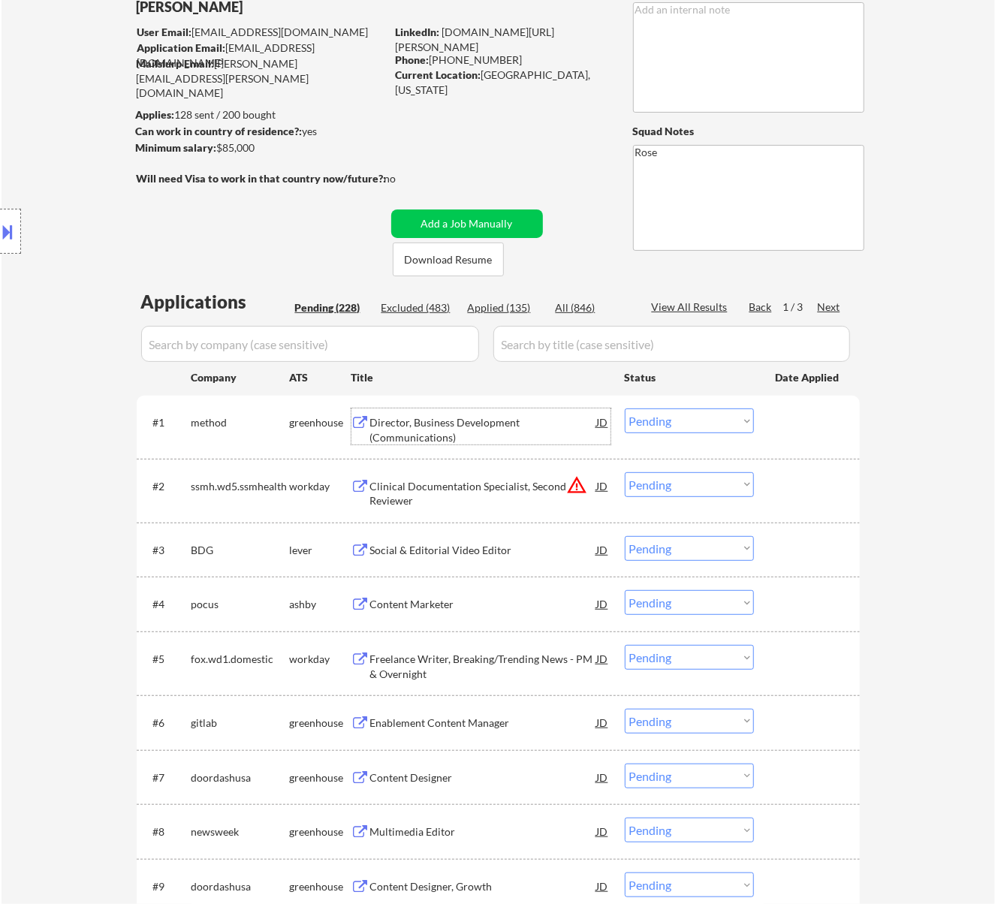
click at [508, 432] on div "Director, Business Development (Communications)" at bounding box center [483, 429] width 227 height 29
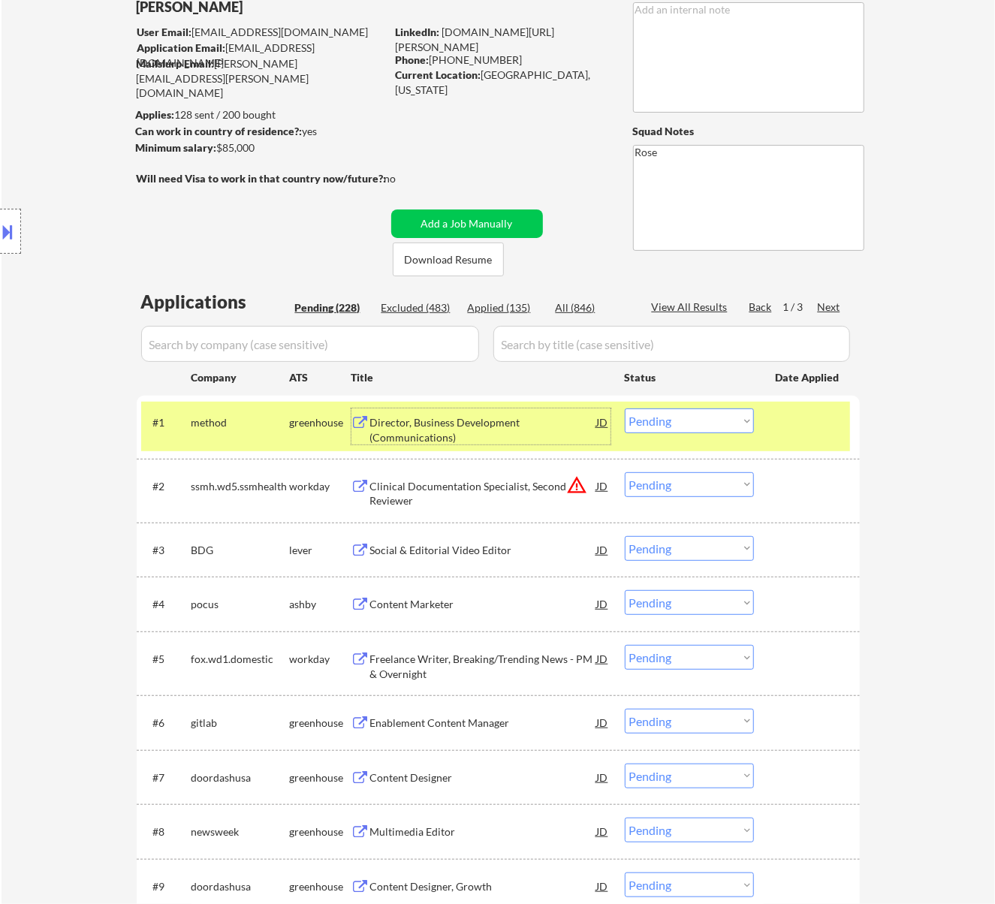
click at [722, 420] on select "Choose an option... Pending Applied Excluded (Questions) Excluded (Expired) Exc…" at bounding box center [689, 420] width 129 height 25
click at [625, 408] on select "Choose an option... Pending Applied Excluded (Questions) Excluded (Expired) Exc…" at bounding box center [689, 420] width 129 height 25
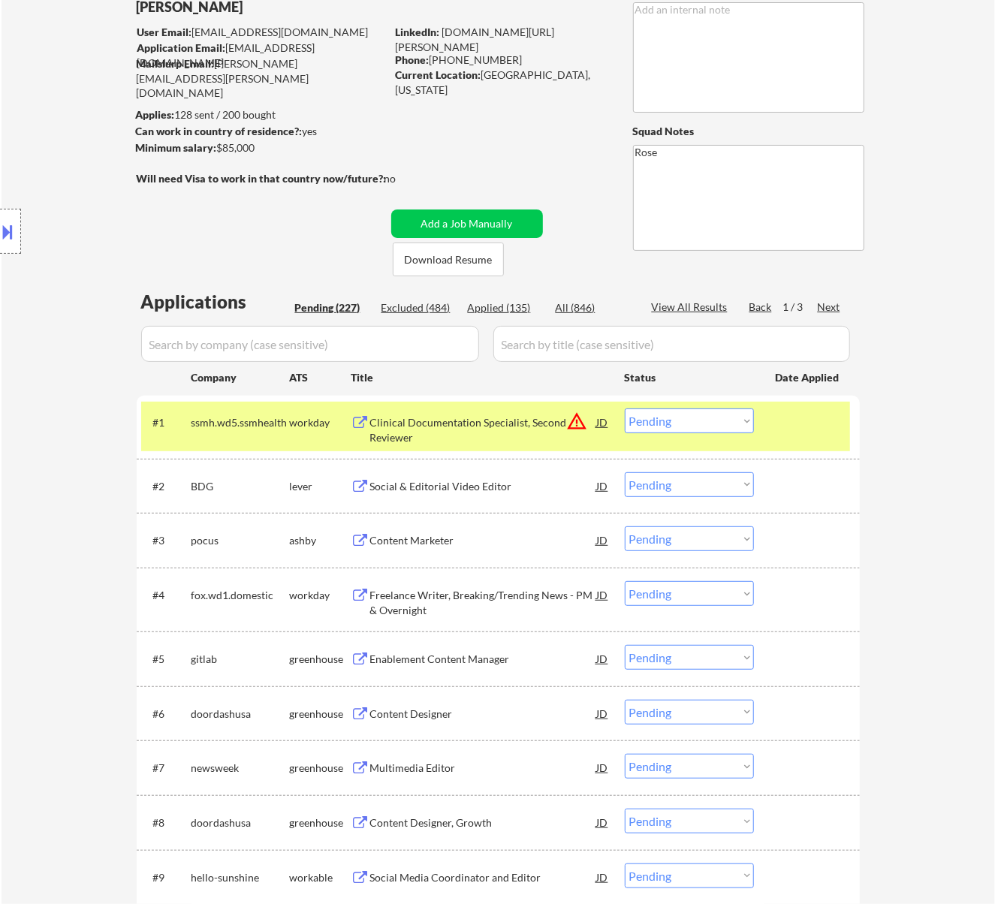
click at [490, 423] on div "Clinical Documentation Specialist, Second Reviewer" at bounding box center [483, 429] width 227 height 29
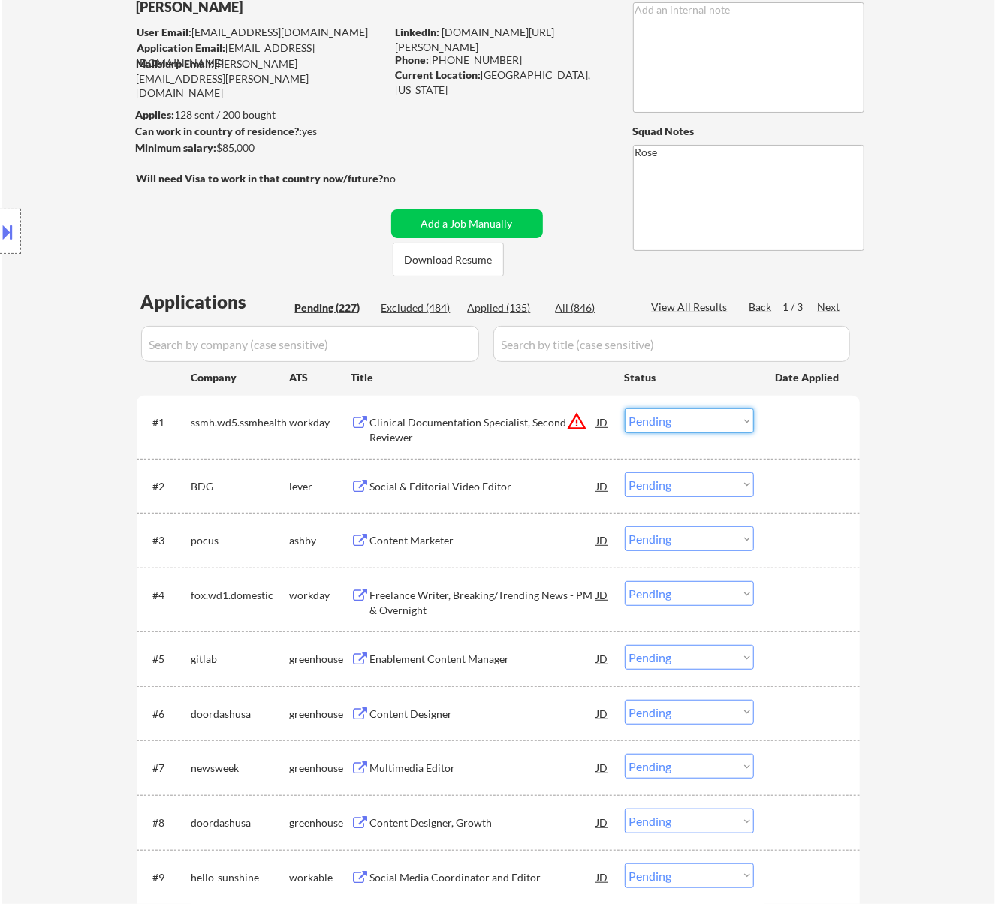
click at [721, 408] on select "Choose an option... Pending Applied Excluded (Questions) Excluded (Expired) Exc…" at bounding box center [689, 420] width 129 height 25
click at [625, 408] on select "Choose an option... Pending Applied Excluded (Questions) Excluded (Expired) Exc…" at bounding box center [689, 420] width 129 height 25
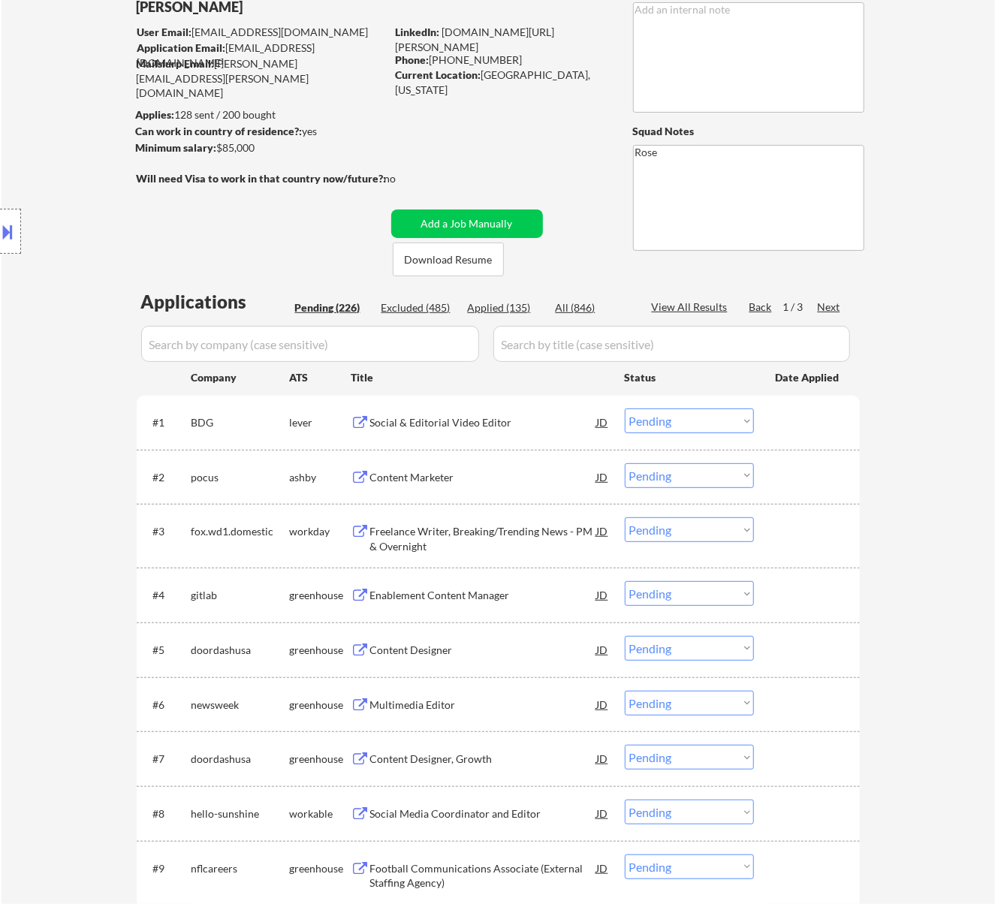
click at [444, 432] on div "Social & Editorial Video Editor" at bounding box center [483, 421] width 227 height 27
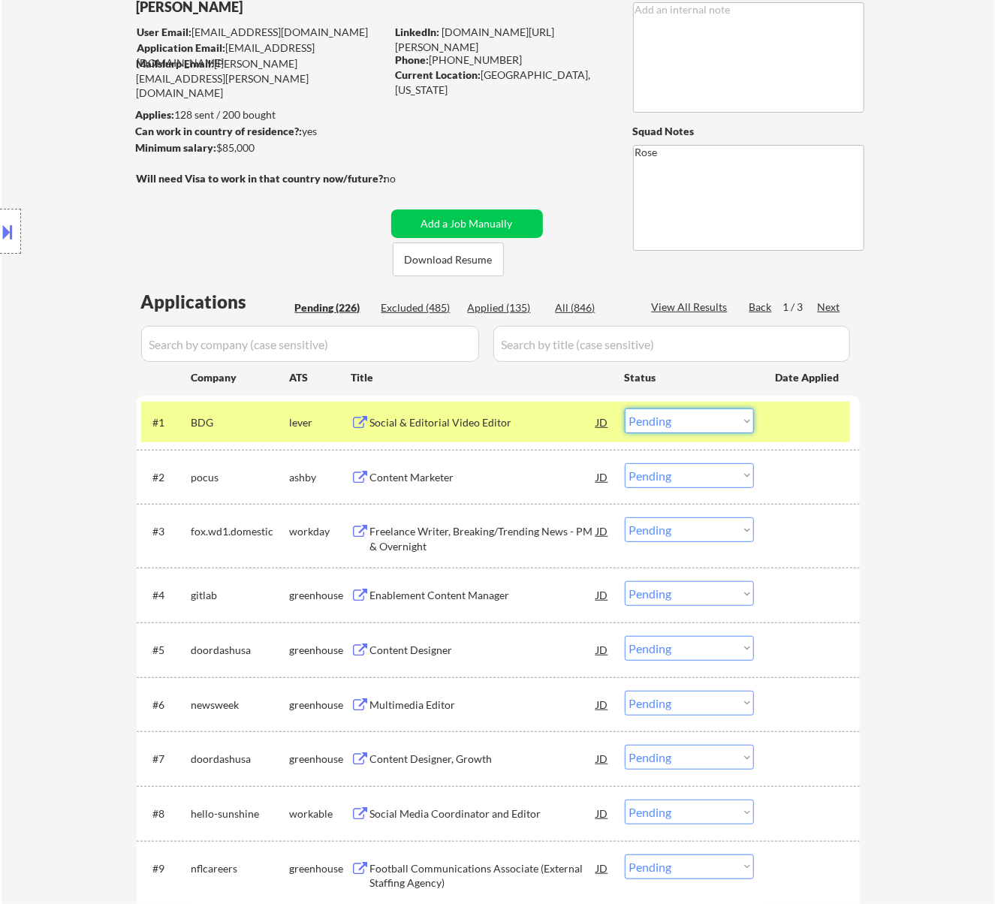
click at [676, 424] on select "Choose an option... Pending Applied Excluded (Questions) Excluded (Expired) Exc…" at bounding box center [689, 420] width 129 height 25
click at [625, 408] on select "Choose an option... Pending Applied Excluded (Questions) Excluded (Expired) Exc…" at bounding box center [689, 420] width 129 height 25
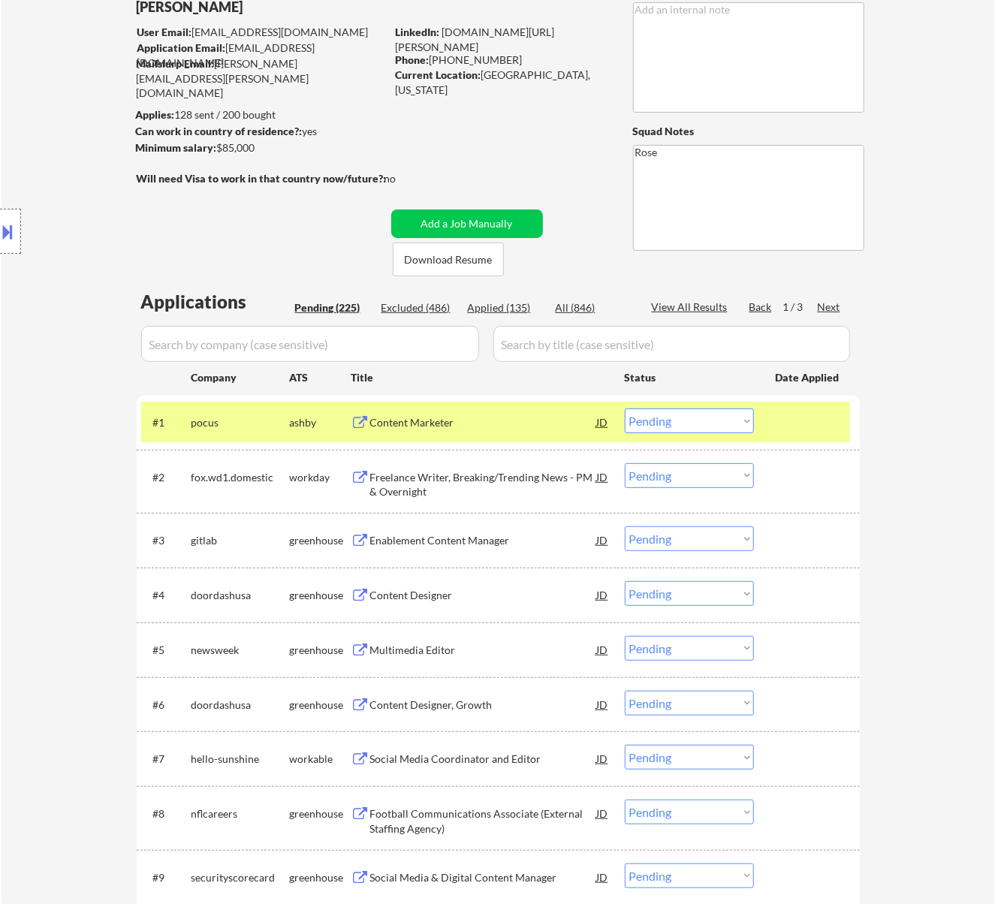
click at [577, 422] on div "Content Marketer" at bounding box center [483, 422] width 227 height 15
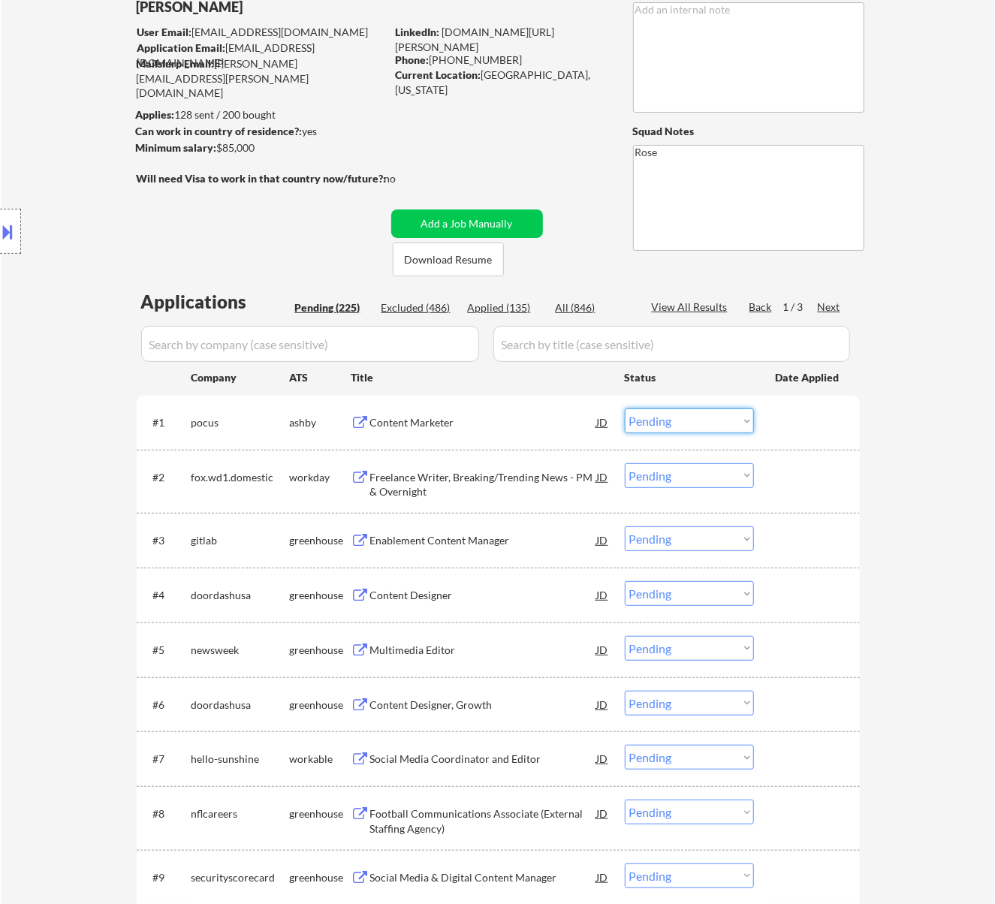
click at [670, 419] on select "Choose an option... Pending Applied Excluded (Questions) Excluded (Expired) Exc…" at bounding box center [689, 420] width 129 height 25
click at [625, 408] on select "Choose an option... Pending Applied Excluded (Questions) Excluded (Expired) Exc…" at bounding box center [689, 420] width 129 height 25
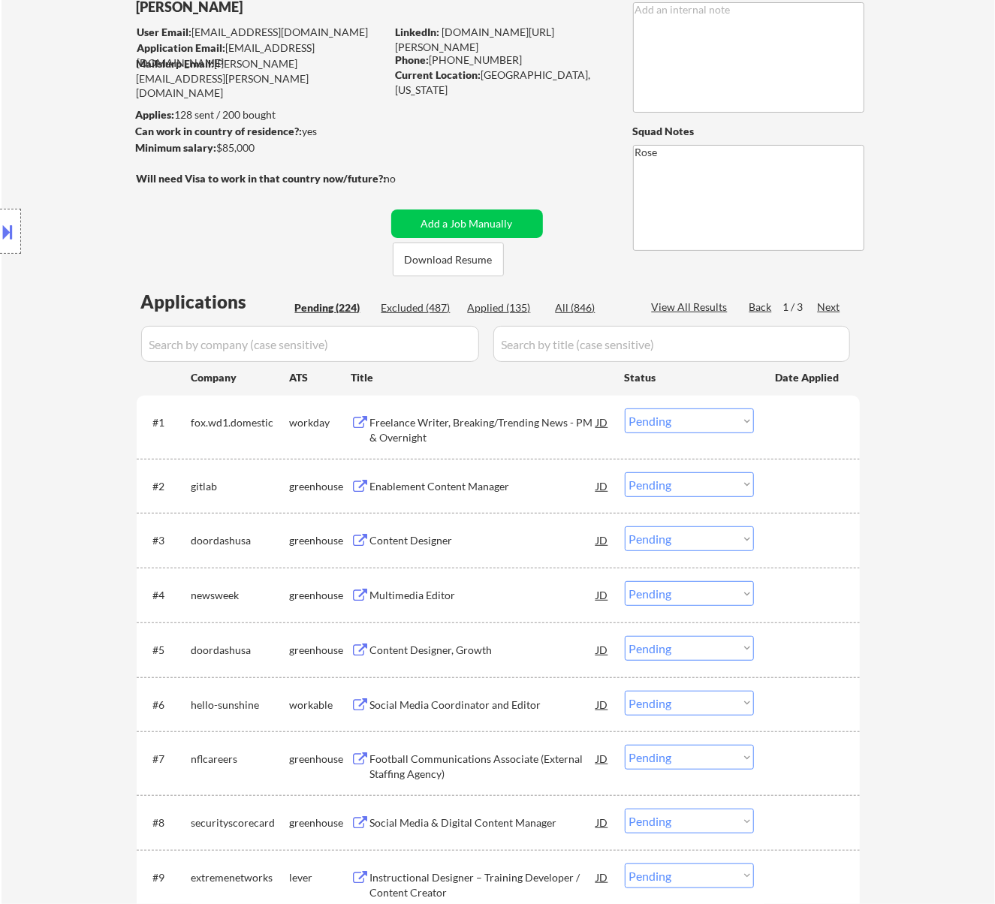
click at [463, 427] on div "Freelance Writer, Breaking/Trending News - PM & Overnight" at bounding box center [483, 429] width 227 height 29
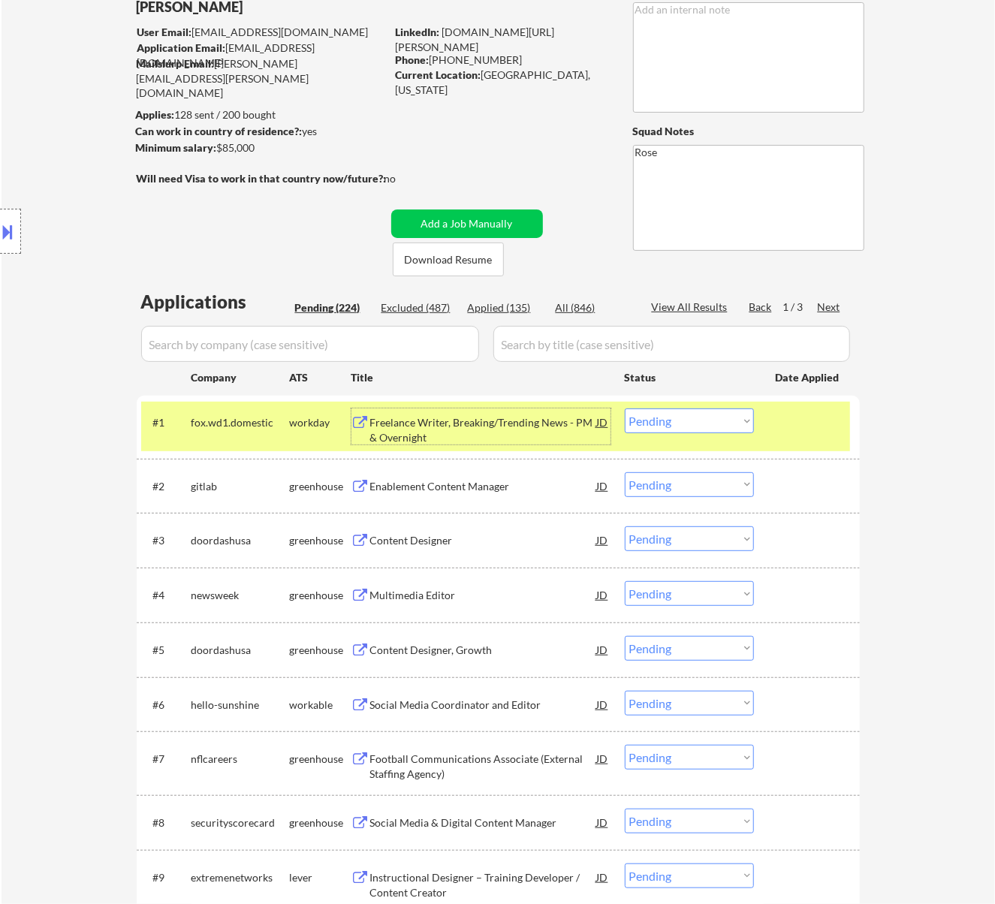
click at [737, 419] on select "Choose an option... Pending Applied Excluded (Questions) Excluded (Expired) Exc…" at bounding box center [689, 420] width 129 height 25
click at [625, 408] on select "Choose an option... Pending Applied Excluded (Questions) Excluded (Expired) Exc…" at bounding box center [689, 420] width 129 height 25
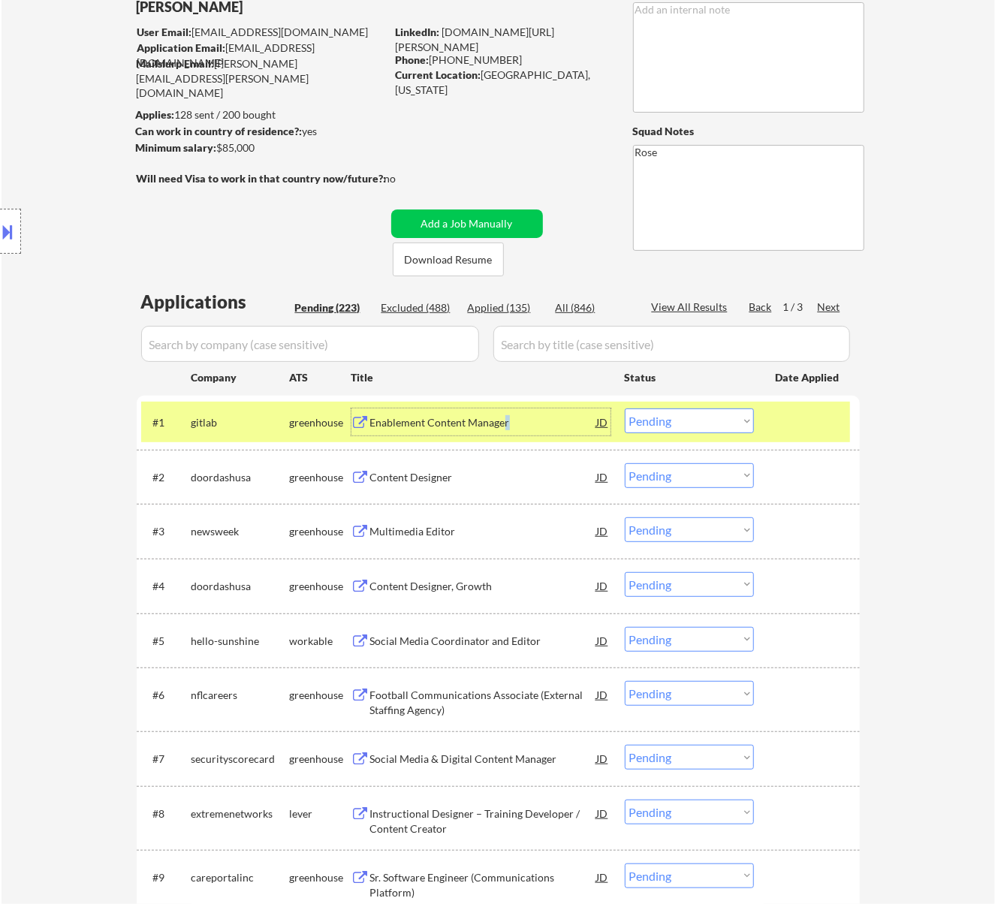
click at [506, 427] on div "Enablement Content Manager" at bounding box center [483, 422] width 227 height 15
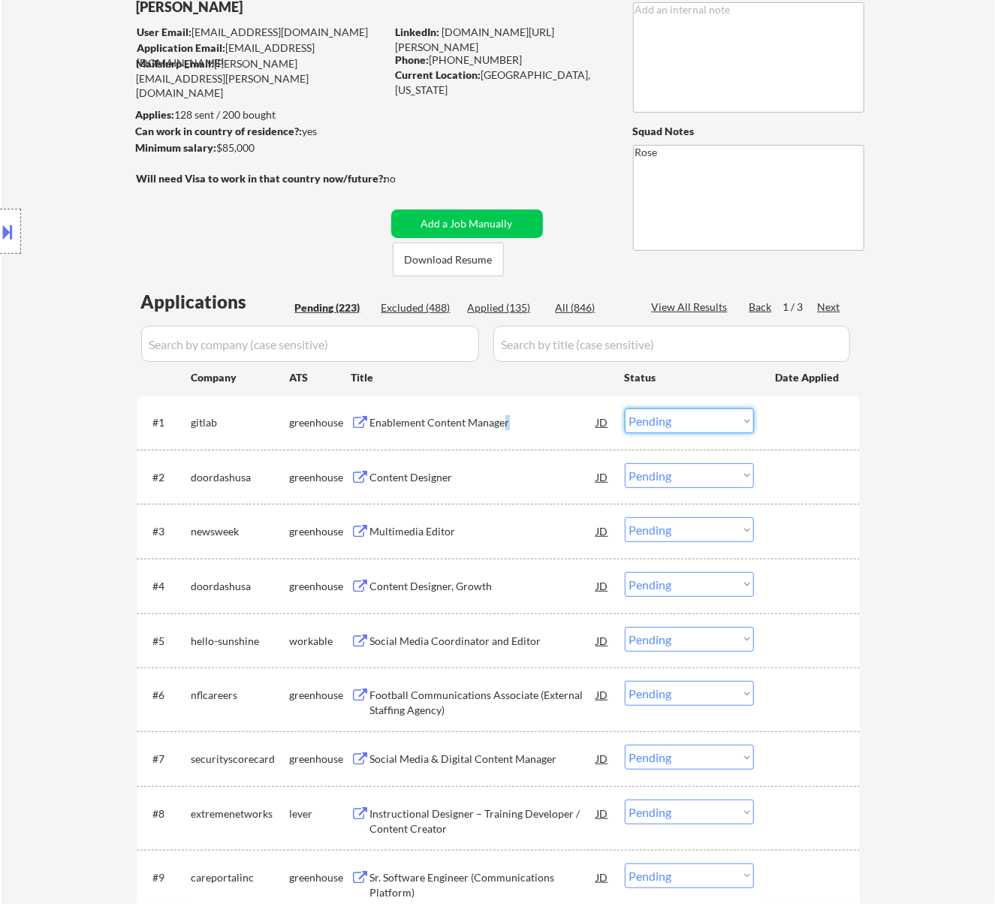
click at [698, 417] on select "Choose an option... Pending Applied Excluded (Questions) Excluded (Expired) Exc…" at bounding box center [689, 420] width 129 height 25
click at [625, 408] on select "Choose an option... Pending Applied Excluded (Questions) Excluded (Expired) Exc…" at bounding box center [689, 420] width 129 height 25
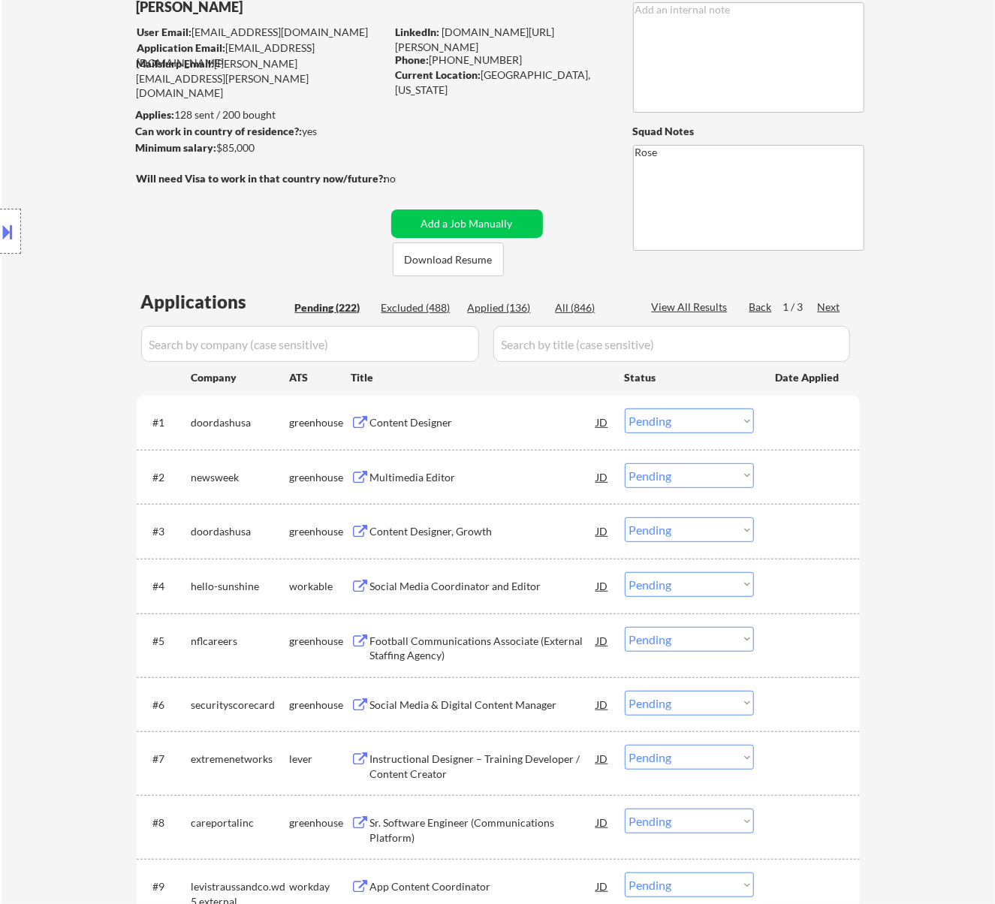
click at [481, 428] on div "Content Designer" at bounding box center [483, 422] width 227 height 15
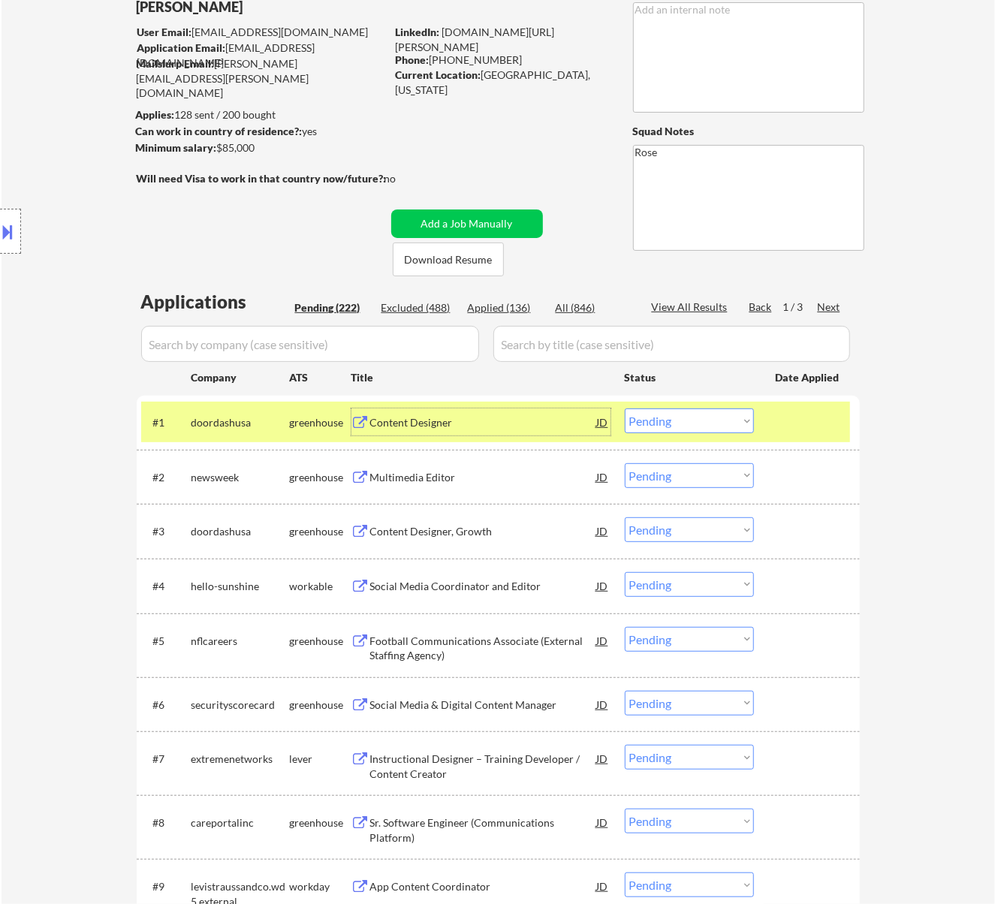
drag, startPoint x: 704, startPoint y: 418, endPoint x: 706, endPoint y: 432, distance: 14.3
click at [704, 418] on select "Choose an option... Pending Applied Excluded (Questions) Excluded (Expired) Exc…" at bounding box center [689, 420] width 129 height 25
click at [625, 408] on select "Choose an option... Pending Applied Excluded (Questions) Excluded (Expired) Exc…" at bounding box center [689, 420] width 129 height 25
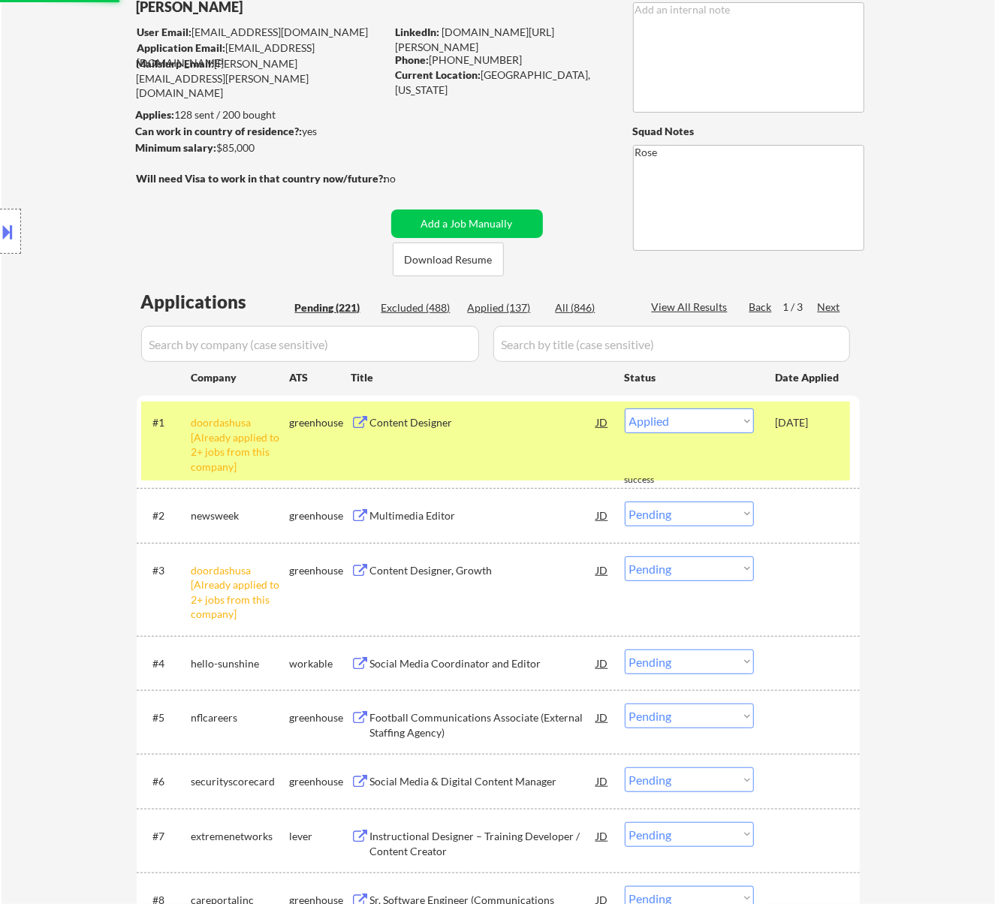
select select ""pending""
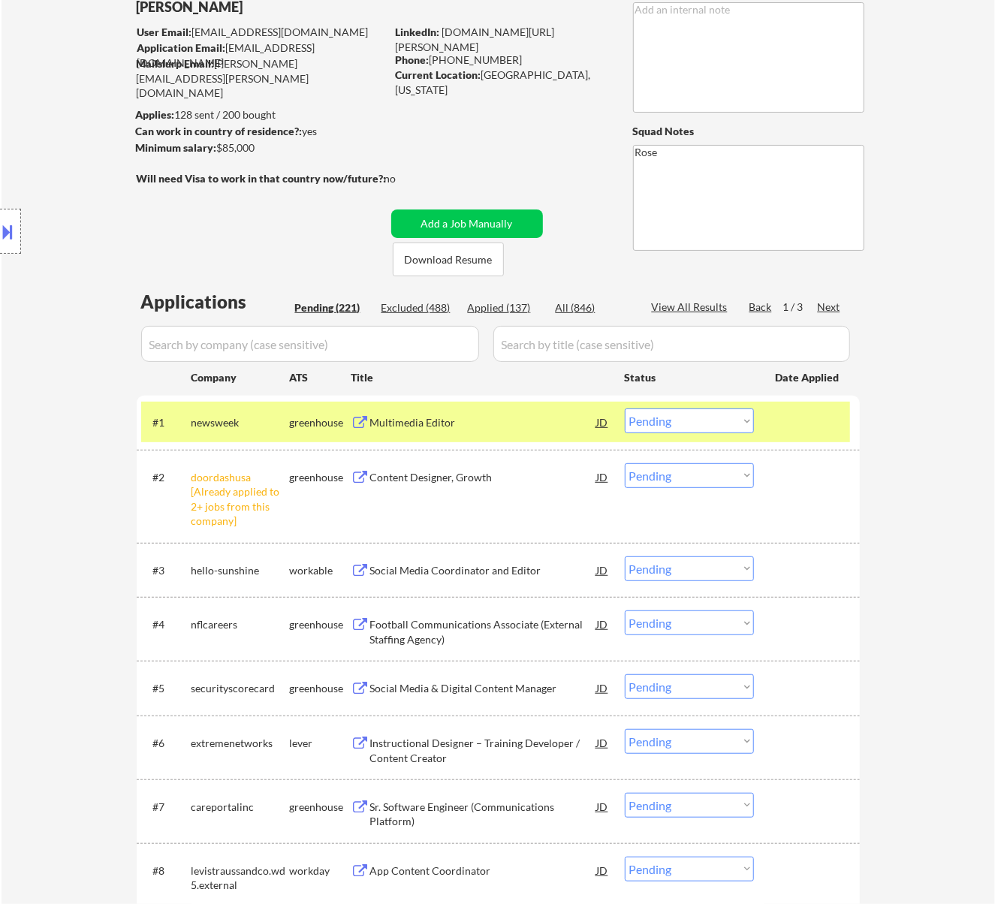
click at [707, 476] on select "Choose an option... Pending Applied Excluded (Questions) Excluded (Expired) Exc…" at bounding box center [689, 475] width 129 height 25
click at [625, 463] on select "Choose an option... Pending Applied Excluded (Questions) Excluded (Expired) Exc…" at bounding box center [689, 475] width 129 height 25
select select ""pending""
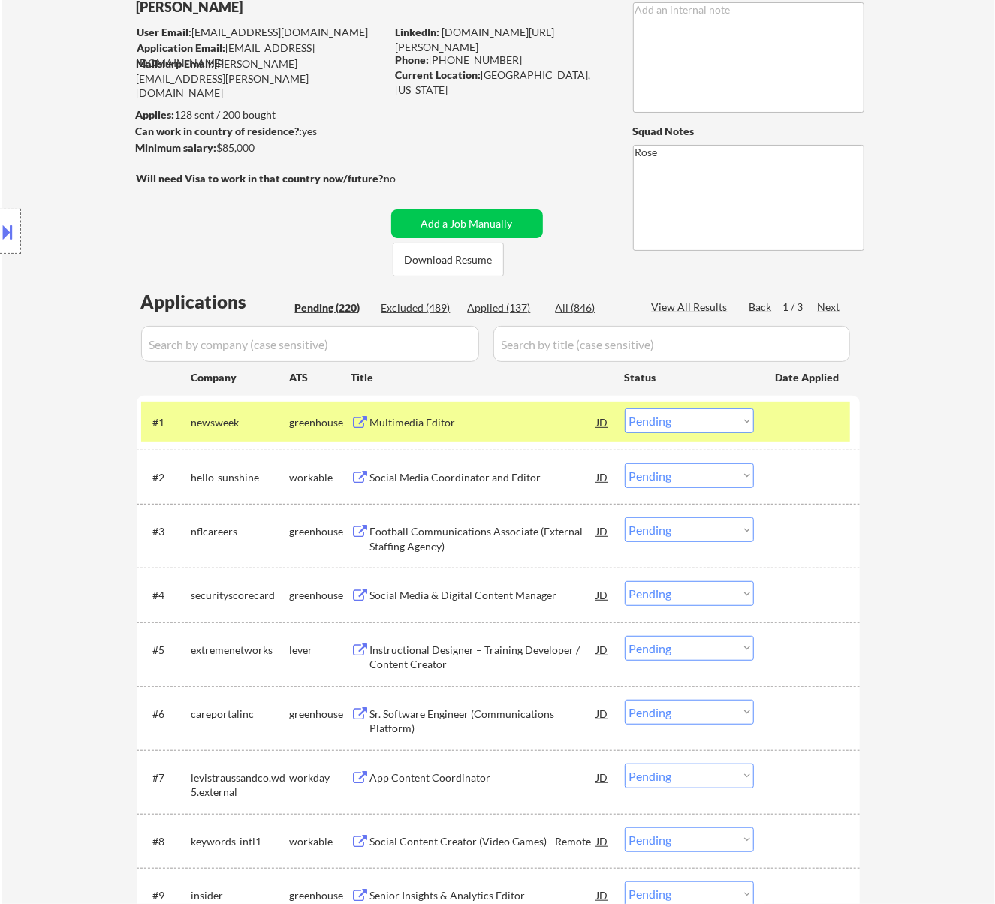
click at [503, 432] on div "Multimedia Editor" at bounding box center [483, 421] width 227 height 27
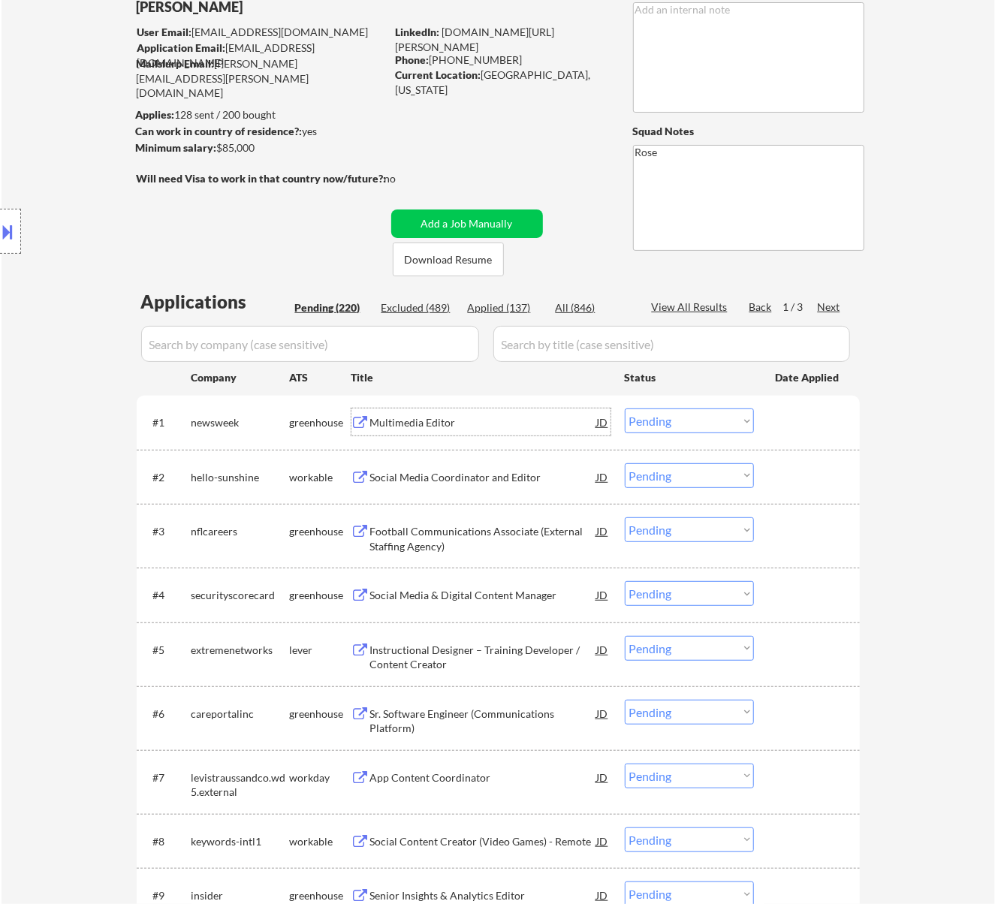
click at [682, 419] on select "Choose an option... Pending Applied Excluded (Questions) Excluded (Expired) Exc…" at bounding box center [689, 420] width 129 height 25
click at [625, 408] on select "Choose an option... Pending Applied Excluded (Questions) Excluded (Expired) Exc…" at bounding box center [689, 420] width 129 height 25
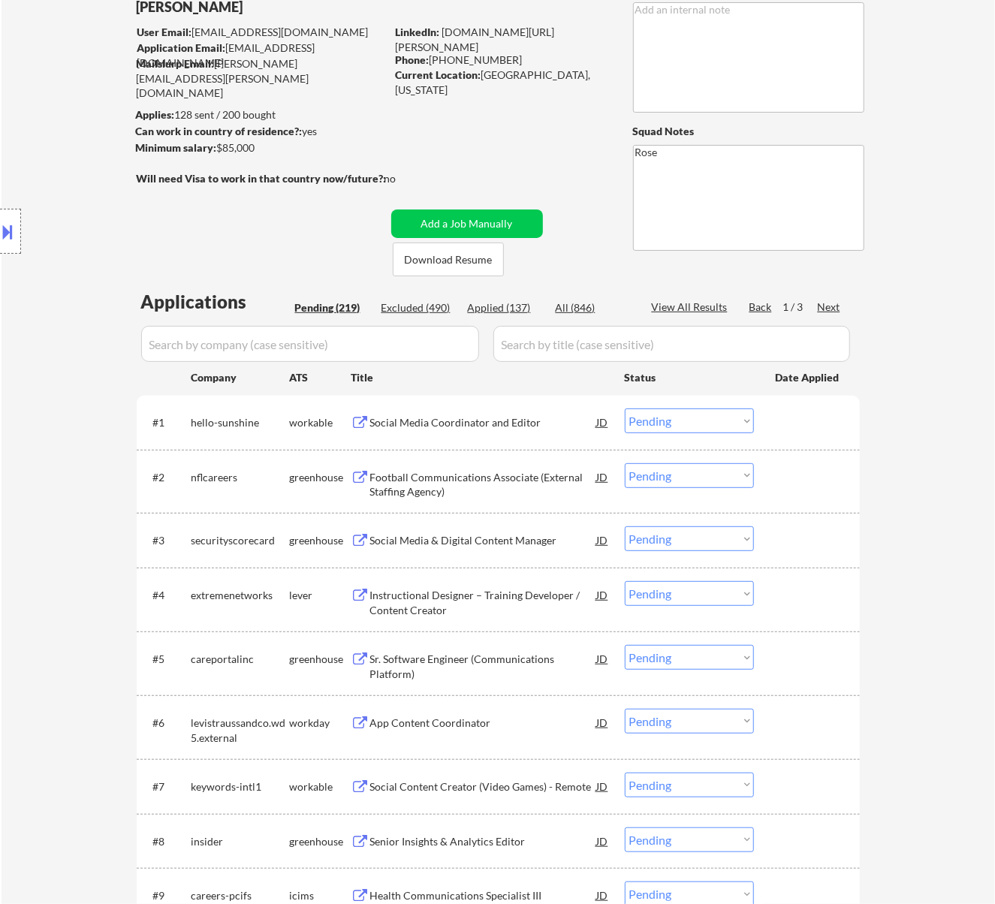
click at [530, 429] on div "Social Media Coordinator and Editor" at bounding box center [483, 422] width 227 height 15
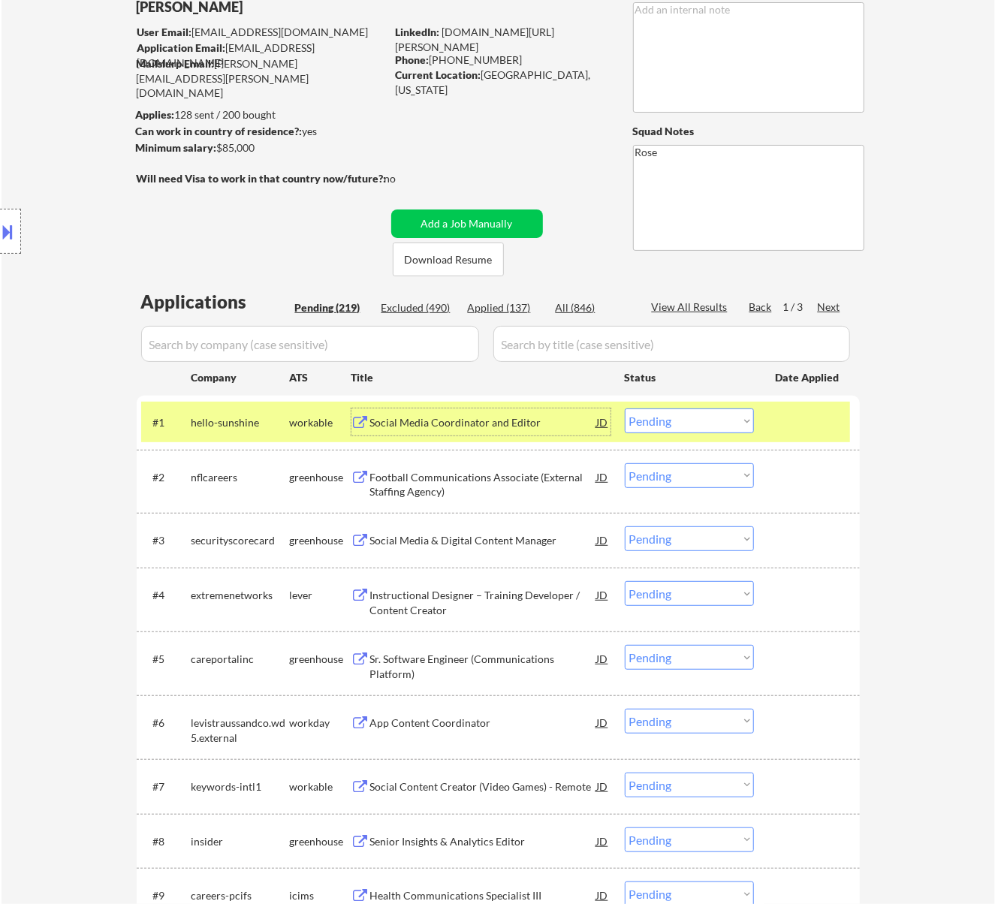
click at [707, 423] on select "Choose an option... Pending Applied Excluded (Questions) Excluded (Expired) Exc…" at bounding box center [689, 420] width 129 height 25
click at [625, 408] on select "Choose an option... Pending Applied Excluded (Questions) Excluded (Expired) Exc…" at bounding box center [689, 420] width 129 height 25
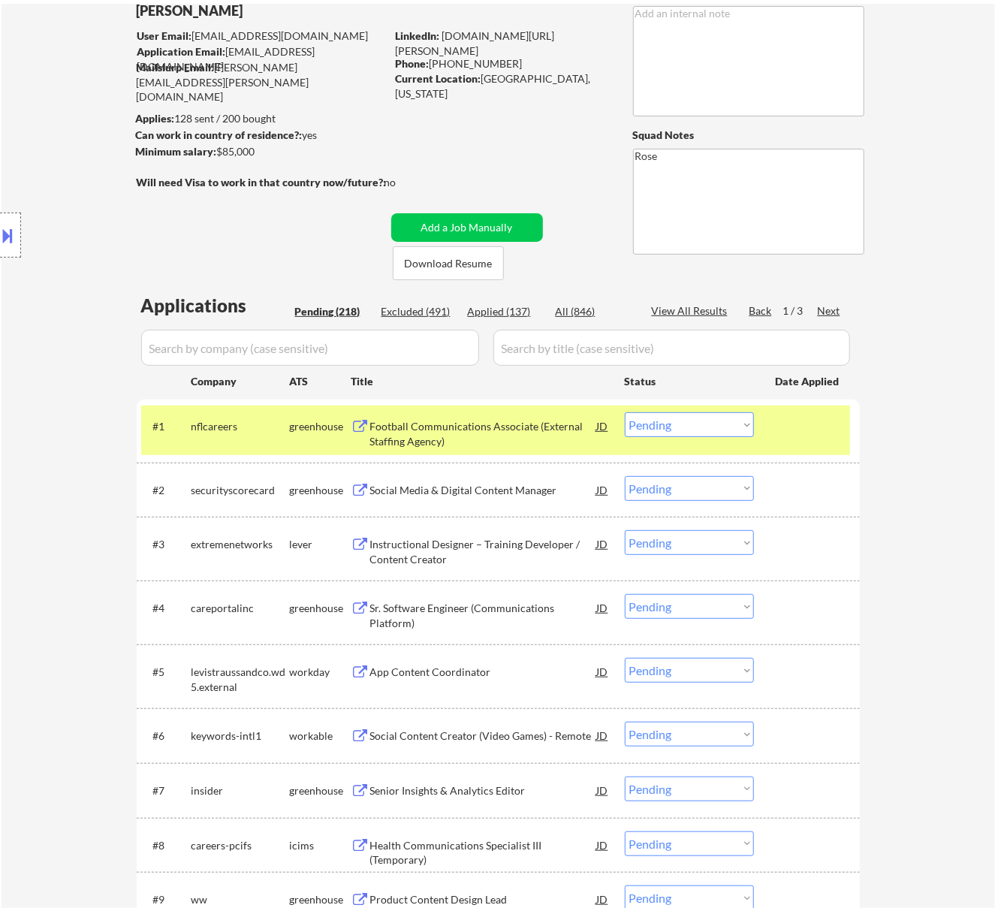
scroll to position [0, 0]
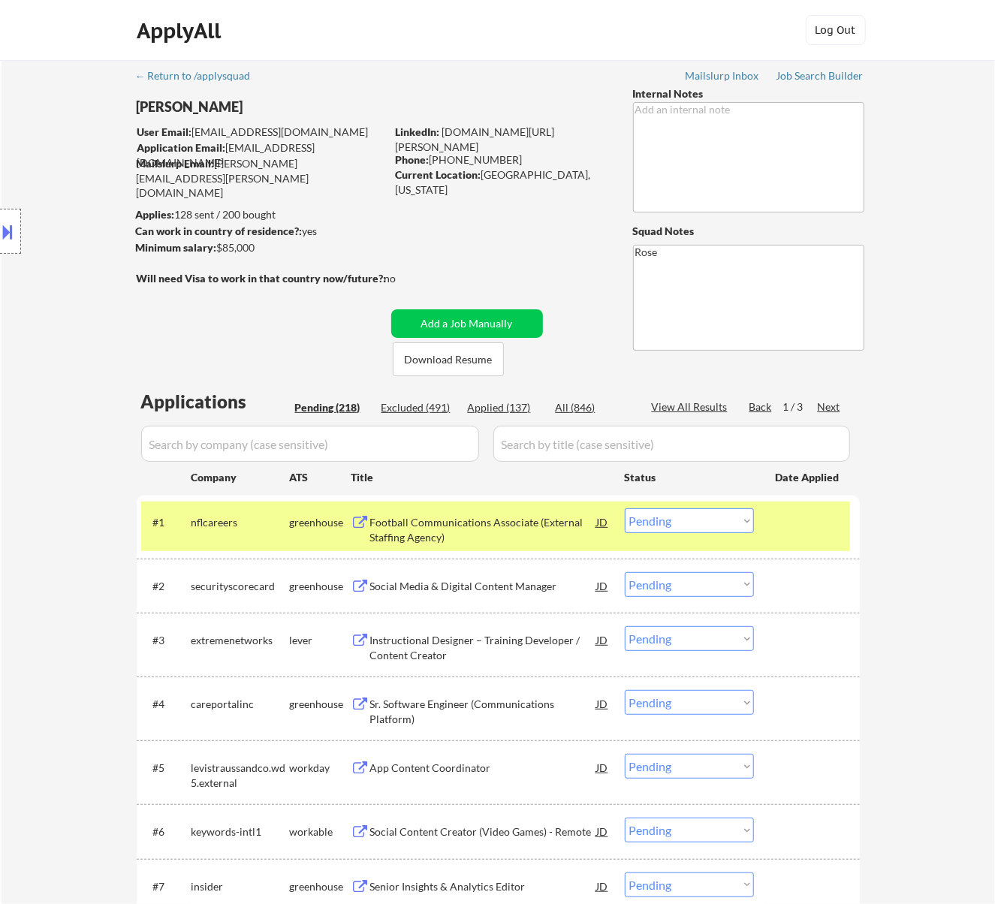
click at [511, 535] on div "Football Communications Associate (External Staffing Agency)" at bounding box center [483, 529] width 227 height 29
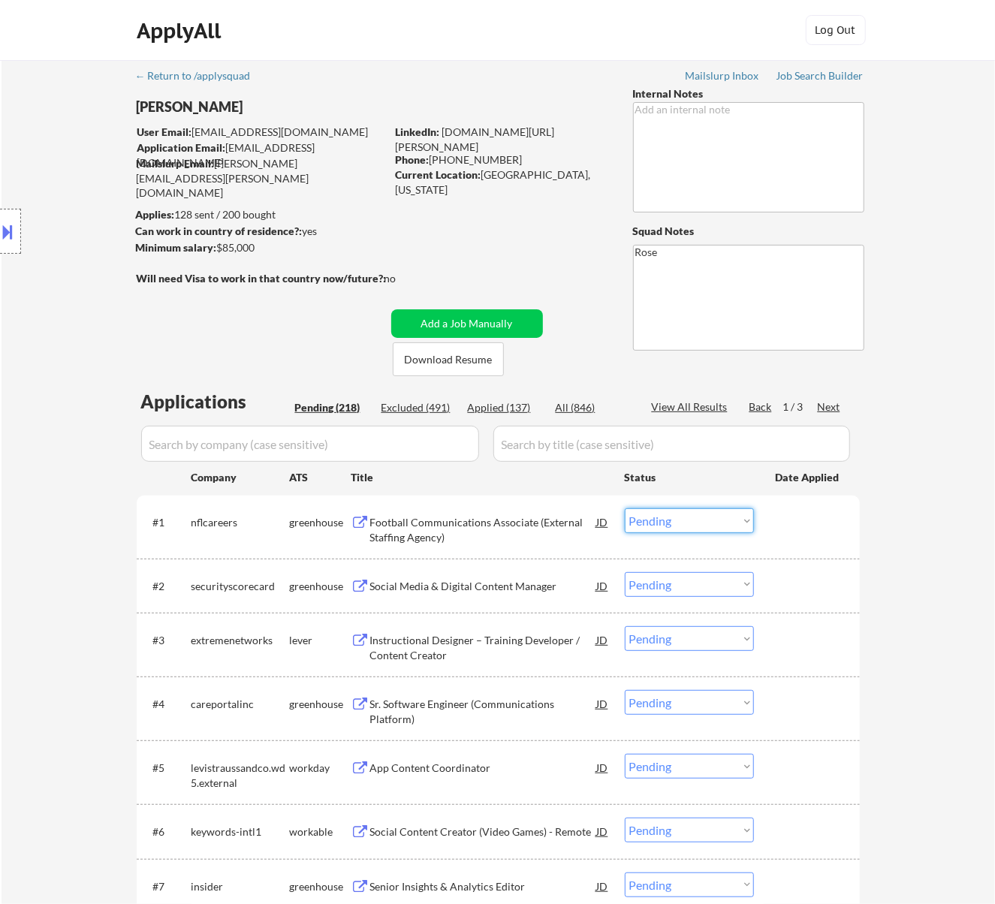
click at [698, 521] on select "Choose an option... Pending Applied Excluded (Questions) Excluded (Expired) Exc…" at bounding box center [689, 520] width 129 height 25
click at [625, 508] on select "Choose an option... Pending Applied Excluded (Questions) Excluded (Expired) Exc…" at bounding box center [689, 520] width 129 height 25
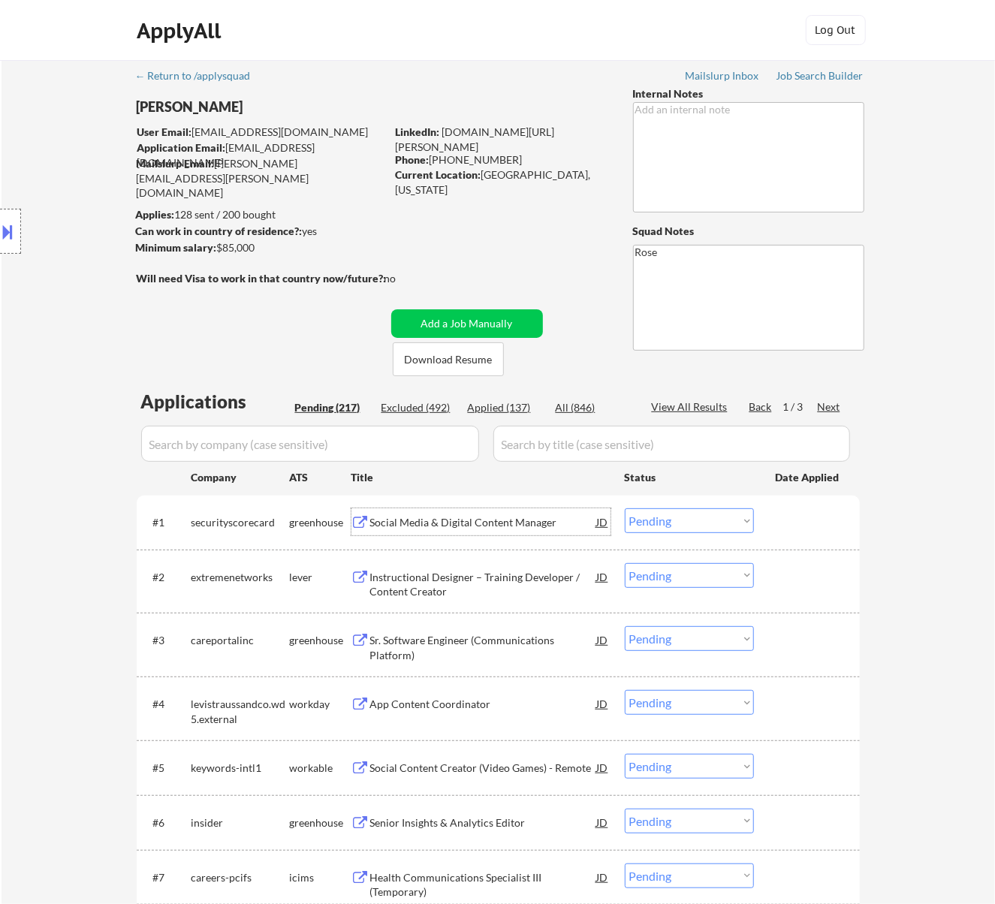
click at [472, 523] on div "Social Media & Digital Content Manager" at bounding box center [483, 522] width 227 height 15
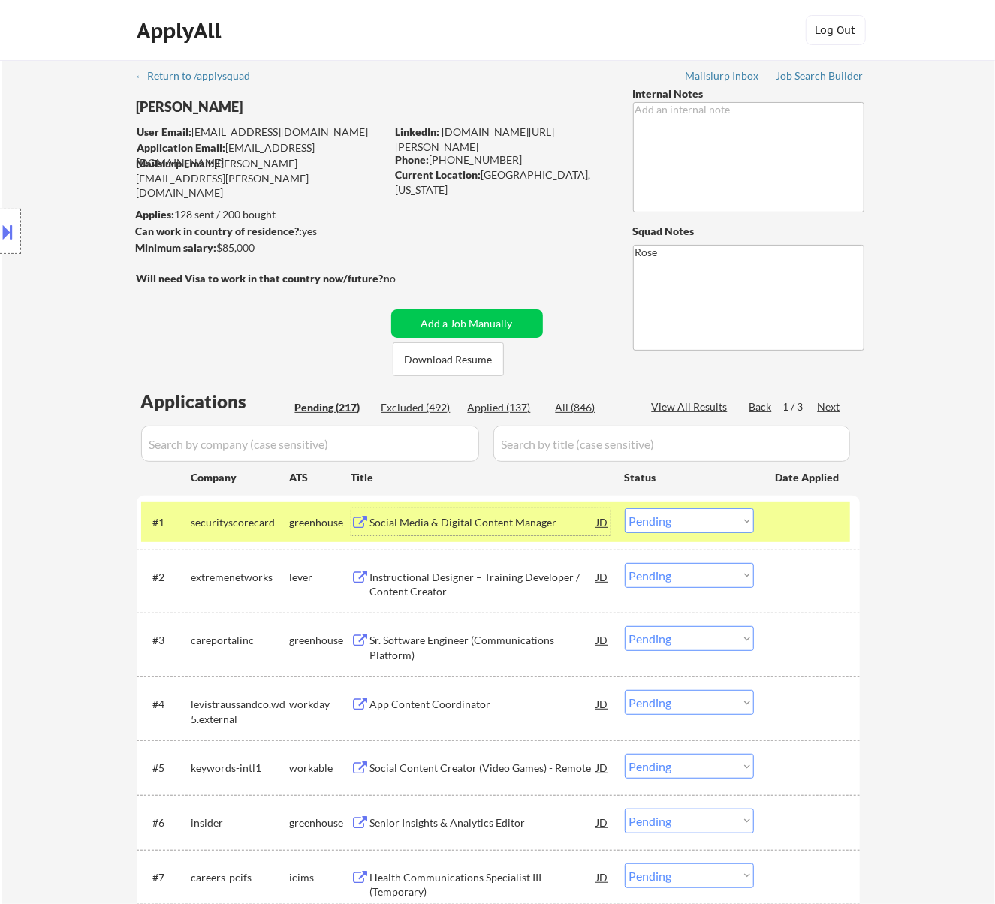
click at [707, 520] on select "Choose an option... Pending Applied Excluded (Questions) Excluded (Expired) Exc…" at bounding box center [689, 520] width 129 height 25
click at [625, 508] on select "Choose an option... Pending Applied Excluded (Questions) Excluded (Expired) Exc…" at bounding box center [689, 520] width 129 height 25
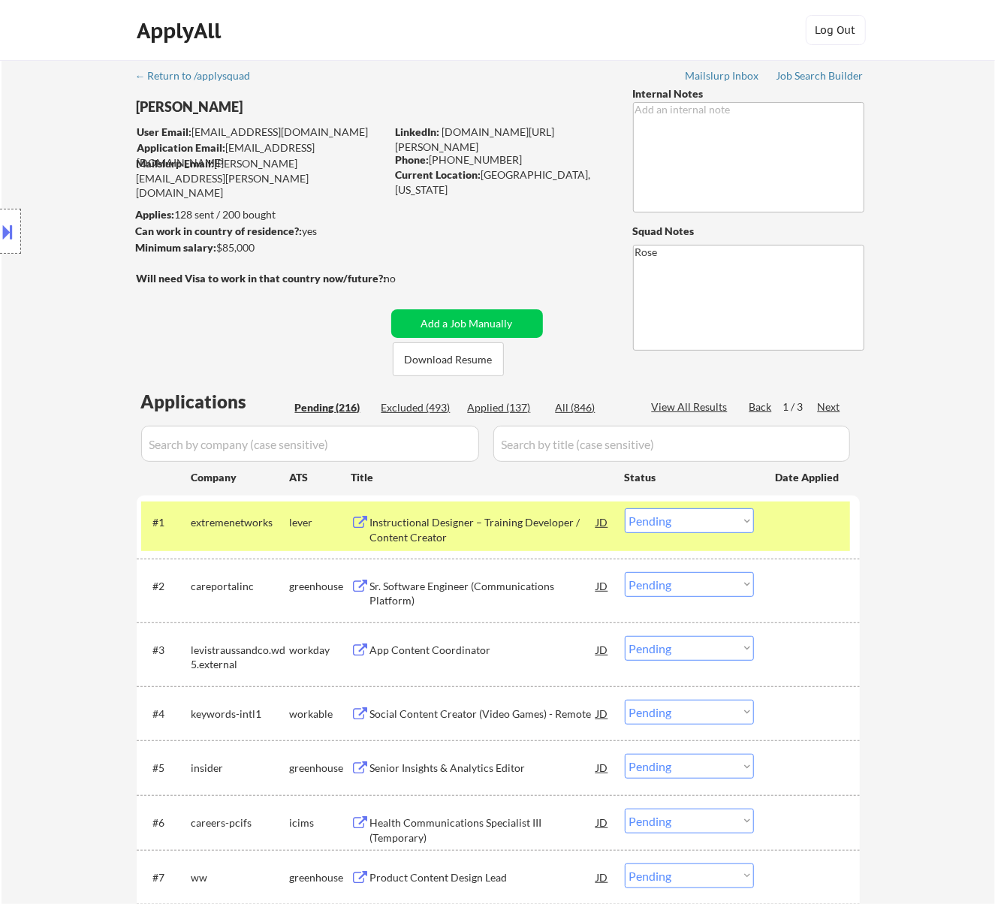
click at [541, 538] on div "Instructional Designer – Training Developer / Content Creator" at bounding box center [483, 529] width 227 height 29
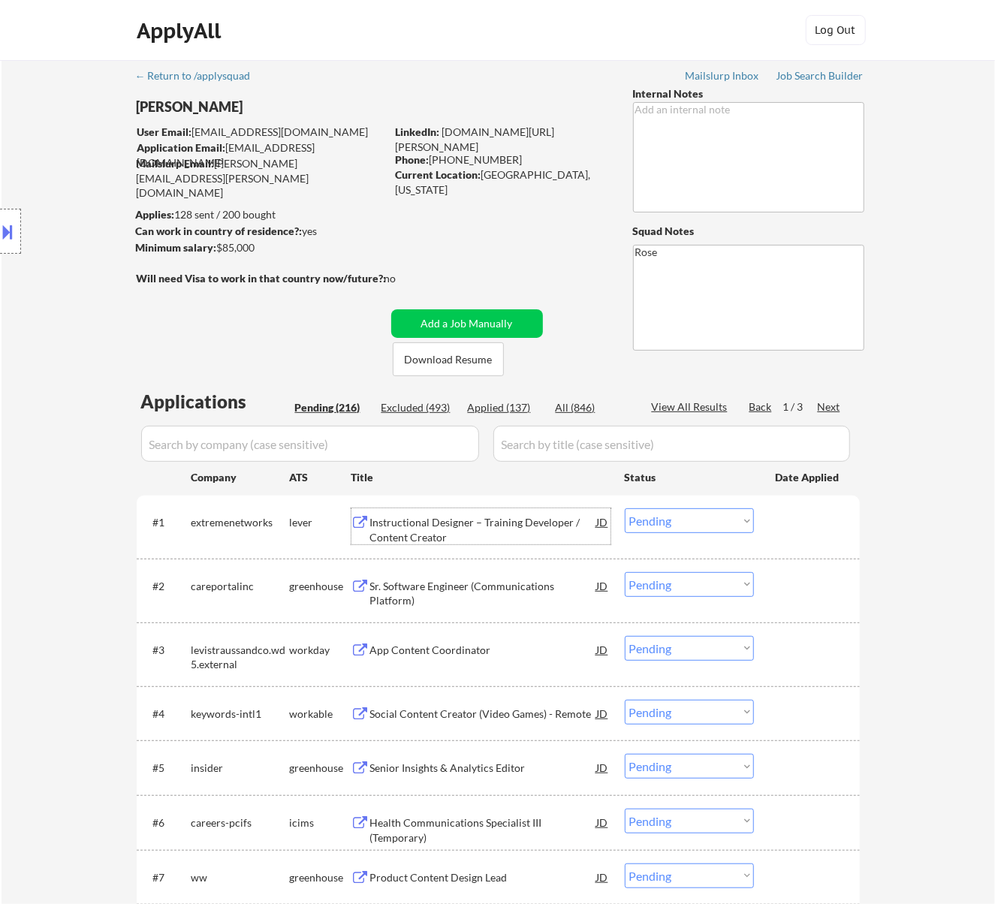
click at [677, 521] on select "Choose an option... Pending Applied Excluded (Questions) Excluded (Expired) Exc…" at bounding box center [689, 520] width 129 height 25
click at [625, 508] on select "Choose an option... Pending Applied Excluded (Questions) Excluded (Expired) Exc…" at bounding box center [689, 520] width 129 height 25
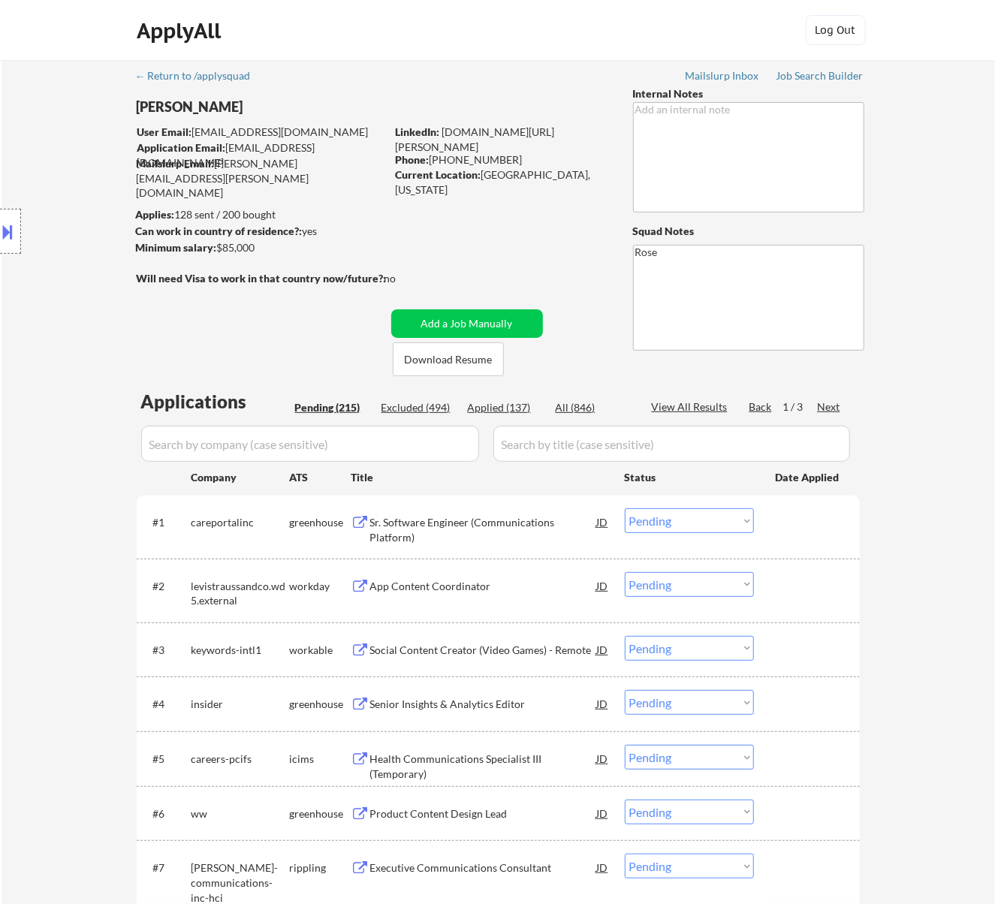
click at [556, 538] on div "Sr. Software Engineer (Communications Platform)" at bounding box center [483, 529] width 227 height 29
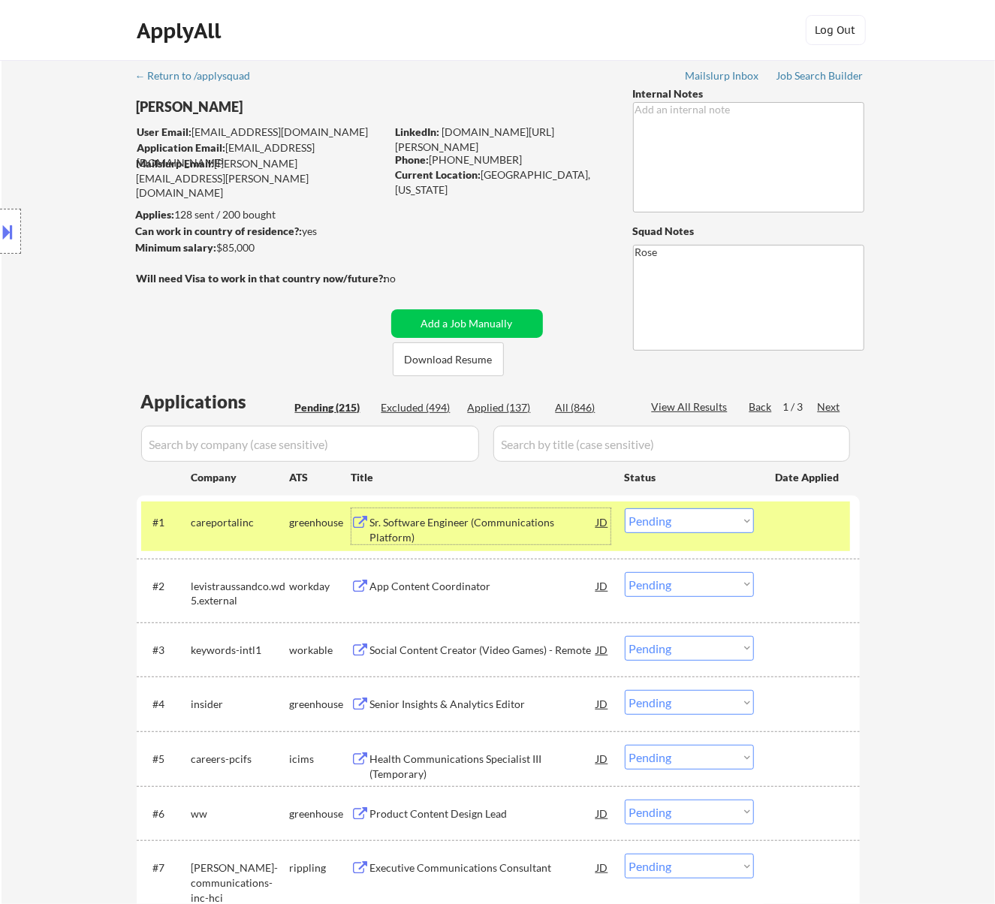
click at [695, 523] on select "Choose an option... Pending Applied Excluded (Questions) Excluded (Expired) Exc…" at bounding box center [689, 520] width 129 height 25
click at [625, 508] on select "Choose an option... Pending Applied Excluded (Questions) Excluded (Expired) Exc…" at bounding box center [689, 520] width 129 height 25
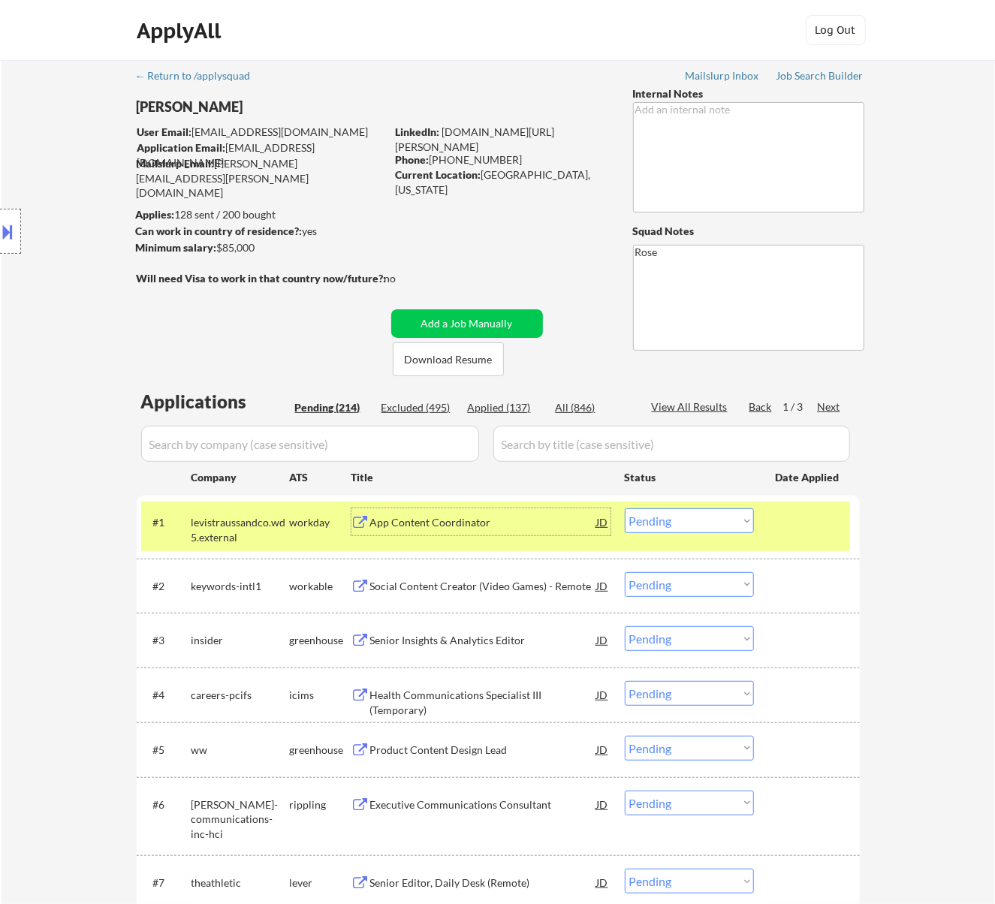
click at [524, 532] on div "App Content Coordinator" at bounding box center [483, 521] width 227 height 27
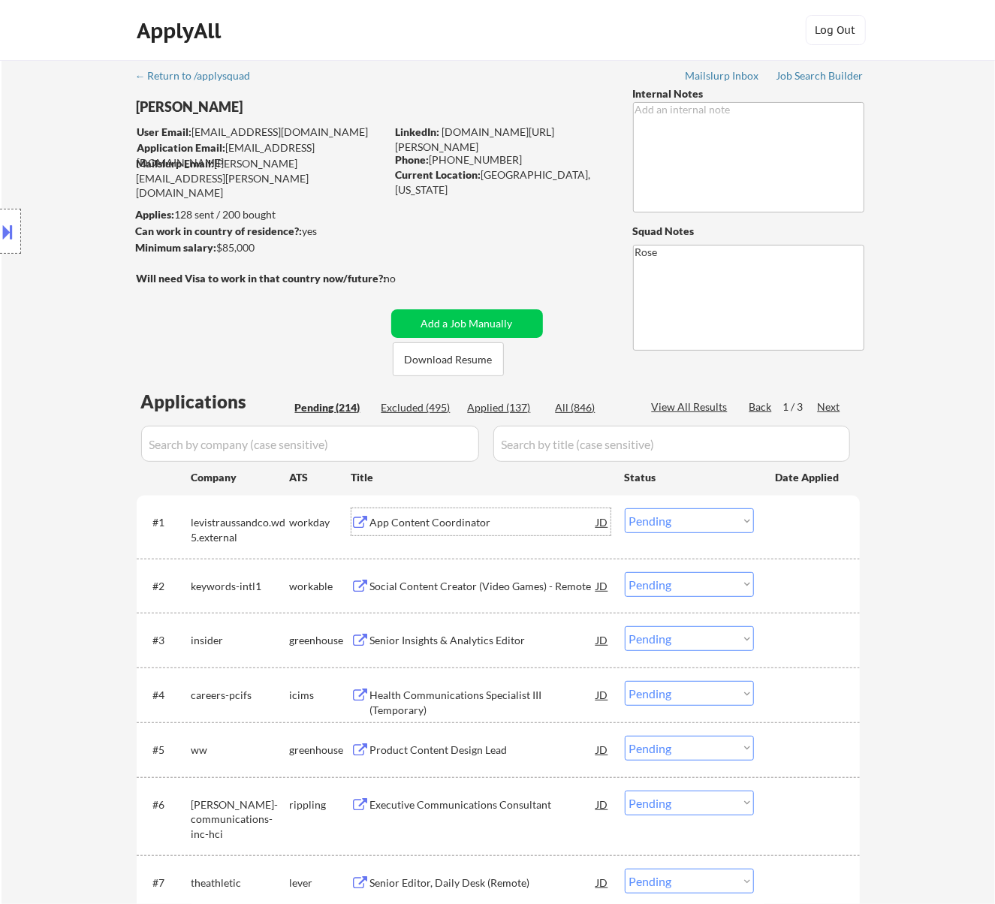
click at [676, 515] on select "Choose an option... Pending Applied Excluded (Questions) Excluded (Expired) Exc…" at bounding box center [689, 520] width 129 height 25
click at [625, 508] on select "Choose an option... Pending Applied Excluded (Questions) Excluded (Expired) Exc…" at bounding box center [689, 520] width 129 height 25
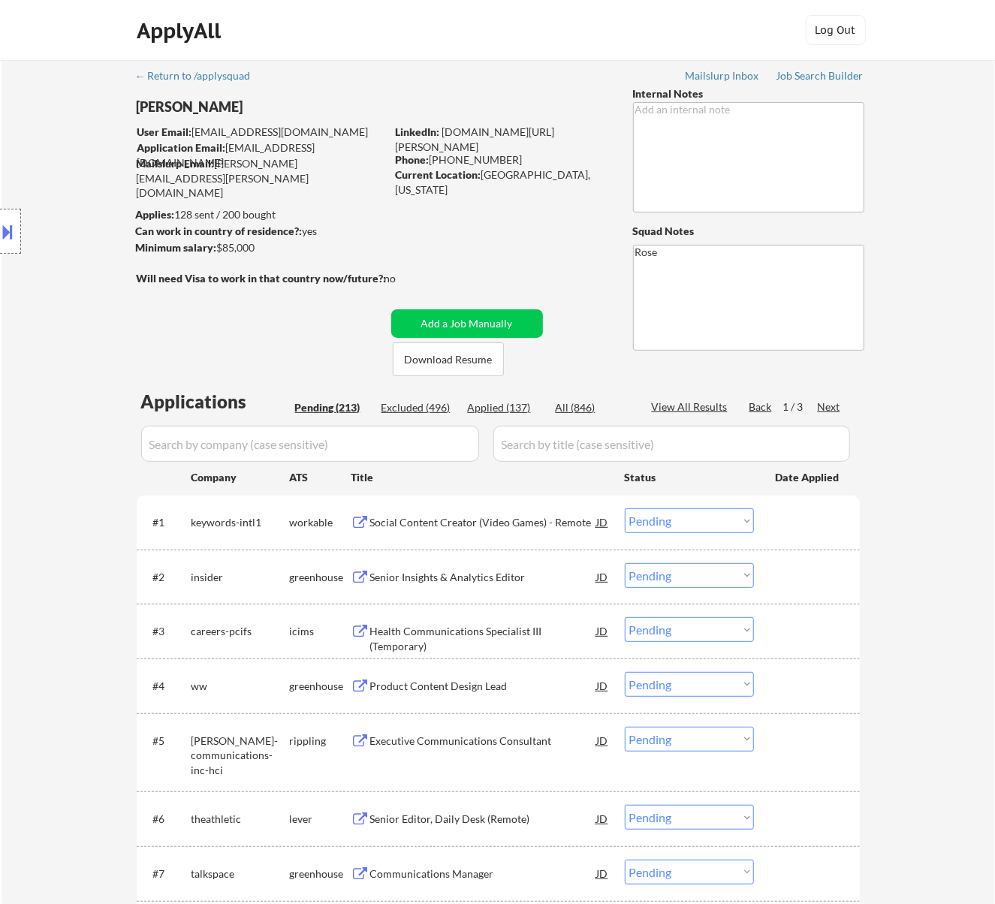
click at [538, 523] on div "Social Content Creator (Video Games) - Remote" at bounding box center [483, 522] width 227 height 15
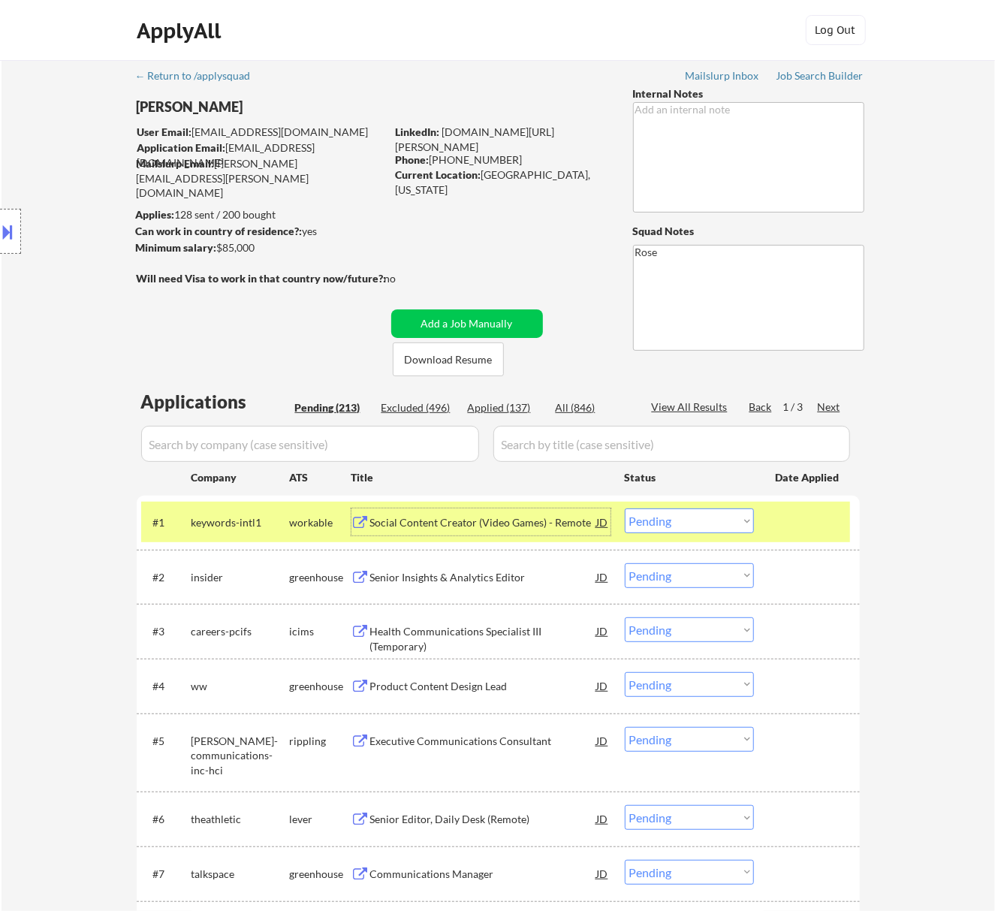
click at [713, 520] on select "Choose an option... Pending Applied Excluded (Questions) Excluded (Expired) Exc…" at bounding box center [689, 520] width 129 height 25
click at [625, 508] on select "Choose an option... Pending Applied Excluded (Questions) Excluded (Expired) Exc…" at bounding box center [689, 520] width 129 height 25
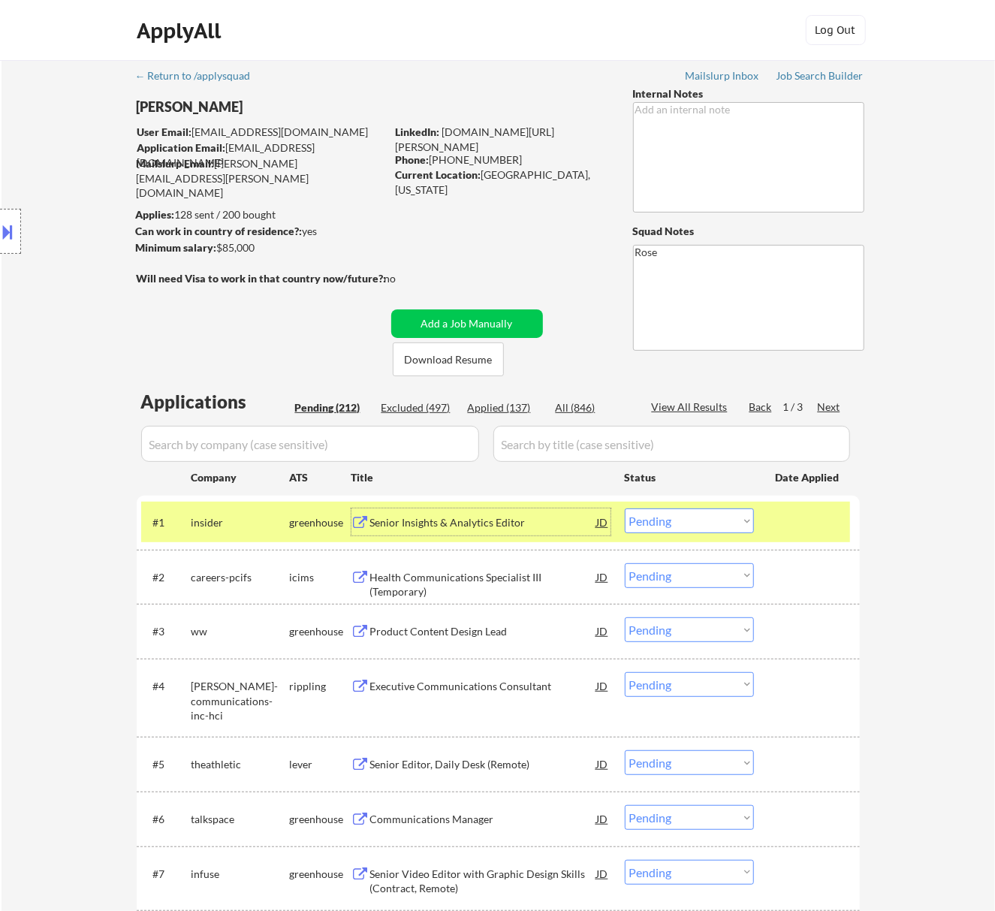
click at [545, 523] on div "Senior Insights & Analytics Editor" at bounding box center [483, 522] width 227 height 15
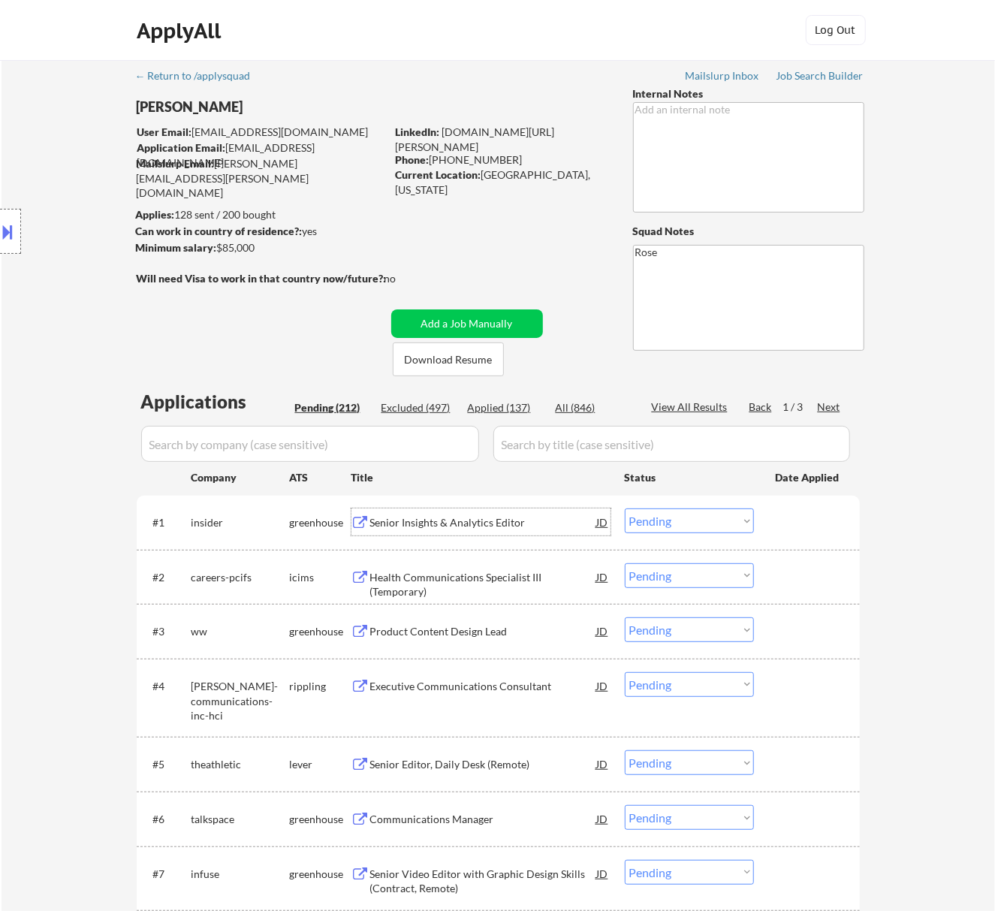
click at [659, 518] on select "Choose an option... Pending Applied Excluded (Questions) Excluded (Expired) Exc…" at bounding box center [689, 520] width 129 height 25
click at [625, 508] on select "Choose an option... Pending Applied Excluded (Questions) Excluded (Expired) Exc…" at bounding box center [689, 520] width 129 height 25
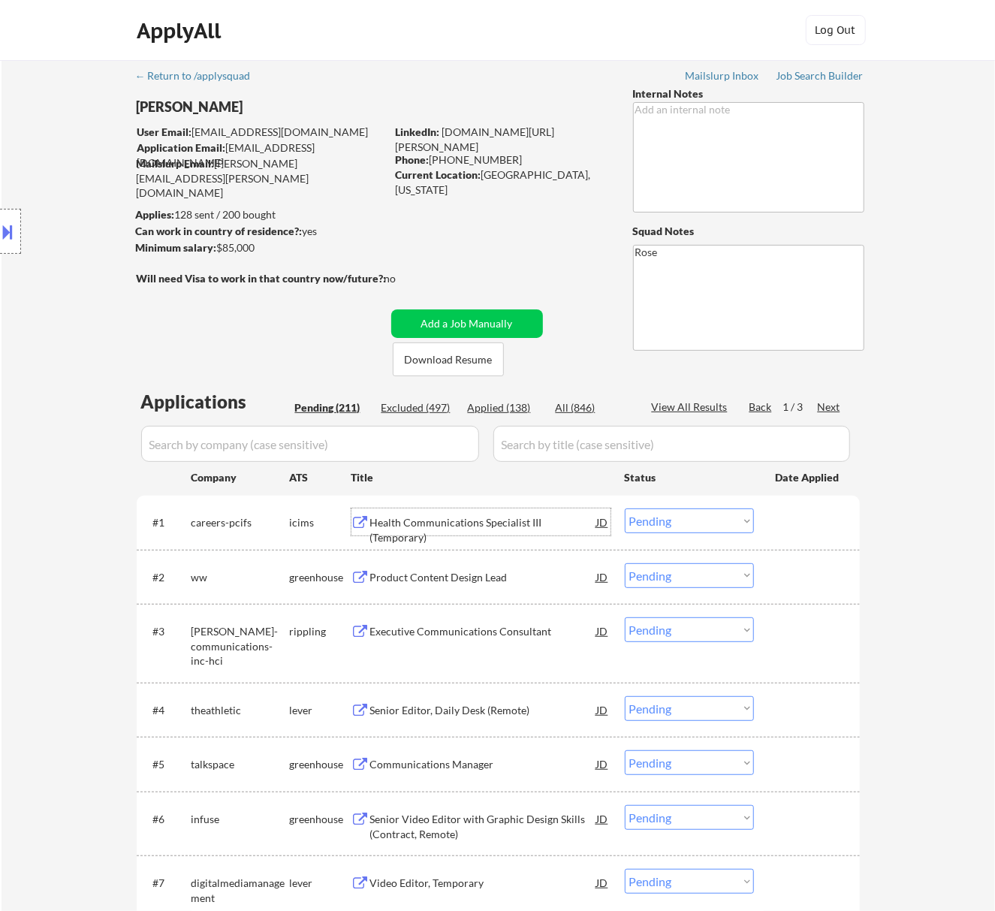
click at [496, 526] on div "Health Communications Specialist III (Temporary)" at bounding box center [483, 529] width 227 height 29
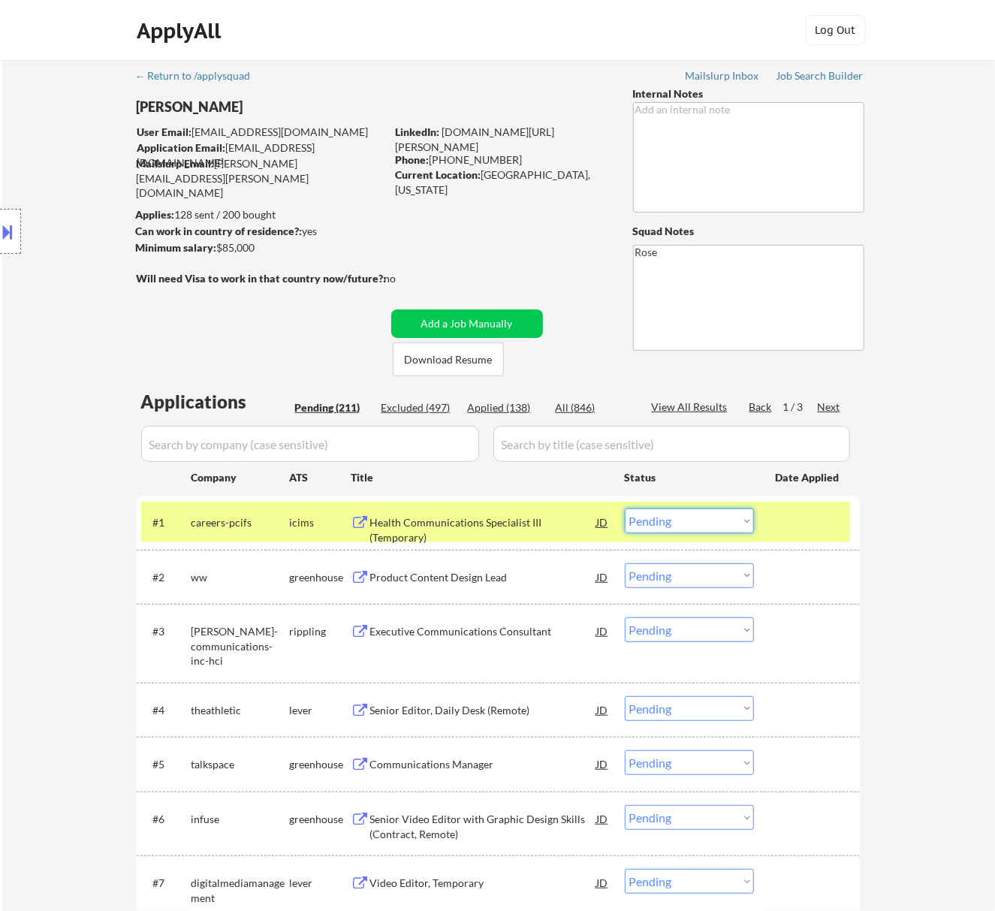
click at [659, 518] on select "Choose an option... Pending Applied Excluded (Questions) Excluded (Expired) Exc…" at bounding box center [689, 520] width 129 height 25
click at [625, 508] on select "Choose an option... Pending Applied Excluded (Questions) Excluded (Expired) Exc…" at bounding box center [689, 520] width 129 height 25
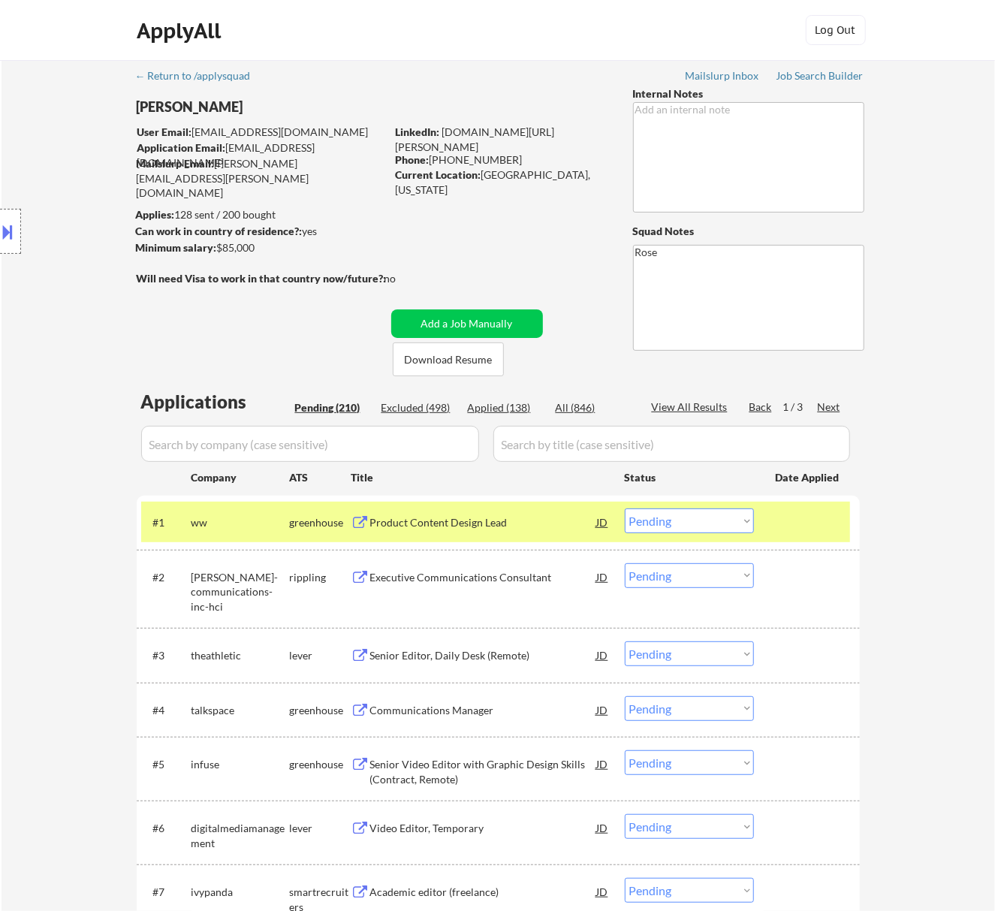
click at [535, 526] on div "Product Content Design Lead" at bounding box center [483, 522] width 227 height 15
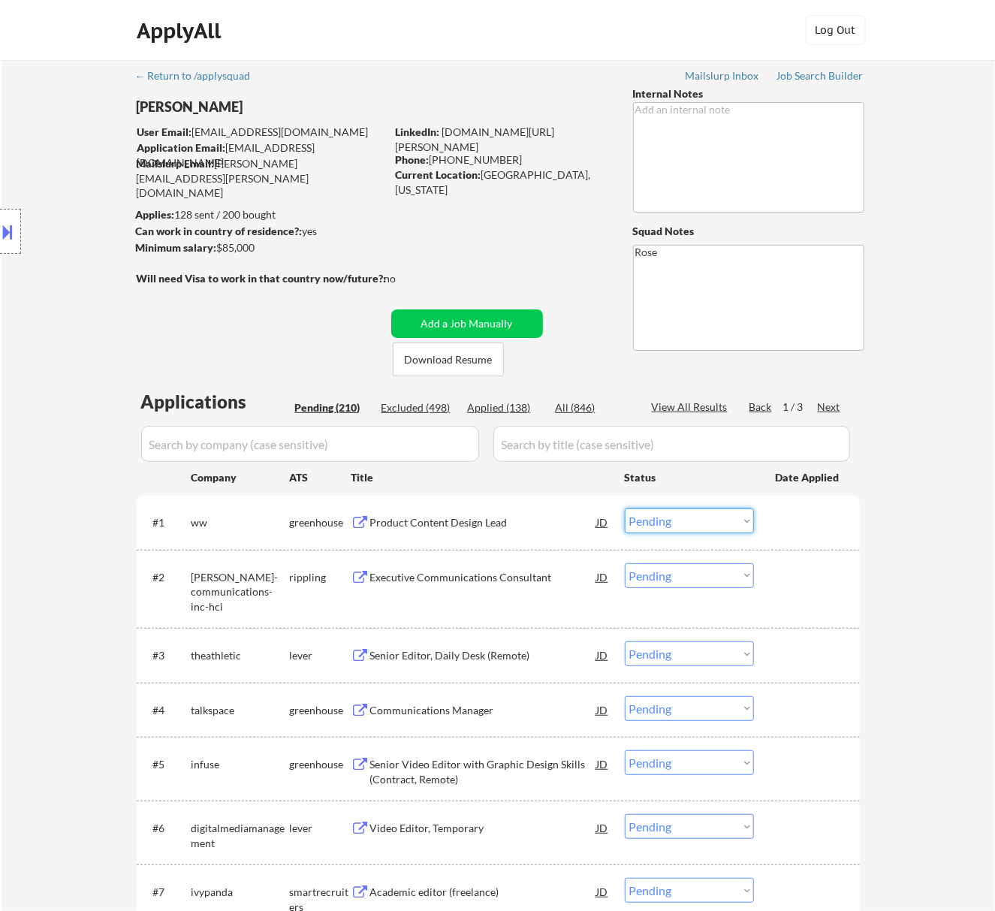
click at [656, 520] on select "Choose an option... Pending Applied Excluded (Questions) Excluded (Expired) Exc…" at bounding box center [689, 520] width 129 height 25
click at [625, 508] on select "Choose an option... Pending Applied Excluded (Questions) Excluded (Expired) Exc…" at bounding box center [689, 520] width 129 height 25
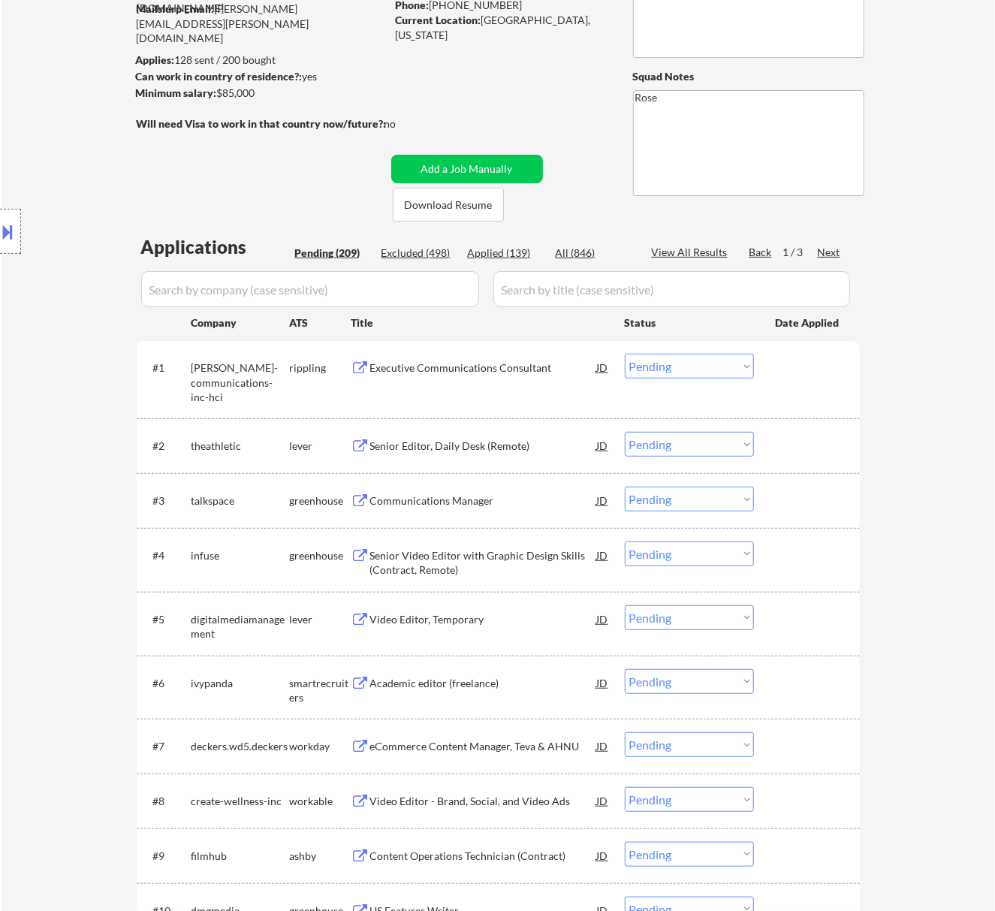
scroll to position [200, 0]
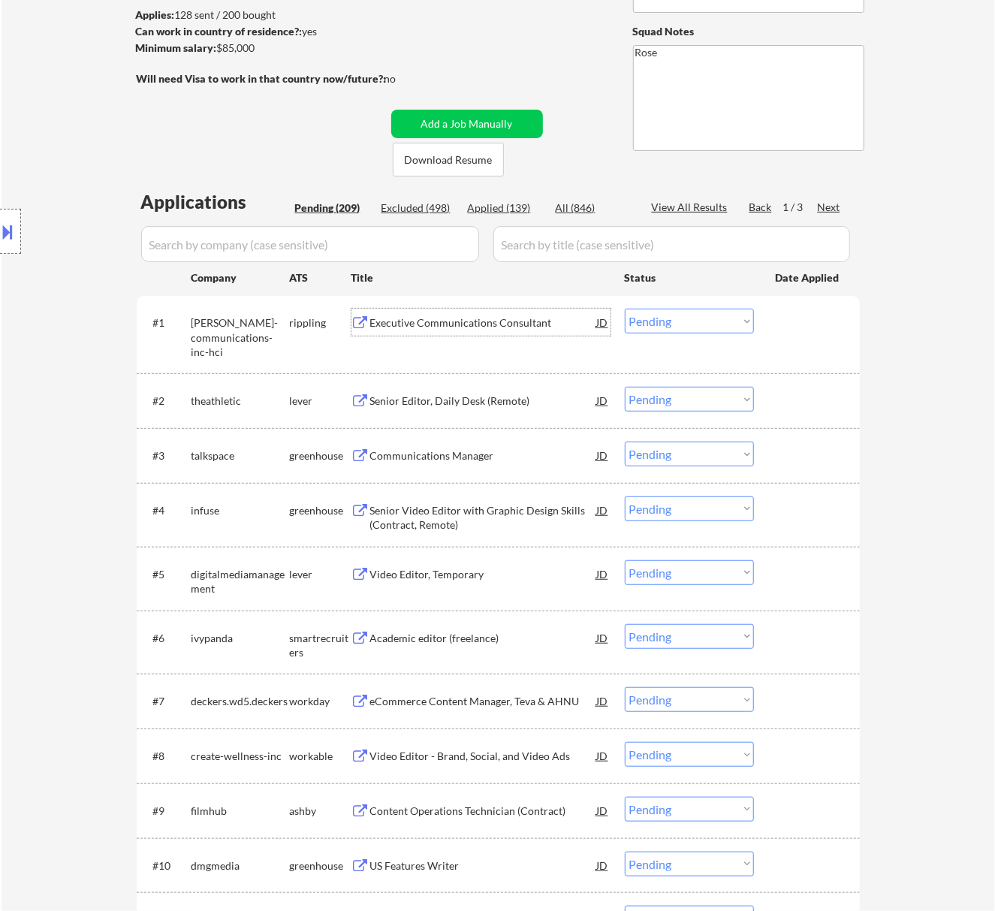
click at [503, 329] on div "Executive Communications Consultant" at bounding box center [483, 322] width 227 height 27
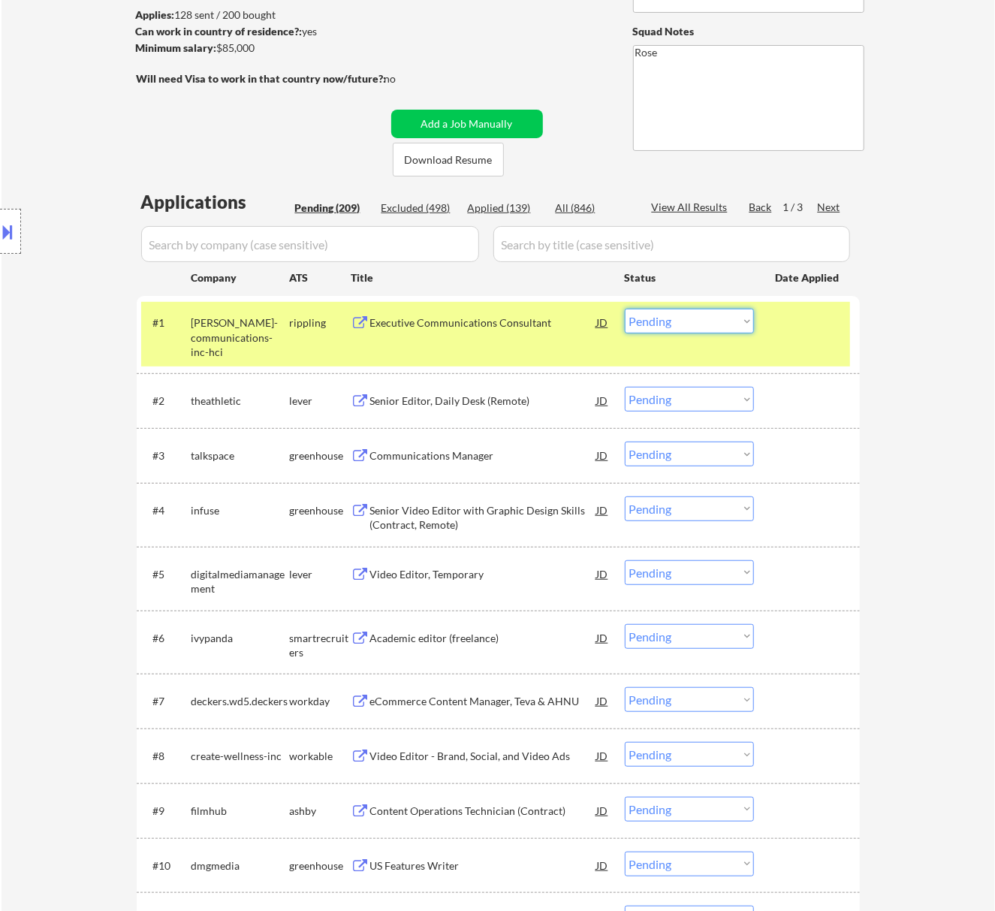
click at [712, 318] on select "Choose an option... Pending Applied Excluded (Questions) Excluded (Expired) Exc…" at bounding box center [689, 321] width 129 height 25
click at [625, 309] on select "Choose an option... Pending Applied Excluded (Questions) Excluded (Expired) Exc…" at bounding box center [689, 321] width 129 height 25
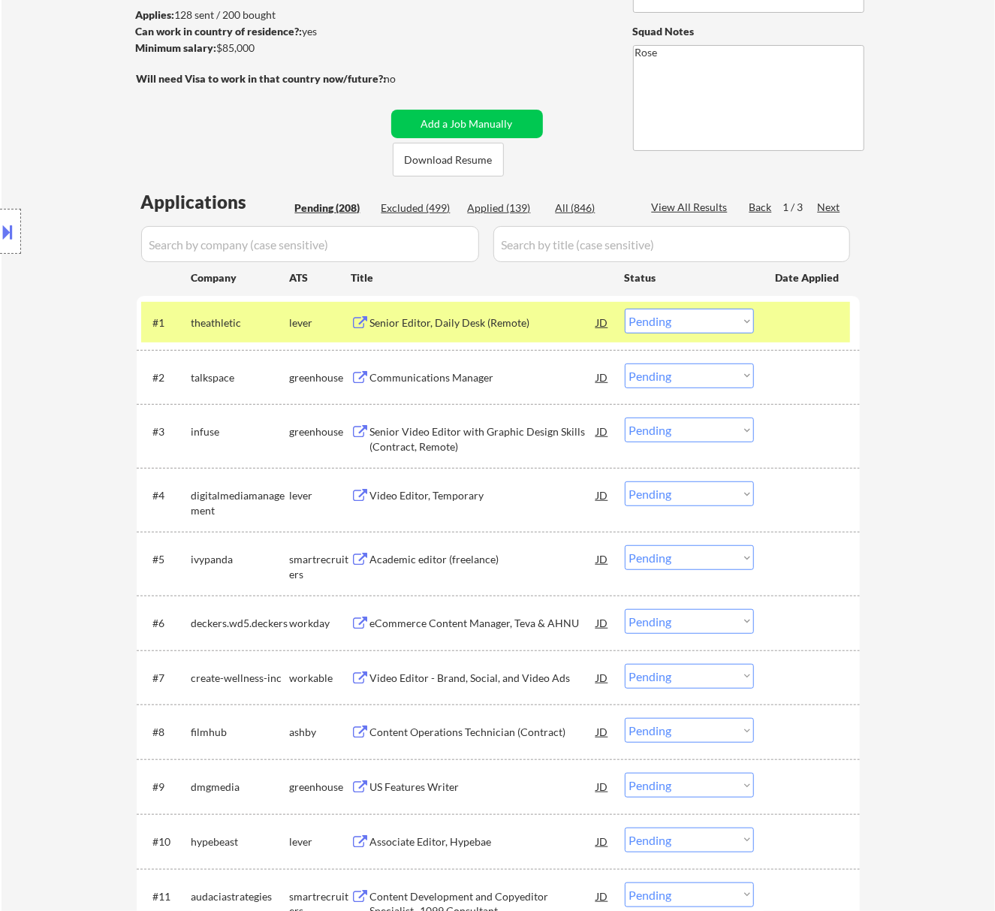
click at [580, 320] on div "Senior Editor, Daily Desk (Remote)" at bounding box center [483, 322] width 227 height 15
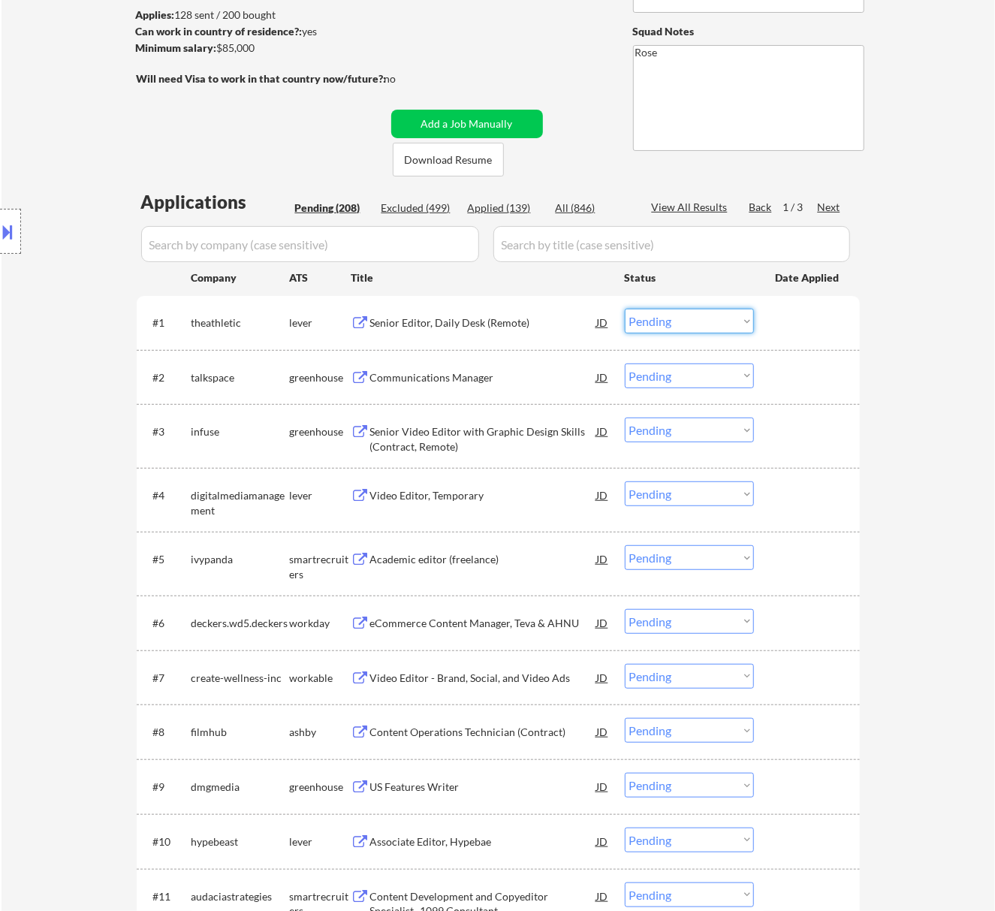
click at [676, 326] on select "Choose an option... Pending Applied Excluded (Questions) Excluded (Expired) Exc…" at bounding box center [689, 321] width 129 height 25
click at [625, 309] on select "Choose an option... Pending Applied Excluded (Questions) Excluded (Expired) Exc…" at bounding box center [689, 321] width 129 height 25
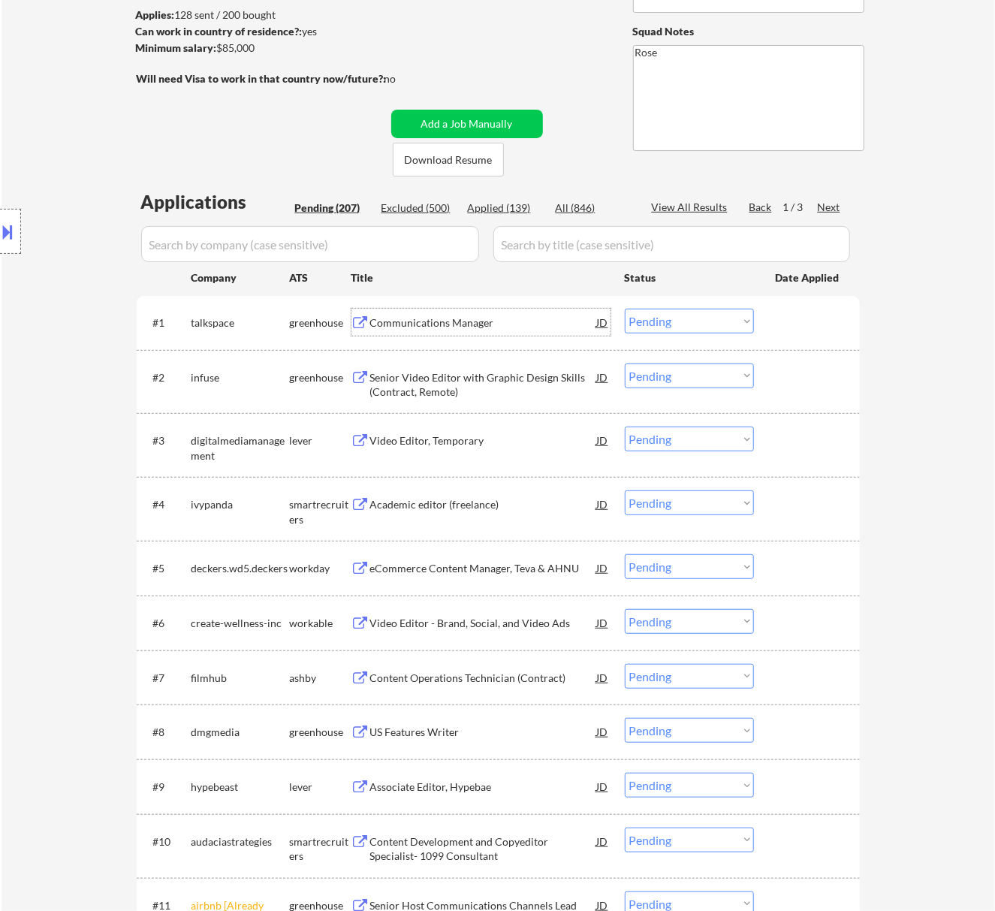
click at [466, 318] on div "Communications Manager" at bounding box center [483, 322] width 227 height 15
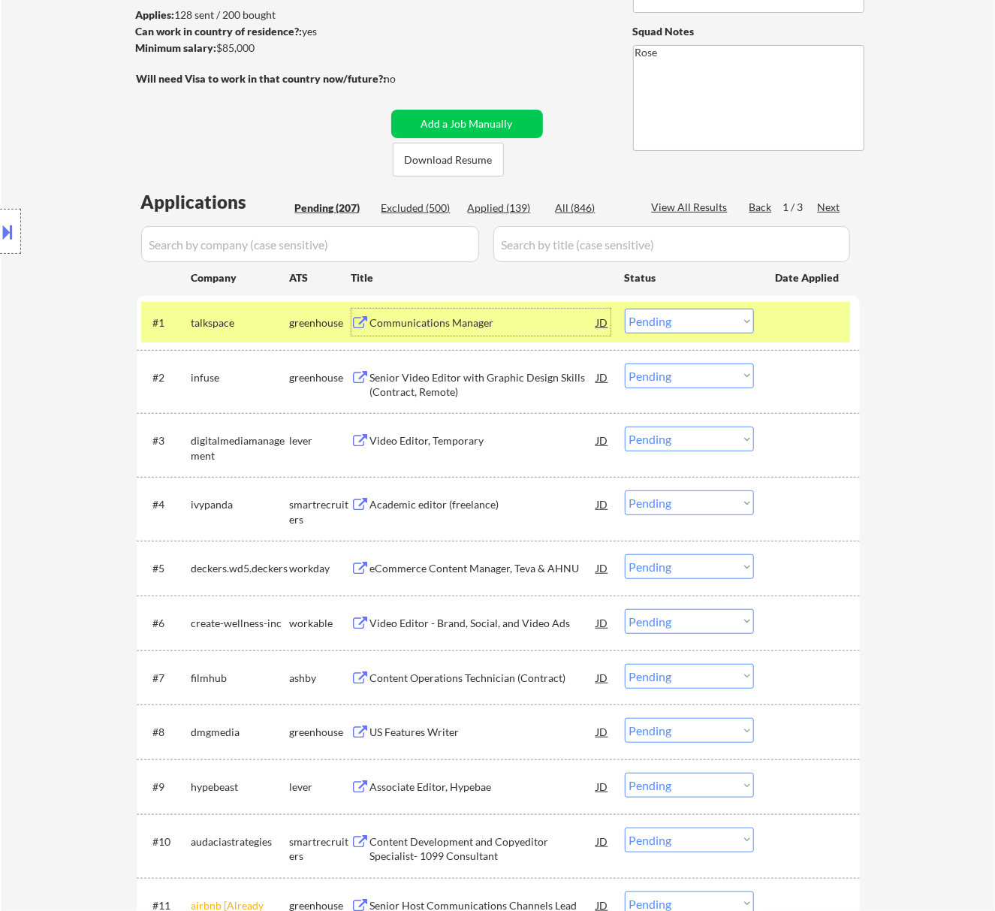
click at [691, 320] on select "Choose an option... Pending Applied Excluded (Questions) Excluded (Expired) Exc…" at bounding box center [689, 321] width 129 height 25
click at [625, 309] on select "Choose an option... Pending Applied Excluded (Questions) Excluded (Expired) Exc…" at bounding box center [689, 321] width 129 height 25
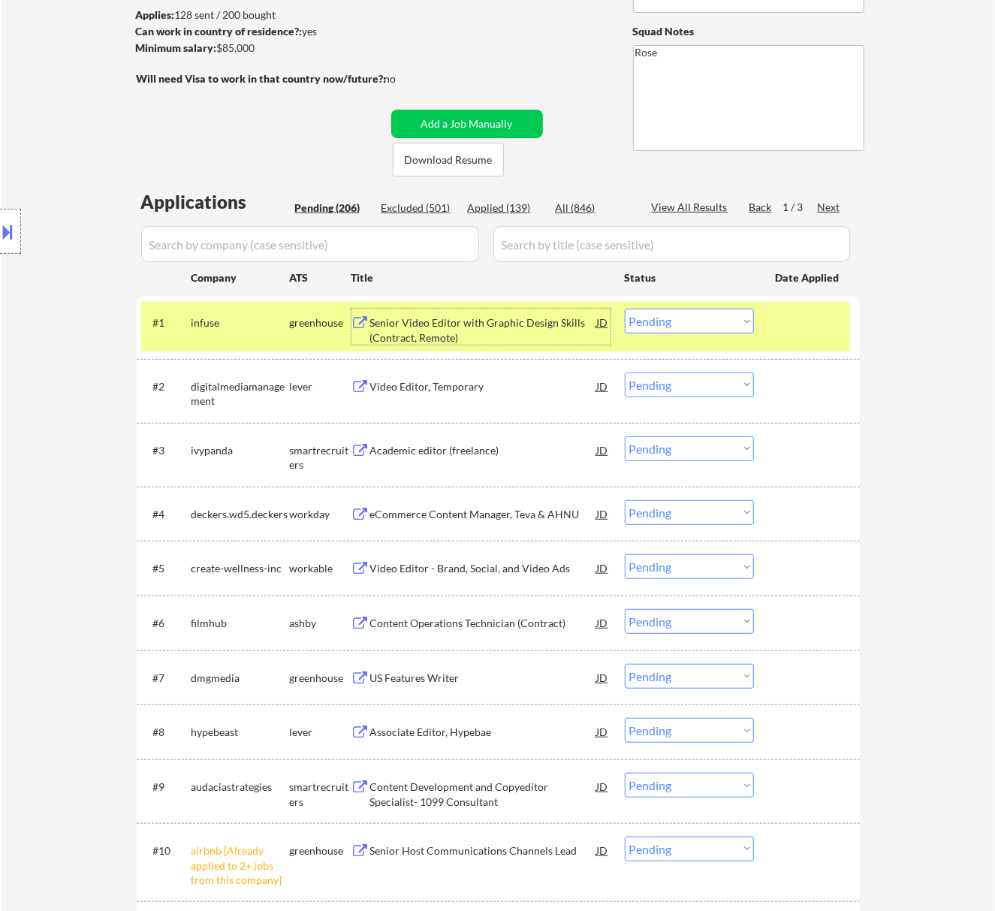
click at [447, 324] on div "Senior Video Editor with Graphic Design Skills (Contract, Remote)" at bounding box center [483, 329] width 227 height 29
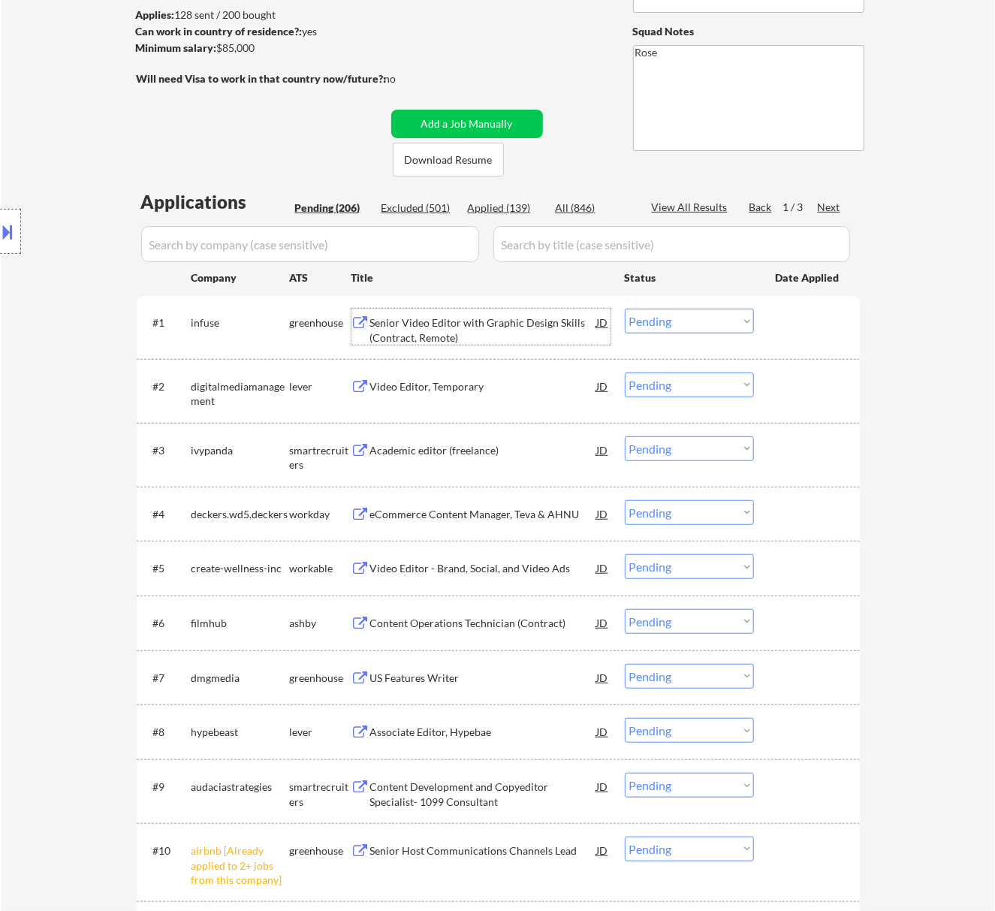
click at [689, 321] on select "Choose an option... Pending Applied Excluded (Questions) Excluded (Expired) Exc…" at bounding box center [689, 321] width 129 height 25
click at [625, 309] on select "Choose an option... Pending Applied Excluded (Questions) Excluded (Expired) Exc…" at bounding box center [689, 321] width 129 height 25
select select ""pending""
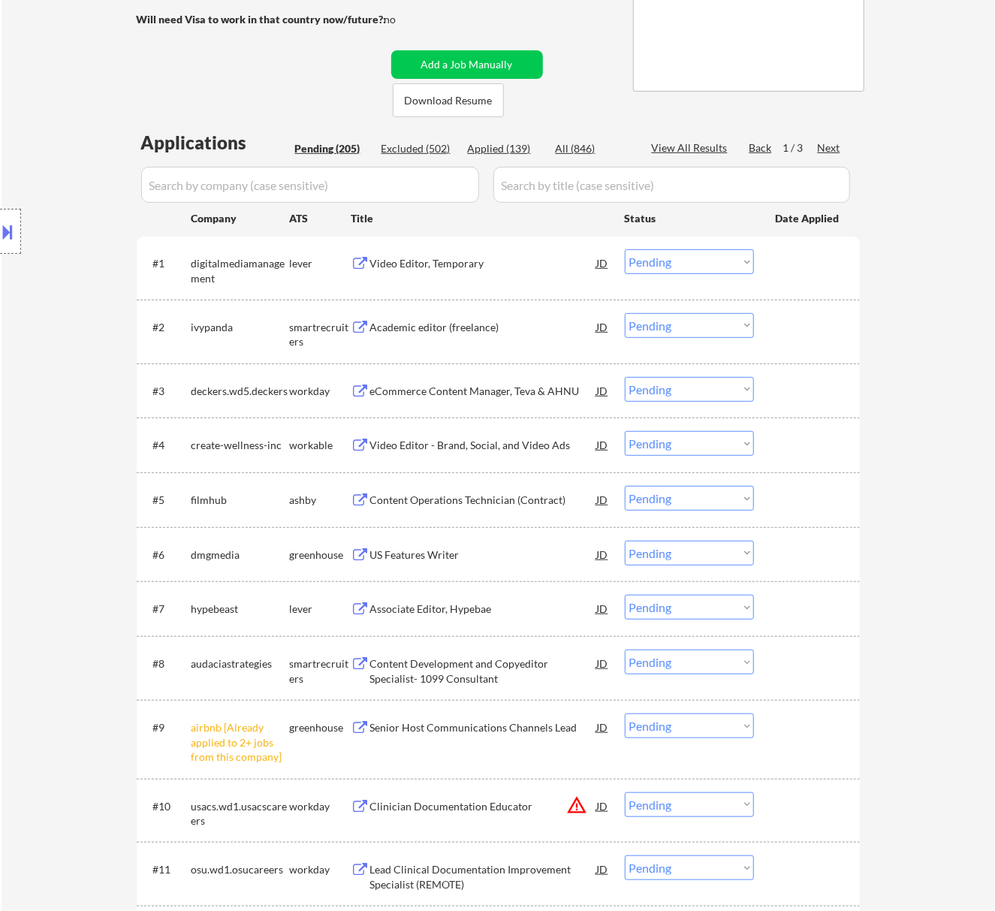
scroll to position [300, 0]
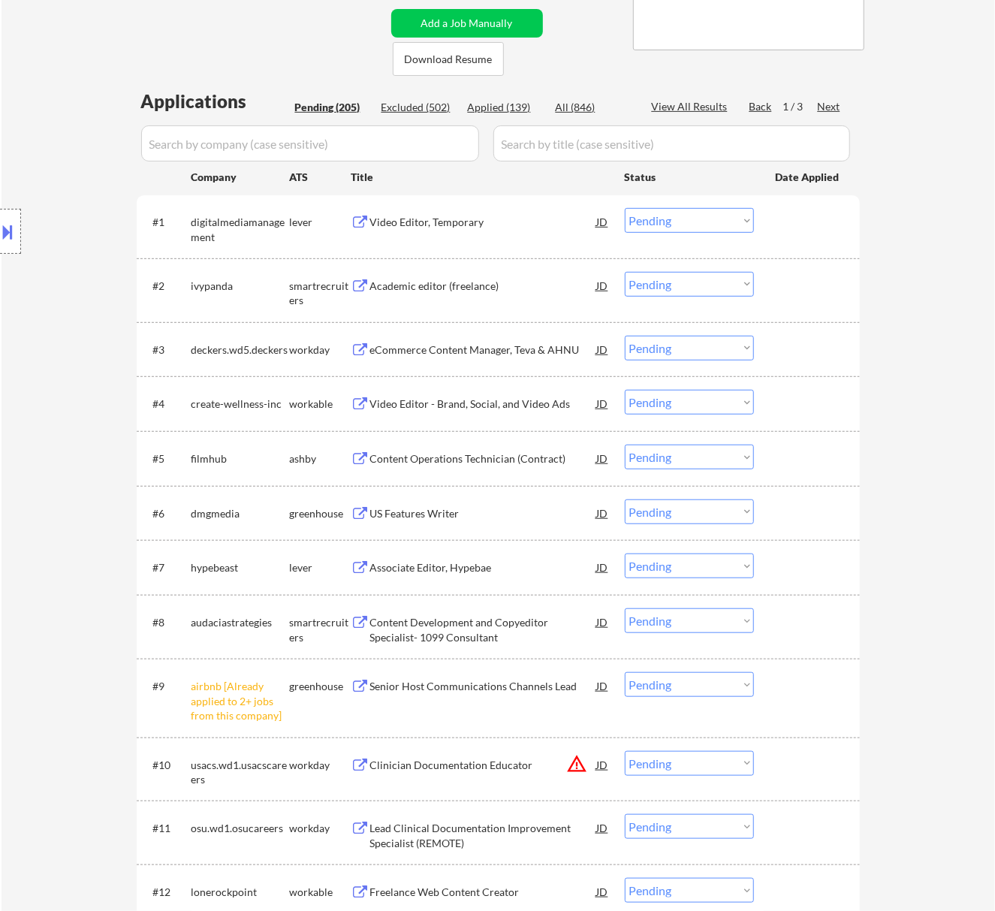
click at [676, 682] on select "Choose an option... Pending Applied Excluded (Questions) Excluded (Expired) Exc…" at bounding box center [689, 684] width 129 height 25
click at [625, 672] on select "Choose an option... Pending Applied Excluded (Questions) Excluded (Expired) Exc…" at bounding box center [689, 684] width 129 height 25
select select ""pending""
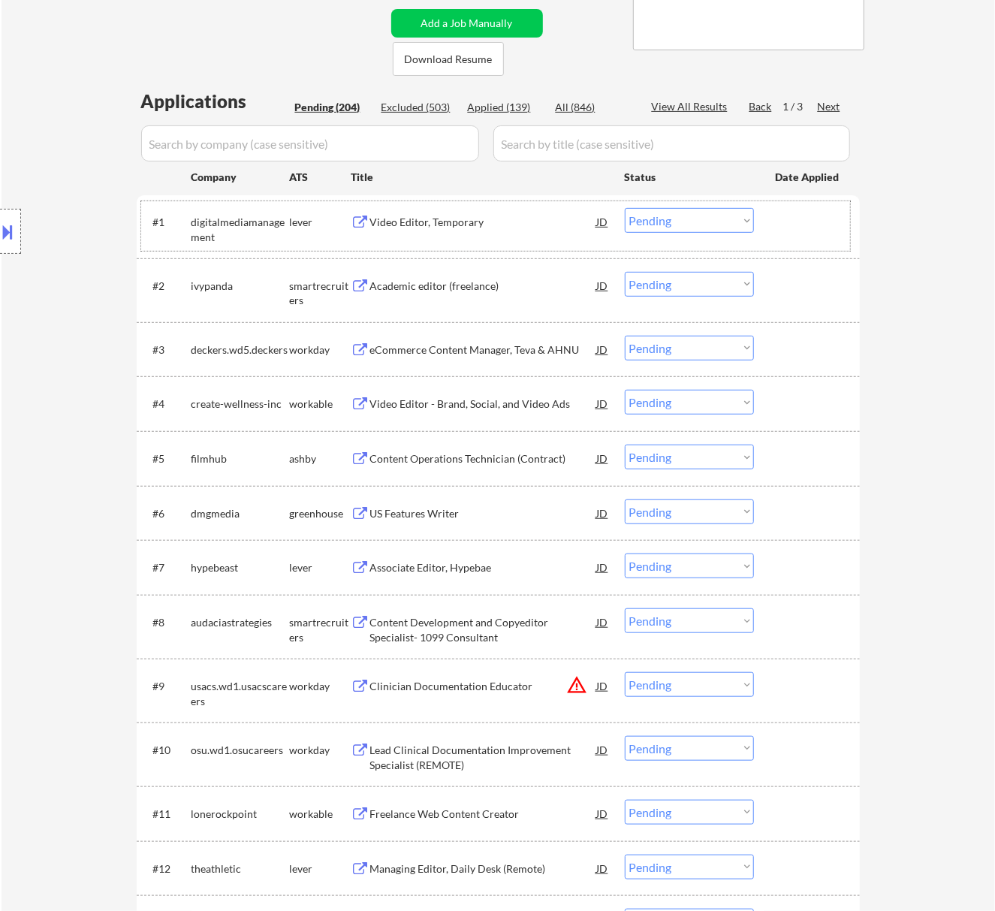
click at [450, 241] on div "#1 digitalmediamanagement lever Video Editor, Temporary JD warning_amber Choose…" at bounding box center [495, 226] width 709 height 50
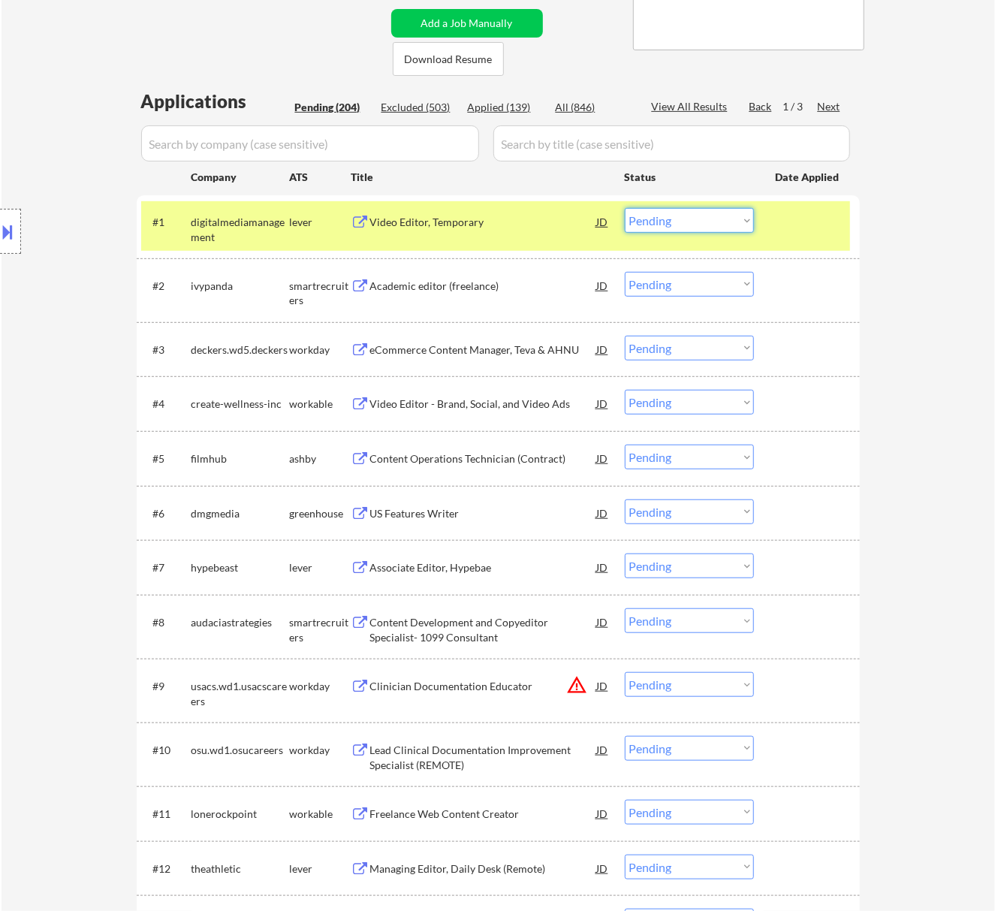
click at [697, 226] on select "Choose an option... Pending Applied Excluded (Questions) Excluded (Expired) Exc…" at bounding box center [689, 220] width 129 height 25
click at [625, 208] on select "Choose an option... Pending Applied Excluded (Questions) Excluded (Expired) Exc…" at bounding box center [689, 220] width 129 height 25
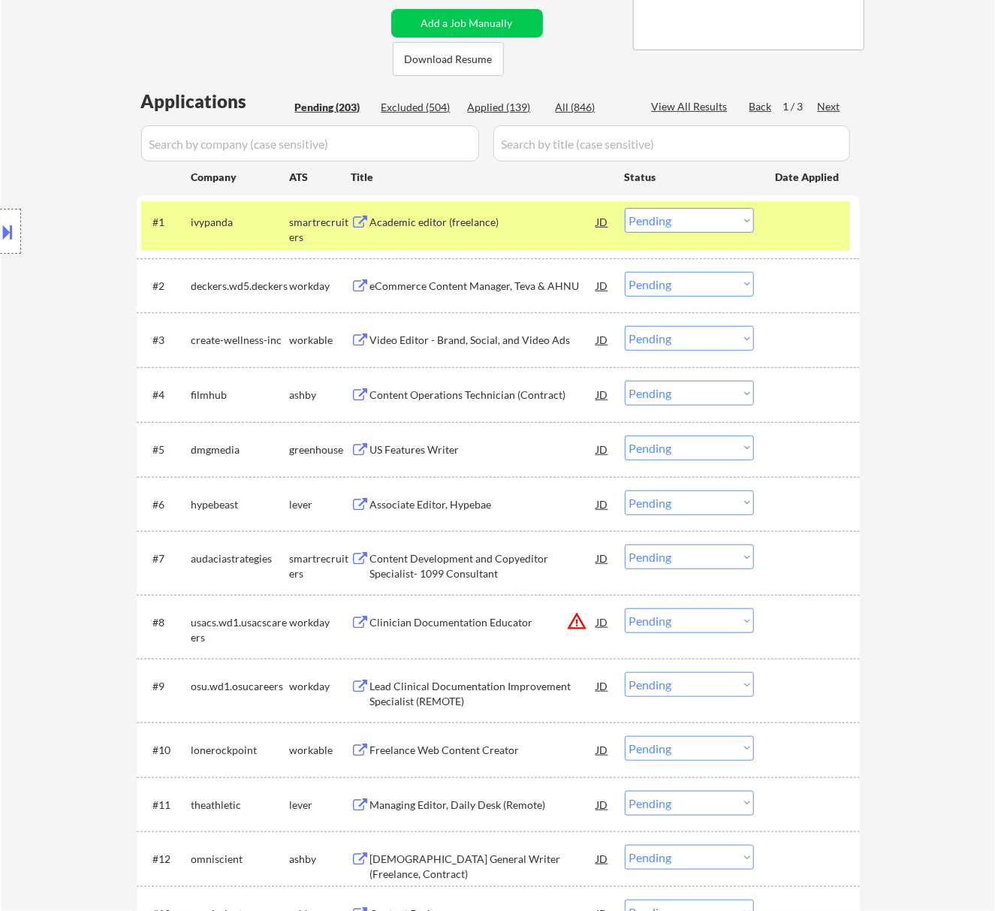
click at [502, 240] on div "#1 ivypanda smartrecruiters Academic editor (freelance) JD warning_amber Choose…" at bounding box center [495, 226] width 709 height 50
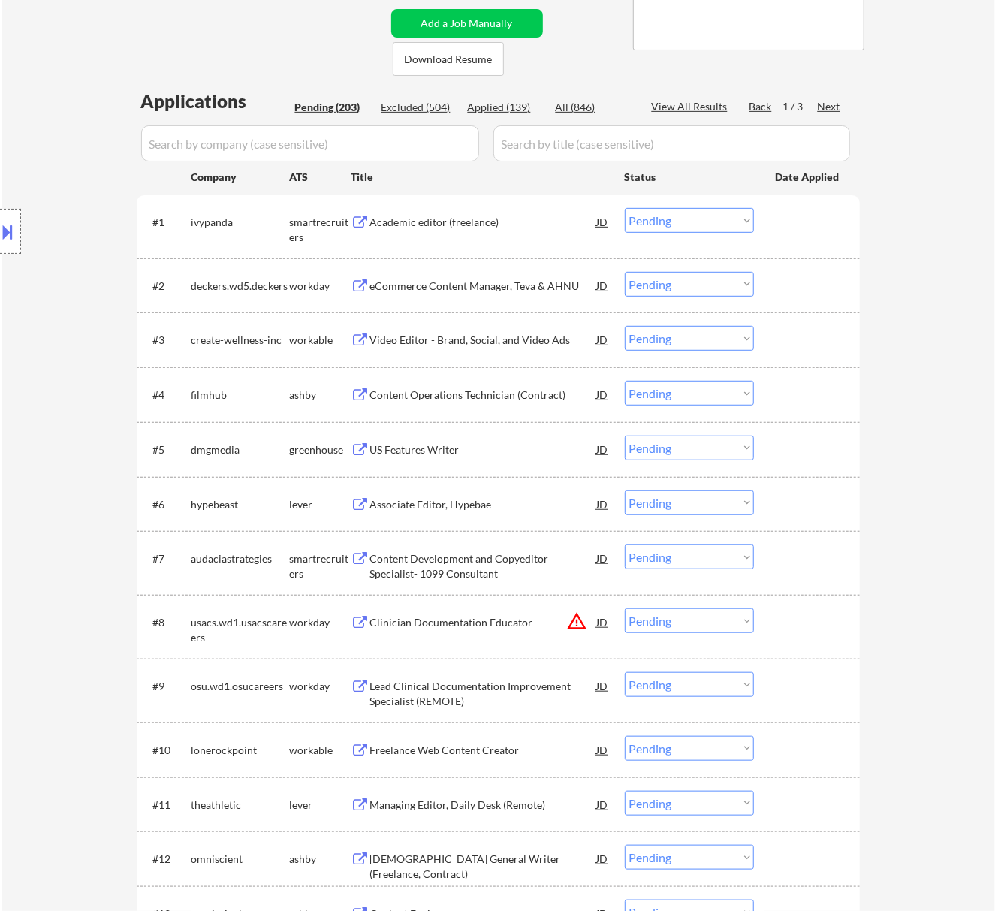
click at [506, 235] on div "#1 ivypanda smartrecruiters Academic editor (freelance) JD warning_amber Choose…" at bounding box center [495, 226] width 709 height 50
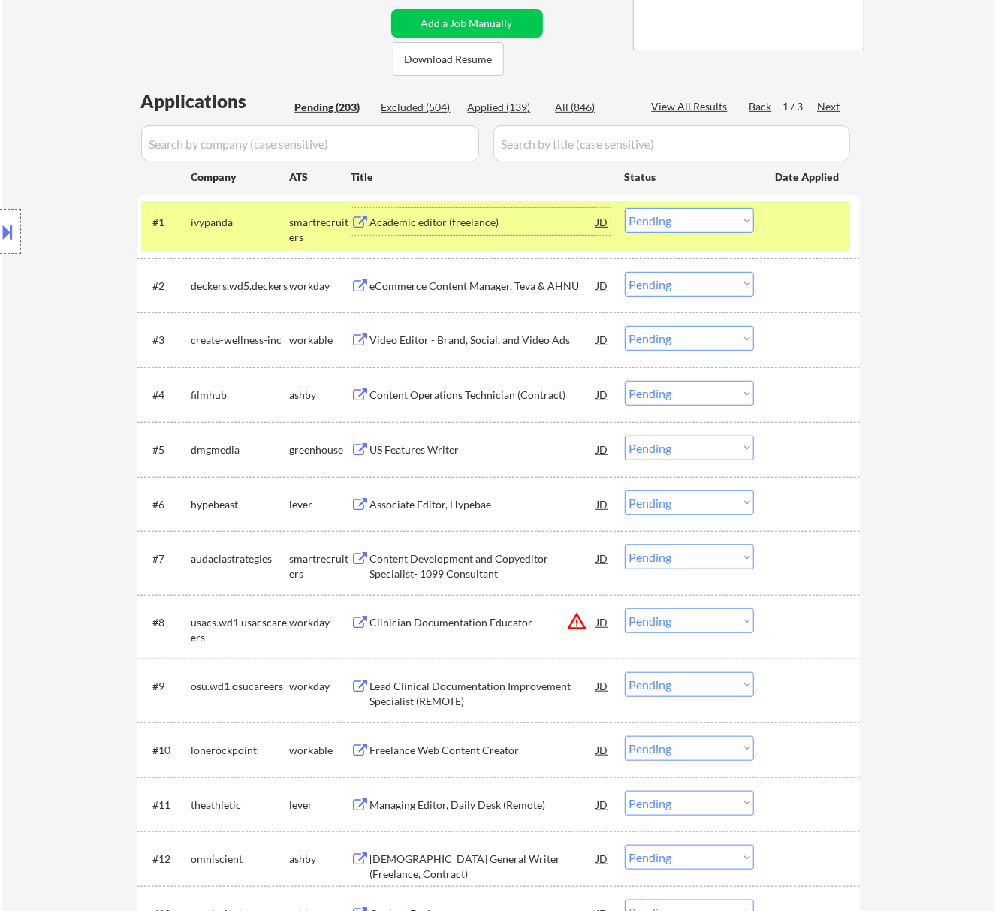
click at [550, 224] on div "Academic editor (freelance)" at bounding box center [483, 222] width 227 height 15
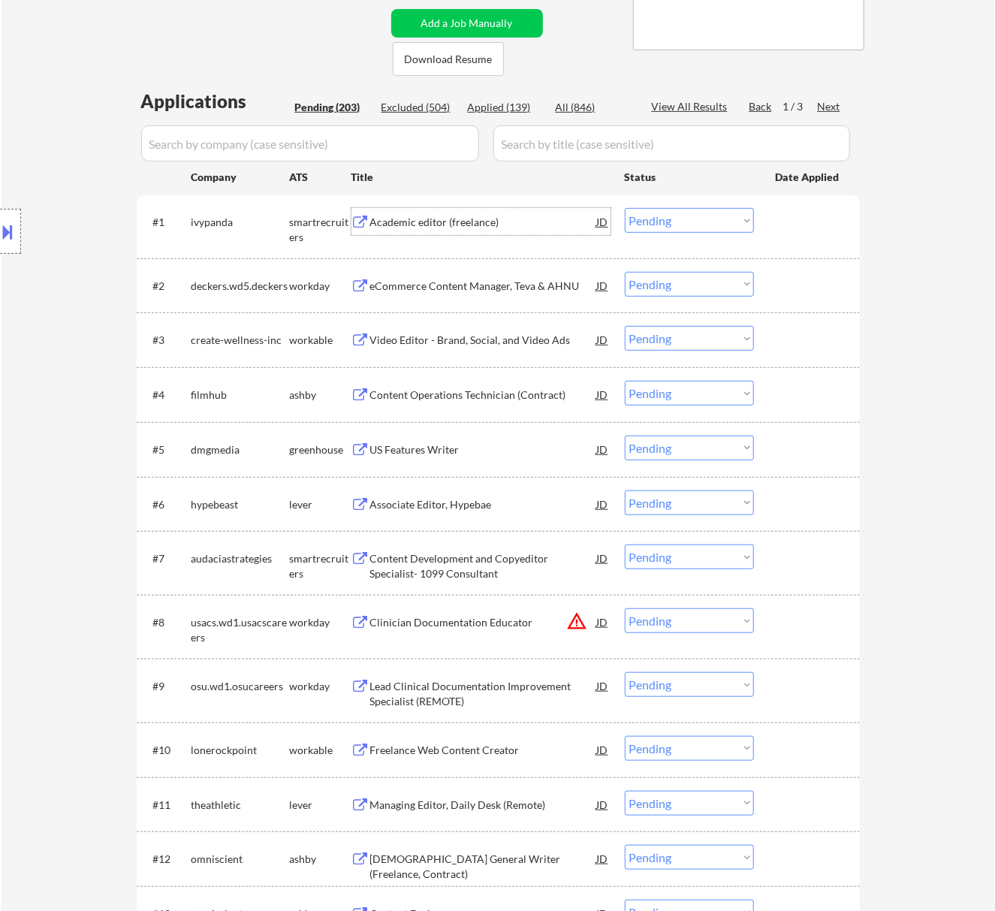
click at [679, 214] on select "Choose an option... Pending Applied Excluded (Questions) Excluded (Expired) Exc…" at bounding box center [689, 220] width 129 height 25
click at [625, 208] on select "Choose an option... Pending Applied Excluded (Questions) Excluded (Expired) Exc…" at bounding box center [689, 220] width 129 height 25
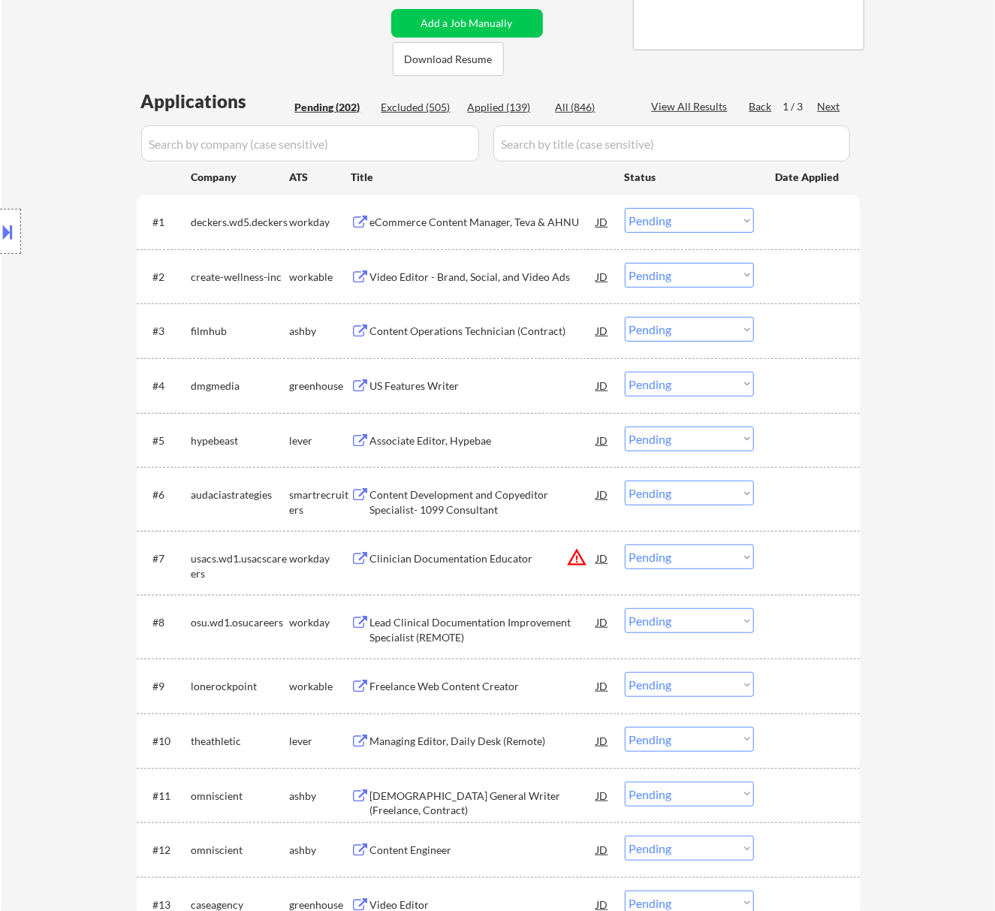
click at [574, 229] on div "eCommerce Content Manager, Teva & AHNU" at bounding box center [483, 222] width 227 height 15
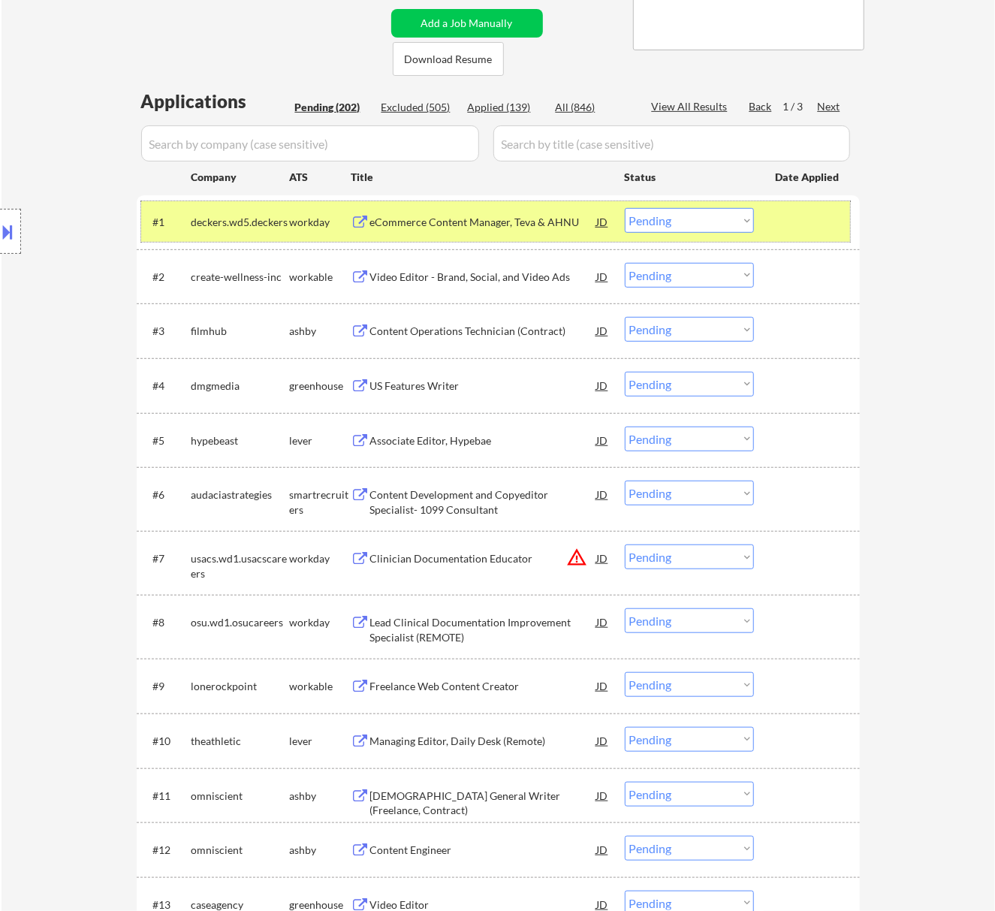
click at [700, 205] on div "#1 deckers.wd5.deckers workday eCommerce Content Manager, [PERSON_NAME] & AHNU …" at bounding box center [495, 221] width 709 height 41
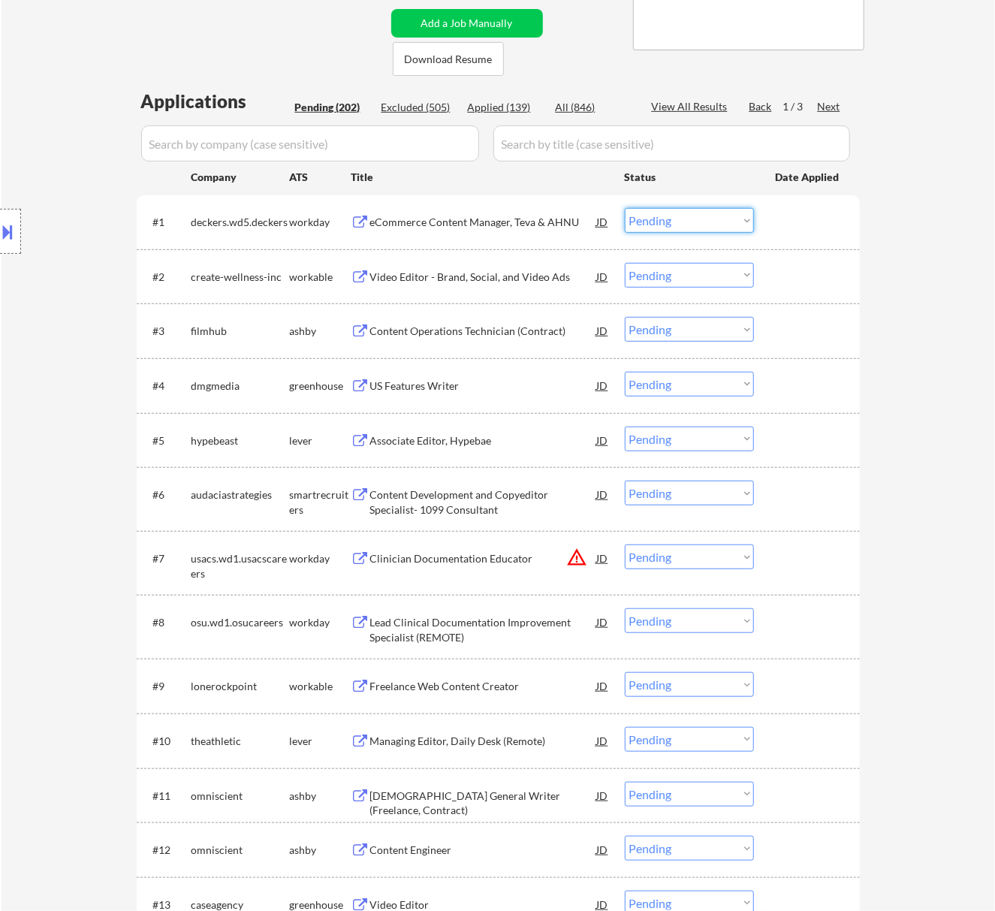
drag, startPoint x: 701, startPoint y: 215, endPoint x: 701, endPoint y: 230, distance: 15.0
click at [701, 215] on select "Choose an option... Pending Applied Excluded (Questions) Excluded (Expired) Exc…" at bounding box center [689, 220] width 129 height 25
click at [625, 208] on select "Choose an option... Pending Applied Excluded (Questions) Excluded (Expired) Exc…" at bounding box center [689, 220] width 129 height 25
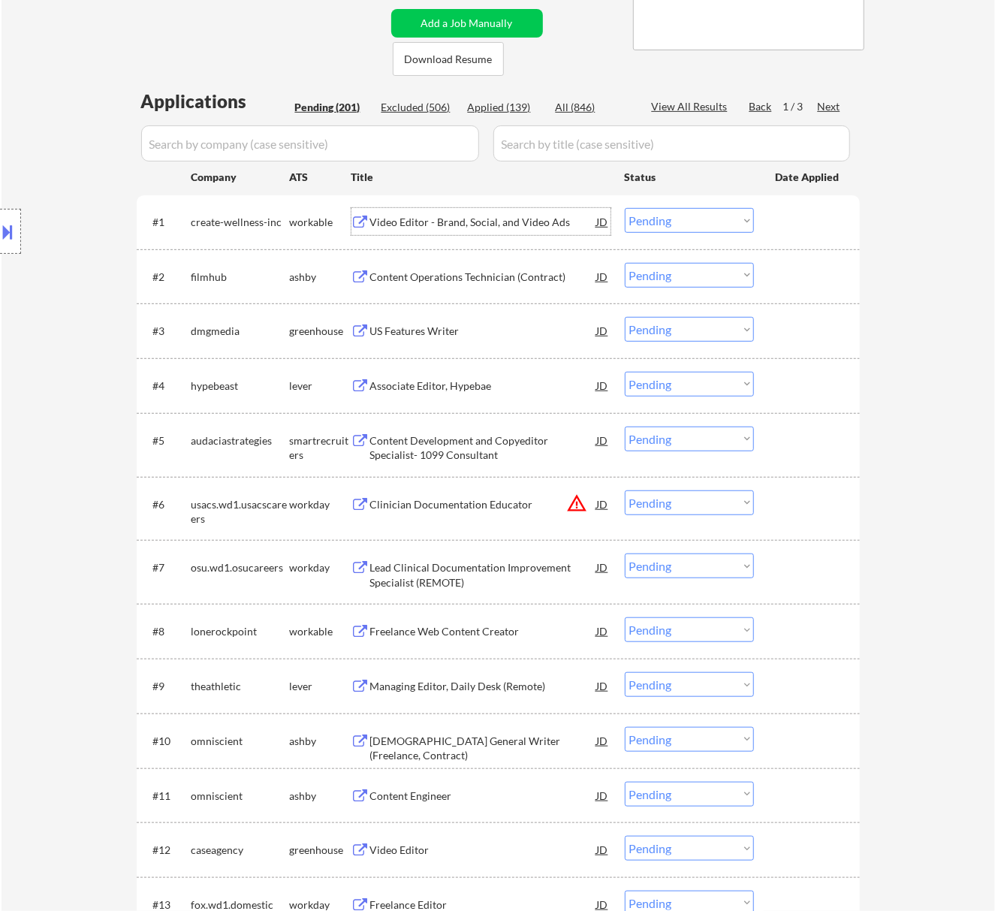
click at [523, 227] on div "Video Editor - Brand, Social, and Video Ads" at bounding box center [483, 222] width 227 height 15
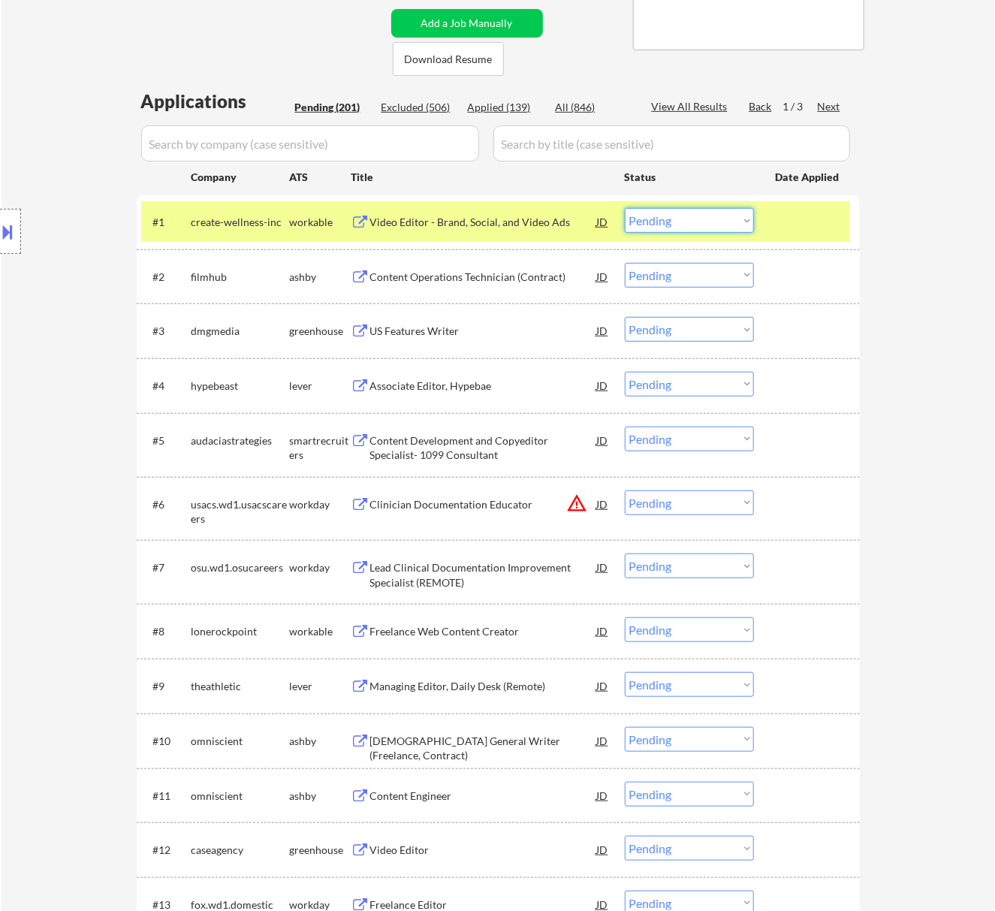
drag, startPoint x: 716, startPoint y: 219, endPoint x: 716, endPoint y: 232, distance: 12.8
click at [716, 218] on select "Choose an option... Pending Applied Excluded (Questions) Excluded (Expired) Exc…" at bounding box center [689, 220] width 129 height 25
click at [625, 208] on select "Choose an option... Pending Applied Excluded (Questions) Excluded (Expired) Exc…" at bounding box center [689, 220] width 129 height 25
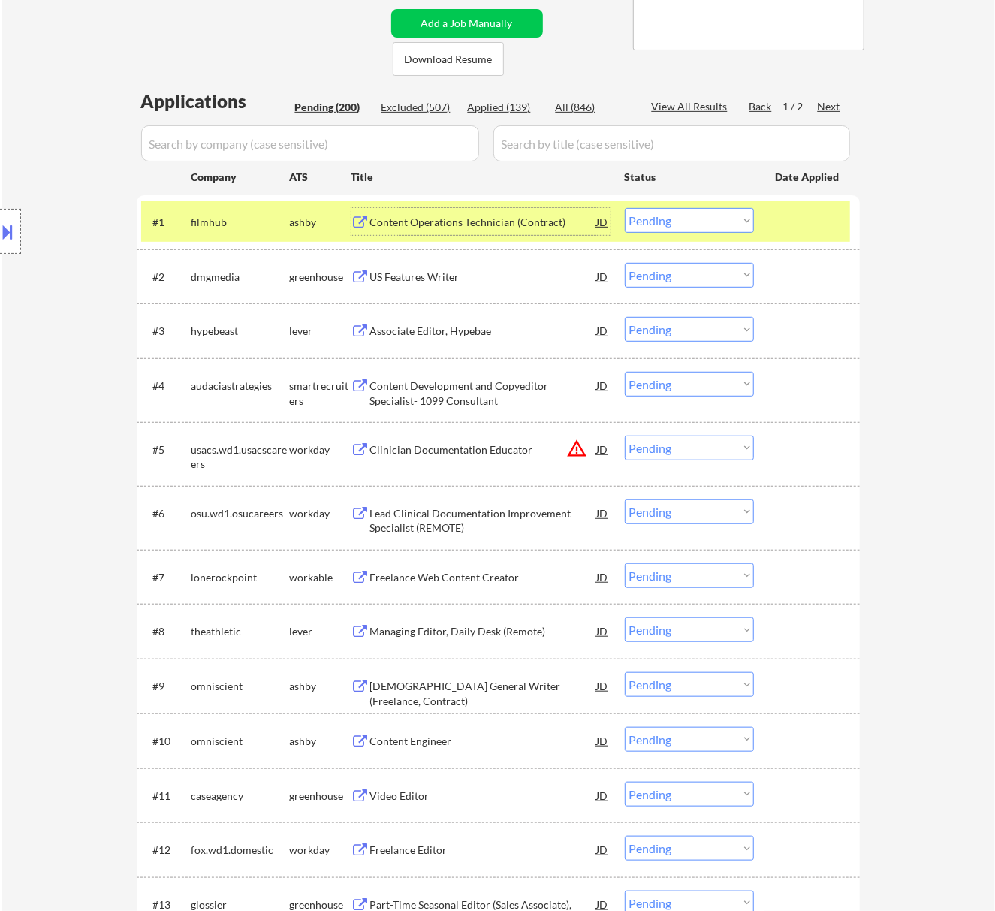
click at [536, 229] on div "Content Operations Technician (Contract)" at bounding box center [483, 222] width 227 height 15
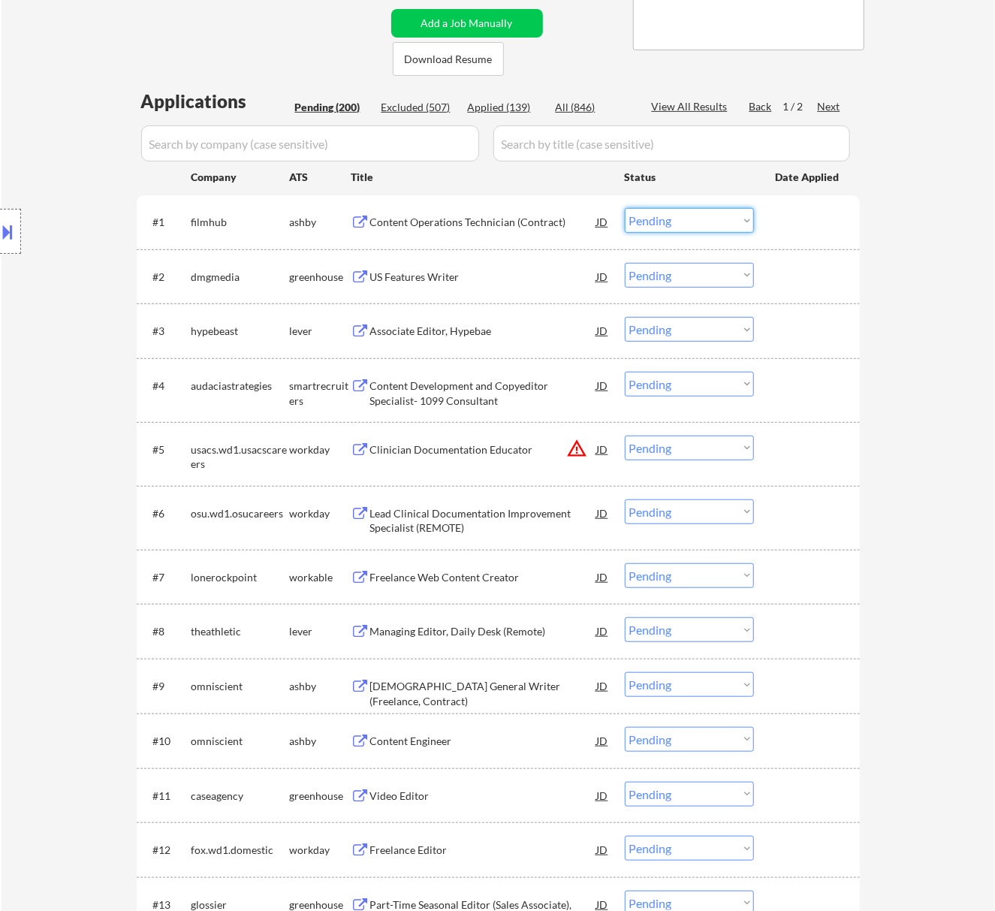
click at [719, 221] on select "Choose an option... Pending Applied Excluded (Questions) Excluded (Expired) Exc…" at bounding box center [689, 220] width 129 height 25
click at [625, 208] on select "Choose an option... Pending Applied Excluded (Questions) Excluded (Expired) Exc…" at bounding box center [689, 220] width 129 height 25
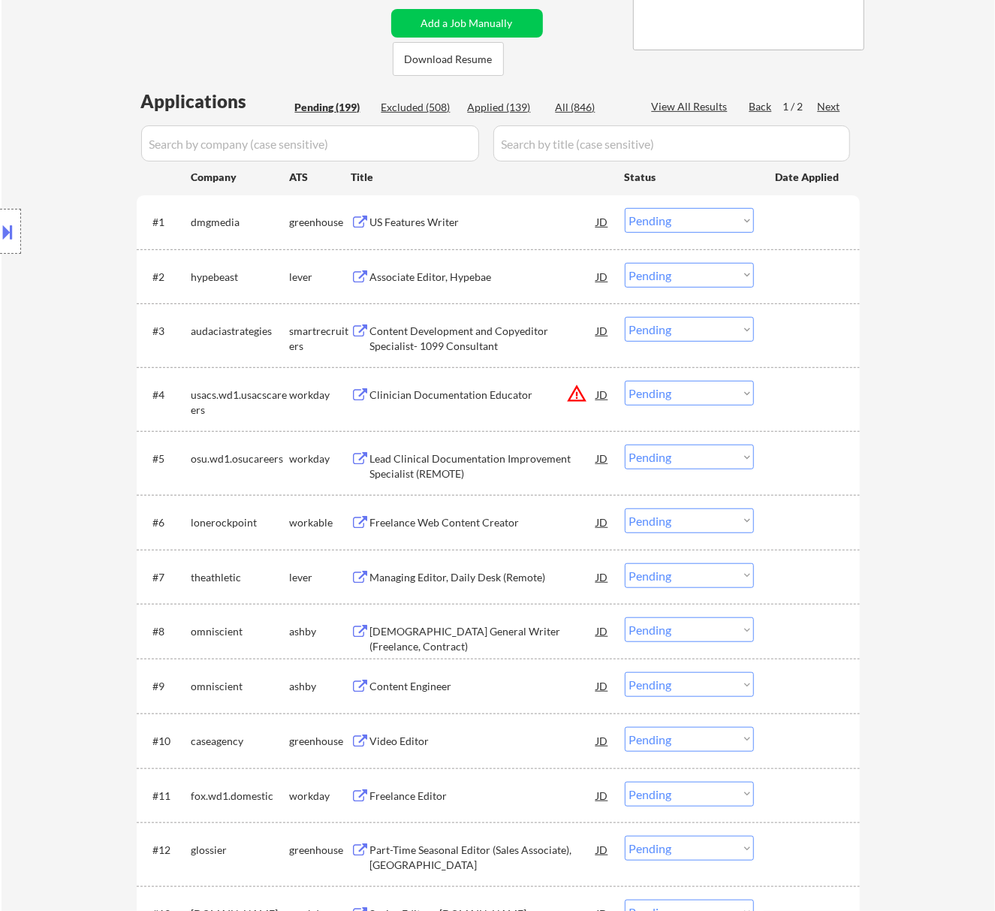
click at [529, 231] on div "US Features Writer" at bounding box center [483, 221] width 227 height 27
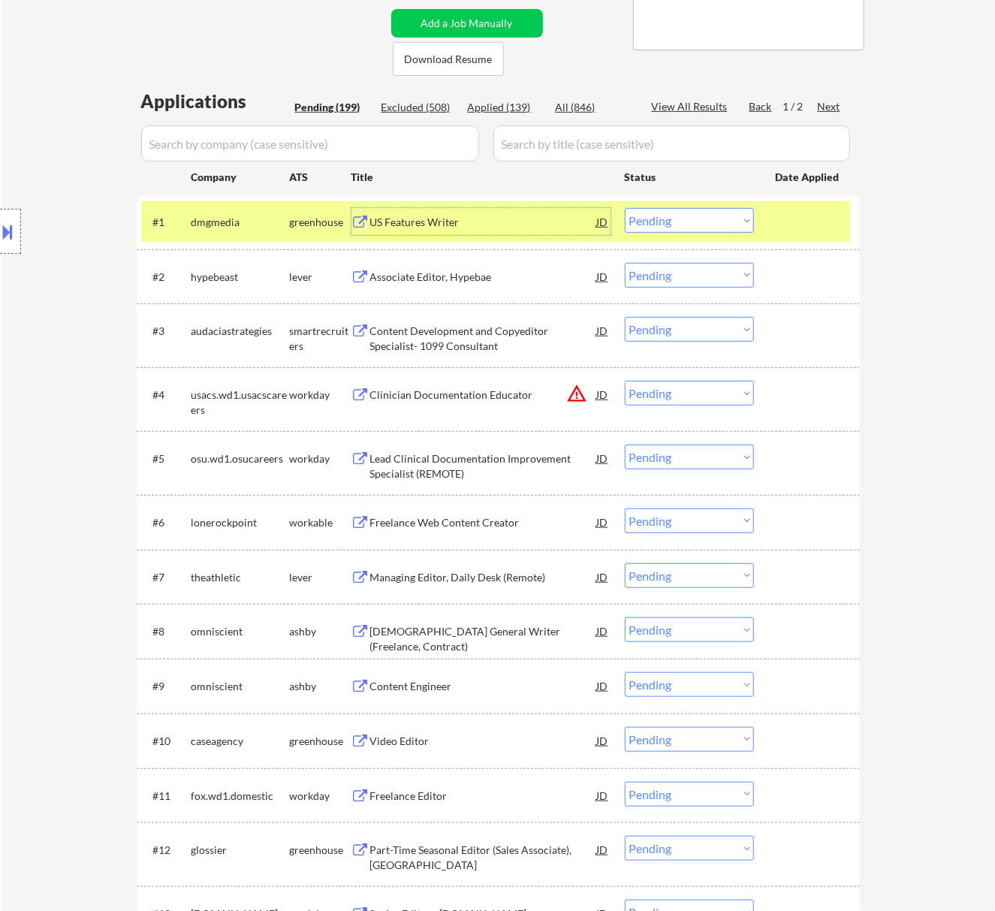
click at [655, 217] on select "Choose an option... Pending Applied Excluded (Questions) Excluded (Expired) Exc…" at bounding box center [689, 220] width 129 height 25
click at [625, 208] on select "Choose an option... Pending Applied Excluded (Questions) Excluded (Expired) Exc…" at bounding box center [689, 220] width 129 height 25
select select ""pending""
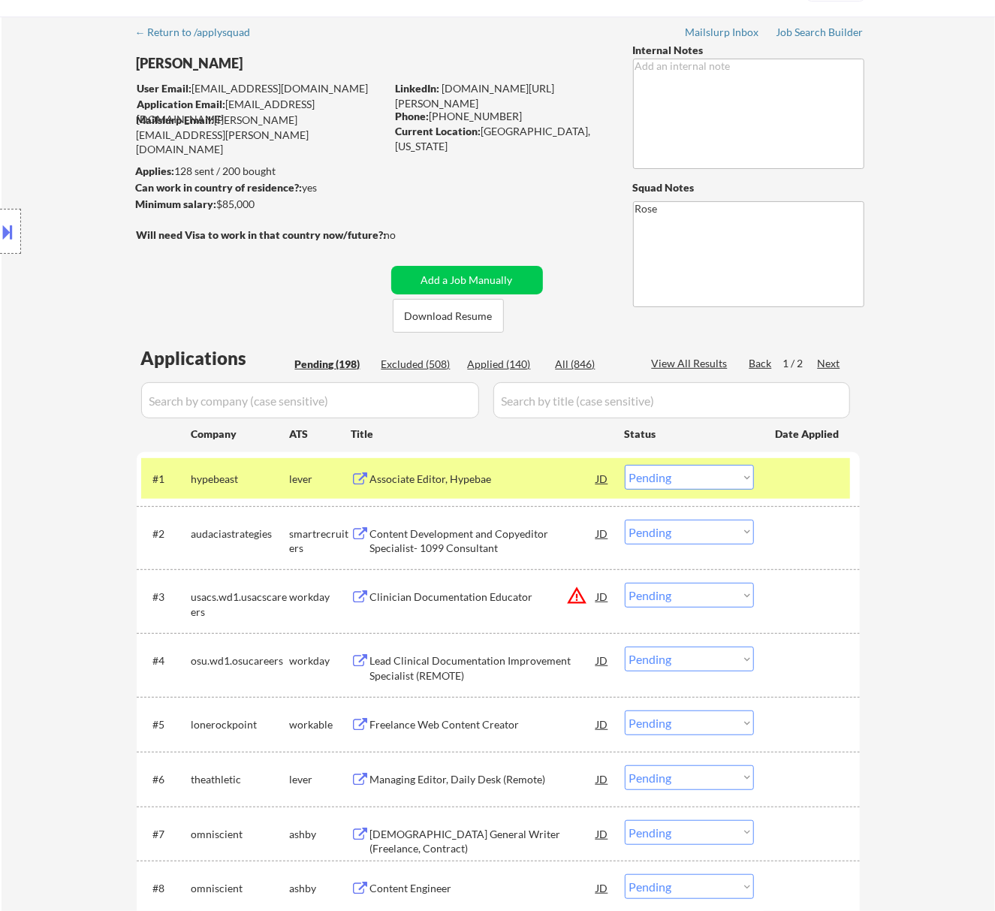
scroll to position [0, 0]
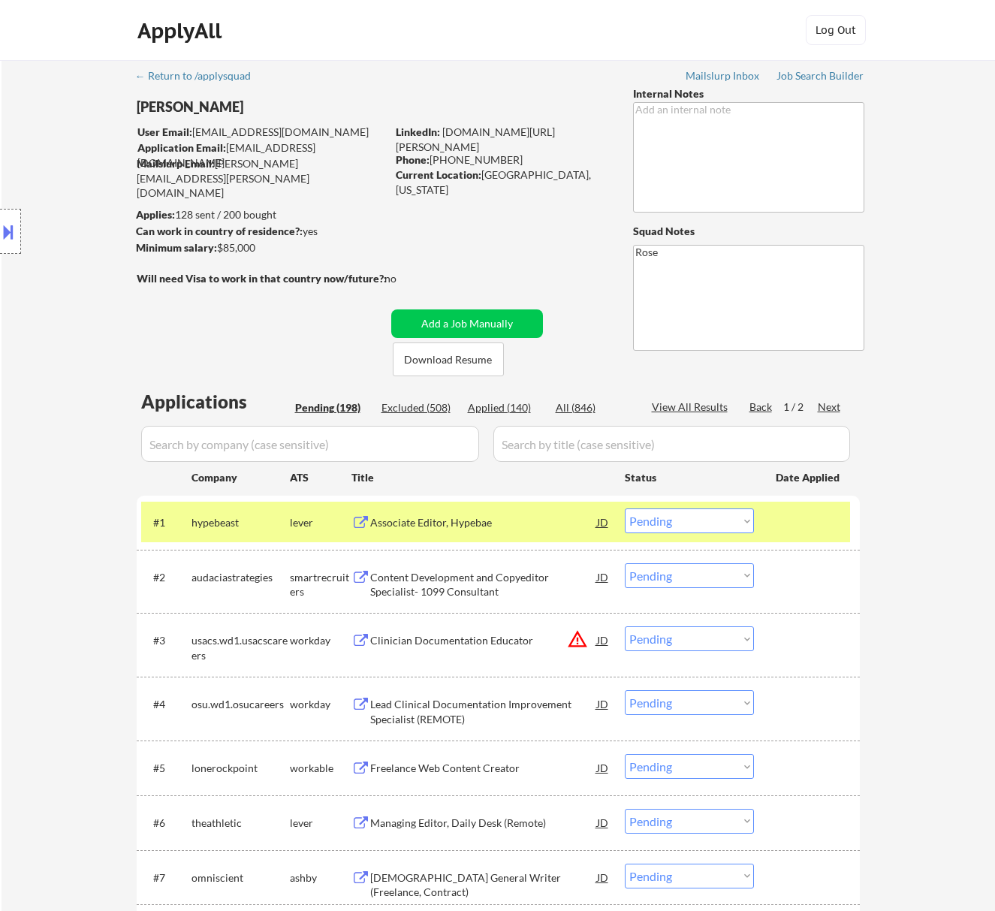
select select ""pending""
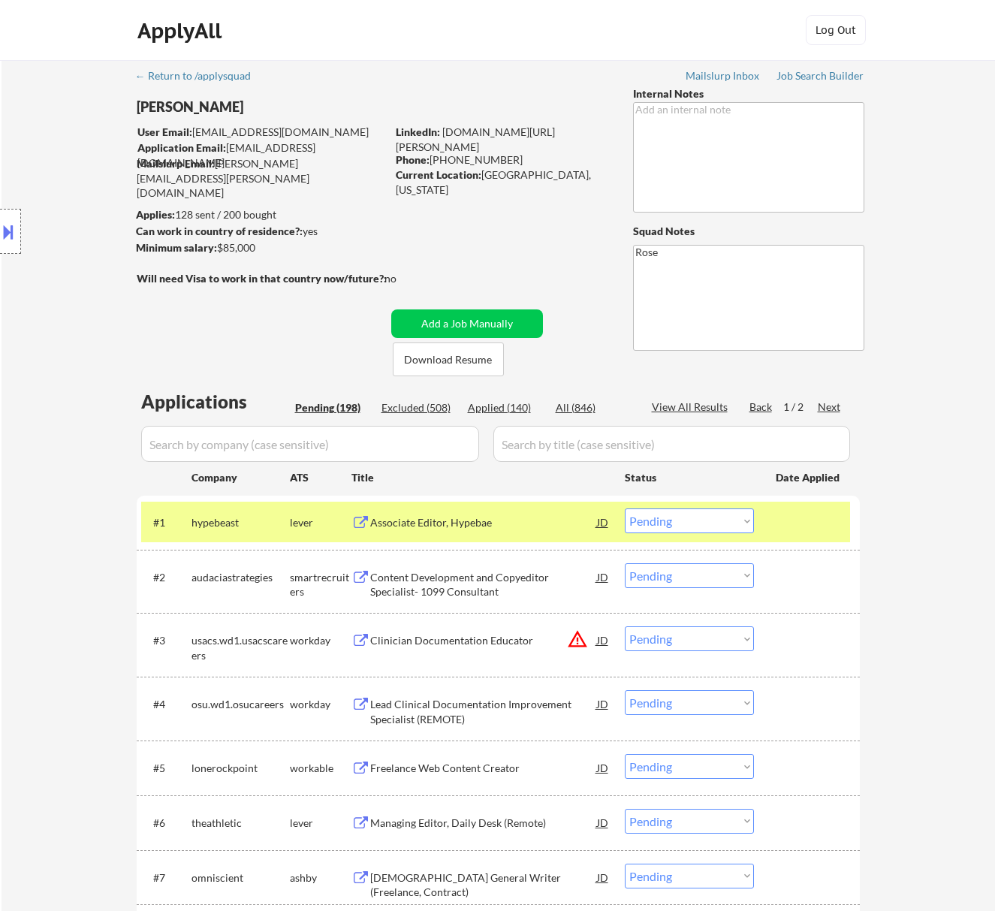
select select ""pending""
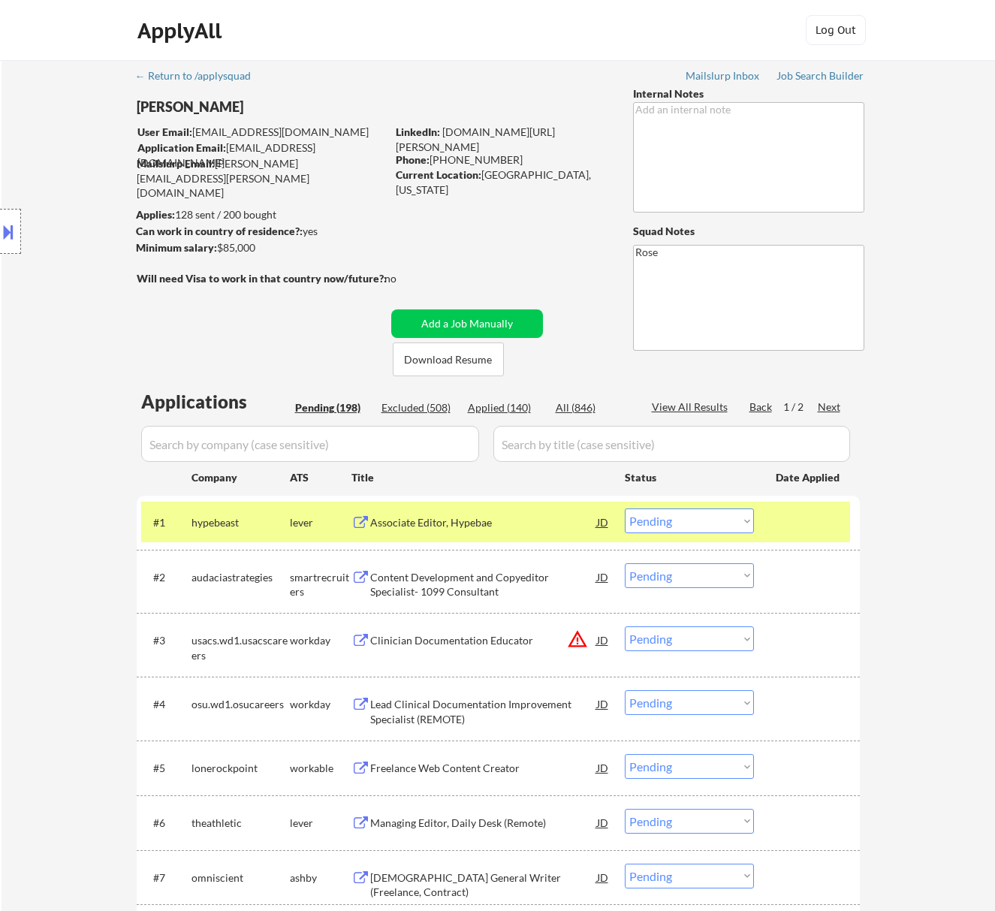
select select ""pending""
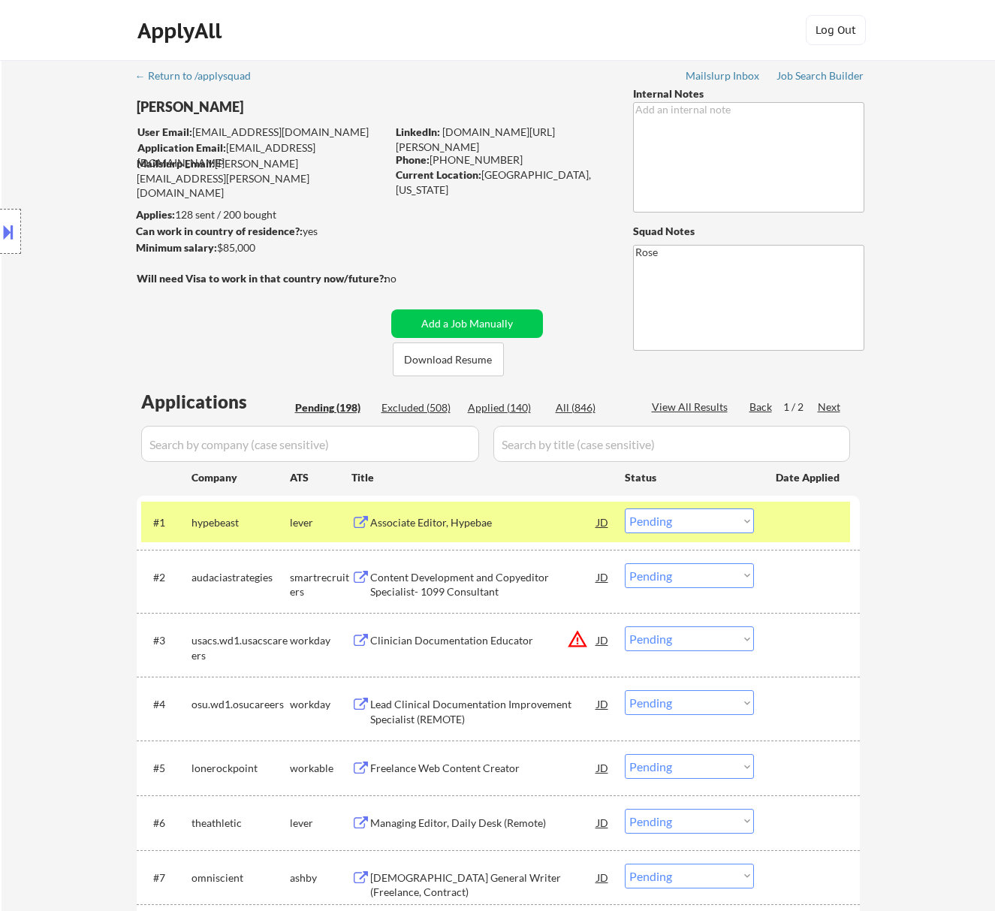
select select ""pending""
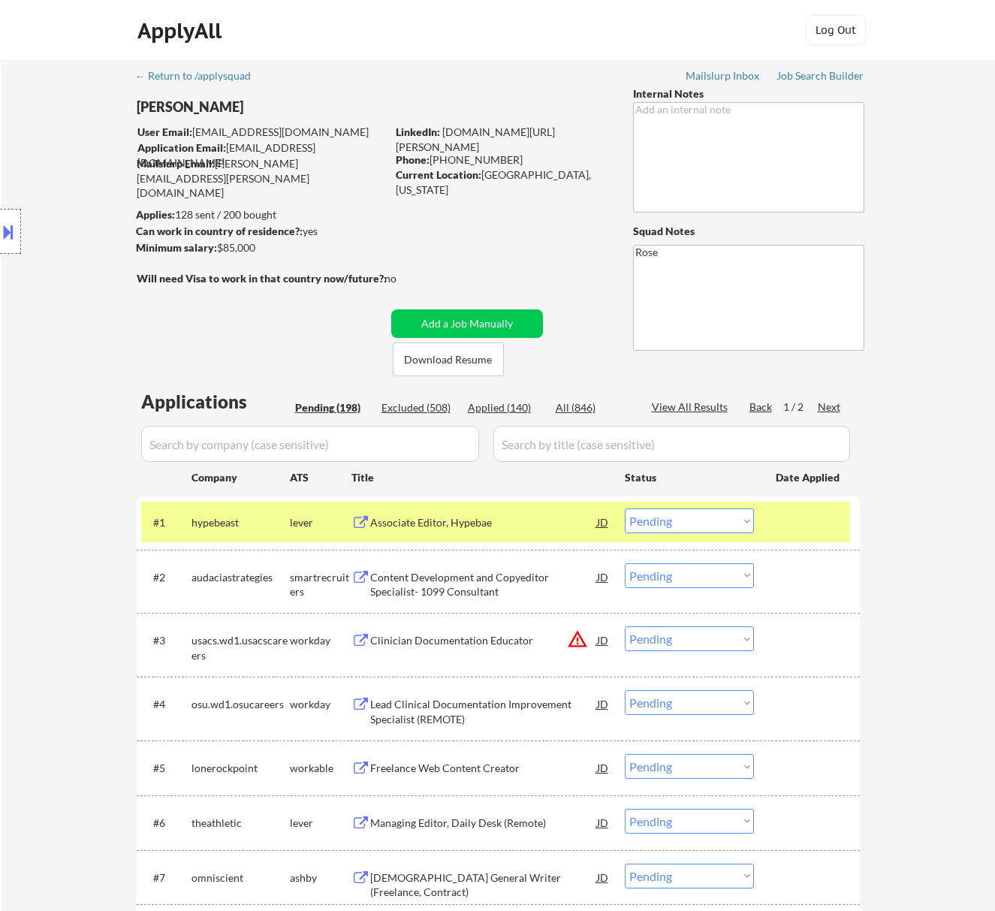
select select ""pending""
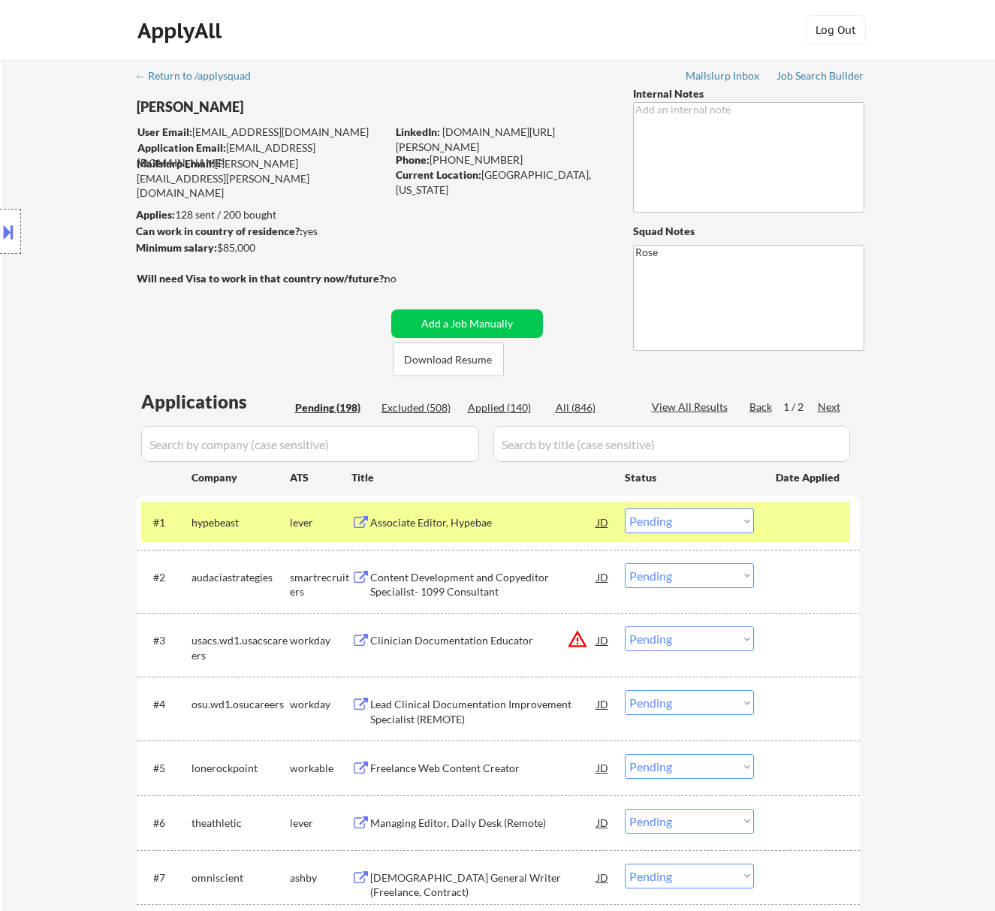
select select ""pending""
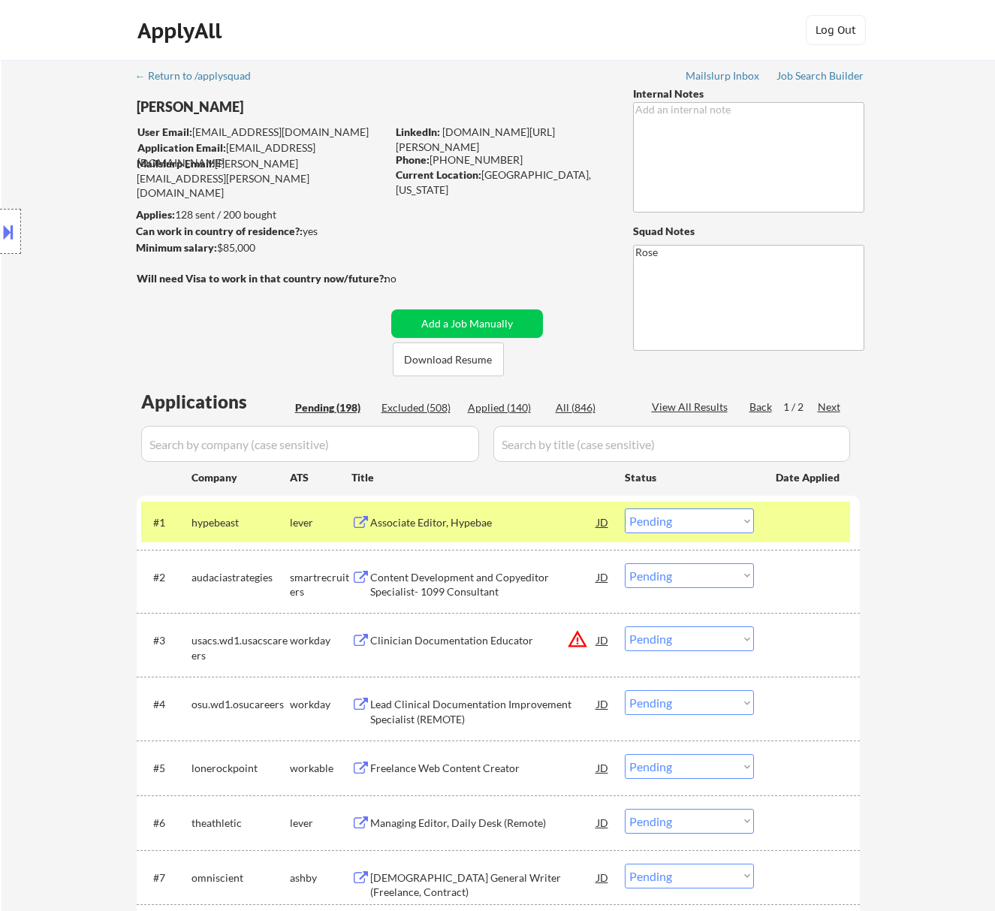
select select ""pending""
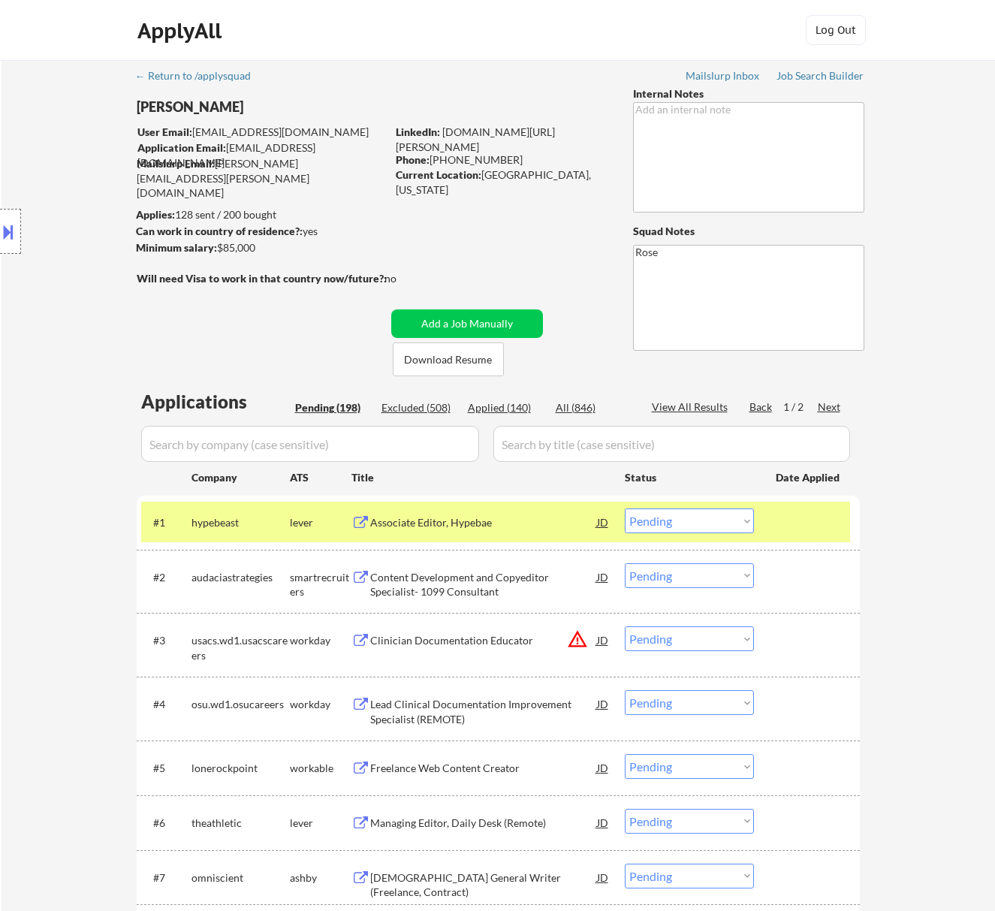
select select ""pending""
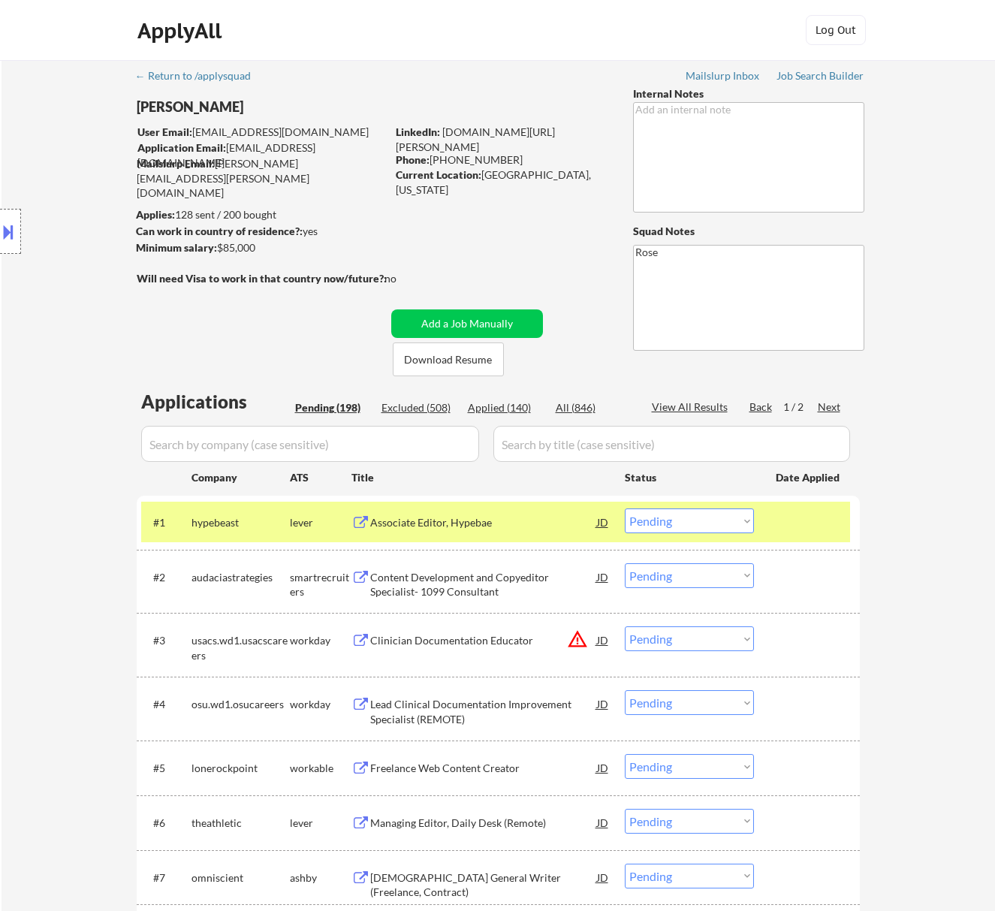
select select ""pending""
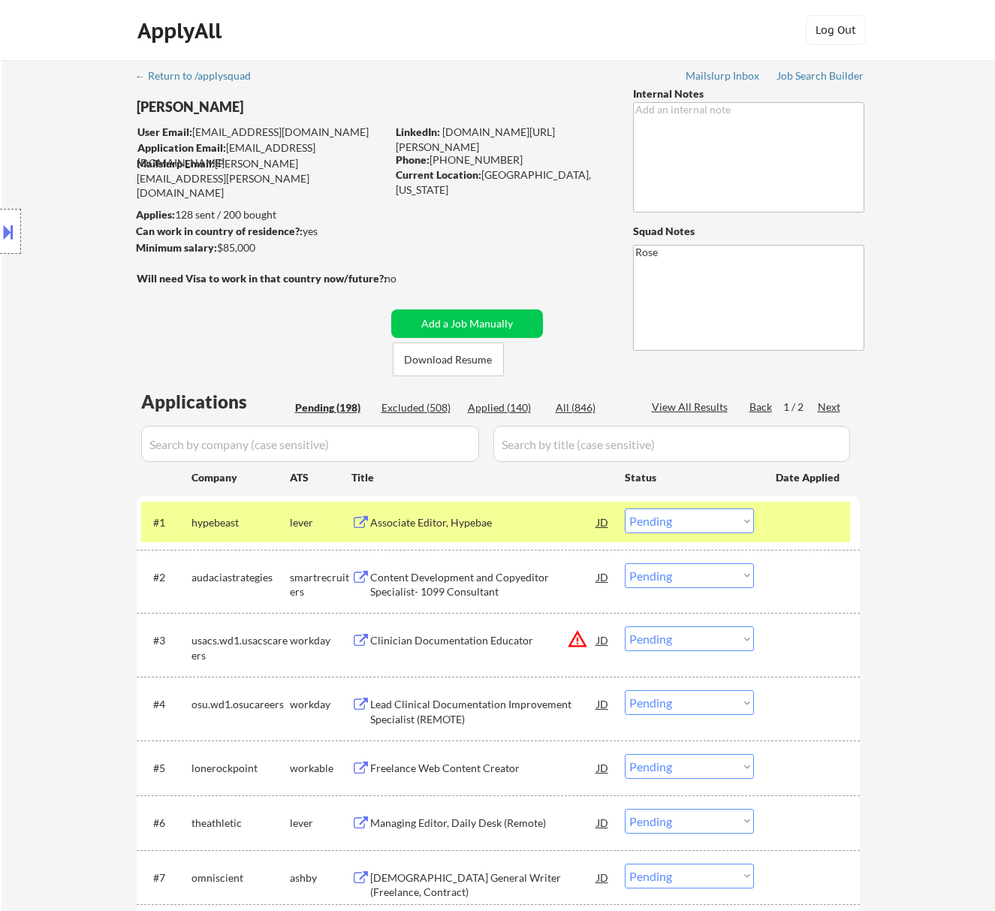
select select ""pending""
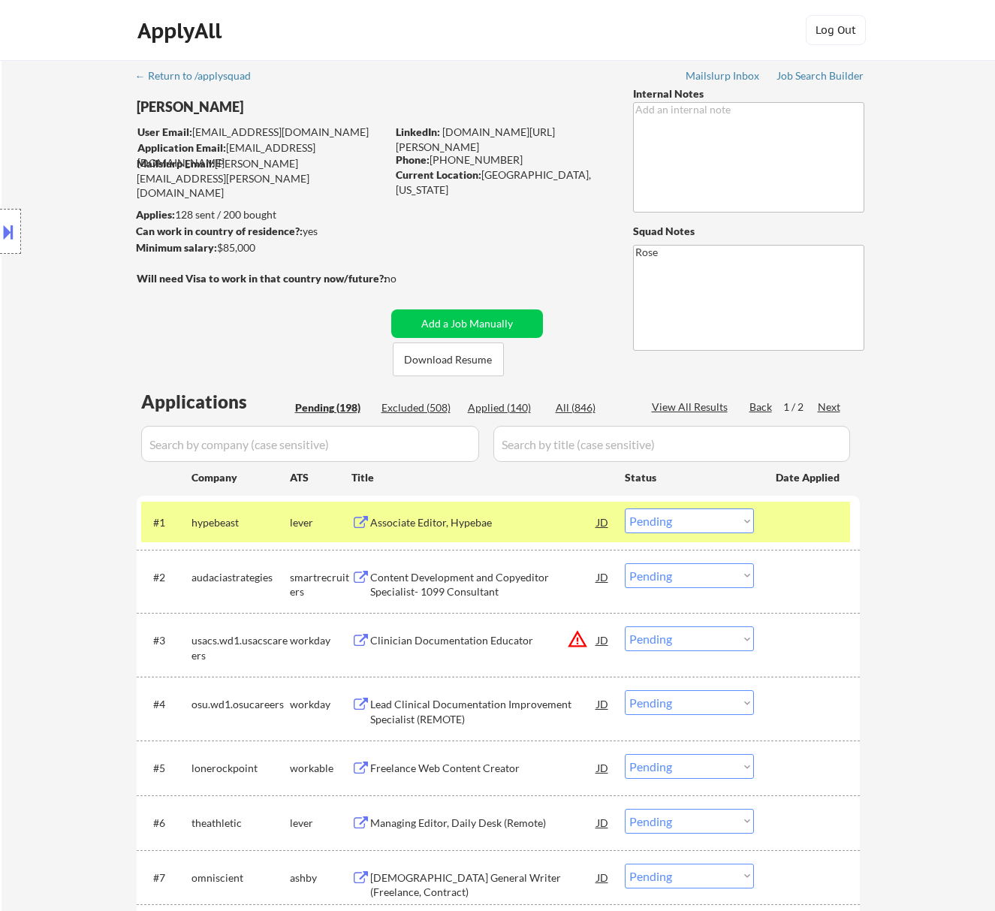
select select ""pending""
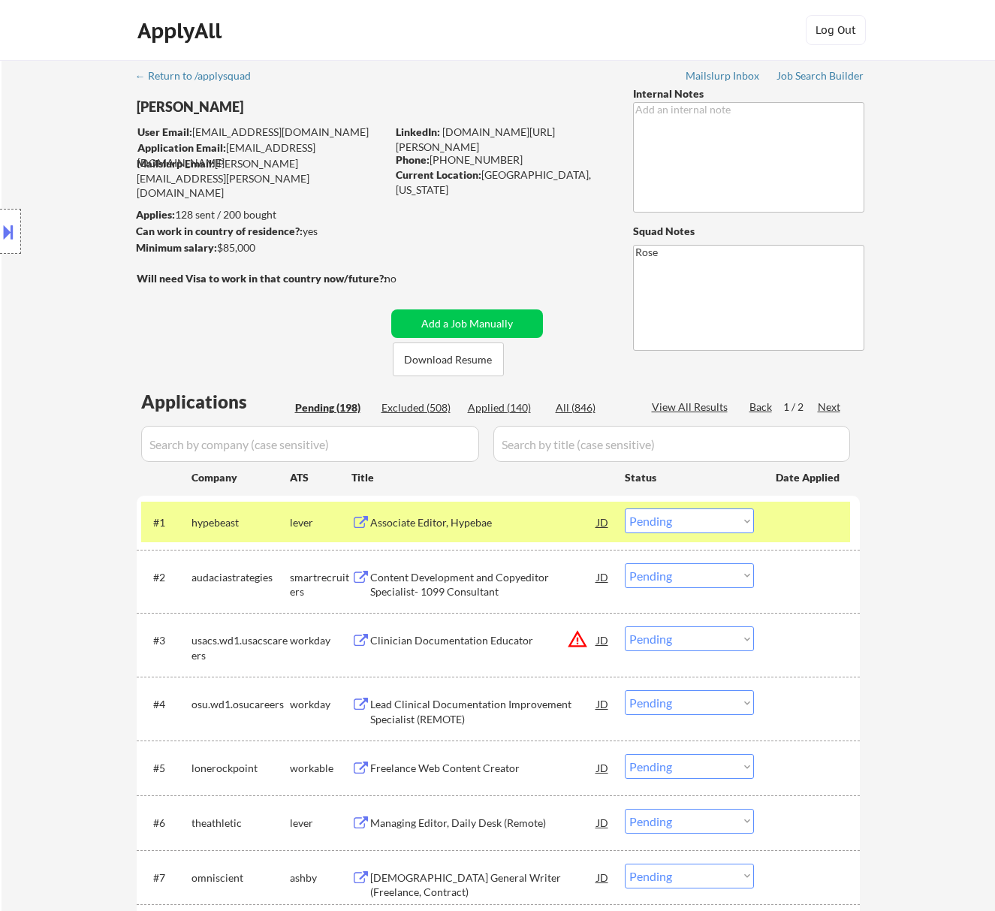
select select ""pending""
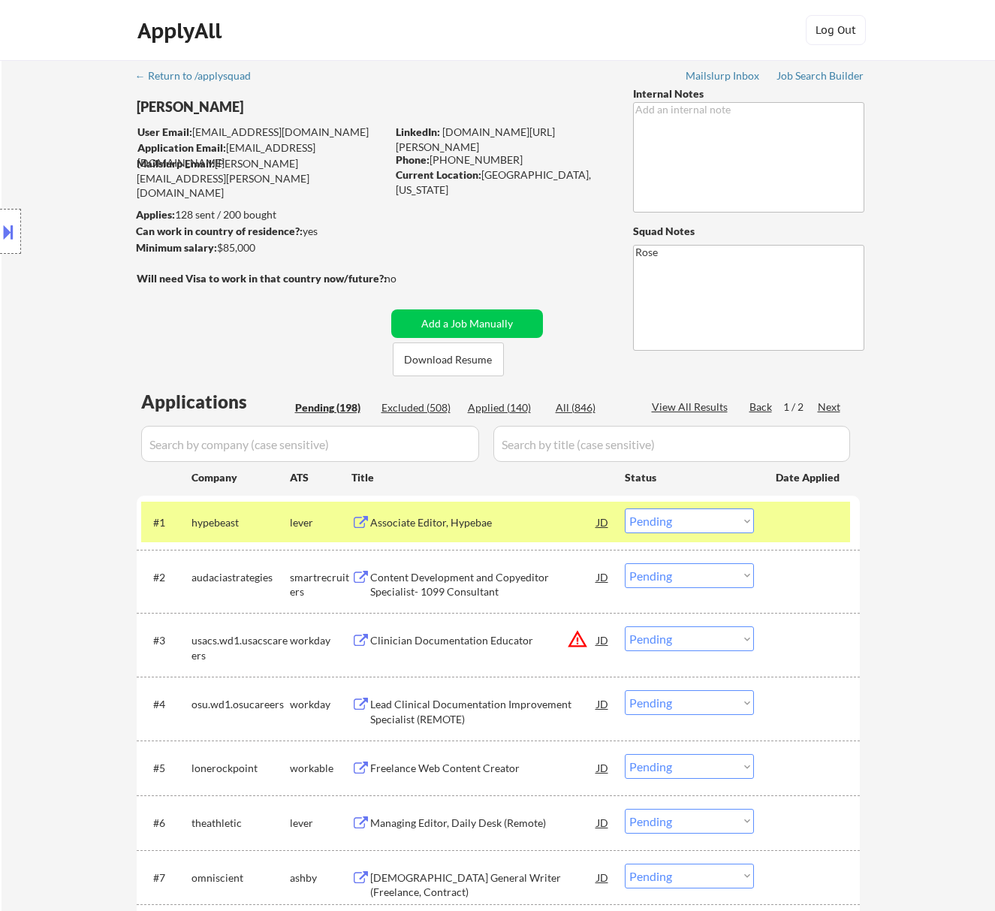
select select ""pending""
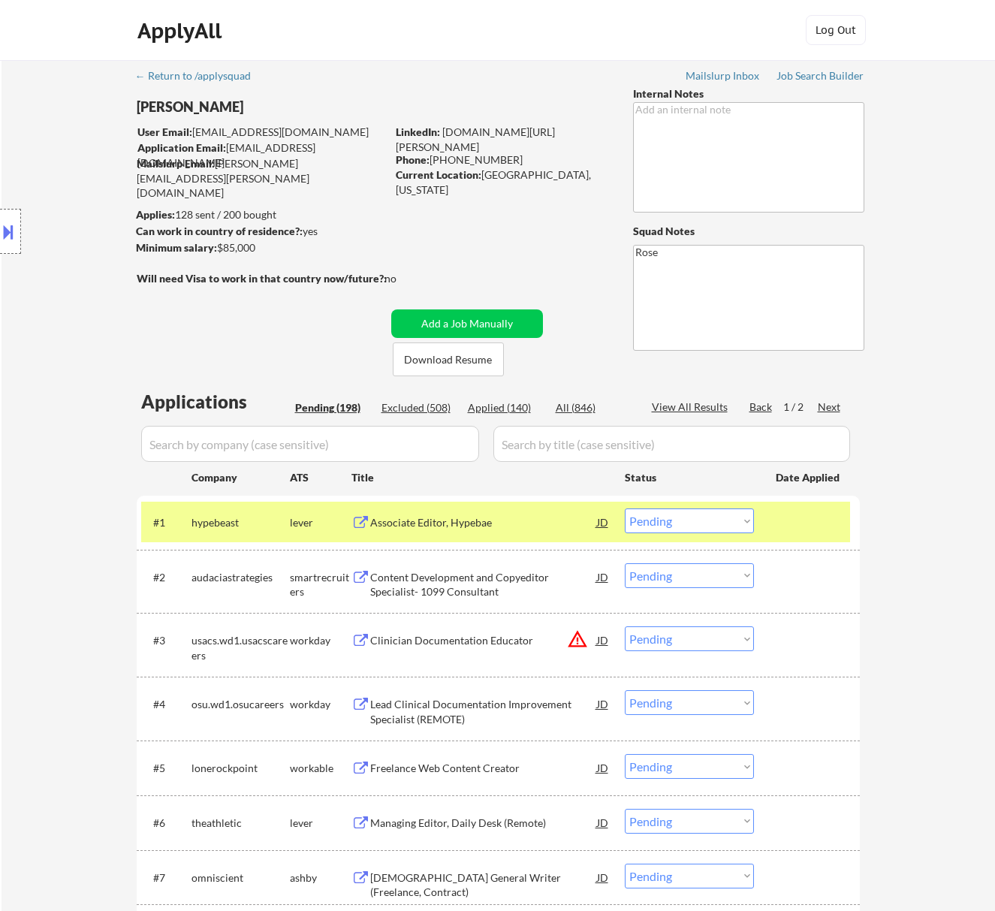
select select ""pending""
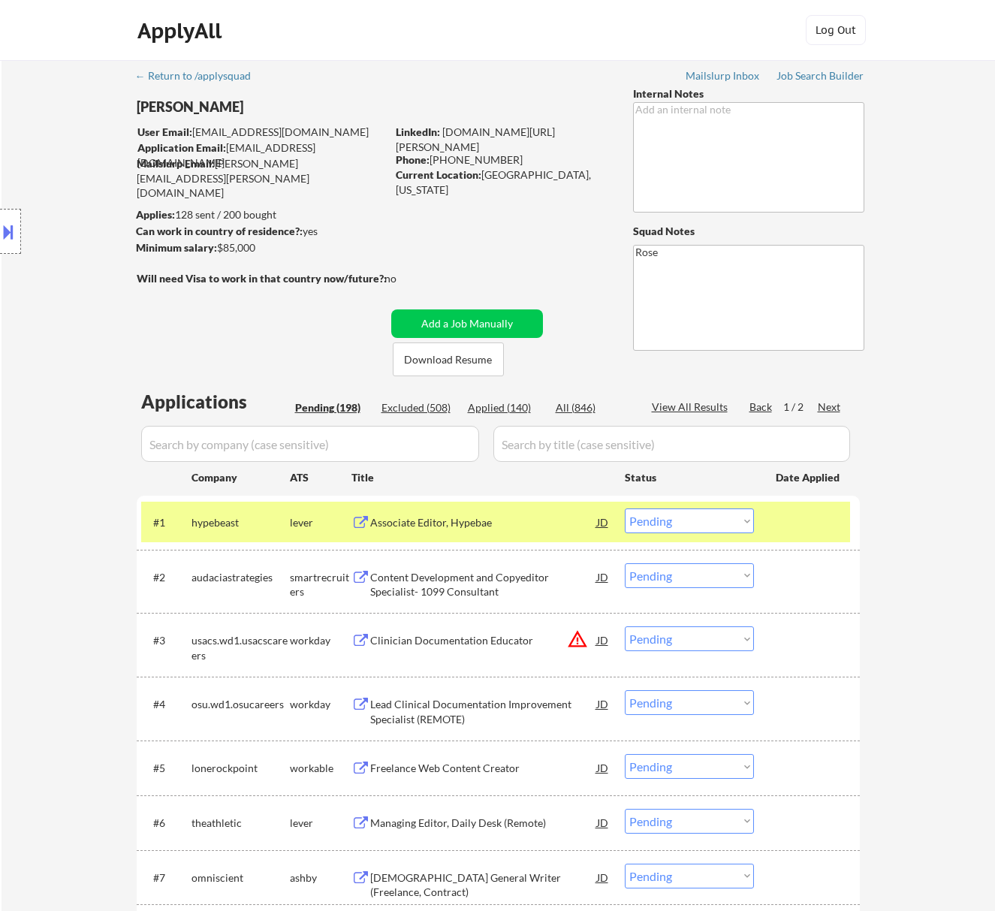
select select ""pending""
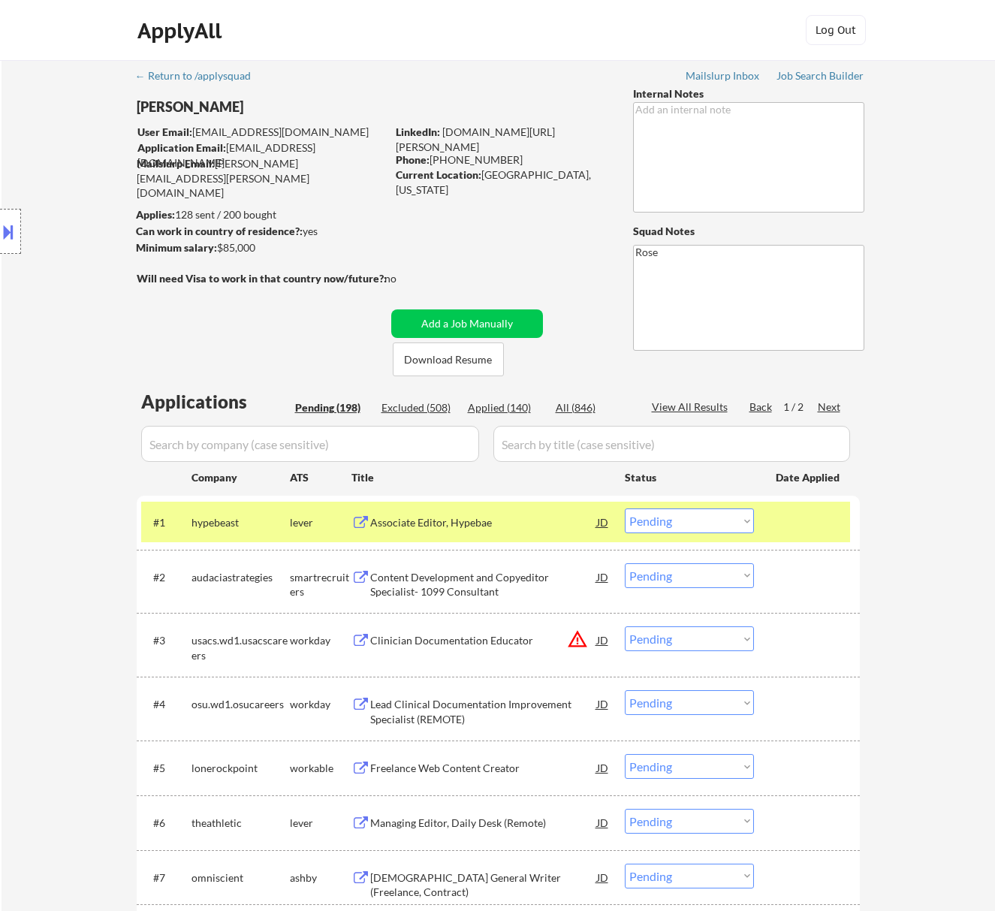
select select ""pending""
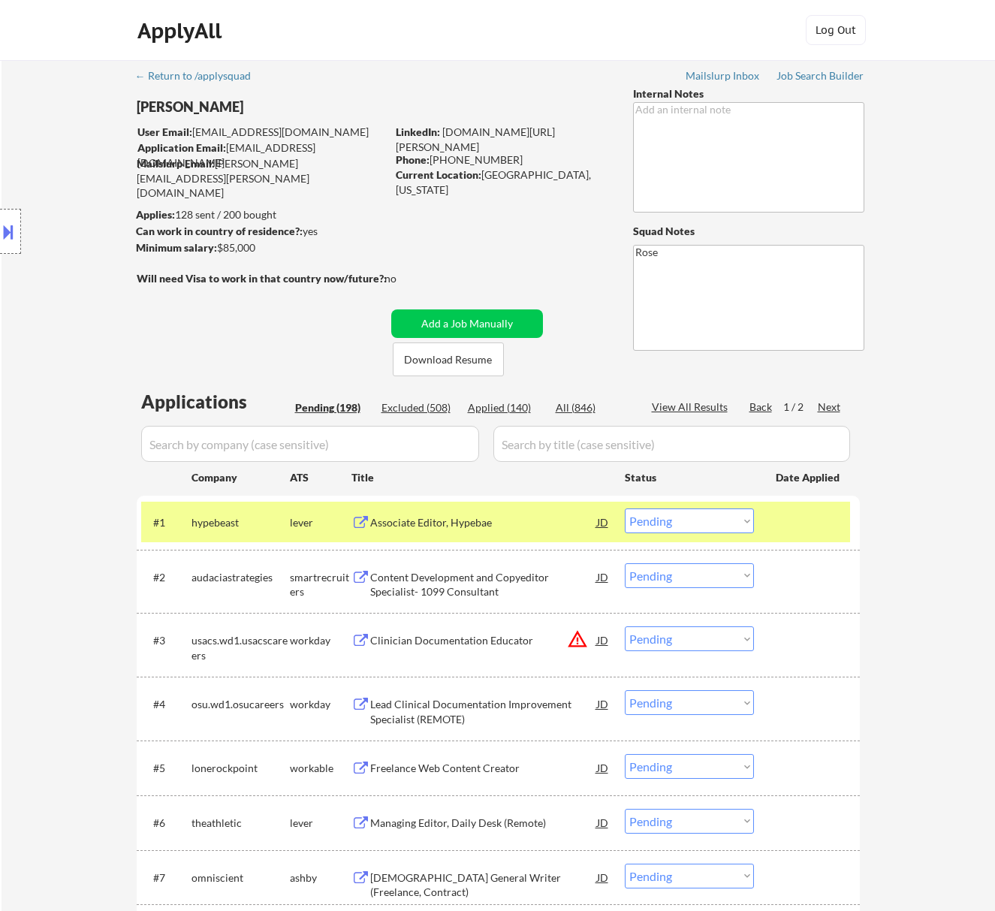
select select ""pending""
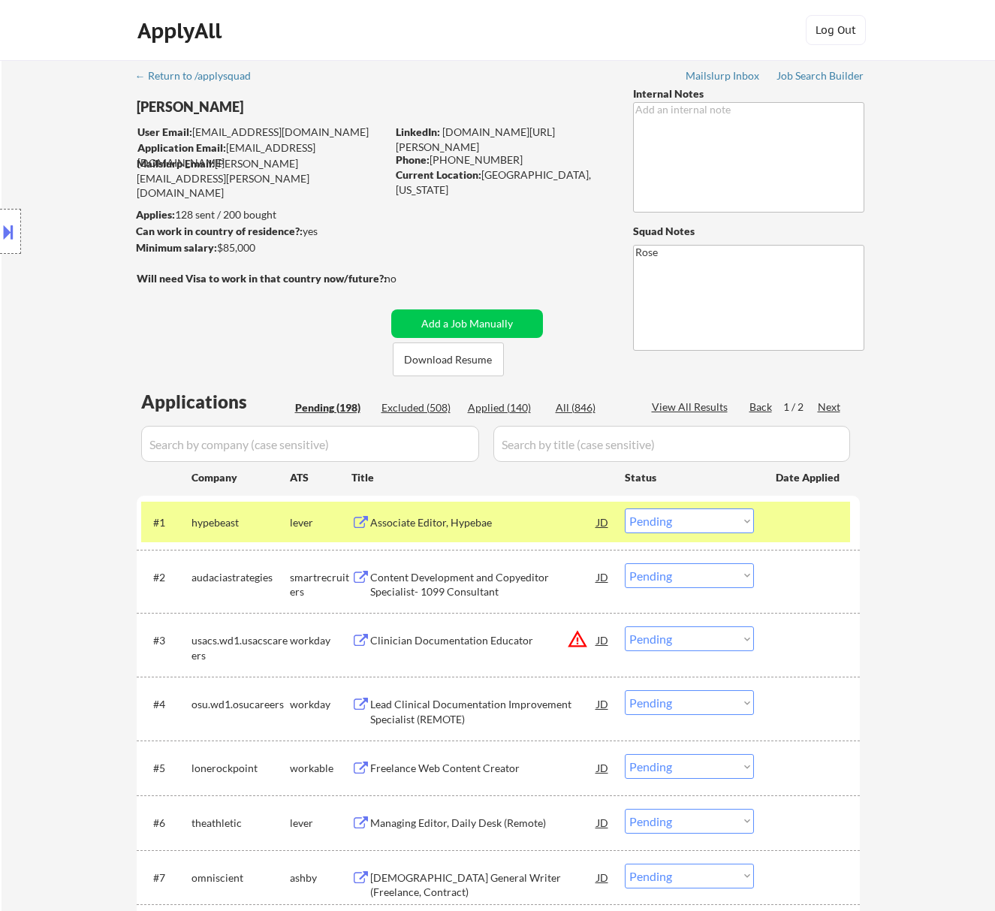
select select ""pending""
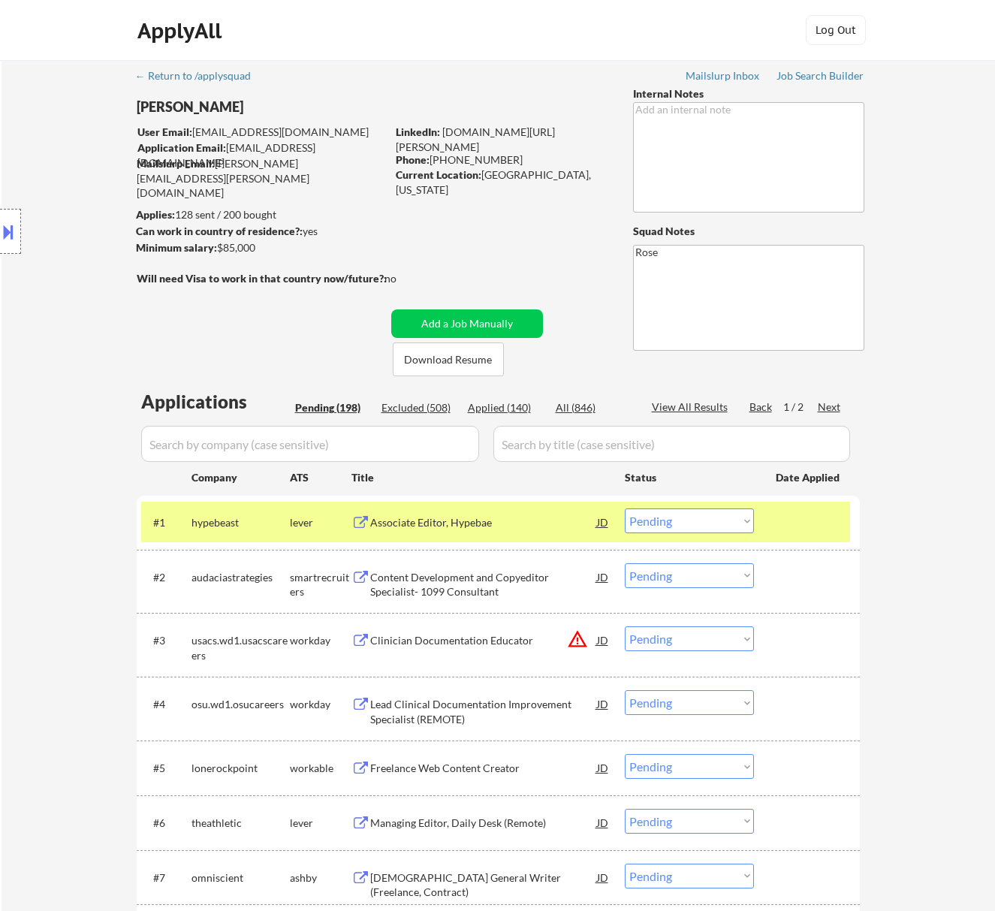
select select ""pending""
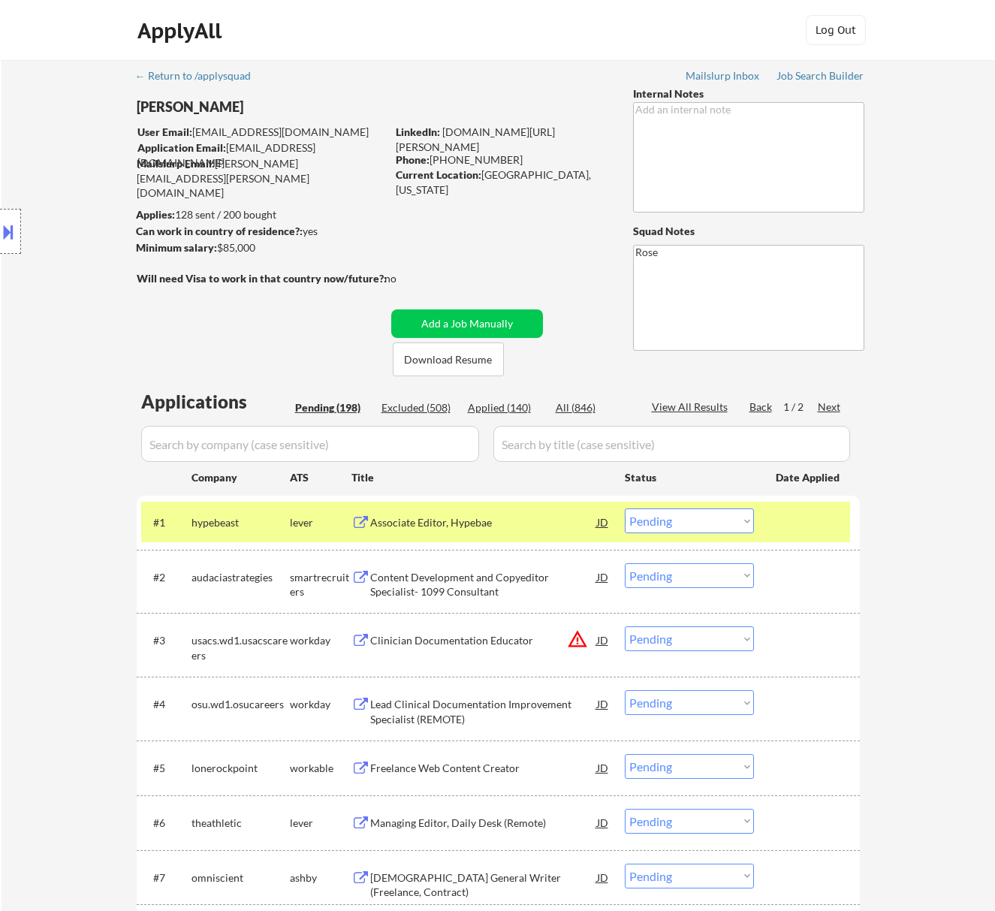
select select ""pending""
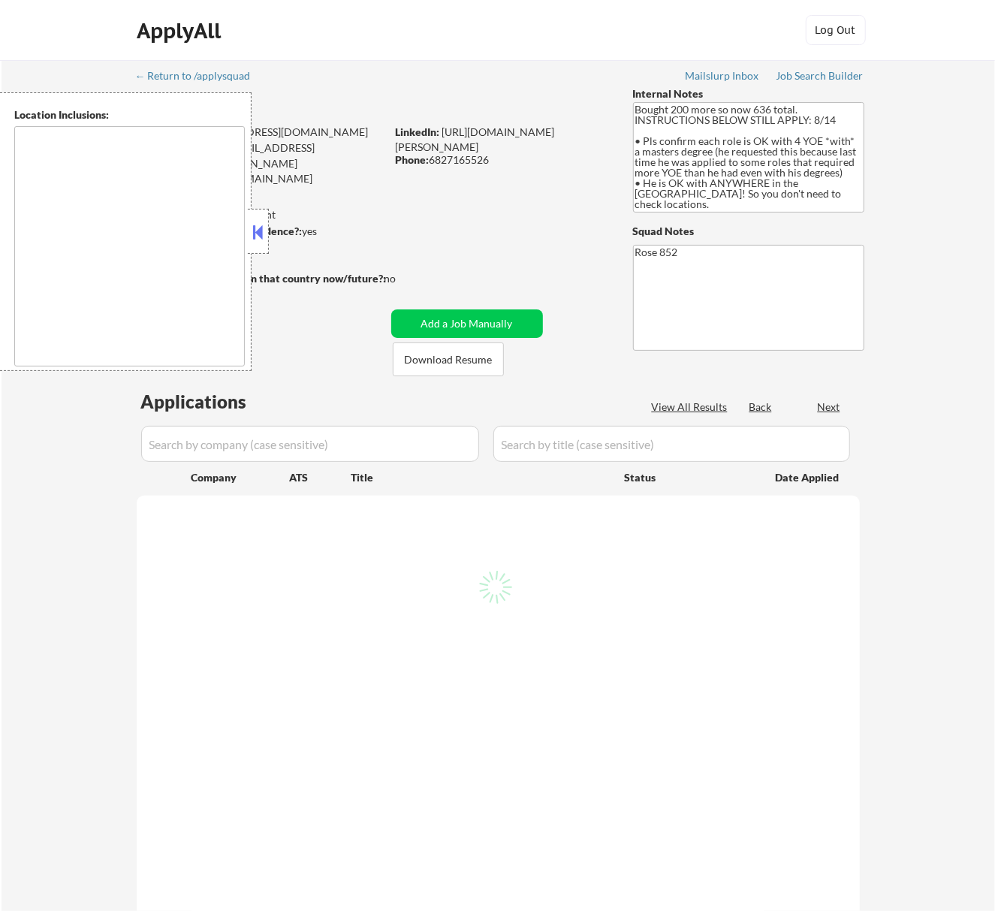
select select ""pending""
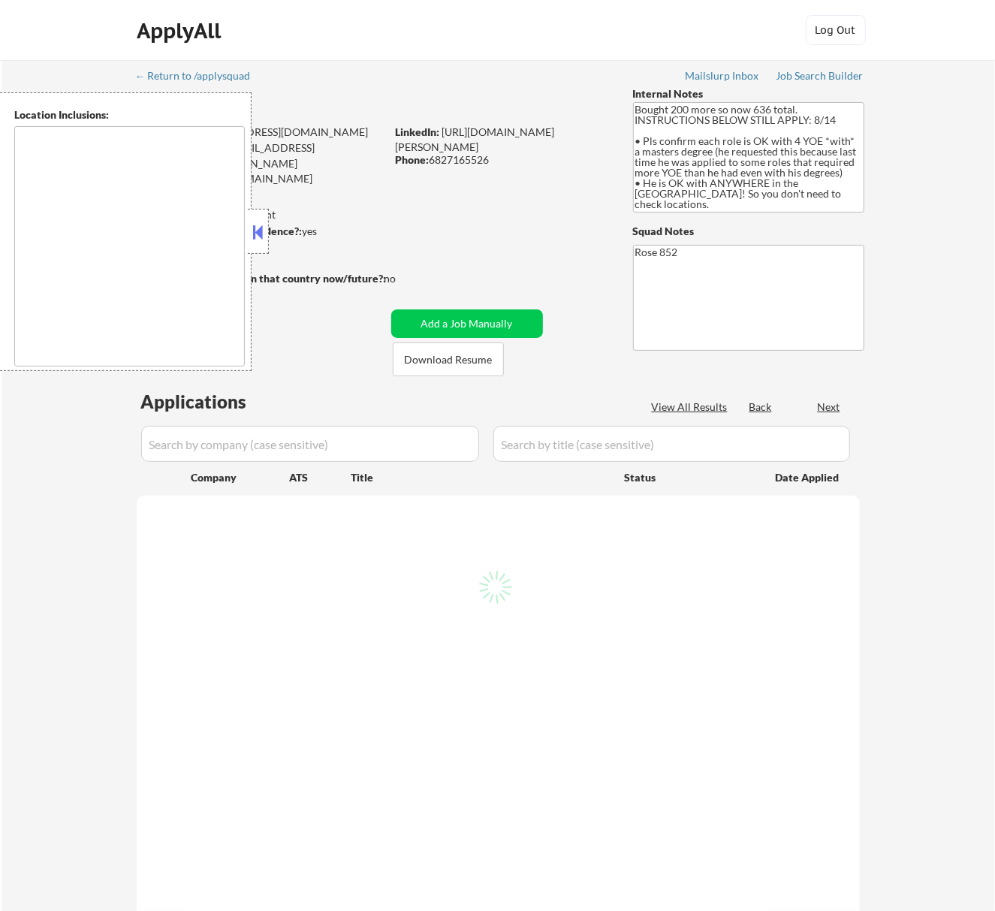
select select ""pending""
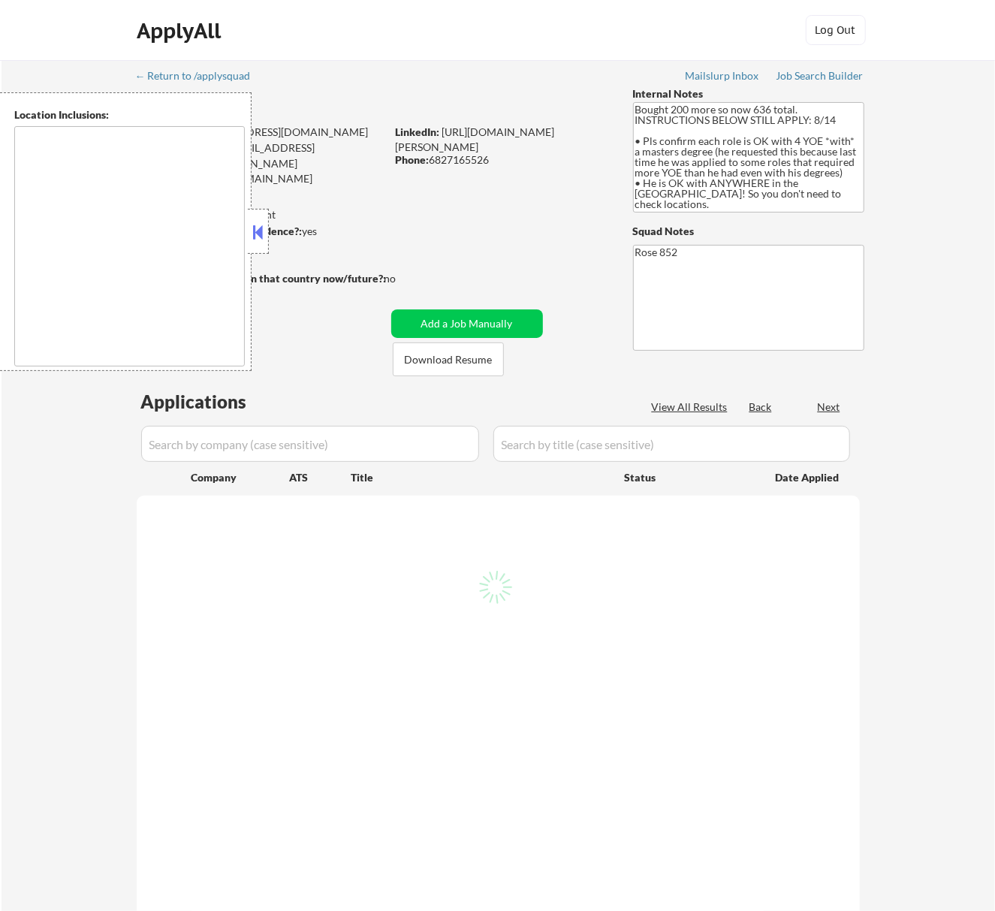
select select ""pending""
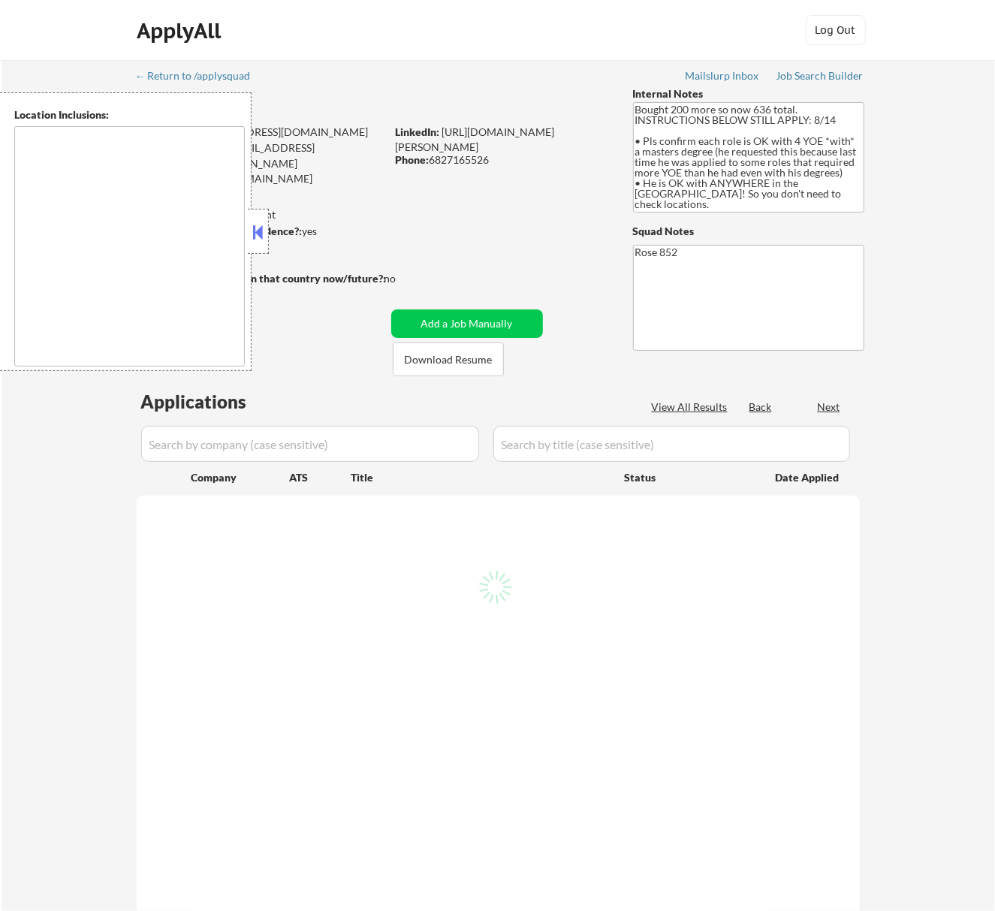
select select ""pending""
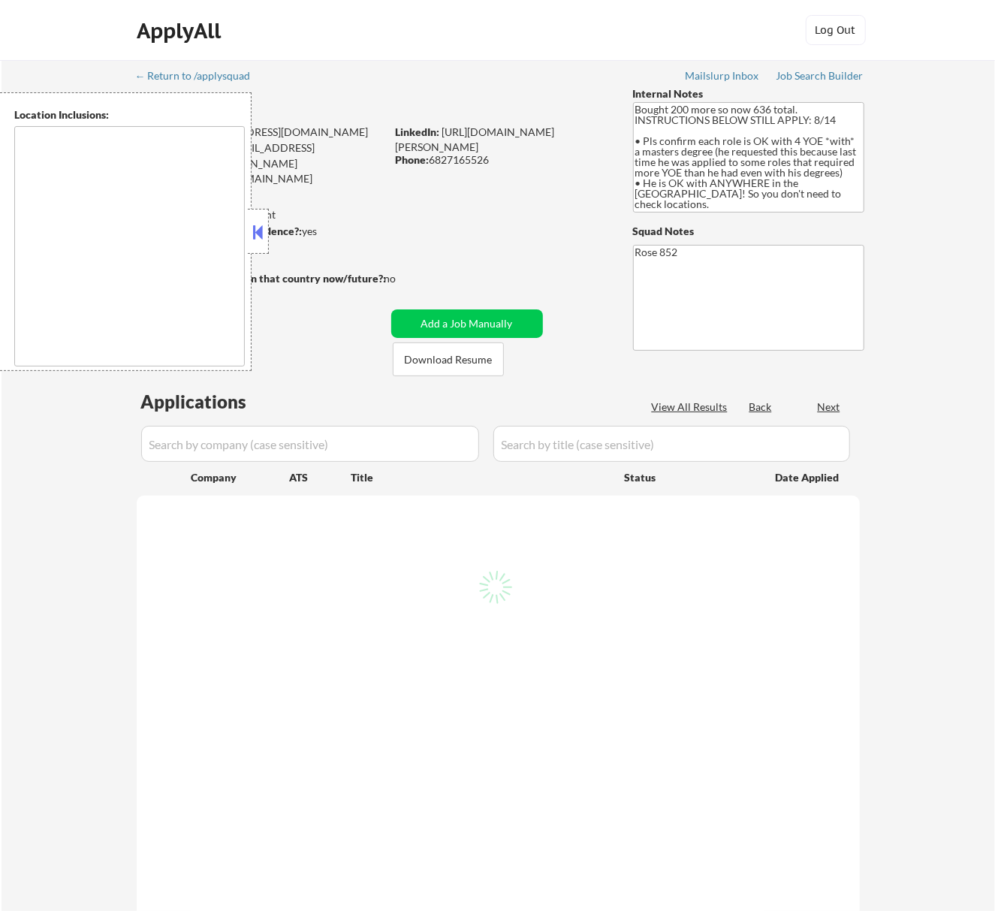
select select ""pending""
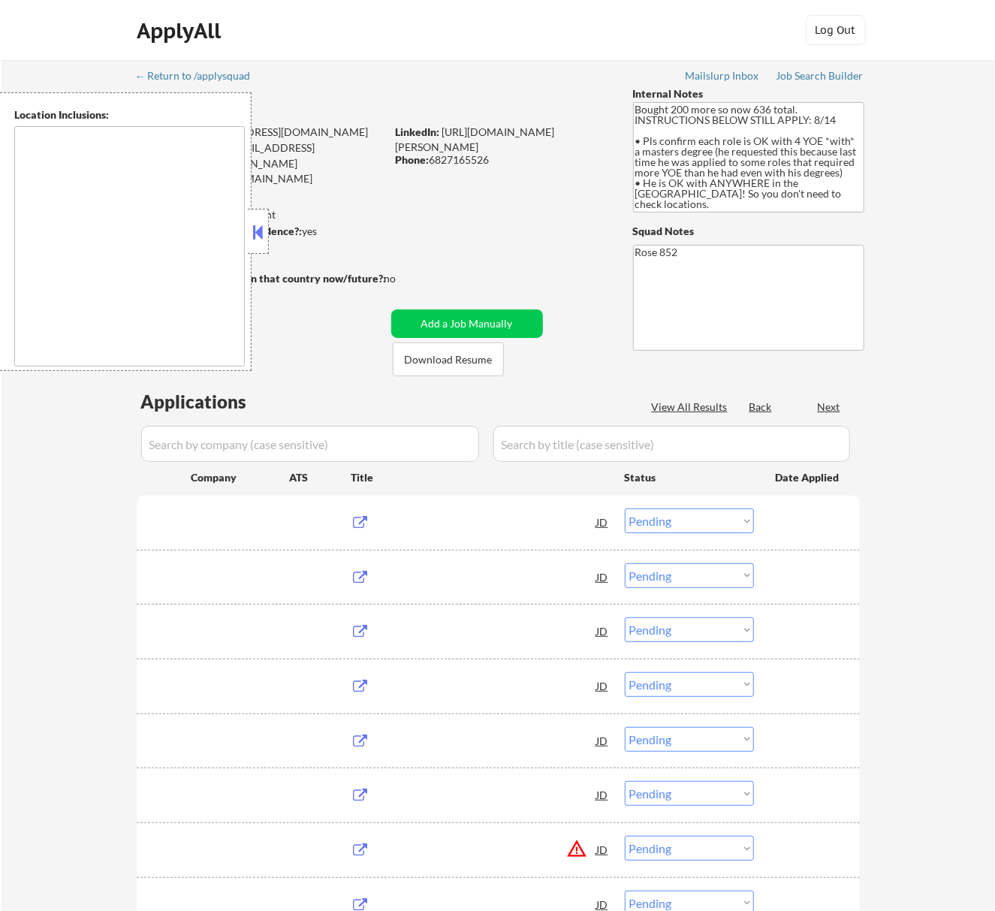
type textarea "[GEOGRAPHIC_DATA], [GEOGRAPHIC_DATA] [GEOGRAPHIC_DATA], [GEOGRAPHIC_DATA] [GEOG…"
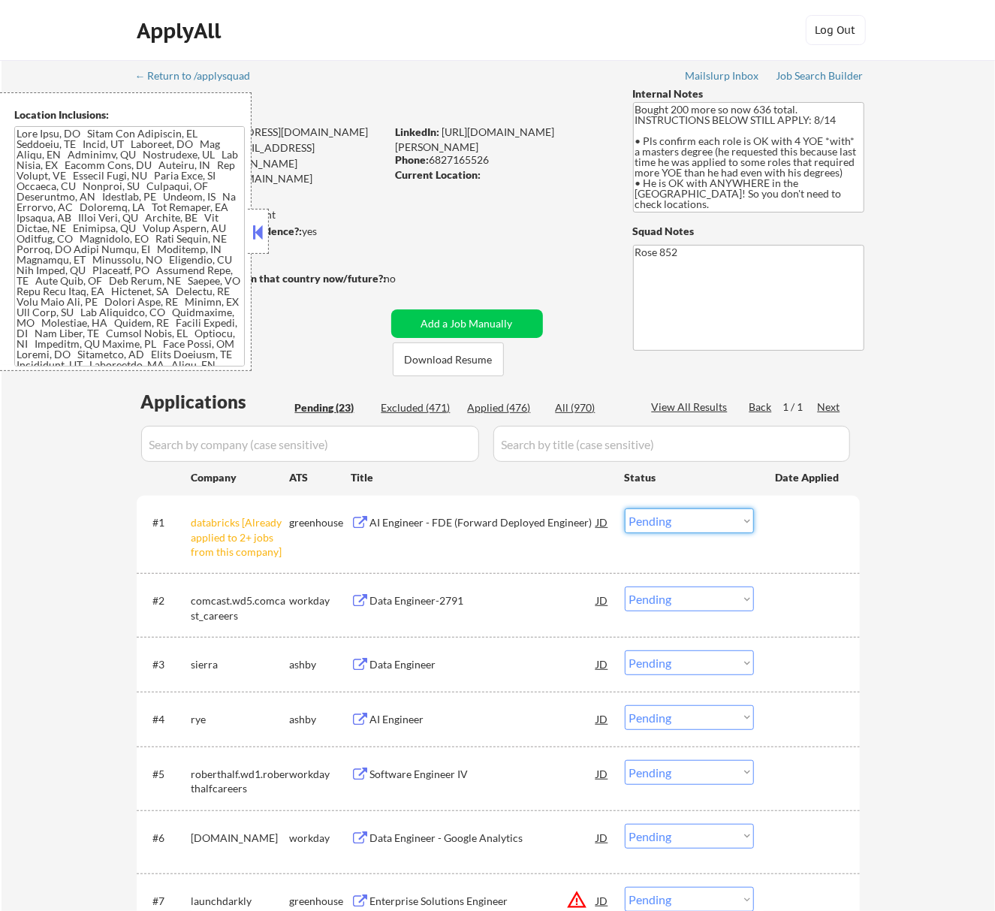
click at [712, 520] on select "Choose an option... Pending Applied Excluded (Questions) Excluded (Expired) Exc…" at bounding box center [689, 520] width 129 height 25
click at [625, 508] on select "Choose an option... Pending Applied Excluded (Questions) Excluded (Expired) Exc…" at bounding box center [689, 520] width 129 height 25
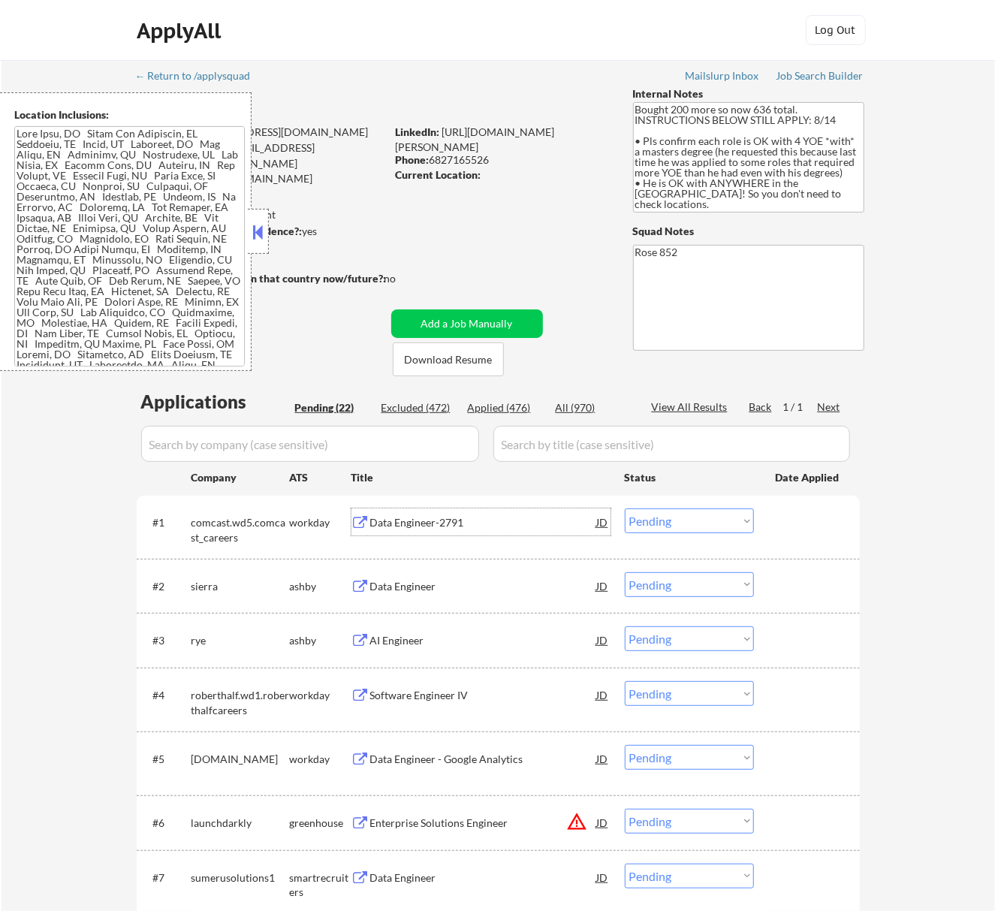
click at [439, 515] on div "Data Engineer-2791" at bounding box center [483, 522] width 227 height 15
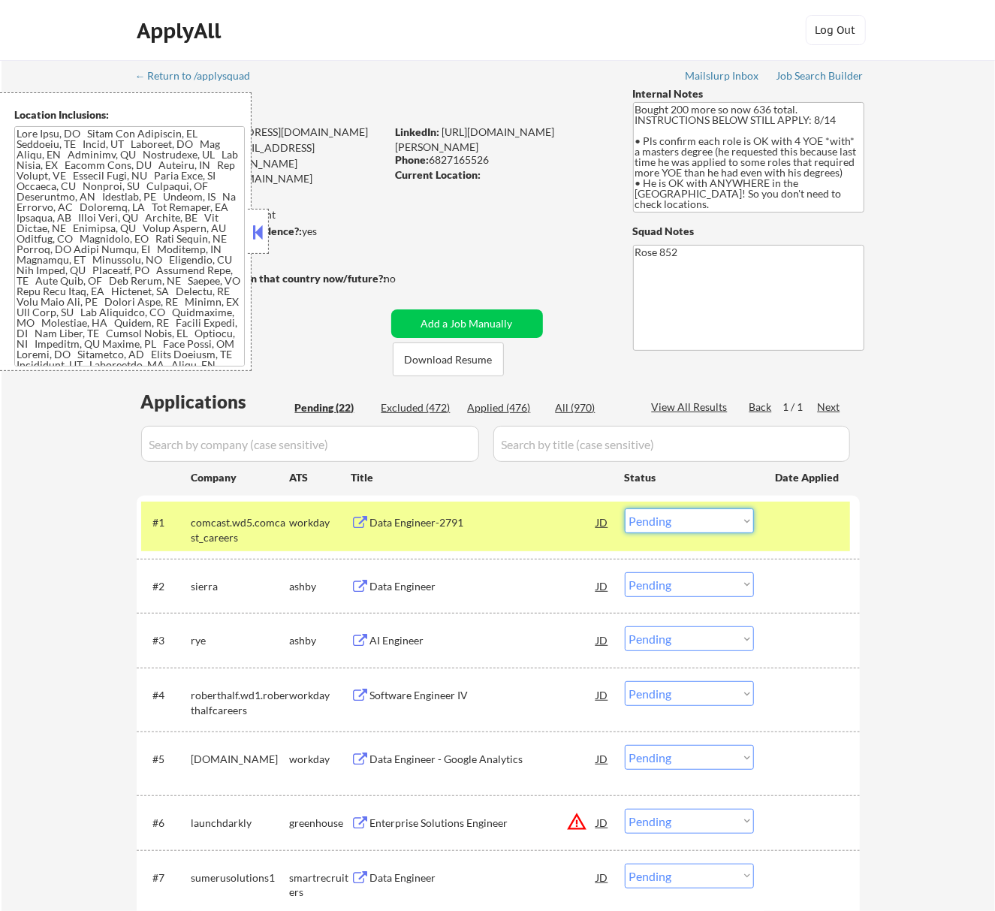
click at [710, 520] on select "Choose an option... Pending Applied Excluded (Questions) Excluded (Expired) Exc…" at bounding box center [689, 520] width 129 height 25
click at [625, 508] on select "Choose an option... Pending Applied Excluded (Questions) Excluded (Expired) Exc…" at bounding box center [689, 520] width 129 height 25
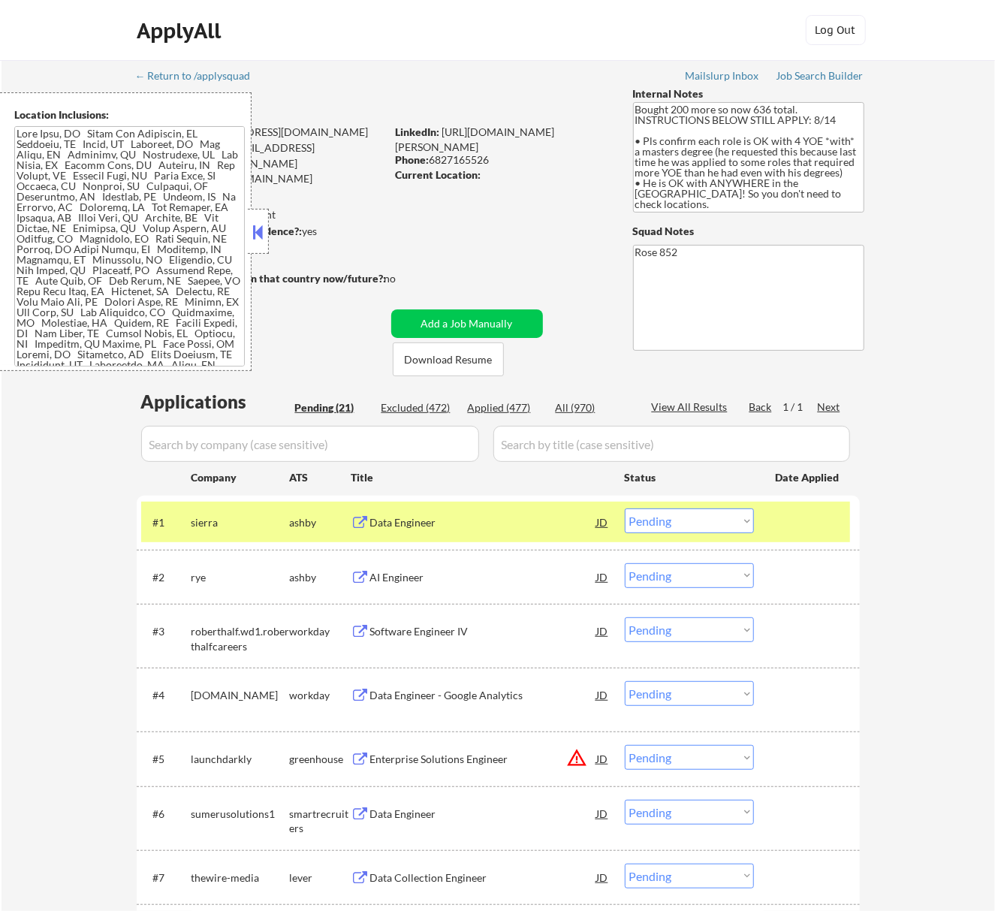
click at [556, 518] on div "Data Engineer" at bounding box center [483, 522] width 227 height 15
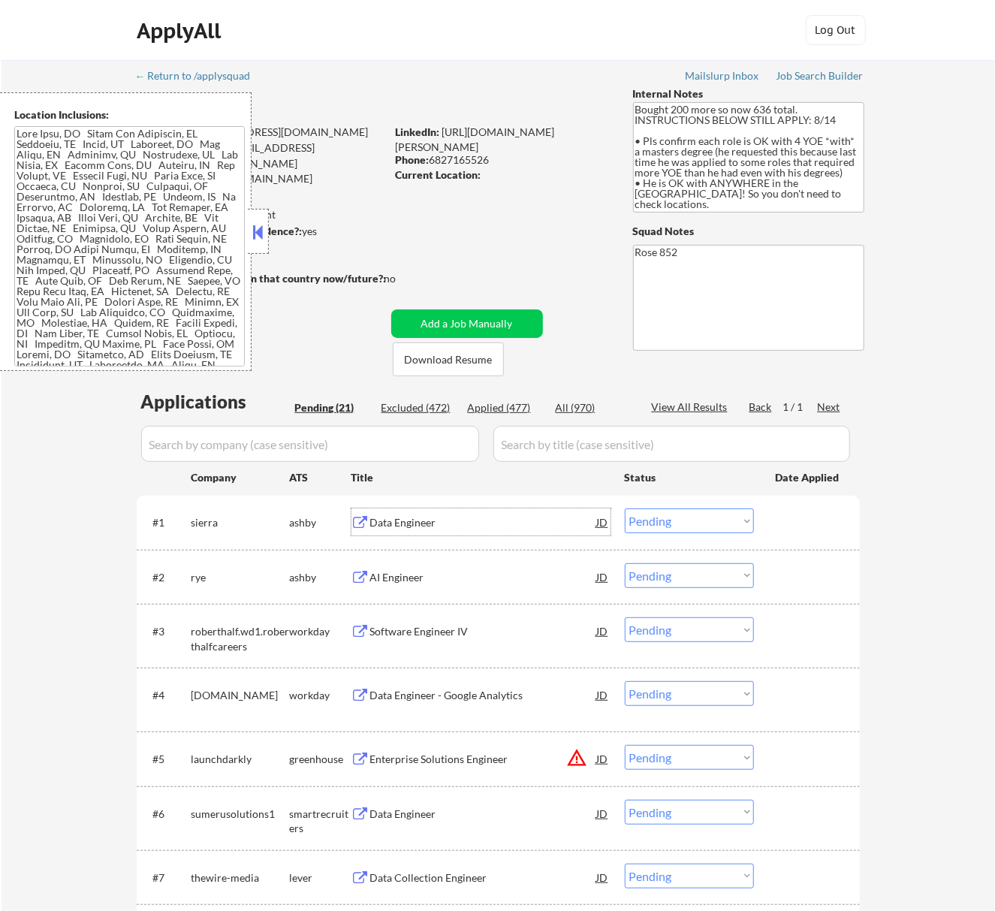
click at [721, 514] on select "Choose an option... Pending Applied Excluded (Questions) Excluded (Expired) Exc…" at bounding box center [689, 520] width 129 height 25
click at [625, 508] on select "Choose an option... Pending Applied Excluded (Questions) Excluded (Expired) Exc…" at bounding box center [689, 520] width 129 height 25
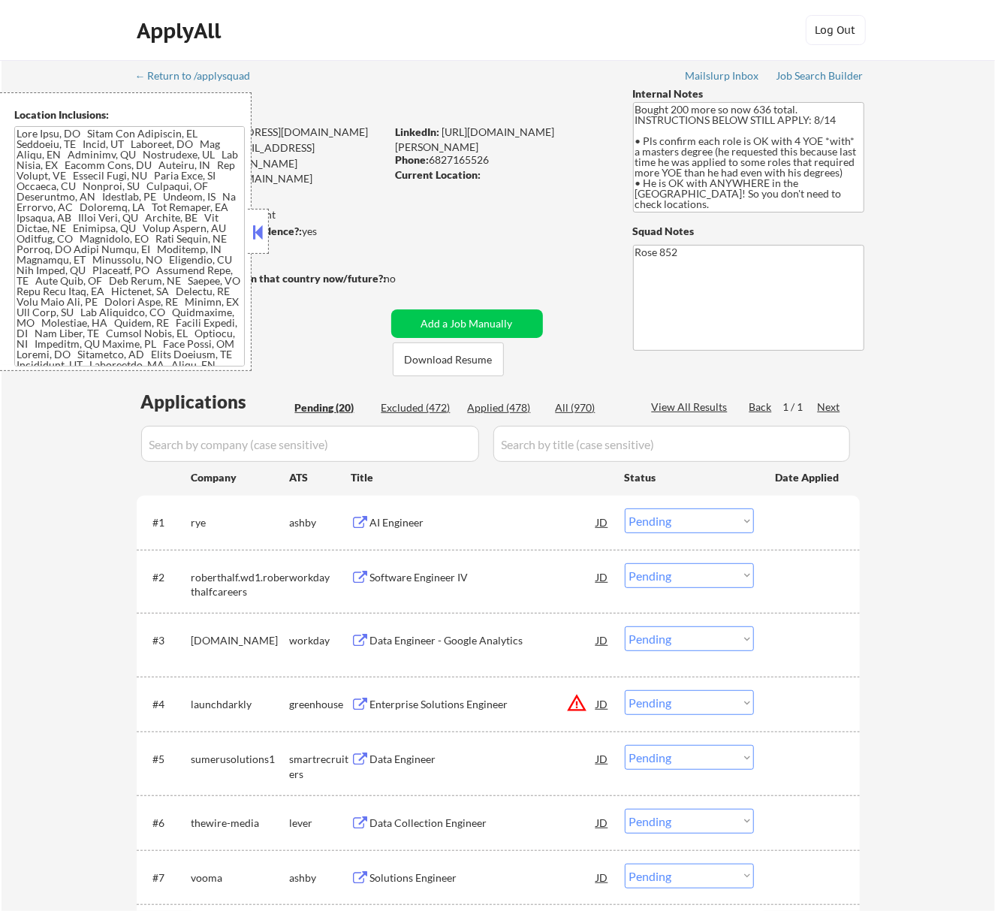
click at [448, 520] on div "AI Engineer" at bounding box center [483, 522] width 227 height 15
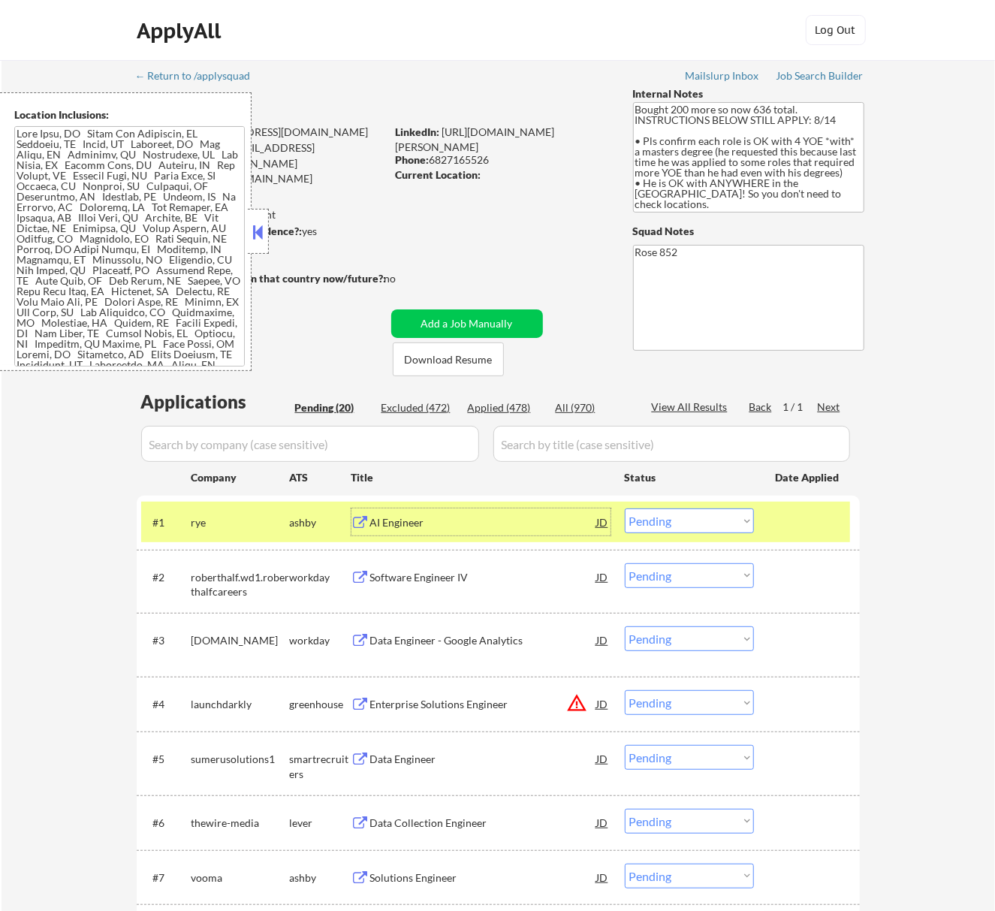
click at [698, 515] on select "Choose an option... Pending Applied Excluded (Questions) Excluded (Expired) Exc…" at bounding box center [689, 520] width 129 height 25
click at [625, 508] on select "Choose an option... Pending Applied Excluded (Questions) Excluded (Expired) Exc…" at bounding box center [689, 520] width 129 height 25
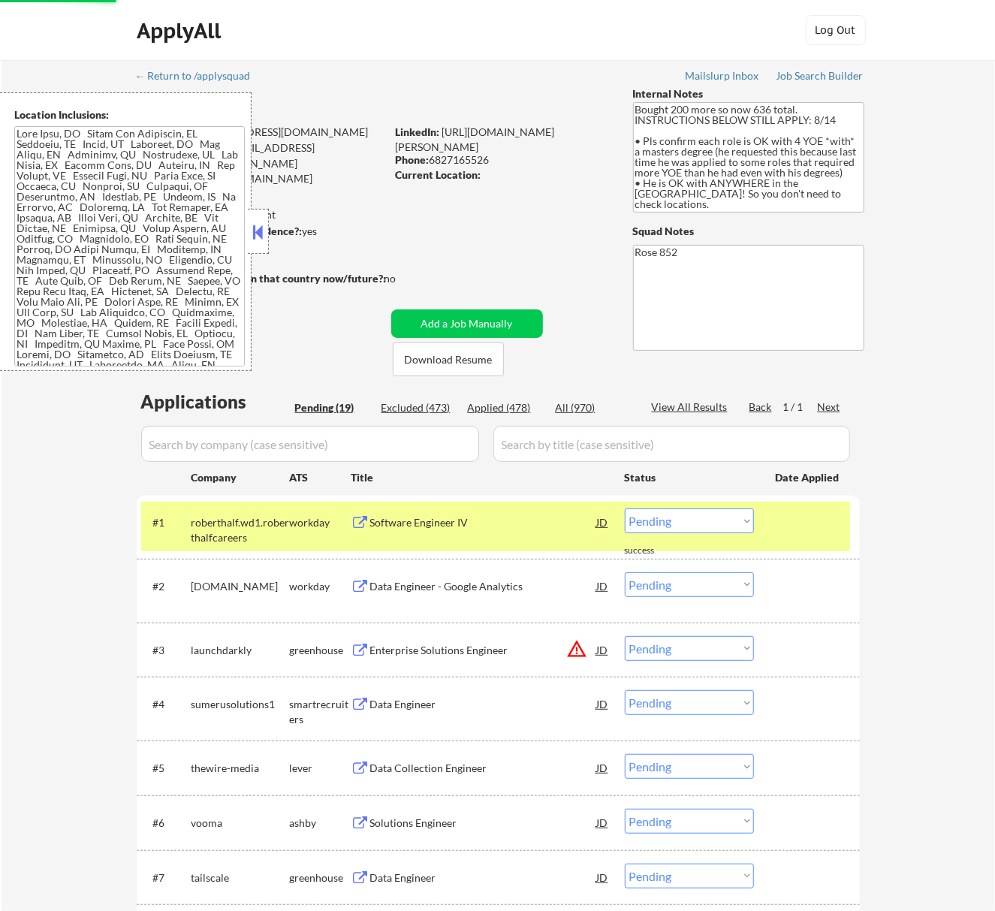
click at [264, 229] on button at bounding box center [257, 232] width 17 height 23
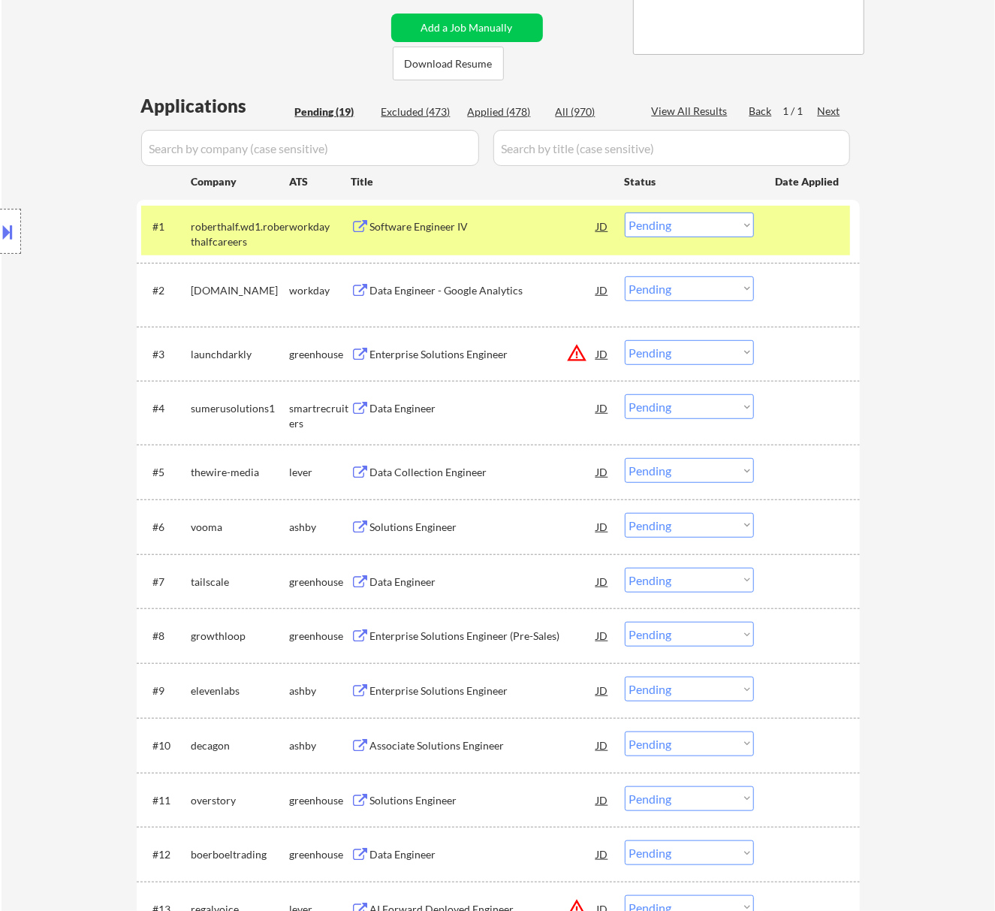
scroll to position [300, 0]
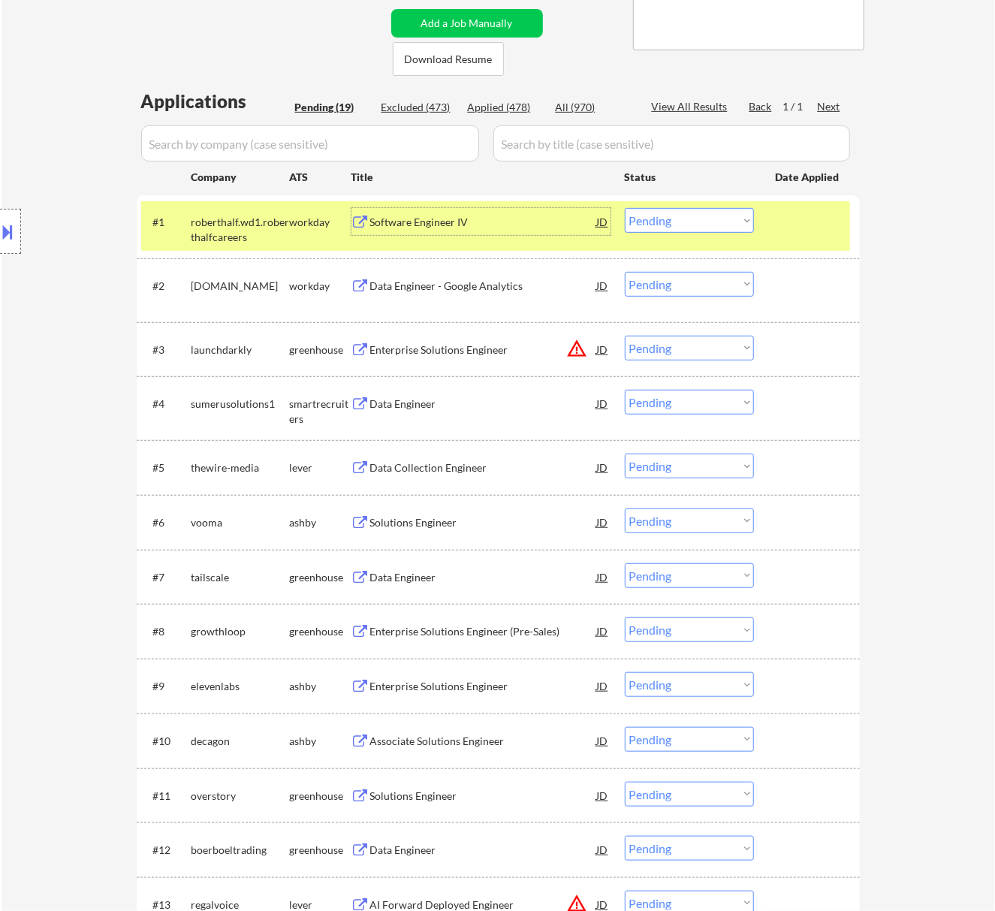
click at [453, 216] on div "Software Engineer IV" at bounding box center [483, 222] width 227 height 15
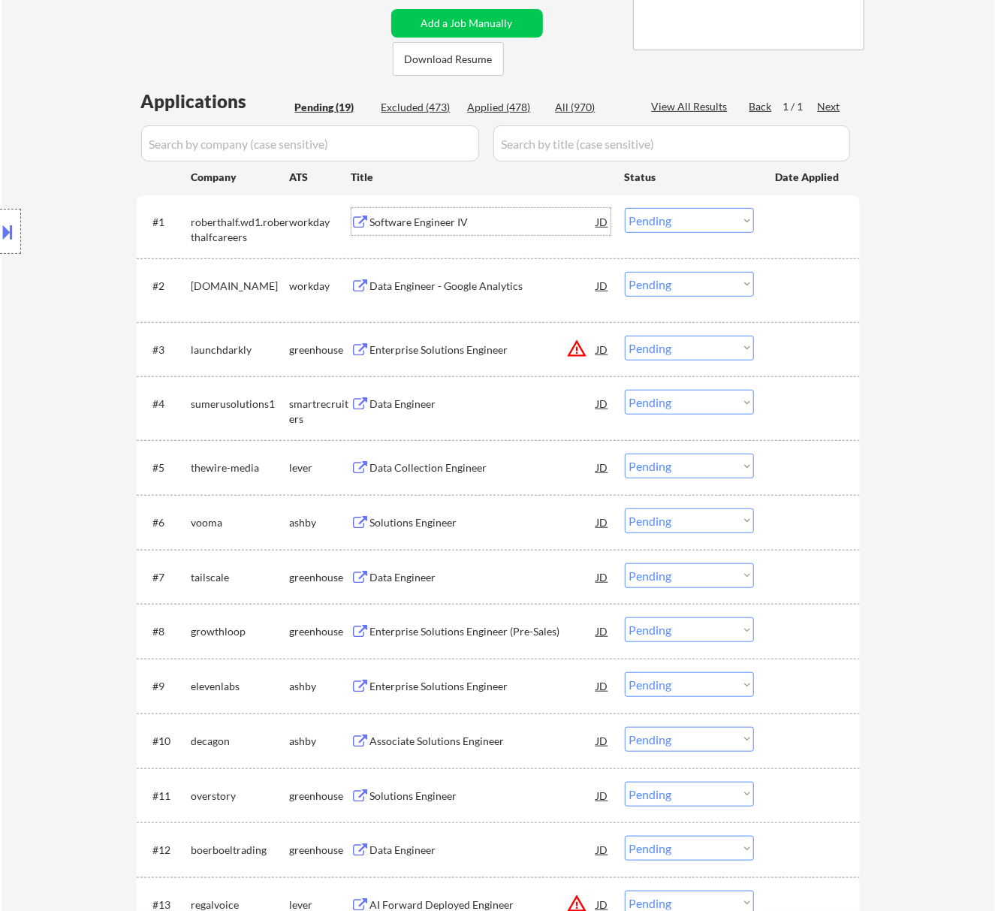
click at [695, 223] on select "Choose an option... Pending Applied Excluded (Questions) Excluded (Expired) Exc…" at bounding box center [689, 220] width 129 height 25
click at [625, 208] on select "Choose an option... Pending Applied Excluded (Questions) Excluded (Expired) Exc…" at bounding box center [689, 220] width 129 height 25
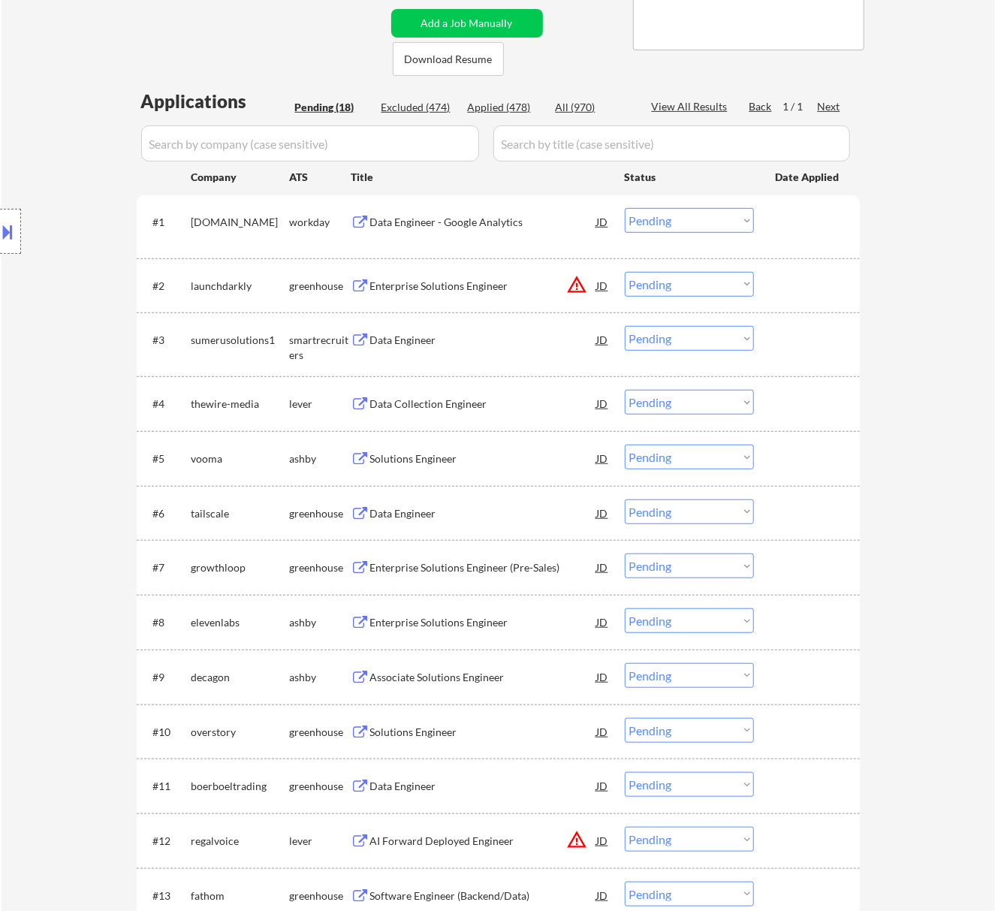
click at [506, 222] on div "Data Engineer - Google Analytics" at bounding box center [483, 222] width 227 height 15
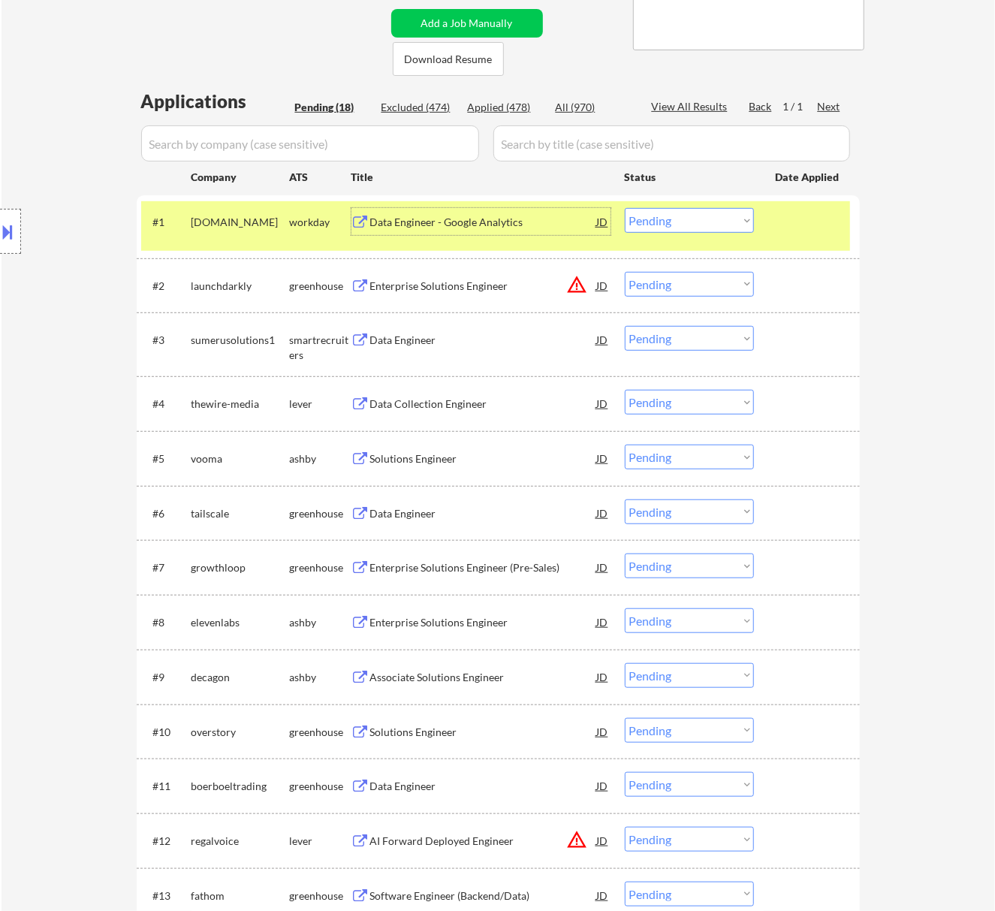
click at [698, 224] on select "Choose an option... Pending Applied Excluded (Questions) Excluded (Expired) Exc…" at bounding box center [689, 220] width 129 height 25
click at [625, 208] on select "Choose an option... Pending Applied Excluded (Questions) Excluded (Expired) Exc…" at bounding box center [689, 220] width 129 height 25
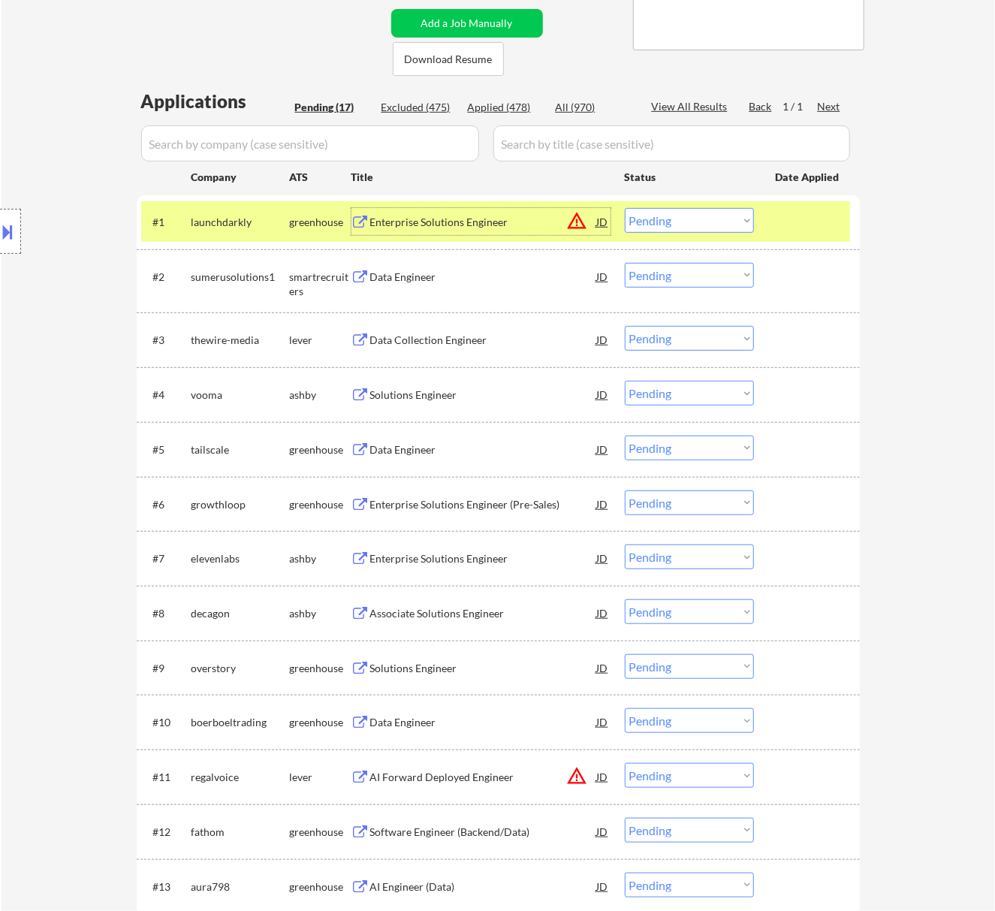
click at [515, 225] on div "Enterprise Solutions Engineer" at bounding box center [483, 222] width 227 height 15
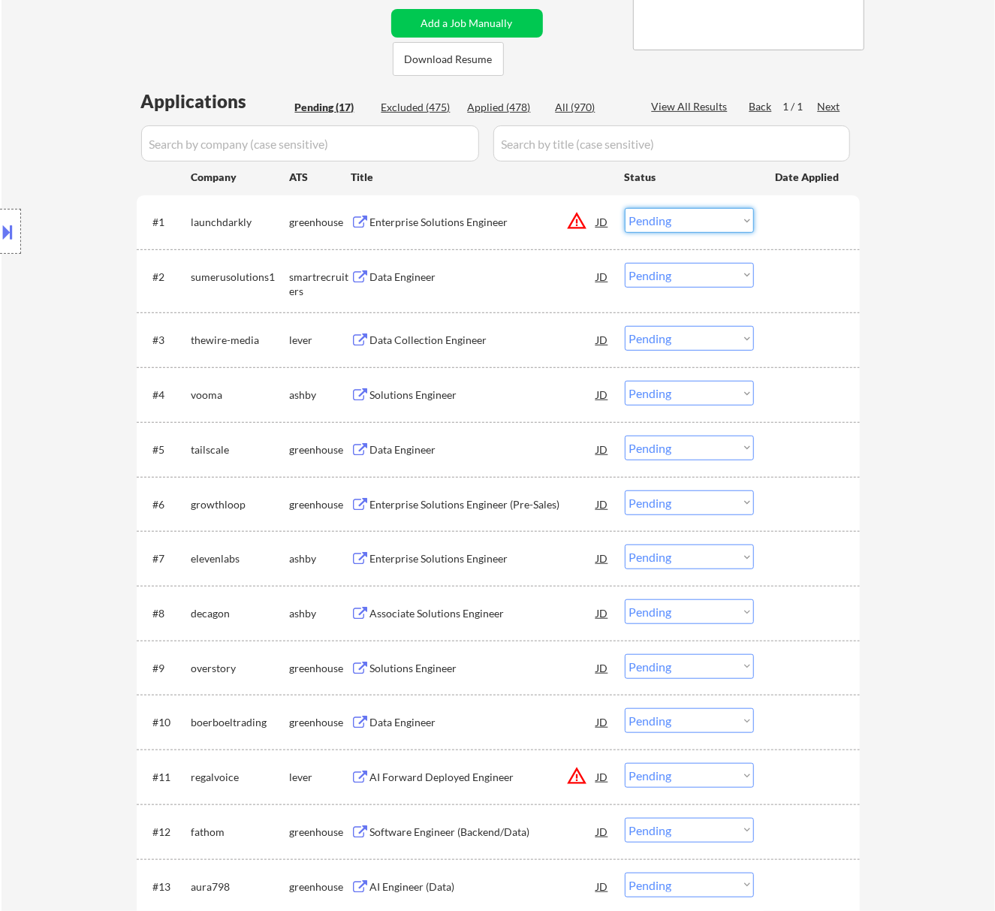
click at [664, 224] on select "Choose an option... Pending Applied Excluded (Questions) Excluded (Expired) Exc…" at bounding box center [689, 220] width 129 height 25
click at [625, 208] on select "Choose an option... Pending Applied Excluded (Questions) Excluded (Expired) Exc…" at bounding box center [689, 220] width 129 height 25
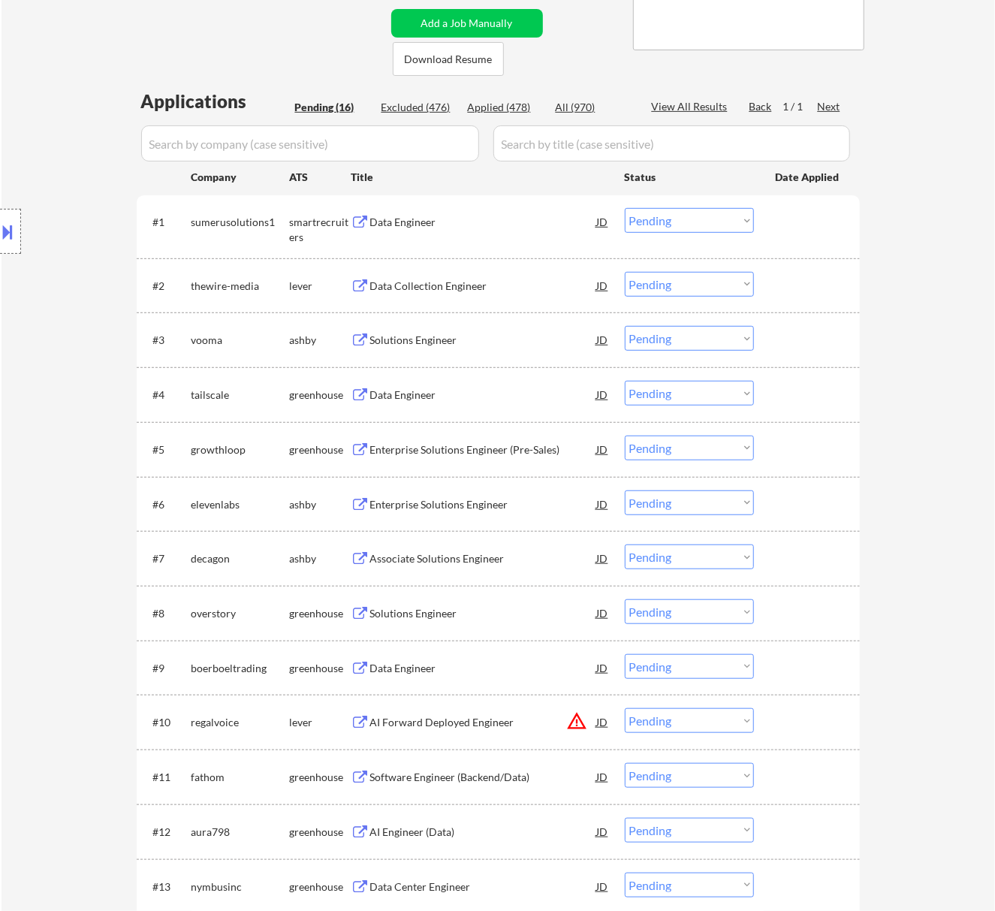
click at [538, 231] on div "Data Engineer" at bounding box center [483, 221] width 227 height 27
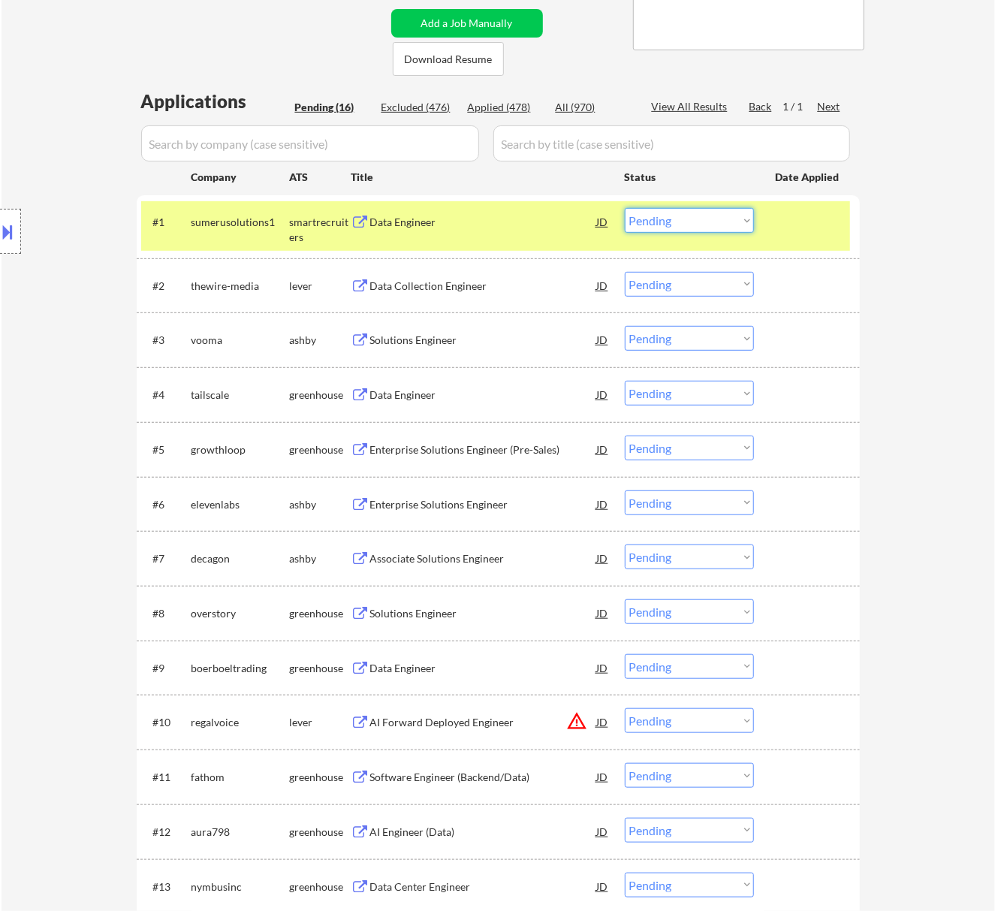
click at [685, 223] on select "Choose an option... Pending Applied Excluded (Questions) Excluded (Expired) Exc…" at bounding box center [689, 220] width 129 height 25
click at [625, 208] on select "Choose an option... Pending Applied Excluded (Questions) Excluded (Expired) Exc…" at bounding box center [689, 220] width 129 height 25
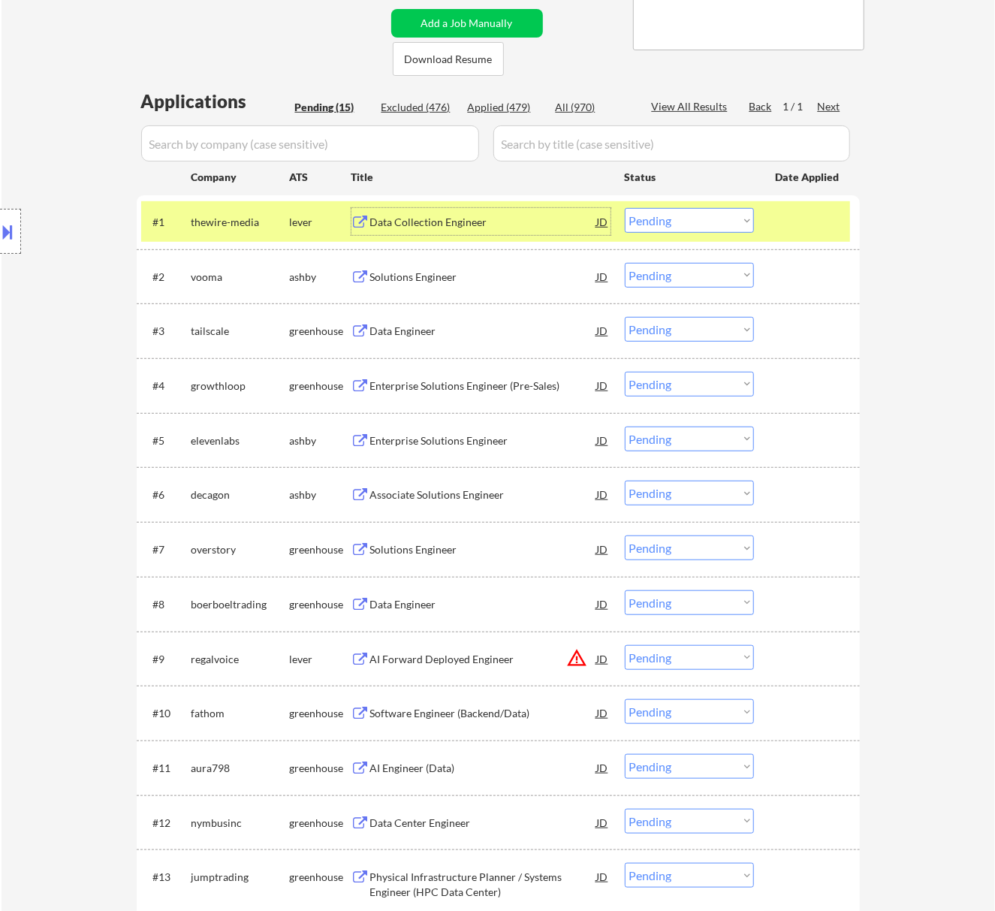
click at [502, 220] on div "Data Collection Engineer" at bounding box center [483, 222] width 227 height 15
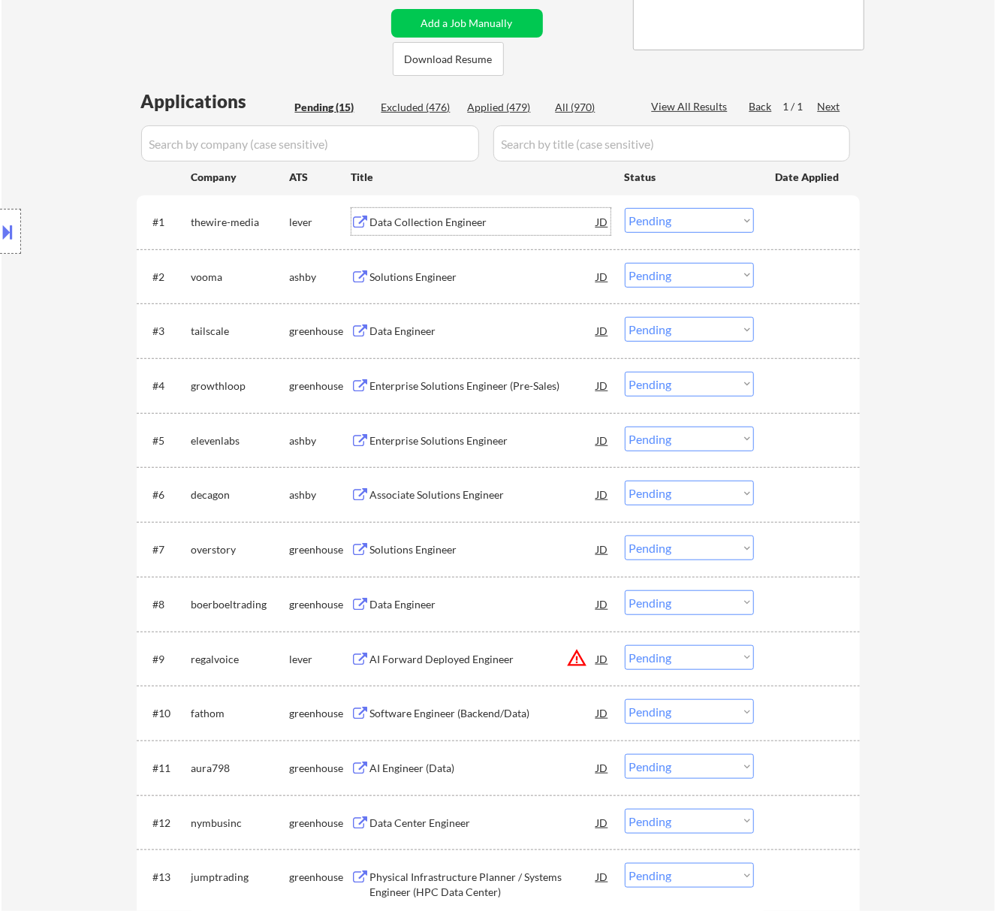
click at [667, 216] on select "Choose an option... Pending Applied Excluded (Questions) Excluded (Expired) Exc…" at bounding box center [689, 220] width 129 height 25
click at [625, 208] on select "Choose an option... Pending Applied Excluded (Questions) Excluded (Expired) Exc…" at bounding box center [689, 220] width 129 height 25
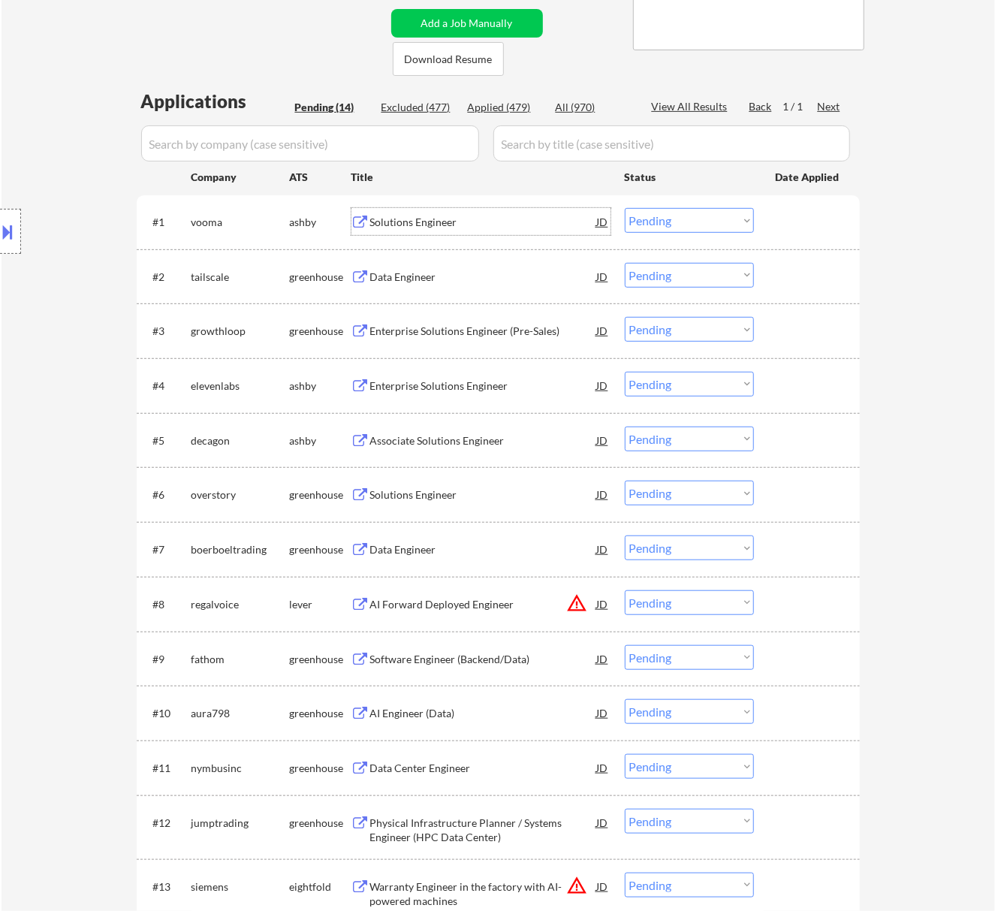
click at [505, 222] on div "Solutions Engineer" at bounding box center [483, 222] width 227 height 15
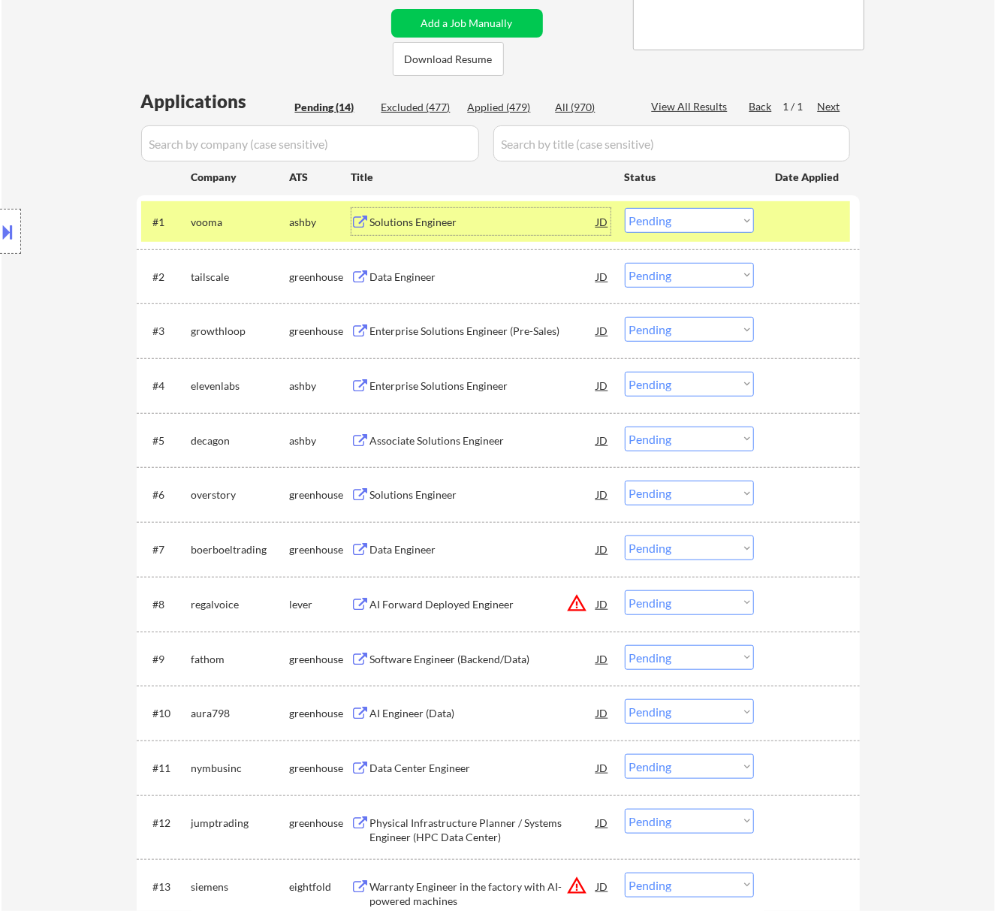
click at [674, 215] on select "Choose an option... Pending Applied Excluded (Questions) Excluded (Expired) Exc…" at bounding box center [689, 220] width 129 height 25
click at [625, 208] on select "Choose an option... Pending Applied Excluded (Questions) Excluded (Expired) Exc…" at bounding box center [689, 220] width 129 height 25
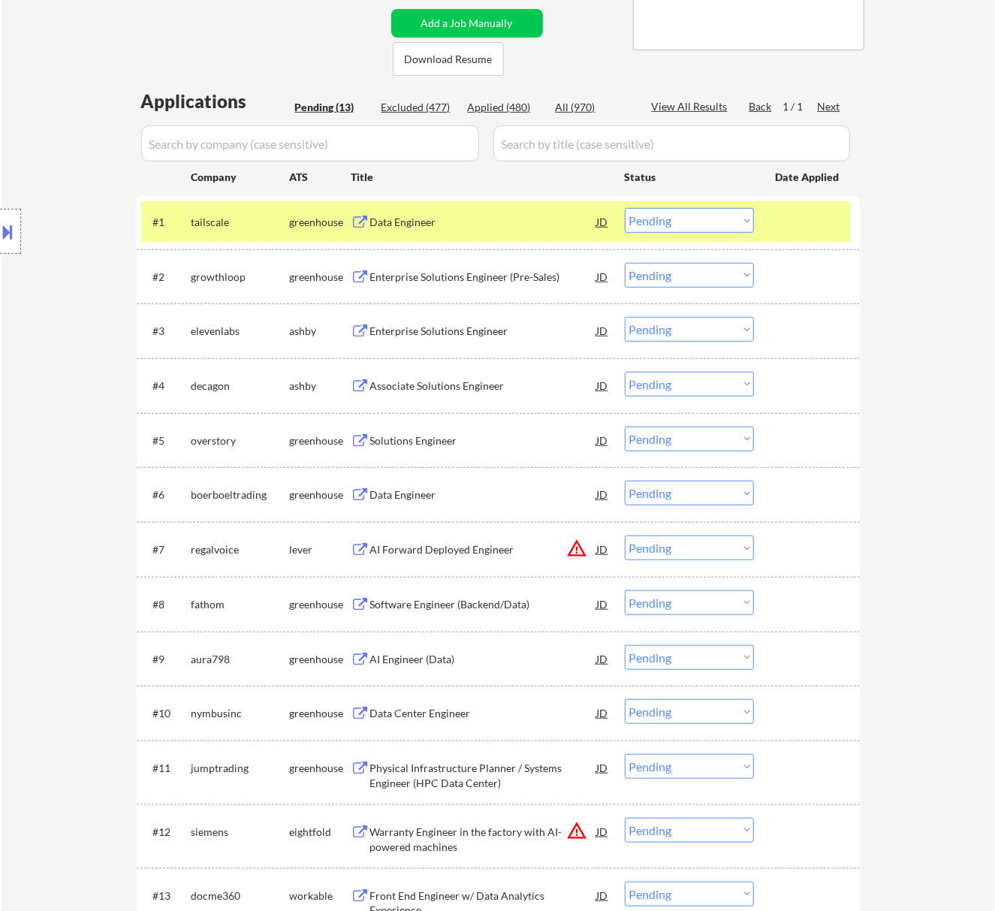
click at [496, 223] on div "Data Engineer" at bounding box center [483, 222] width 227 height 15
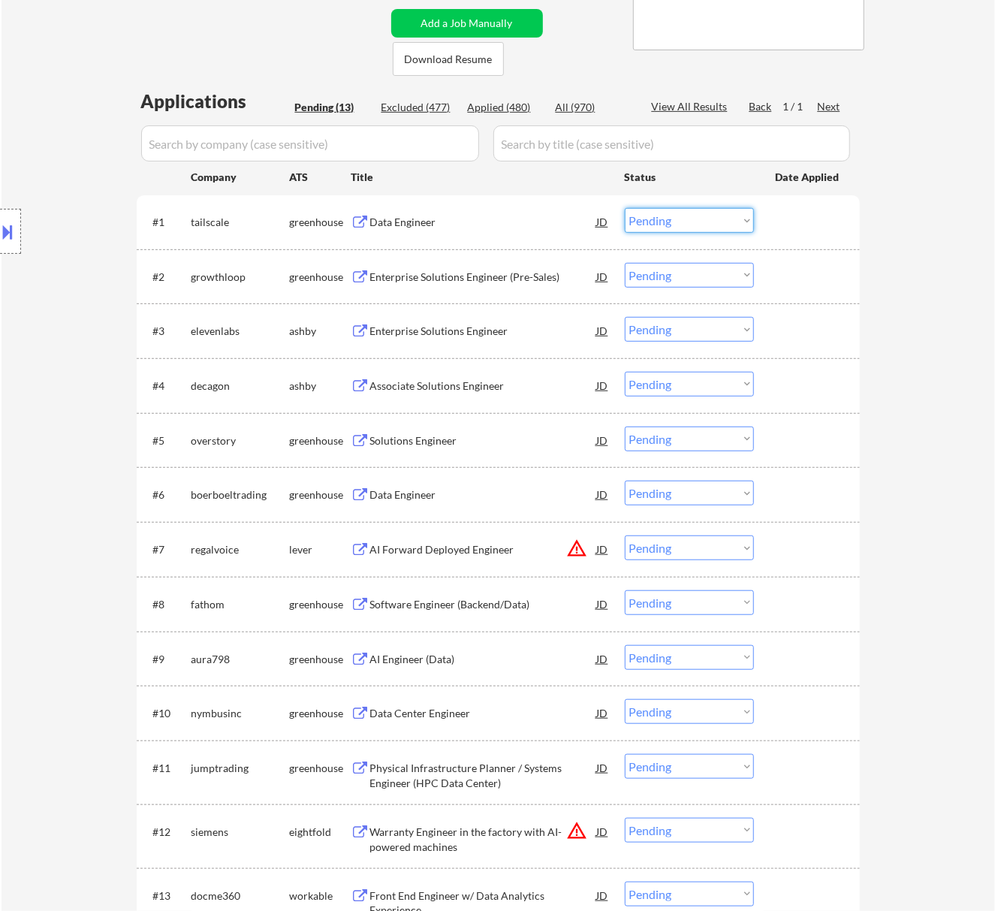
click at [670, 212] on select "Choose an option... Pending Applied Excluded (Questions) Excluded (Expired) Exc…" at bounding box center [689, 220] width 129 height 25
click at [625, 208] on select "Choose an option... Pending Applied Excluded (Questions) Excluded (Expired) Exc…" at bounding box center [689, 220] width 129 height 25
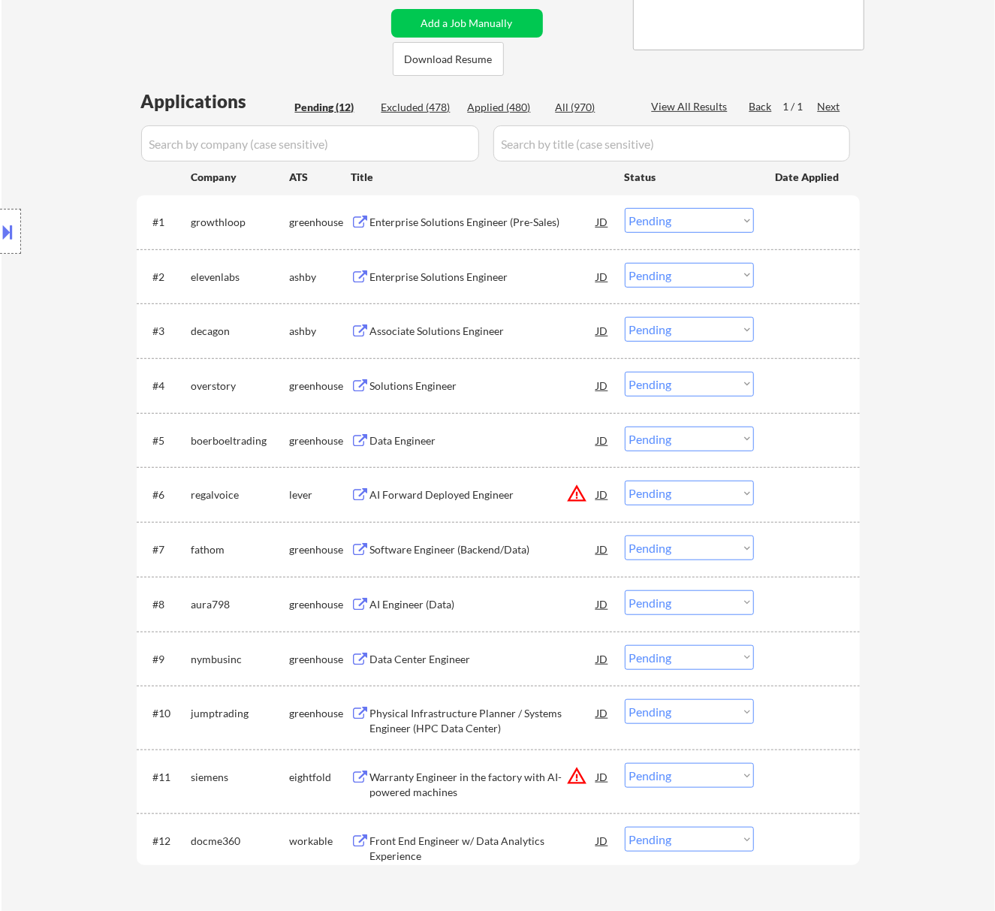
click at [499, 221] on div "Enterprise Solutions Engineer (Pre-Sales)" at bounding box center [483, 222] width 227 height 15
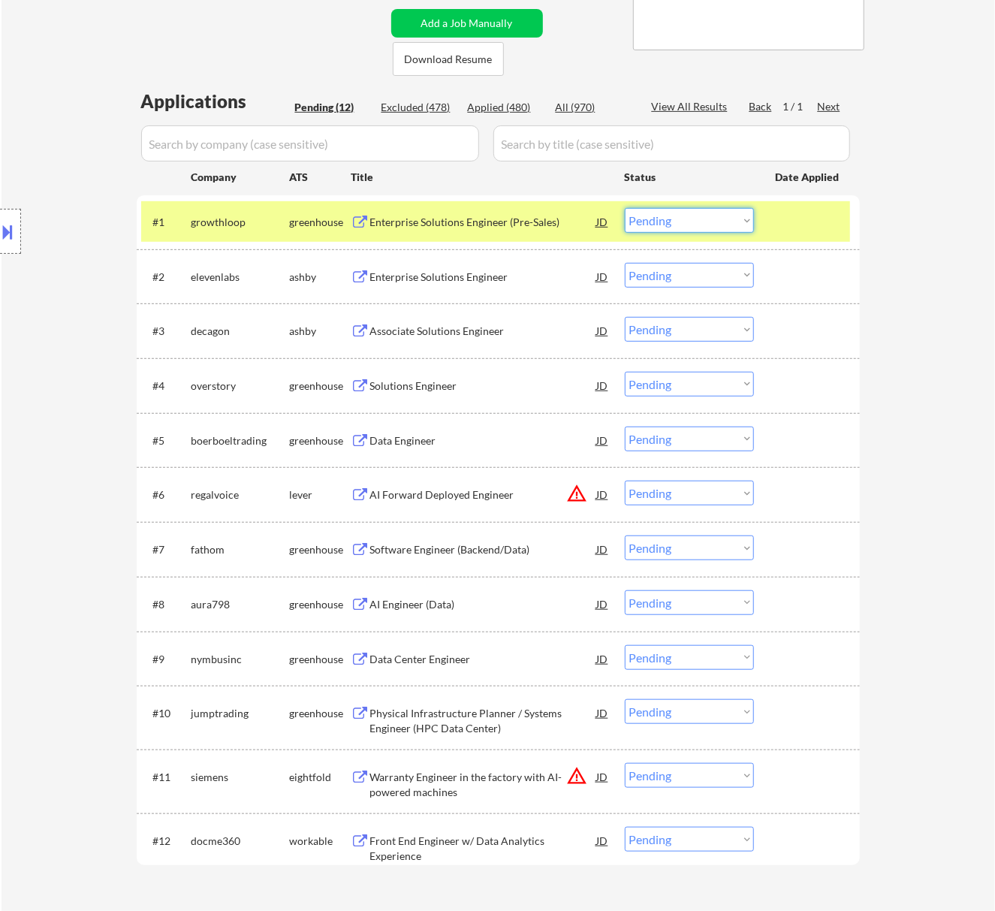
click at [682, 228] on select "Choose an option... Pending Applied Excluded (Questions) Excluded (Expired) Exc…" at bounding box center [689, 220] width 129 height 25
click at [625, 208] on select "Choose an option... Pending Applied Excluded (Questions) Excluded (Expired) Exc…" at bounding box center [689, 220] width 129 height 25
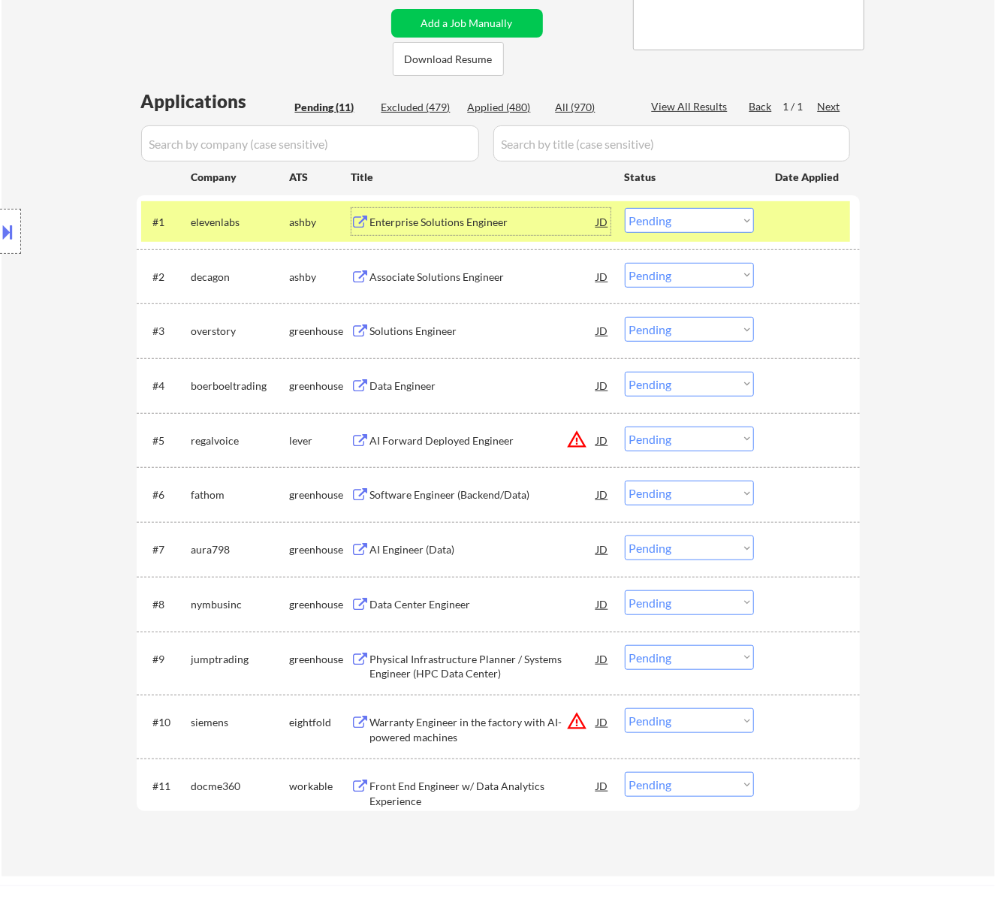
click at [499, 218] on div "Enterprise Solutions Engineer" at bounding box center [483, 222] width 227 height 15
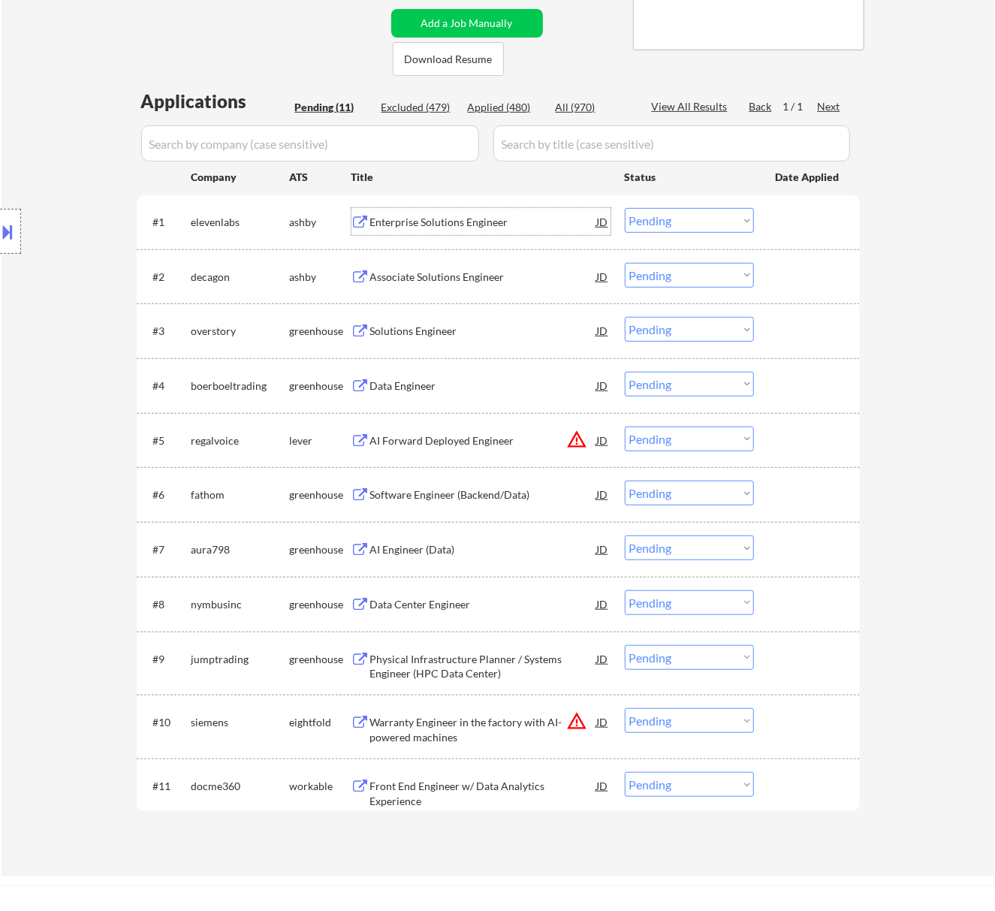
click at [661, 213] on select "Choose an option... Pending Applied Excluded (Questions) Excluded (Expired) Exc…" at bounding box center [689, 220] width 129 height 25
click at [625, 208] on select "Choose an option... Pending Applied Excluded (Questions) Excluded (Expired) Exc…" at bounding box center [689, 220] width 129 height 25
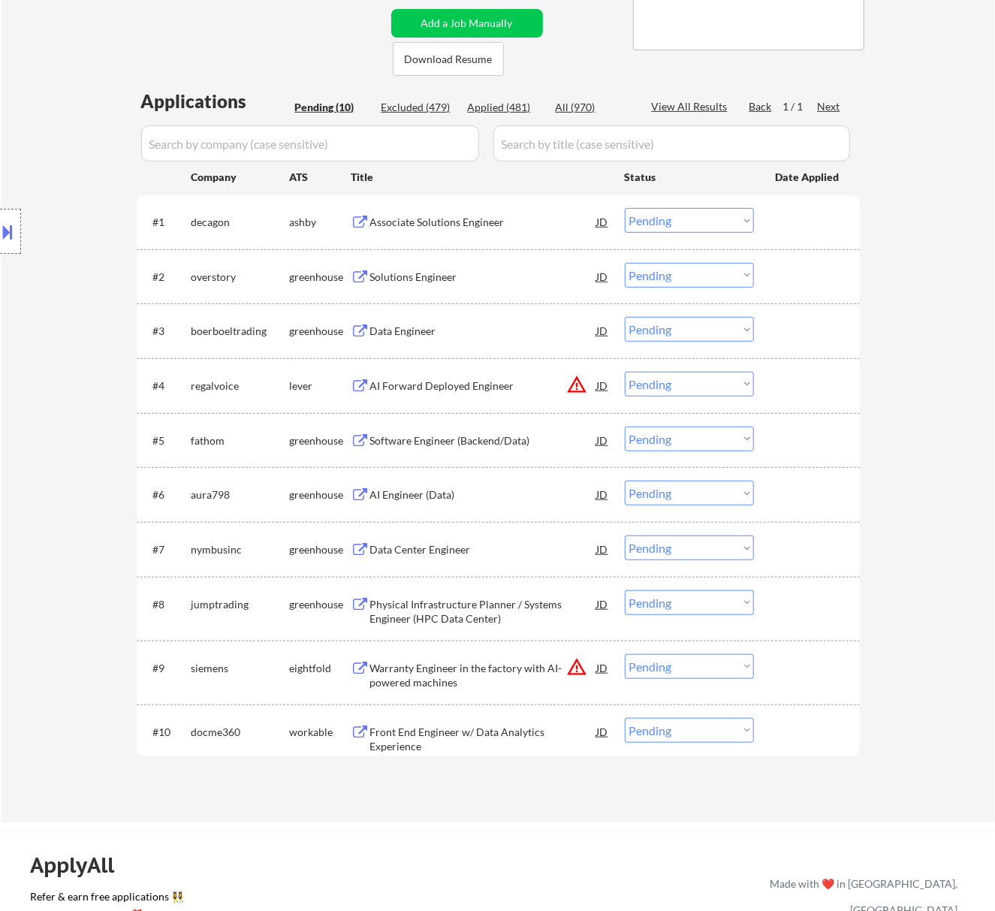
click at [518, 230] on div "Associate Solutions Engineer" at bounding box center [483, 221] width 227 height 27
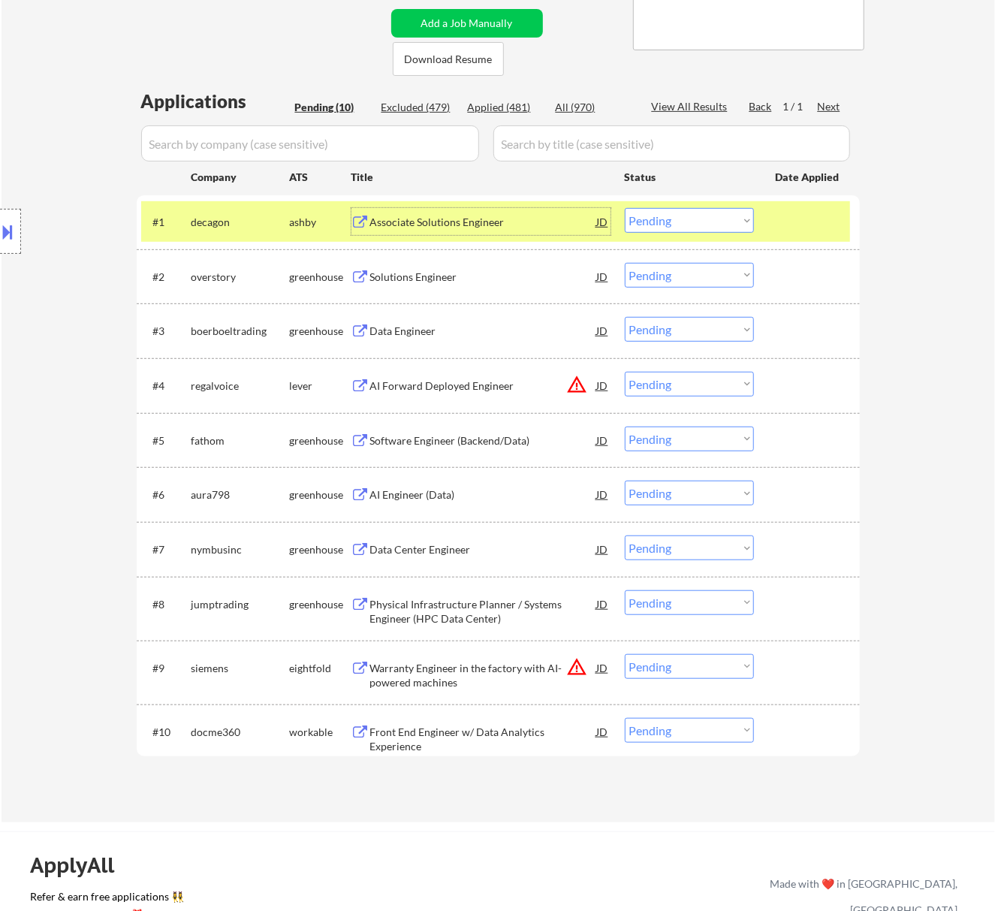
drag, startPoint x: 668, startPoint y: 220, endPoint x: 677, endPoint y: 231, distance: 14.4
click at [668, 219] on select "Choose an option... Pending Applied Excluded (Questions) Excluded (Expired) Exc…" at bounding box center [689, 220] width 129 height 25
click at [625, 208] on select "Choose an option... Pending Applied Excluded (Questions) Excluded (Expired) Exc…" at bounding box center [689, 220] width 129 height 25
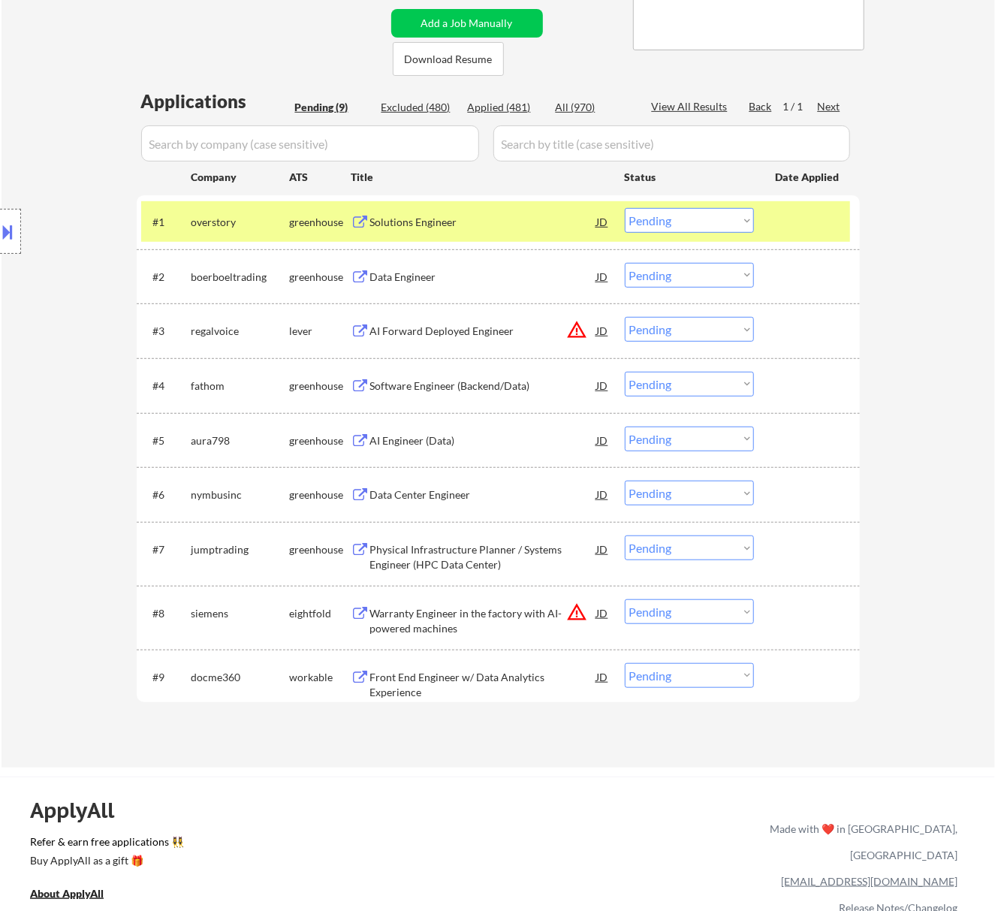
click at [508, 222] on div "Solutions Engineer" at bounding box center [483, 222] width 227 height 15
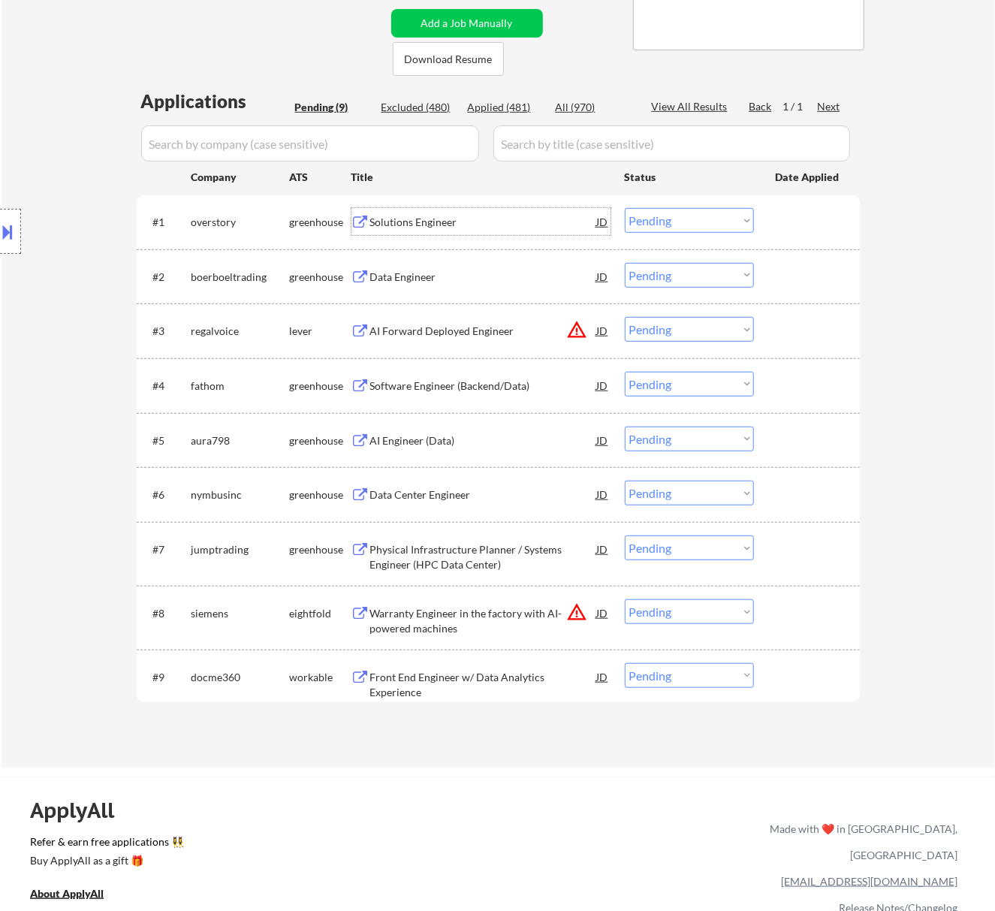
click at [667, 218] on select "Choose an option... Pending Applied Excluded (Questions) Excluded (Expired) Exc…" at bounding box center [689, 220] width 129 height 25
click at [625, 208] on select "Choose an option... Pending Applied Excluded (Questions) Excluded (Expired) Exc…" at bounding box center [689, 220] width 129 height 25
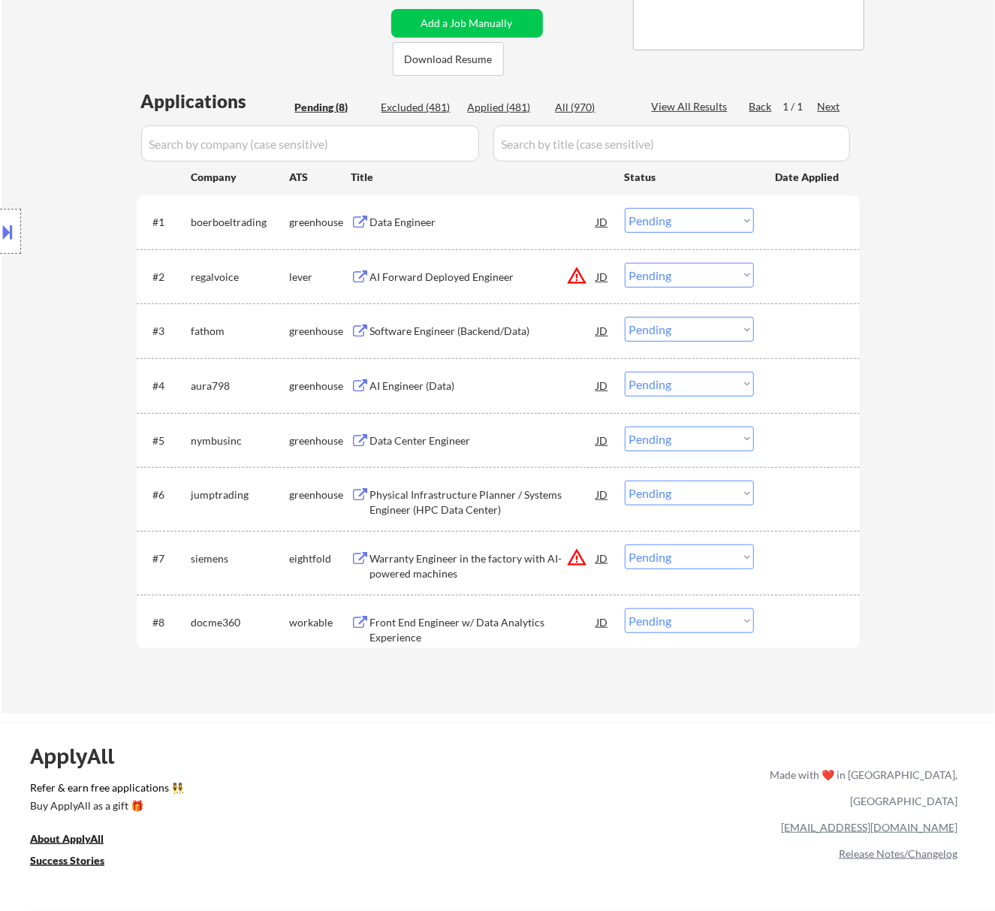
click at [536, 223] on div "Data Engineer" at bounding box center [483, 222] width 227 height 15
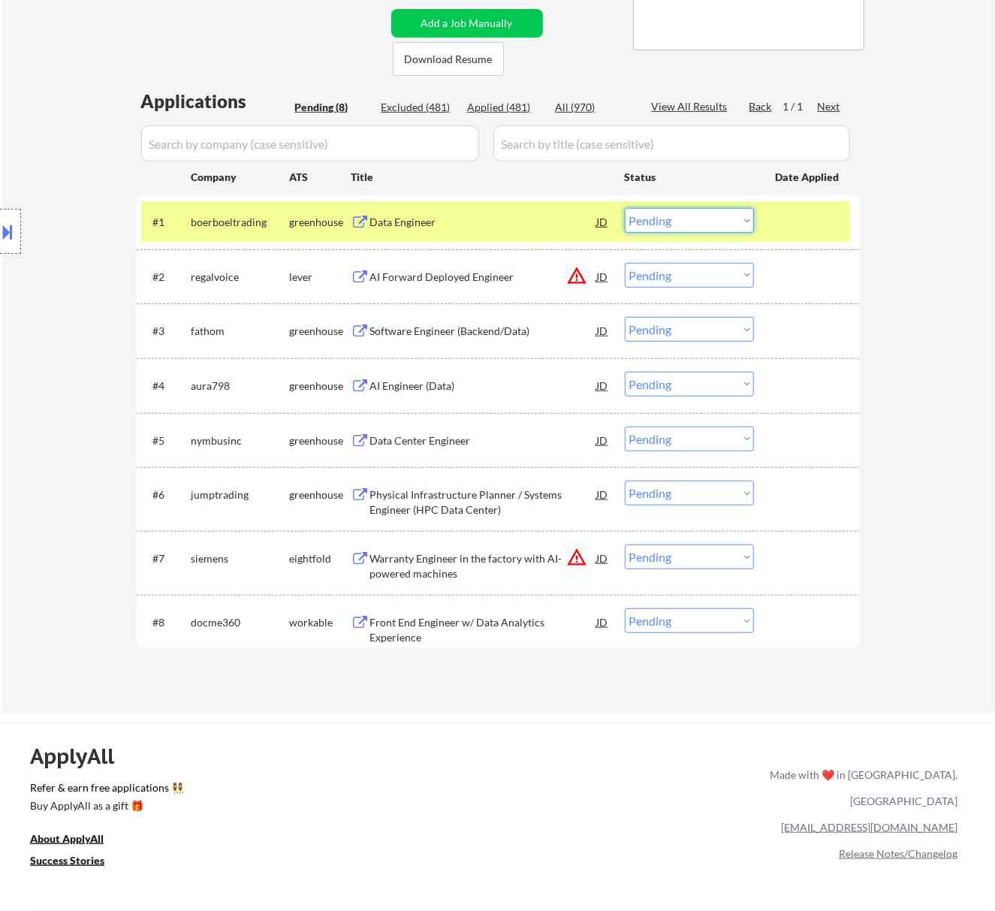
click at [683, 213] on select "Choose an option... Pending Applied Excluded (Questions) Excluded (Expired) Exc…" at bounding box center [689, 220] width 129 height 25
click at [625, 208] on select "Choose an option... Pending Applied Excluded (Questions) Excluded (Expired) Exc…" at bounding box center [689, 220] width 129 height 25
select select ""pending""
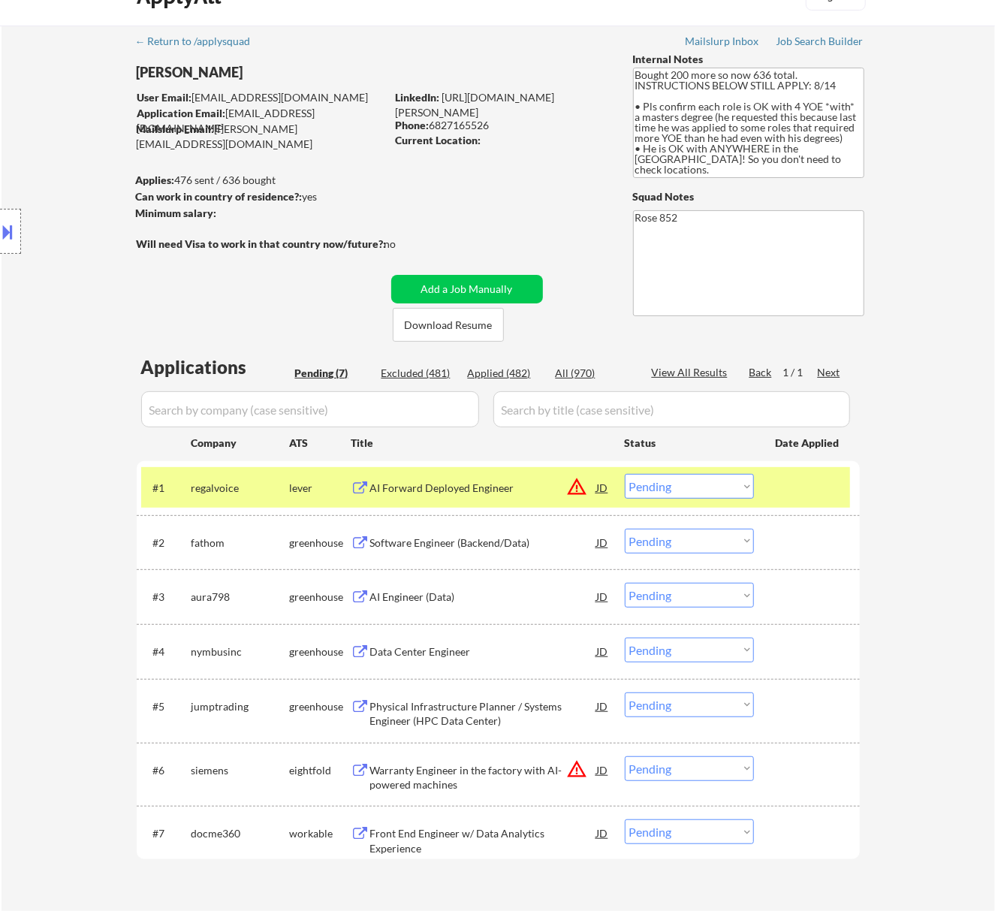
scroll to position [0, 0]
